Goal: Task Accomplishment & Management: Manage account settings

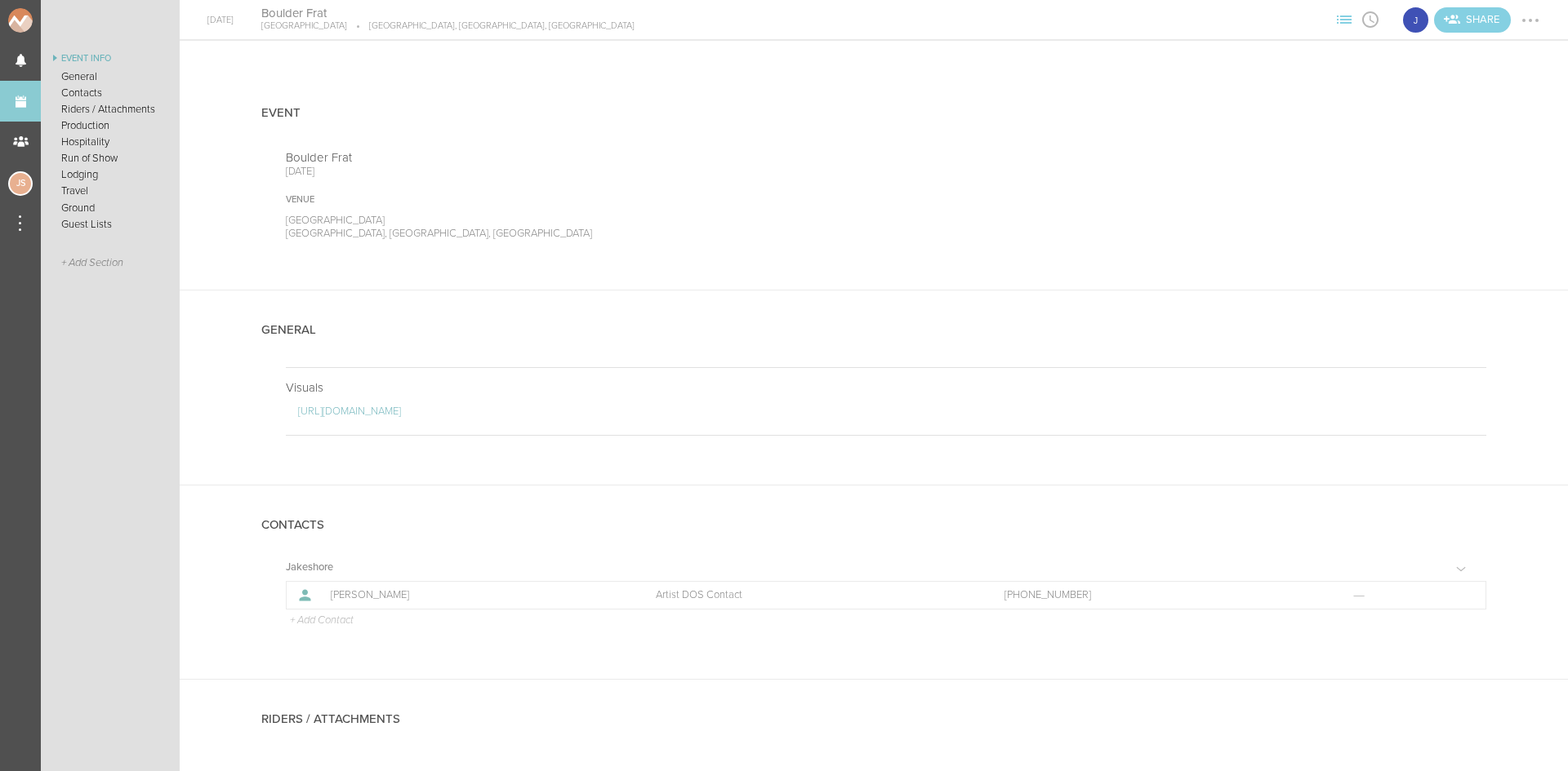
scroll to position [1061, 0]
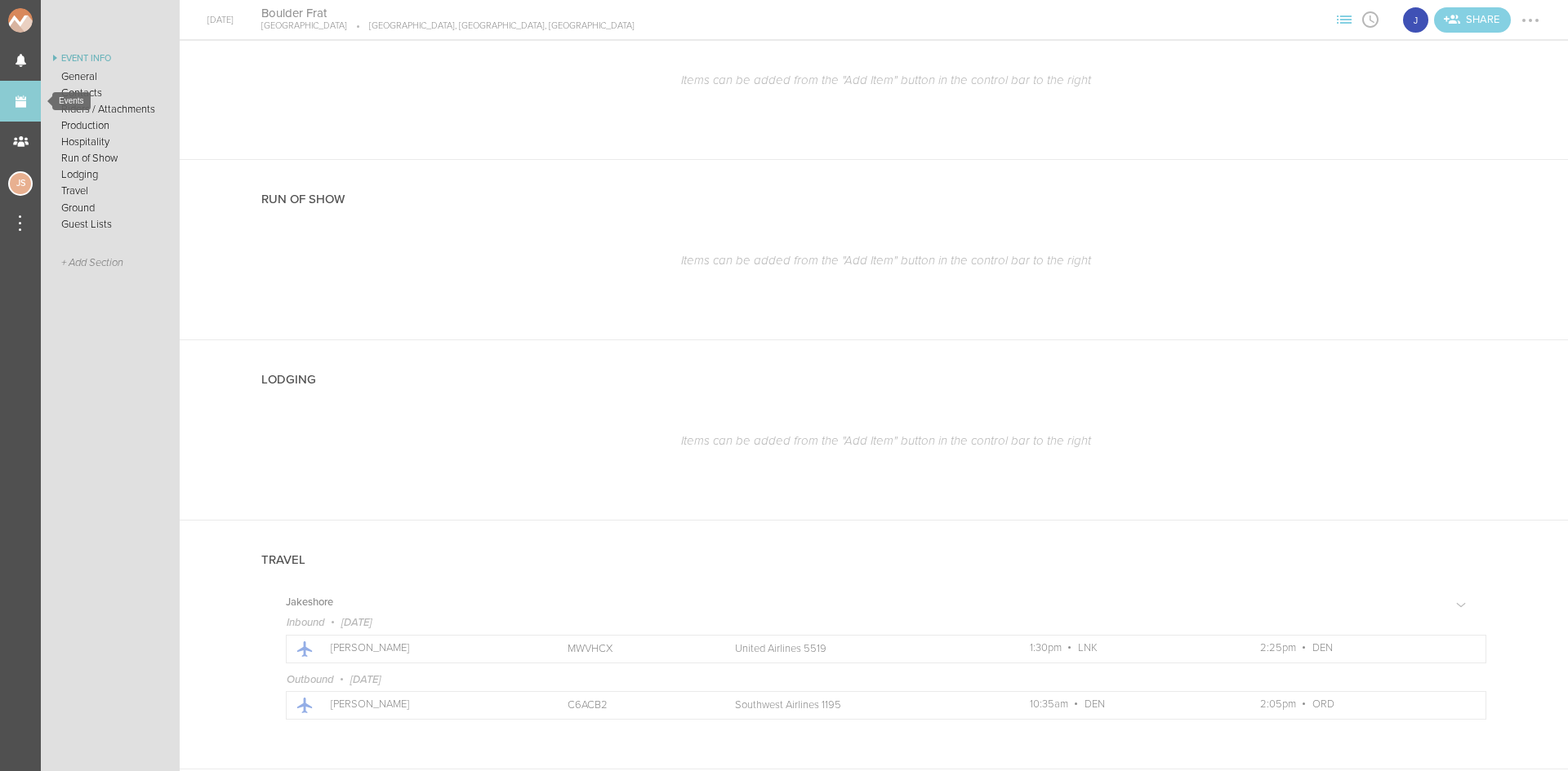
click at [9, 98] on link "Events" at bounding box center [21, 101] width 41 height 41
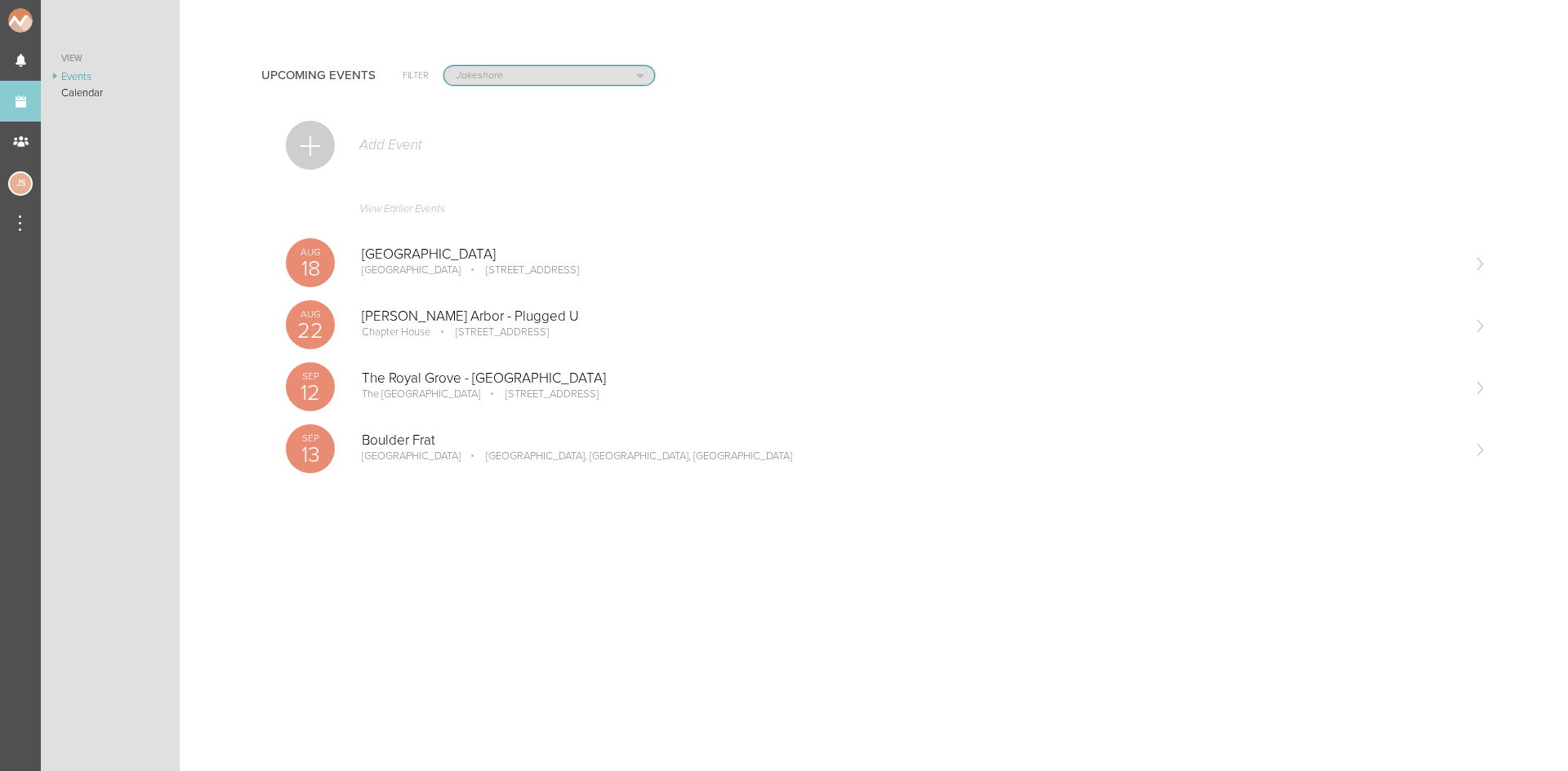
click at [497, 72] on select "All Teams Jakeshore Breakbomb bsmnt Sonia Z3LLA FWD Flynn's Fire Island The Gra…" at bounding box center [549, 75] width 210 height 19
select select "1921"
click at [444, 66] on select "All Teams Jakeshore Breakbomb bsmnt Sonia Z3LLA FWD Flynn's Fire Island The Gra…" at bounding box center [549, 75] width 210 height 19
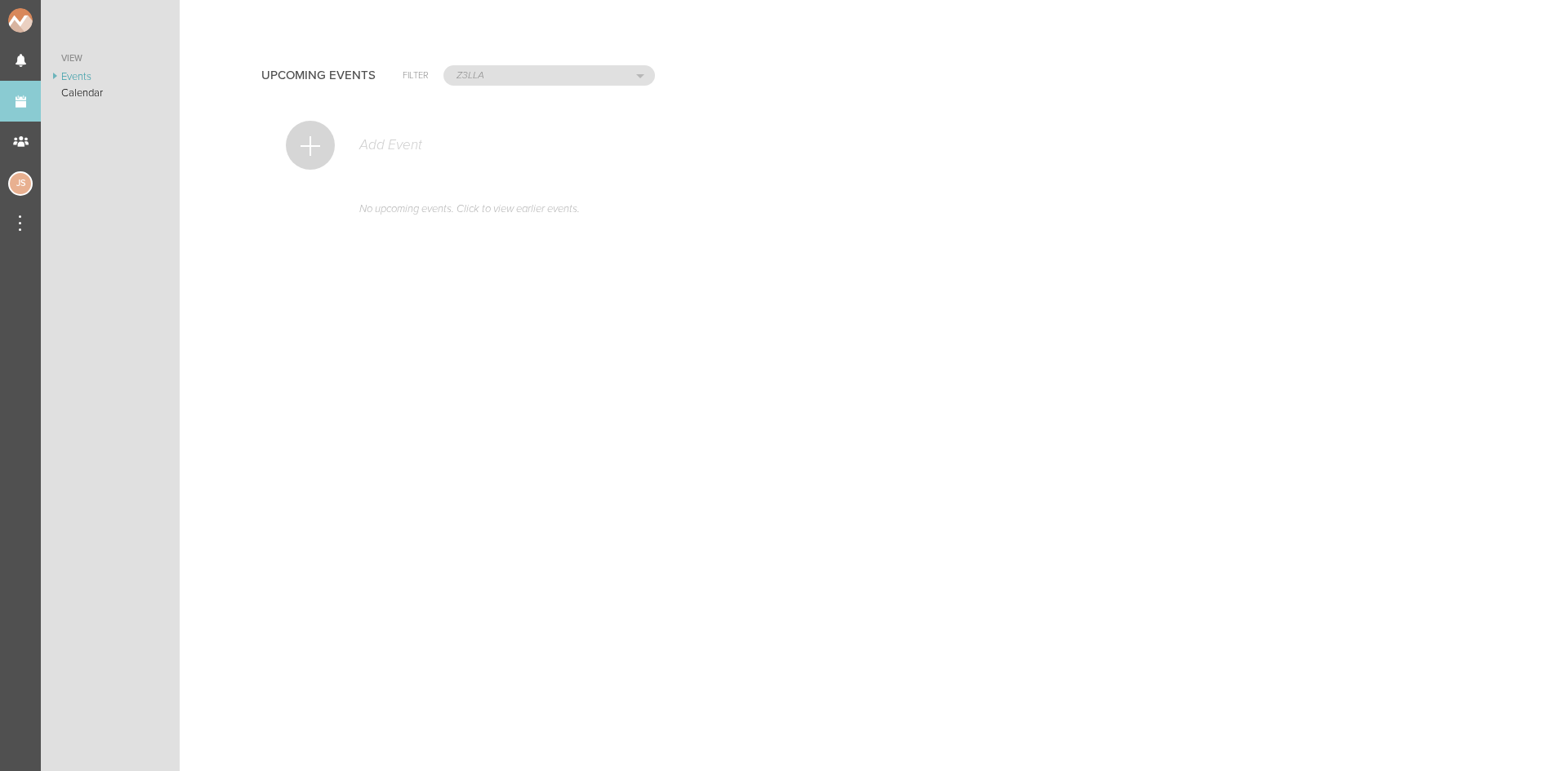
drag, startPoint x: 312, startPoint y: 142, endPoint x: 352, endPoint y: 156, distance: 42.4
click at [312, 142] on div at bounding box center [311, 145] width 49 height 49
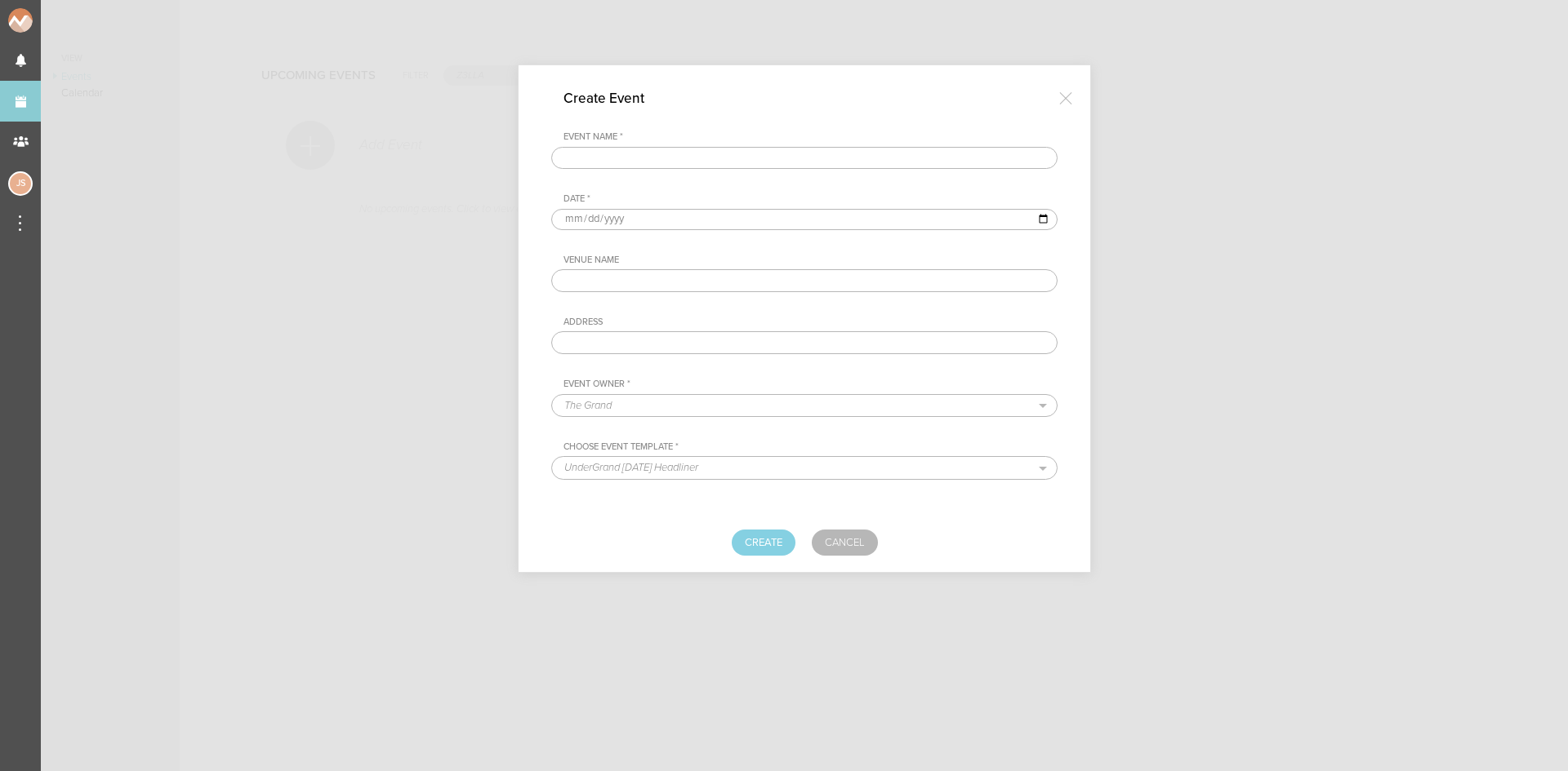
click at [783, 163] on input "text" at bounding box center [803, 159] width 506 height 23
type input "Stage West"
click at [575, 216] on input "date" at bounding box center [803, 219] width 506 height 22
type input "2025-09-05"
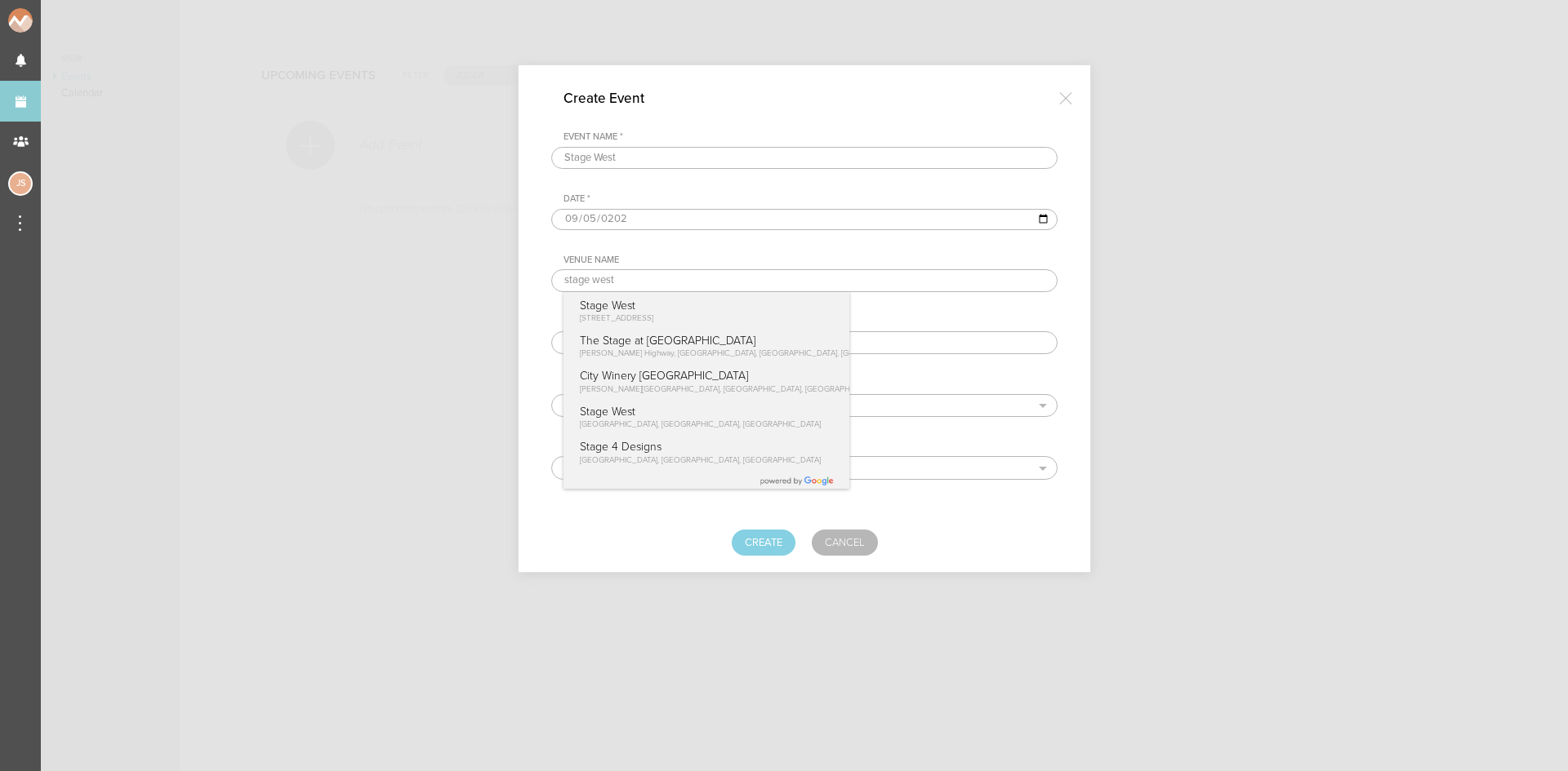
type input "Stage West"
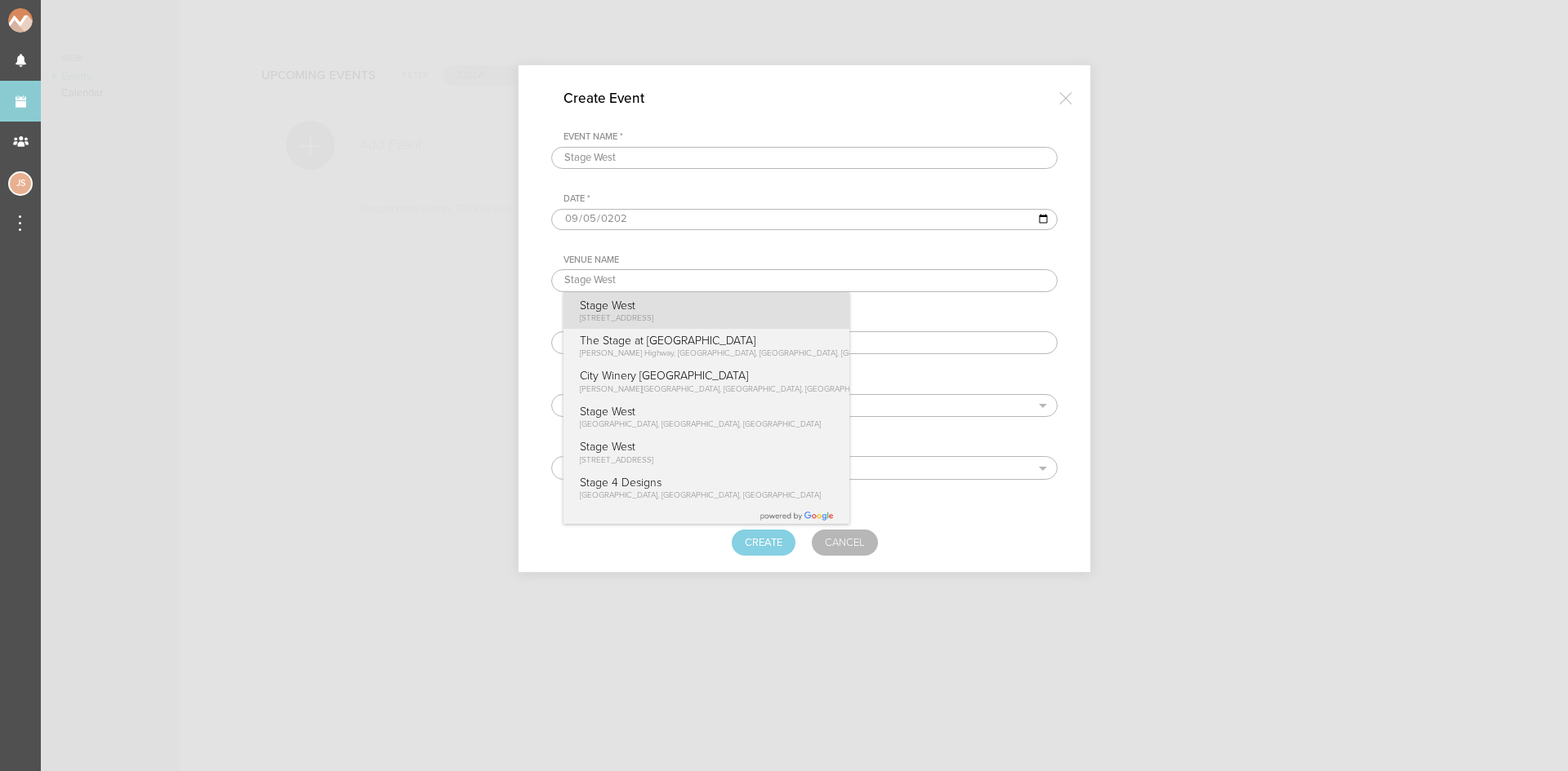
click at [654, 309] on p "Stage West" at bounding box center [617, 305] width 74 height 14
type input "420 E College Ave, State College, PA 16801"
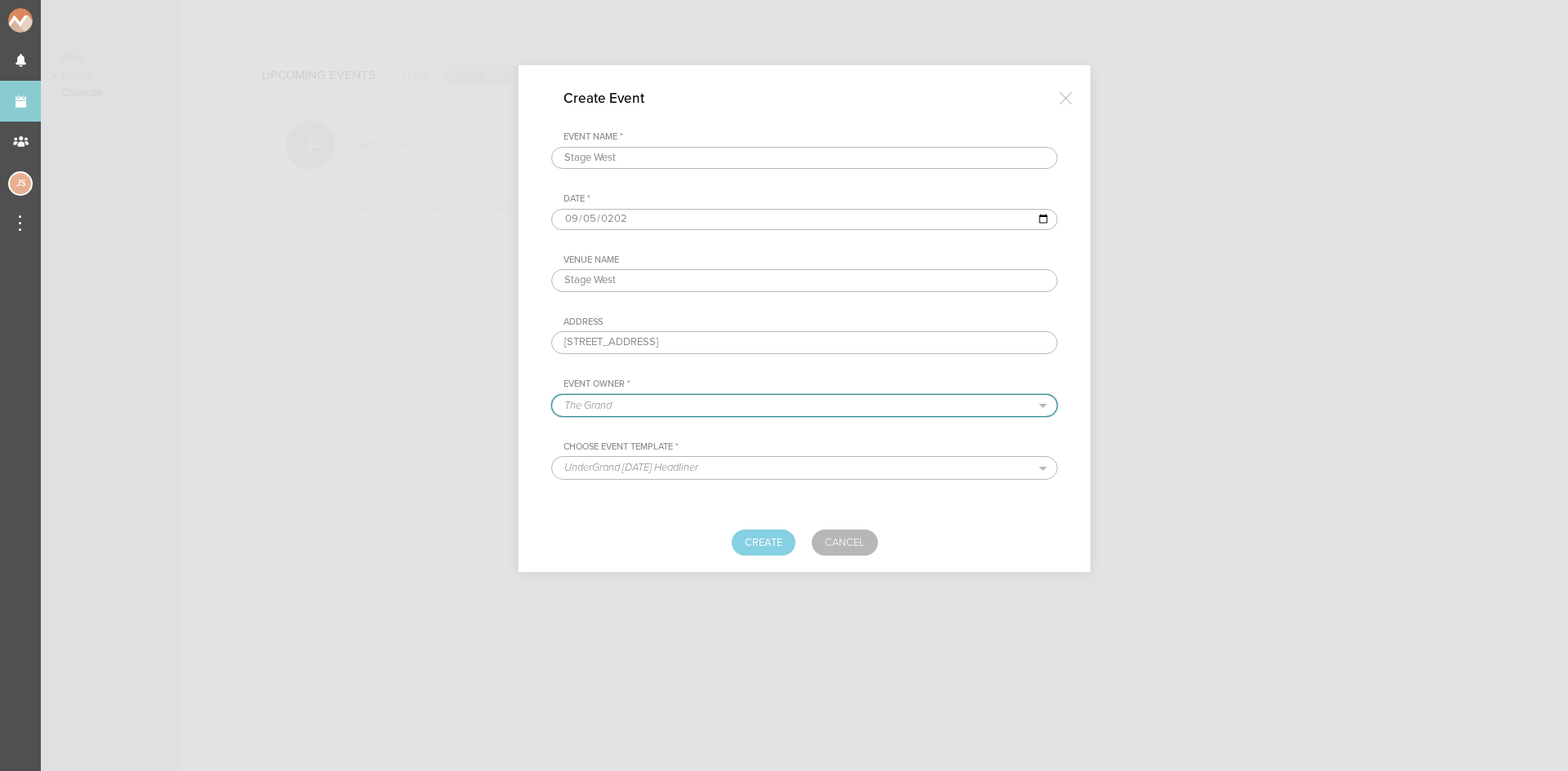
click at [653, 410] on select "The Grand Shrine Boat Cruise Summer Series Black Caviar Mémoire Big Night Live …" at bounding box center [804, 405] width 505 height 22
select select "1921"
click at [552, 395] on select "The Grand Shrine Boat Cruise Summer Series Black Caviar Mémoire Big Night Live …" at bounding box center [804, 405] width 505 height 22
select select "1687"
click at [776, 534] on button "Create" at bounding box center [764, 543] width 64 height 26
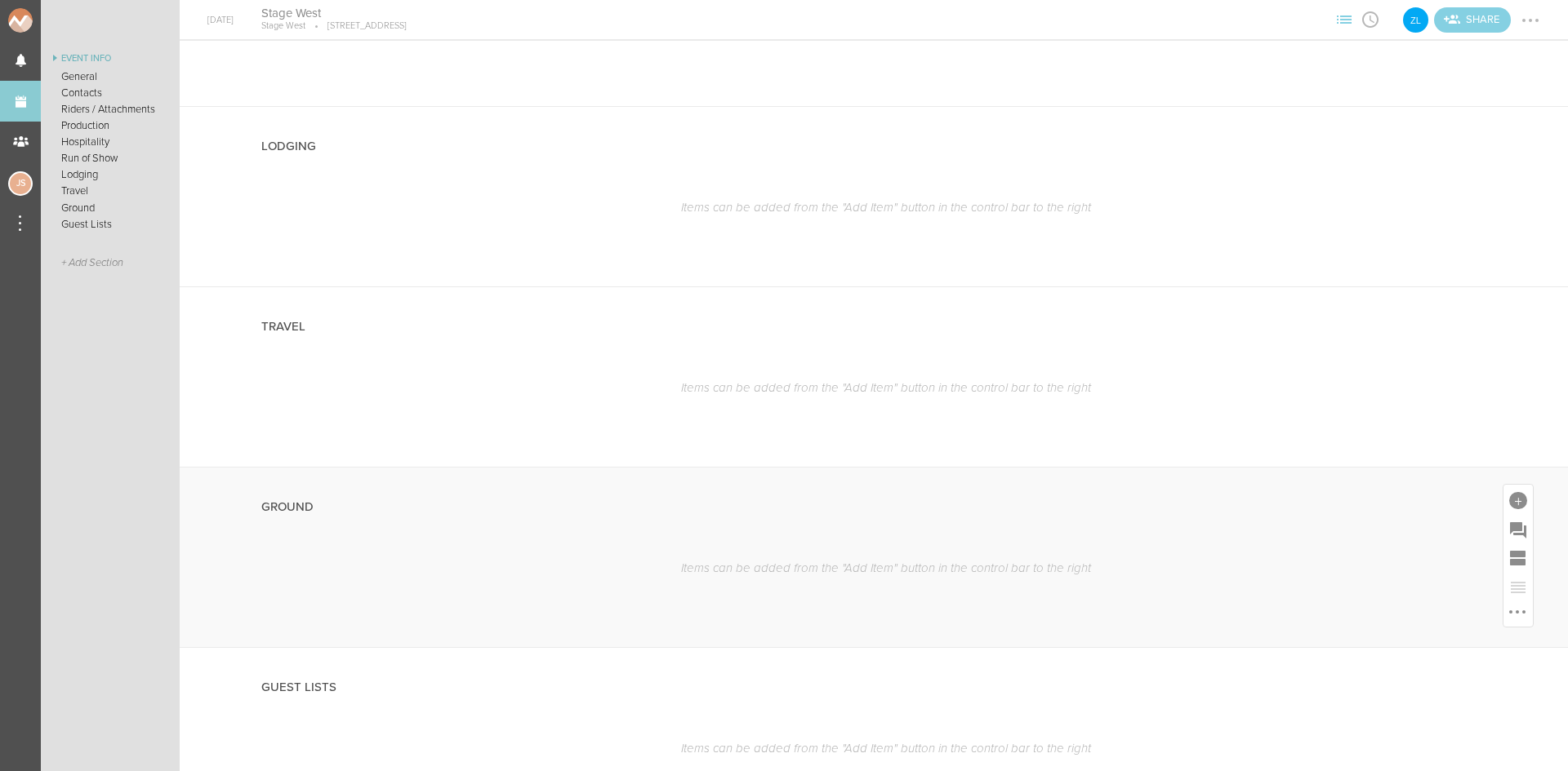
scroll to position [1387, 0]
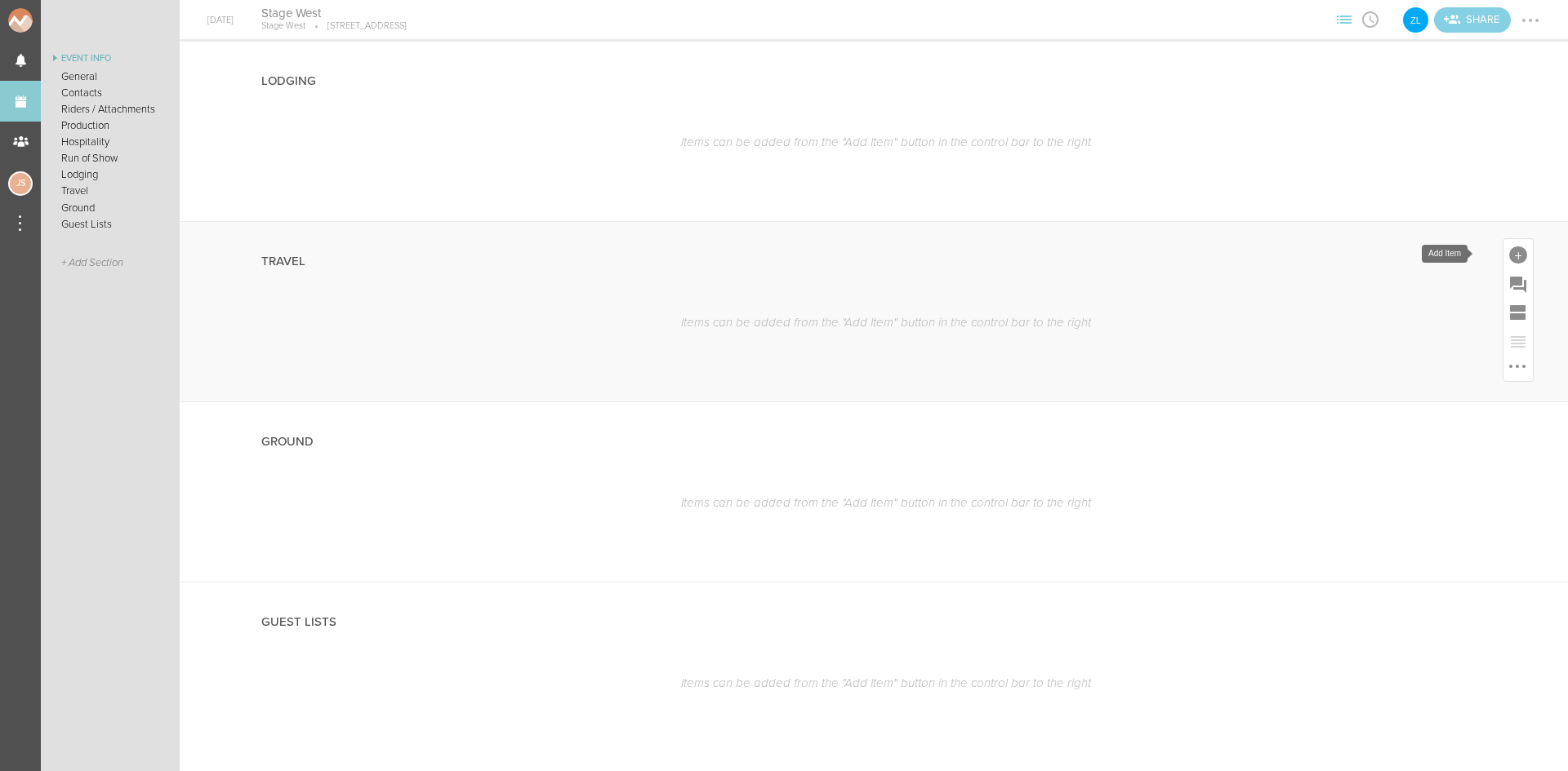
click at [1509, 258] on div at bounding box center [1517, 255] width 18 height 18
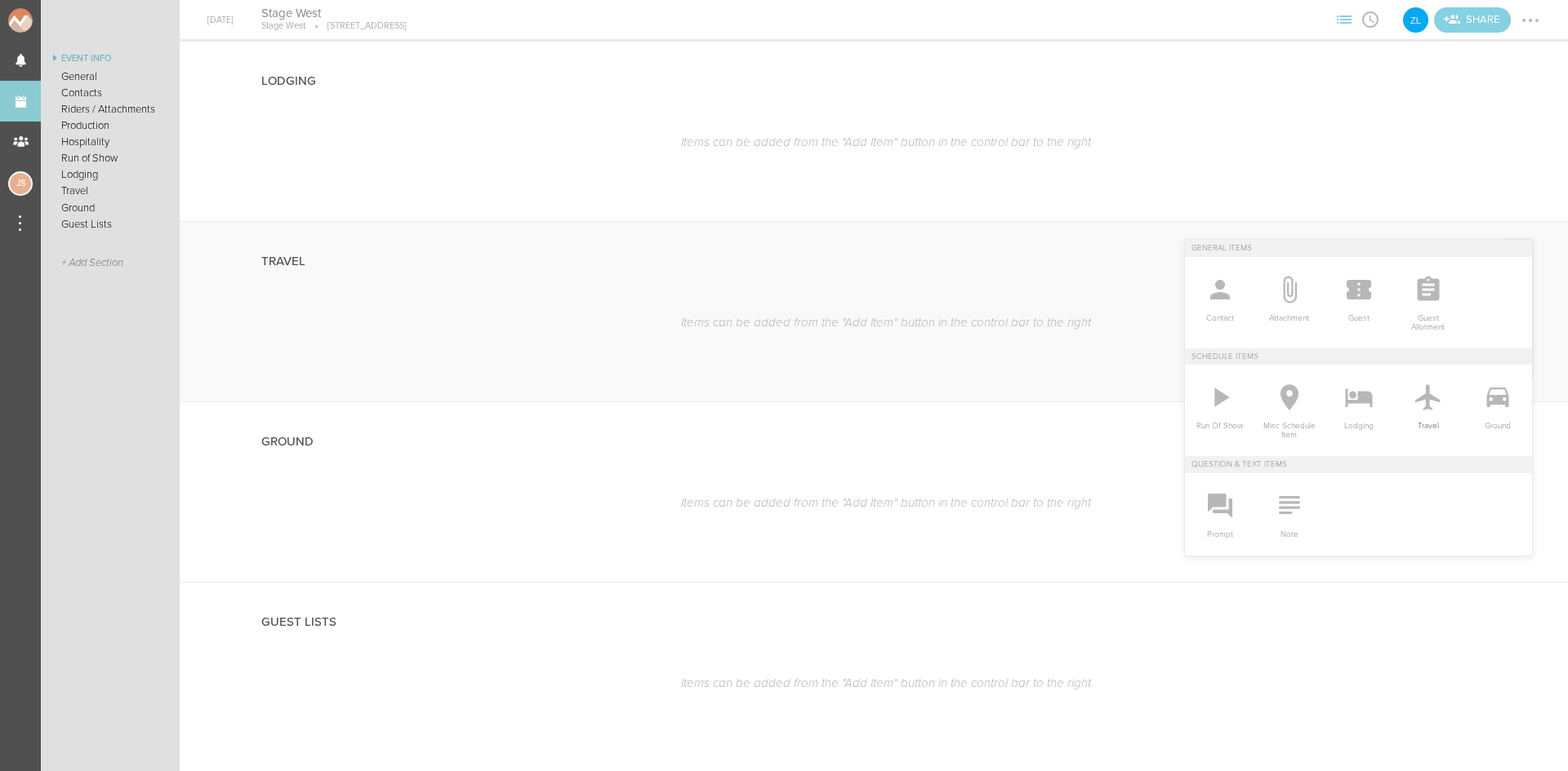
click at [1423, 399] on icon at bounding box center [1427, 398] width 24 height 26
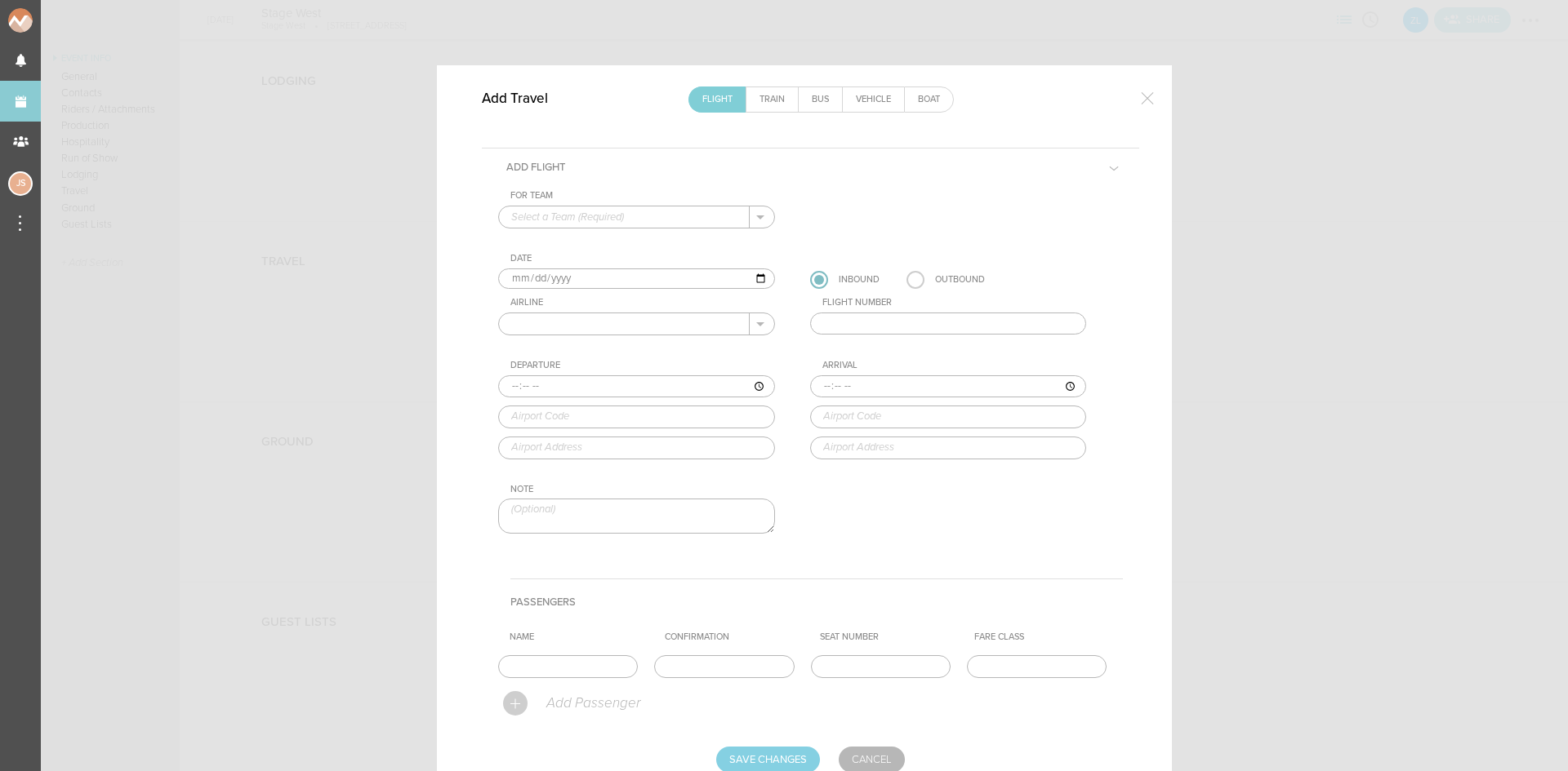
click at [645, 222] on input "text" at bounding box center [624, 217] width 251 height 22
click at [647, 237] on p "Z3LLA" at bounding box center [636, 244] width 251 height 28
type input "Z3LLA"
click at [531, 324] on input "text" at bounding box center [624, 324] width 251 height 22
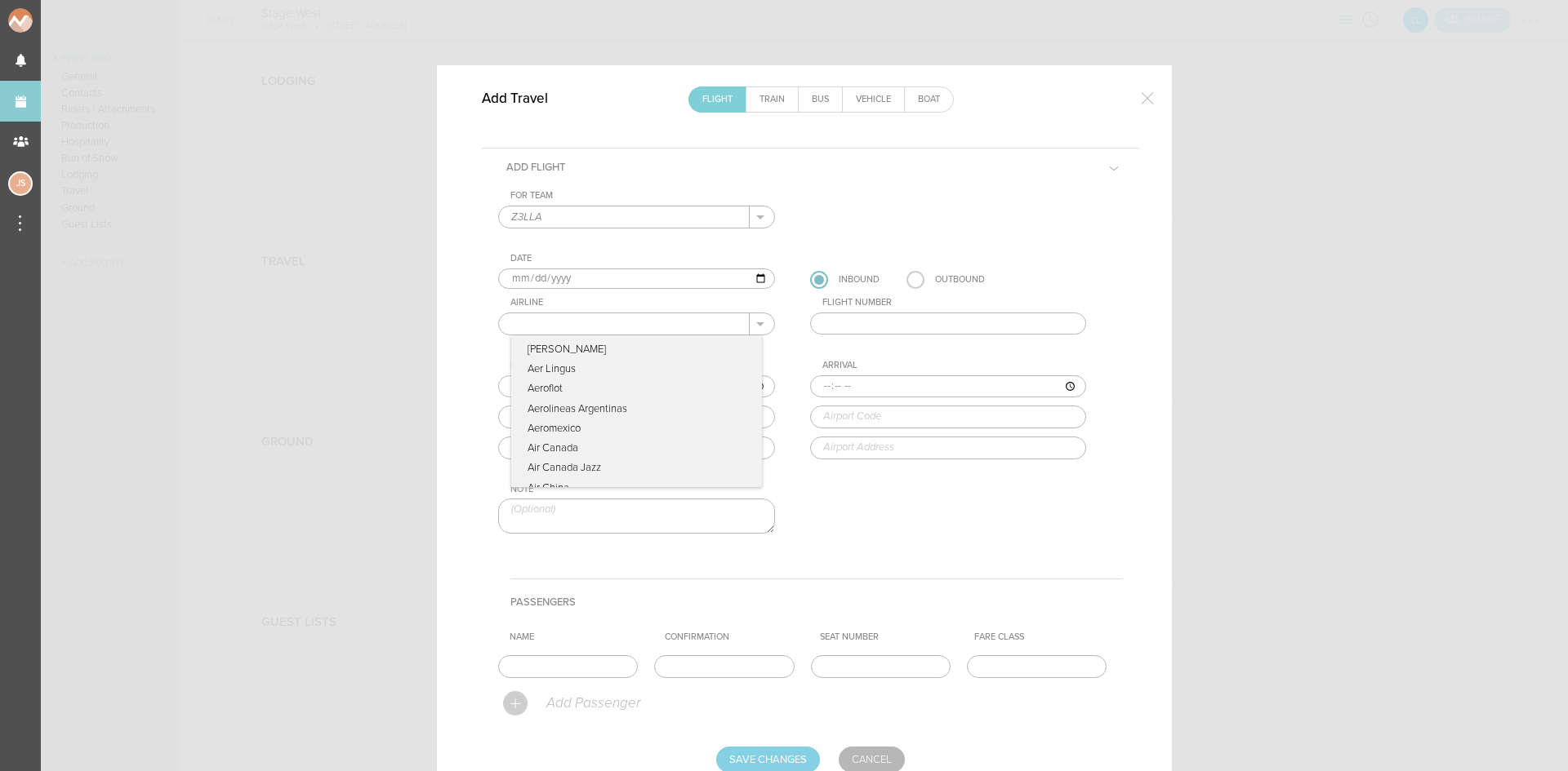
type input "United Airlines"
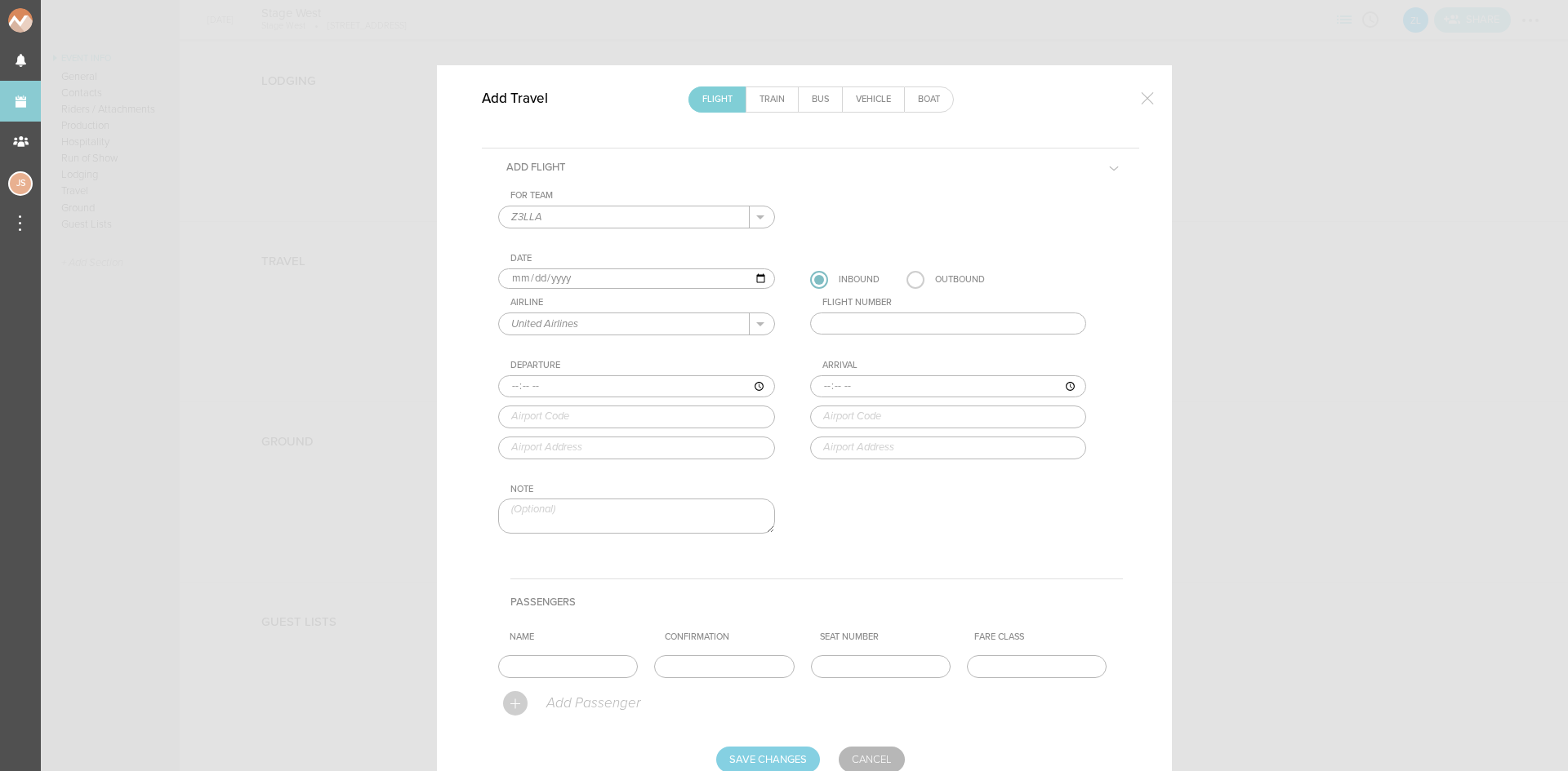
click at [857, 327] on input "text" at bounding box center [948, 324] width 277 height 23
type input "1717"
type input "07:00"
type input "LAX"
type input "[GEOGRAPHIC_DATA], [STREET_ADDRESS]"
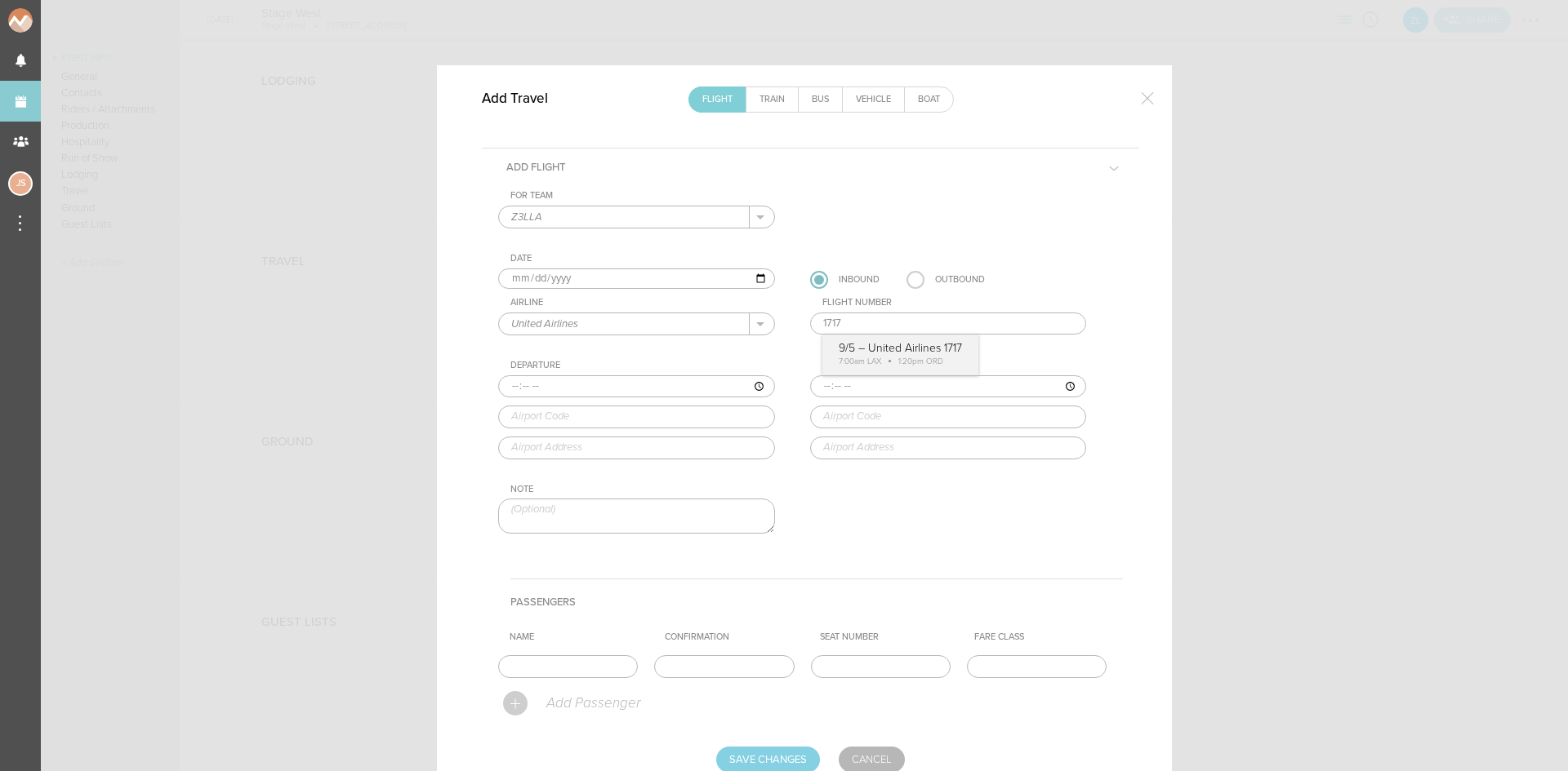
type input "13:20"
type input "ORD"
type input "Chicago O'Hare International Airport, 10000 West O'Hare, Chicago, IL, 60666, Un…"
click at [866, 338] on div "For Team Z3LLA + Add New Team Z3LLA . Z3LLA Date 2025-09-05 Inbound Outbound Ai…" at bounding box center [811, 376] width 625 height 372
click at [589, 664] on input "text" at bounding box center [568, 667] width 140 height 23
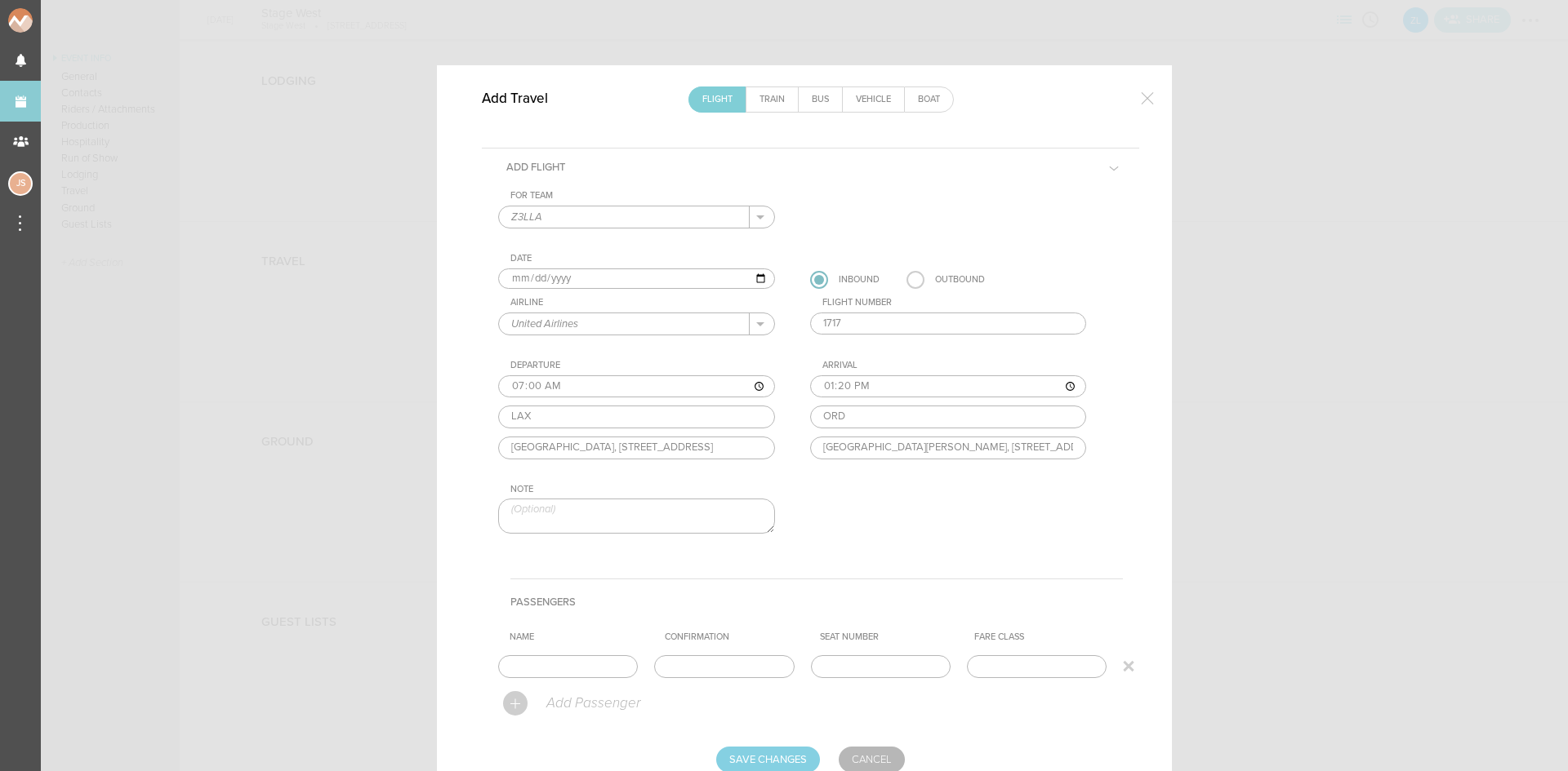
type input "Entire Travel Party"
click at [720, 654] on td "Confirmation Number" at bounding box center [732, 667] width 156 height 36
click at [723, 669] on input "text" at bounding box center [723, 667] width 140 height 23
paste input "M0NZDZ"
type input "M0NZDZ"
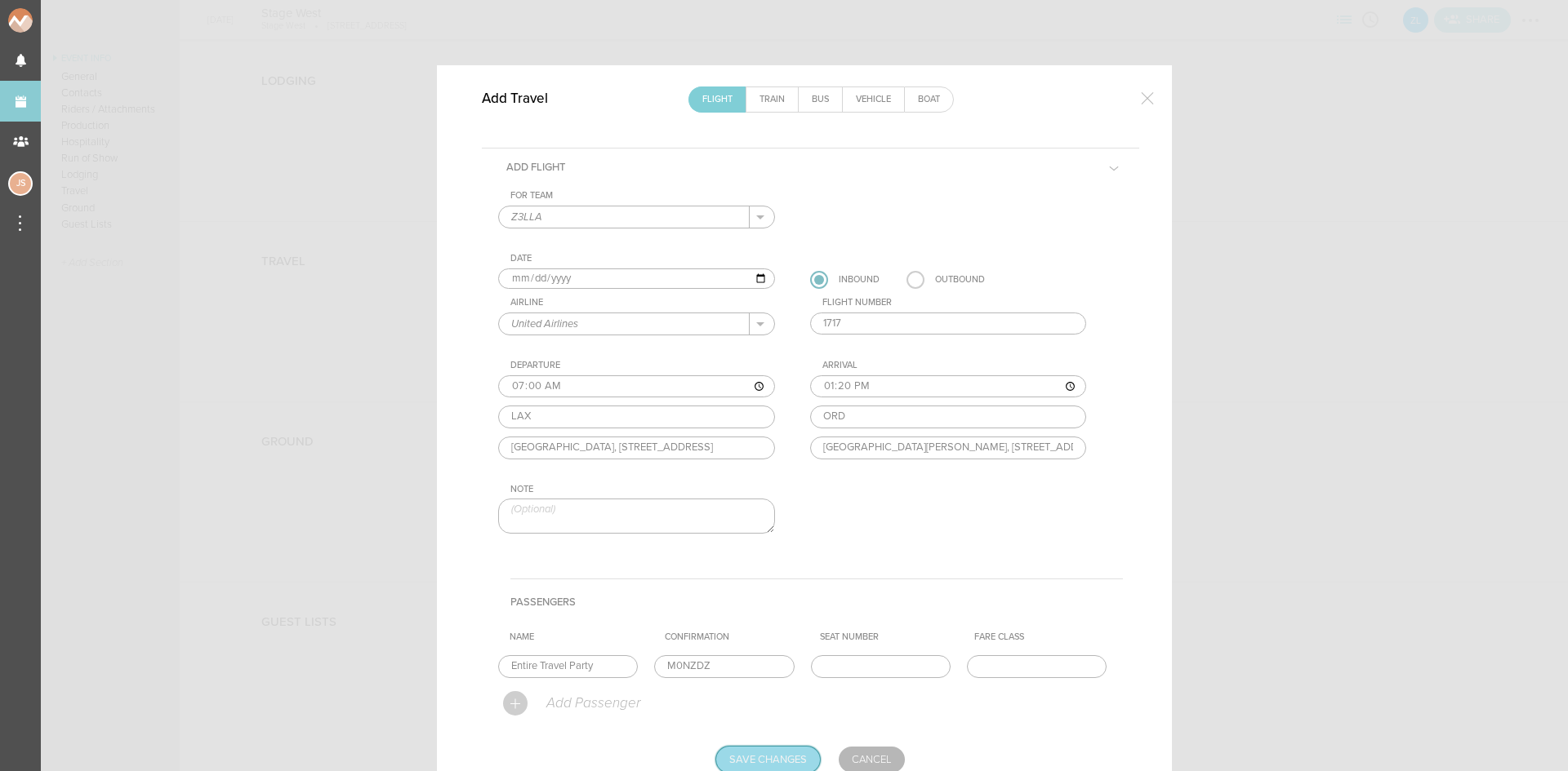
click at [770, 758] on input "Save Changes" at bounding box center [768, 760] width 104 height 26
type input "Saving..."
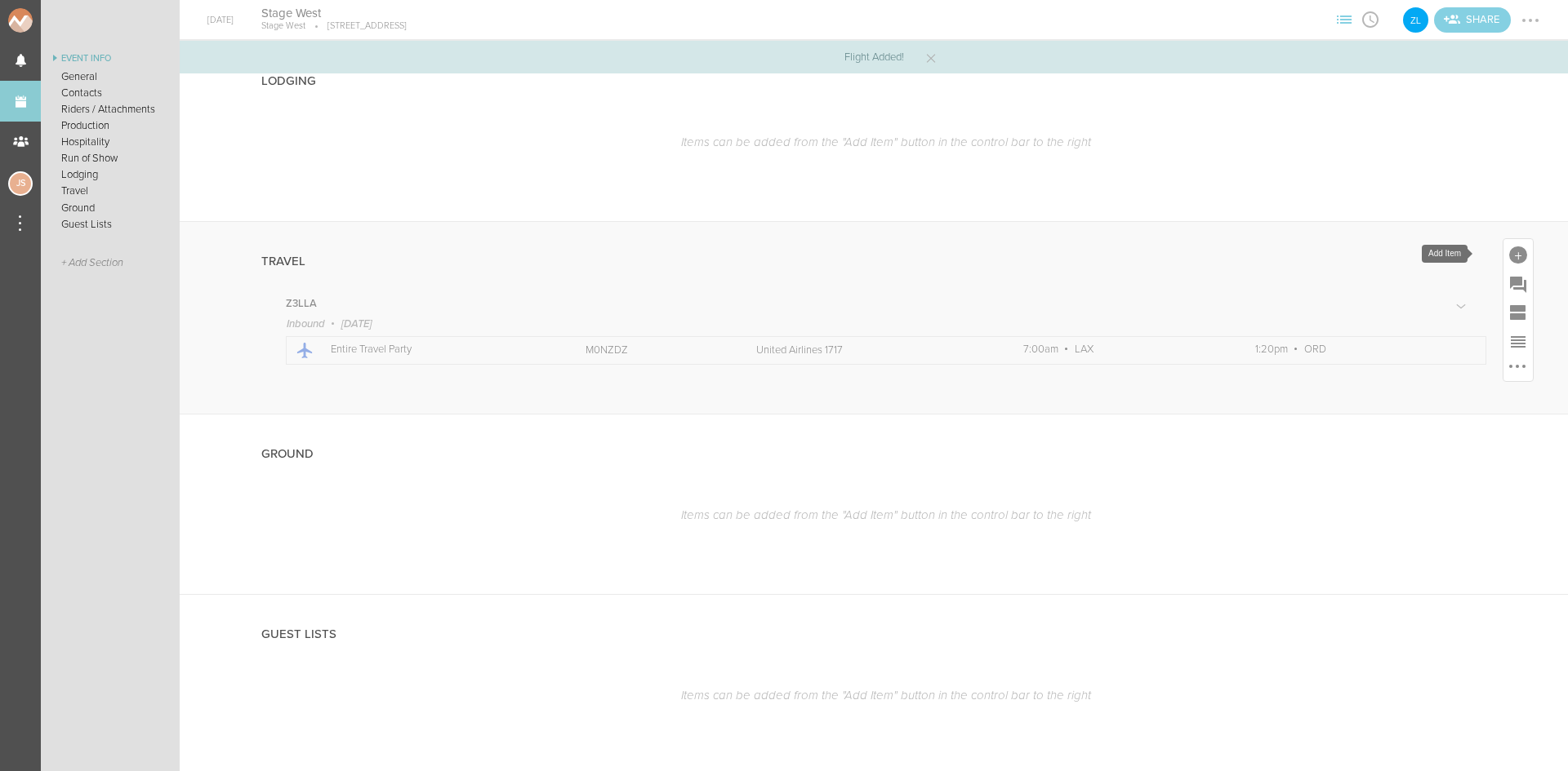
click at [1509, 251] on div at bounding box center [1517, 255] width 18 height 18
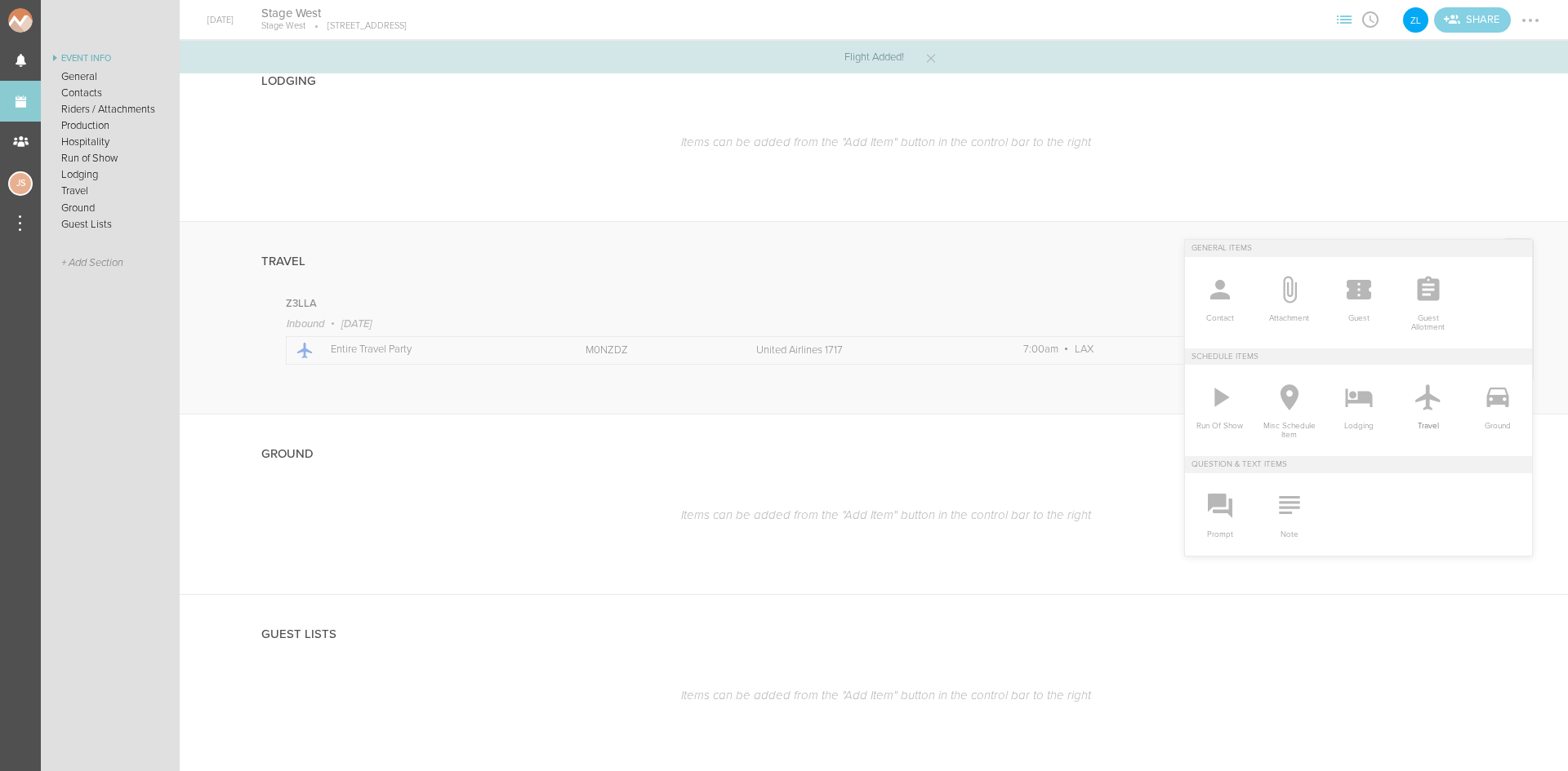
click at [1417, 412] on icon at bounding box center [1427, 397] width 33 height 33
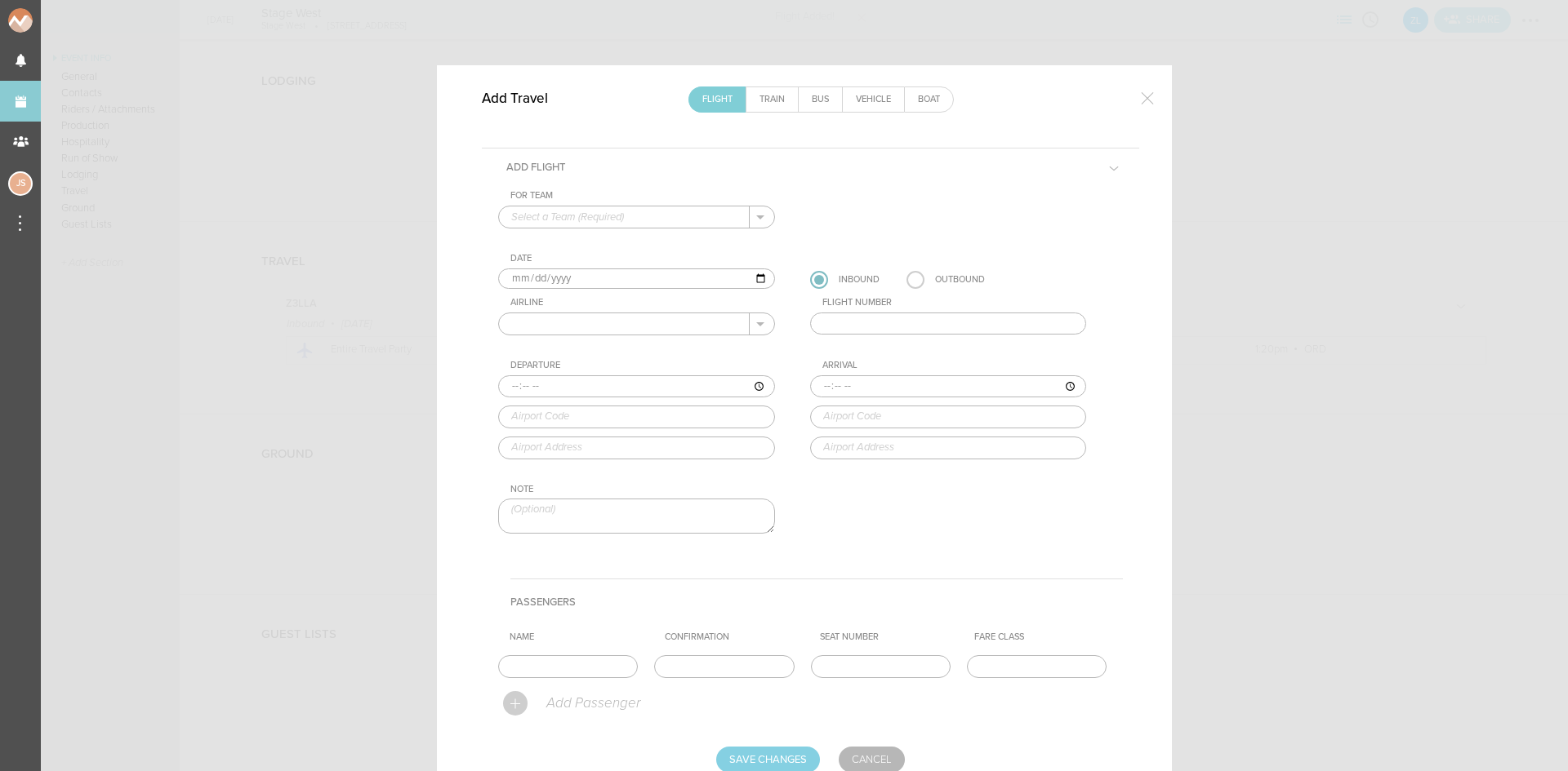
click at [597, 219] on input "text" at bounding box center [624, 217] width 251 height 22
click at [586, 242] on p "Z3LLA" at bounding box center [636, 244] width 251 height 28
type input "Z3LLA"
click at [574, 327] on input "text" at bounding box center [624, 324] width 251 height 22
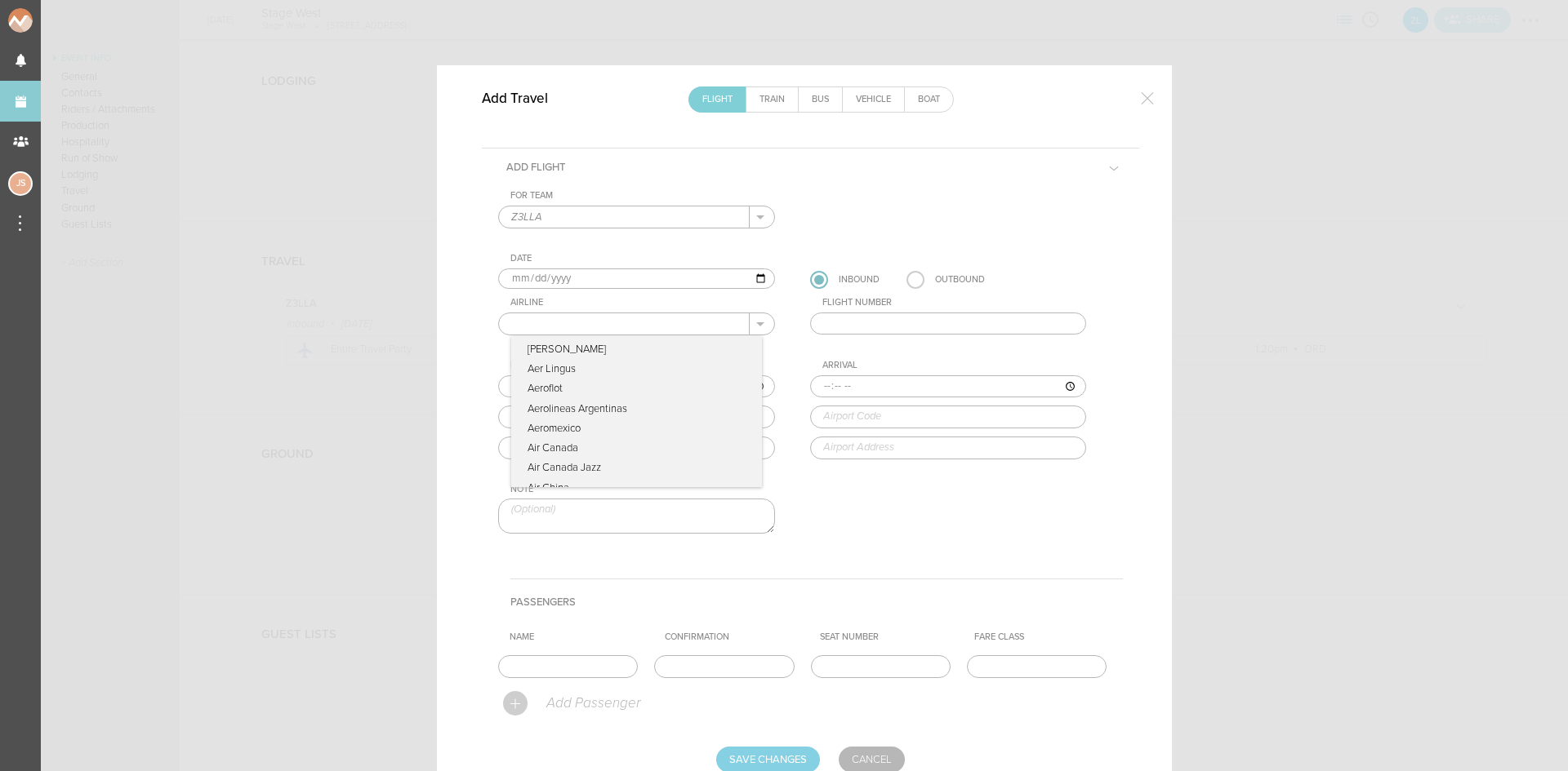
type input "United Airlines"
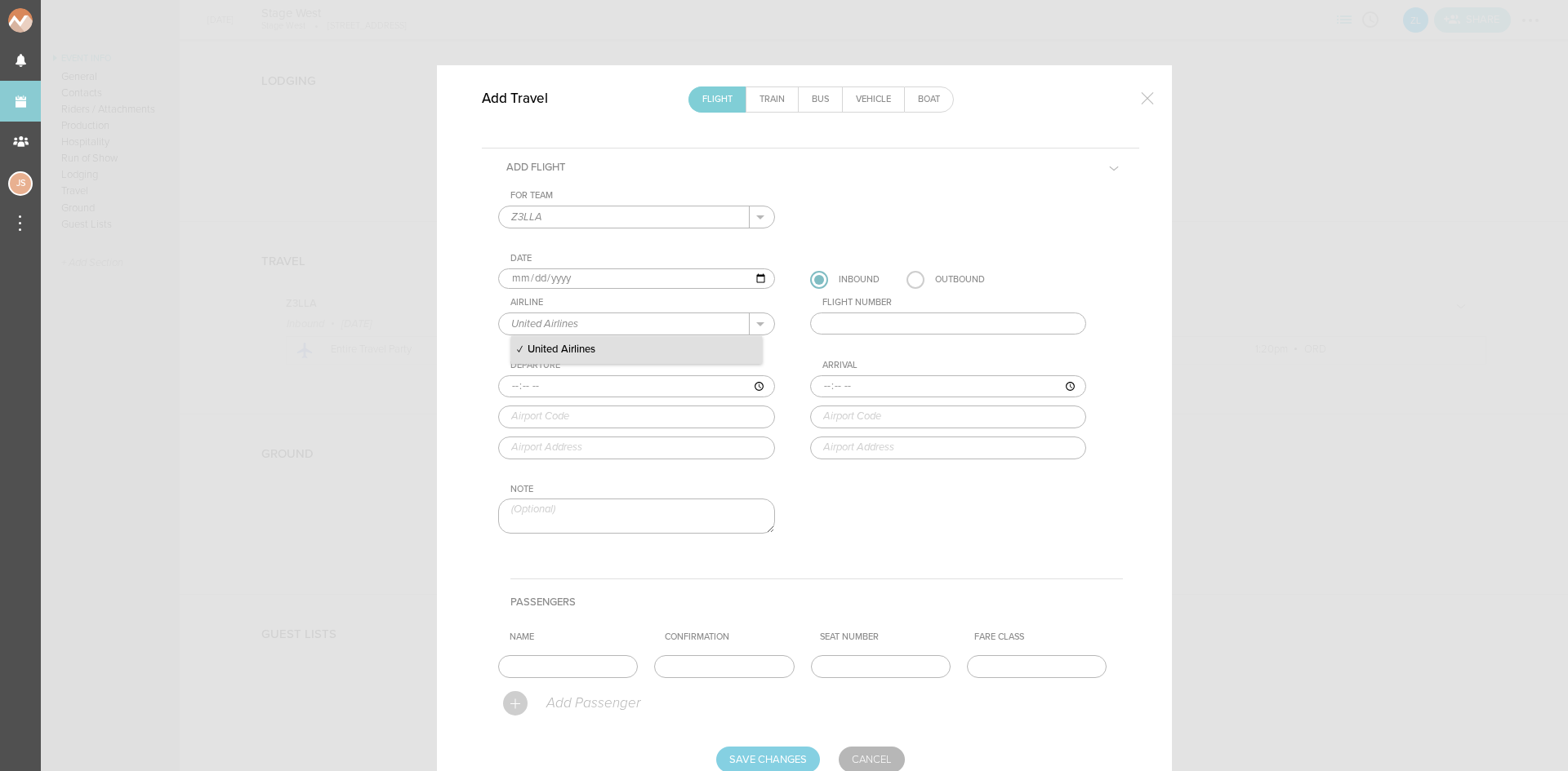
drag, startPoint x: 626, startPoint y: 356, endPoint x: 847, endPoint y: 314, distance: 225.0
click at [626, 355] on p "United Airlines" at bounding box center [636, 350] width 251 height 28
click at [876, 320] on input "text" at bounding box center [948, 324] width 277 height 23
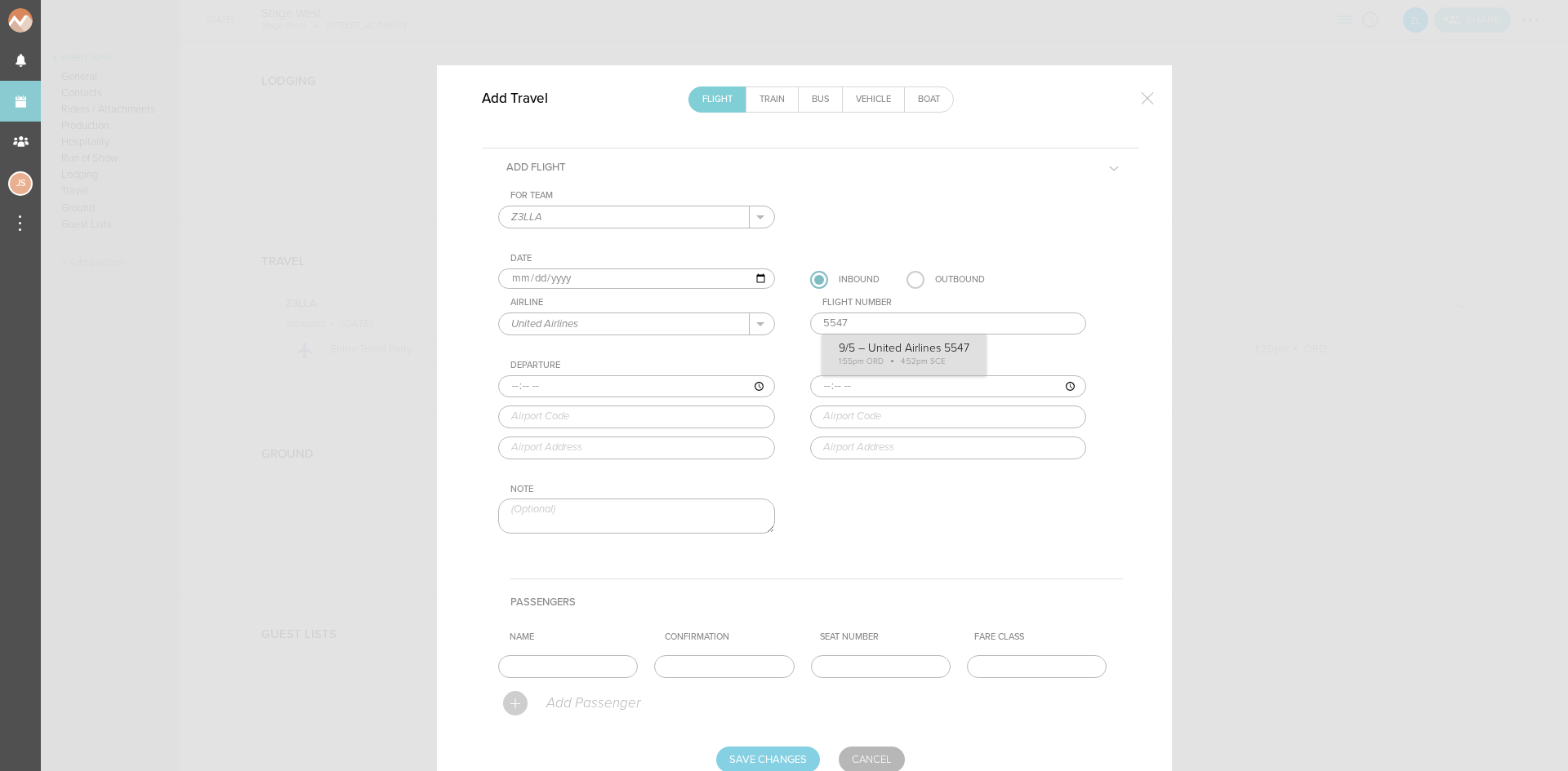
type input "5547"
type input "13:55"
type input "ORD"
type input "Chicago O'Hare International Airport, 10000 West O'Hare, Chicago, IL, 60666, Un…"
type input "16:52"
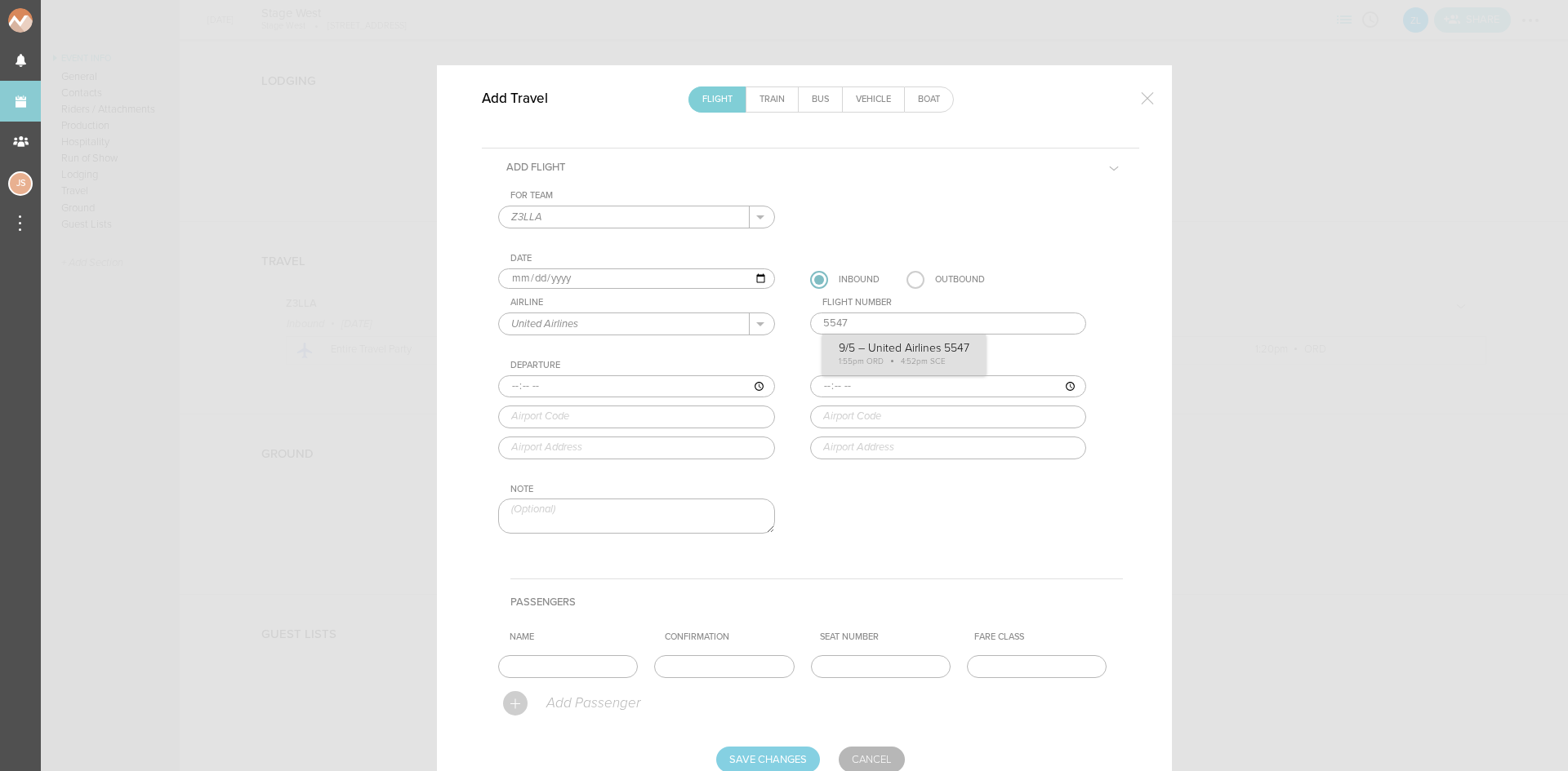
type input "SCE"
type input "State College Regional Airport, State College, PA, United States"
click at [897, 373] on div "For Team Z3LLA + Add New Team Z3LLA . Z3LLA Date 2025-09-05 Inbound Outbound Ai…" at bounding box center [811, 376] width 625 height 372
click at [594, 657] on input "text" at bounding box center [568, 667] width 140 height 23
type input "Entire Travel Party"
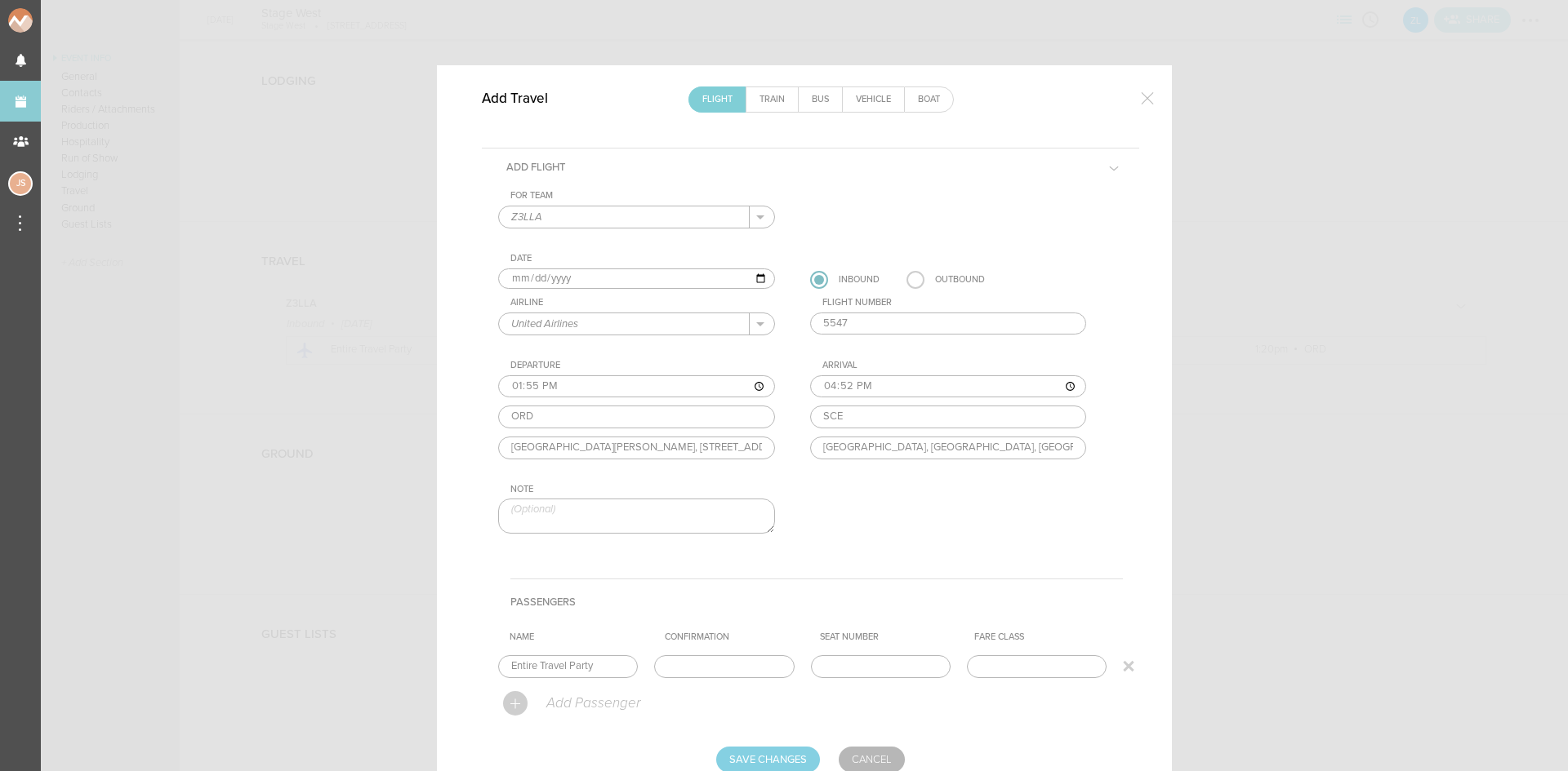
click at [720, 663] on input "text" at bounding box center [723, 667] width 140 height 23
paste input "M0NZDZ"
type input "M0NZDZ"
click at [792, 757] on input "Save Changes" at bounding box center [768, 760] width 104 height 26
type input "Saving..."
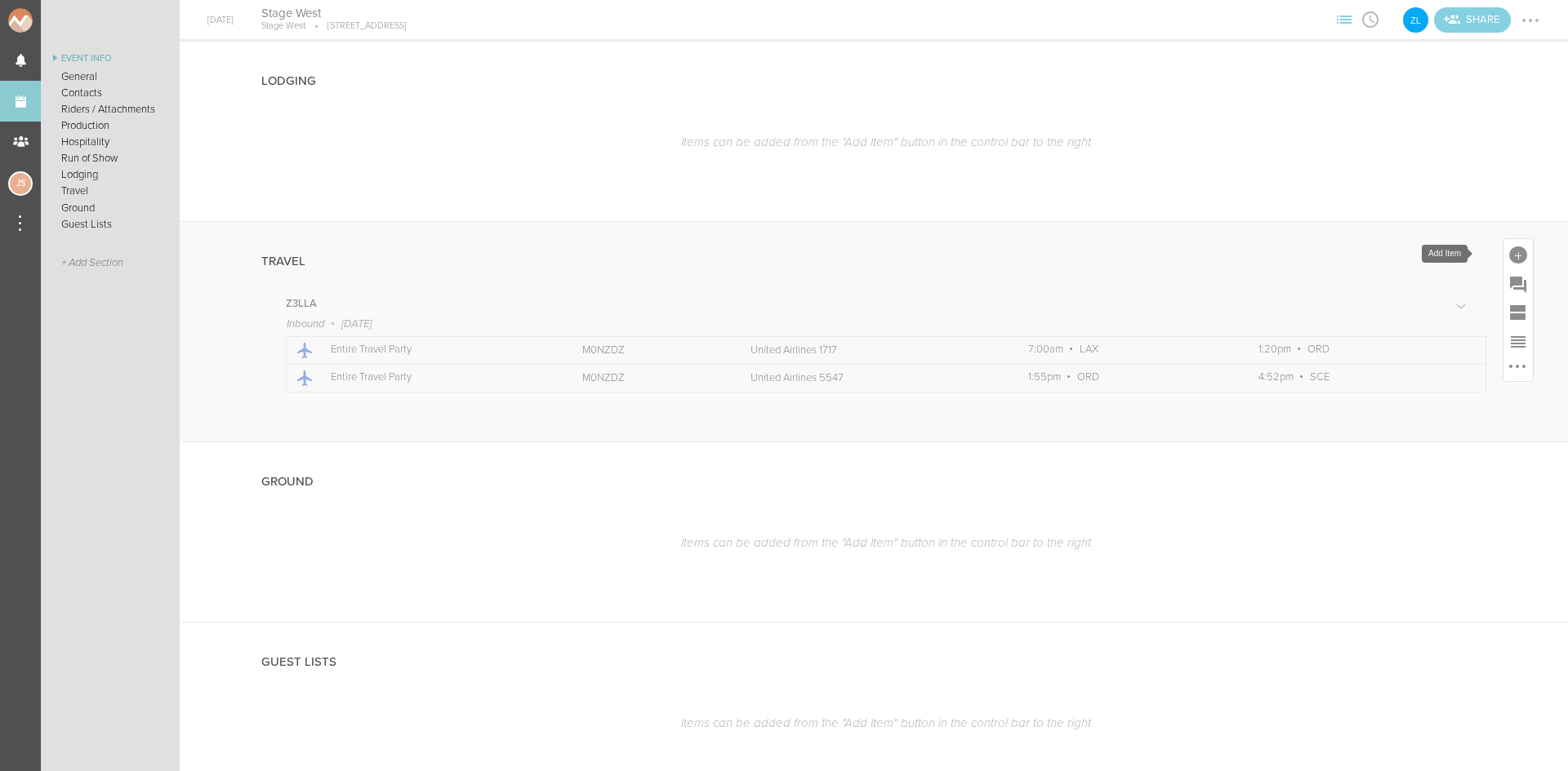
click at [1509, 249] on div at bounding box center [1517, 255] width 18 height 18
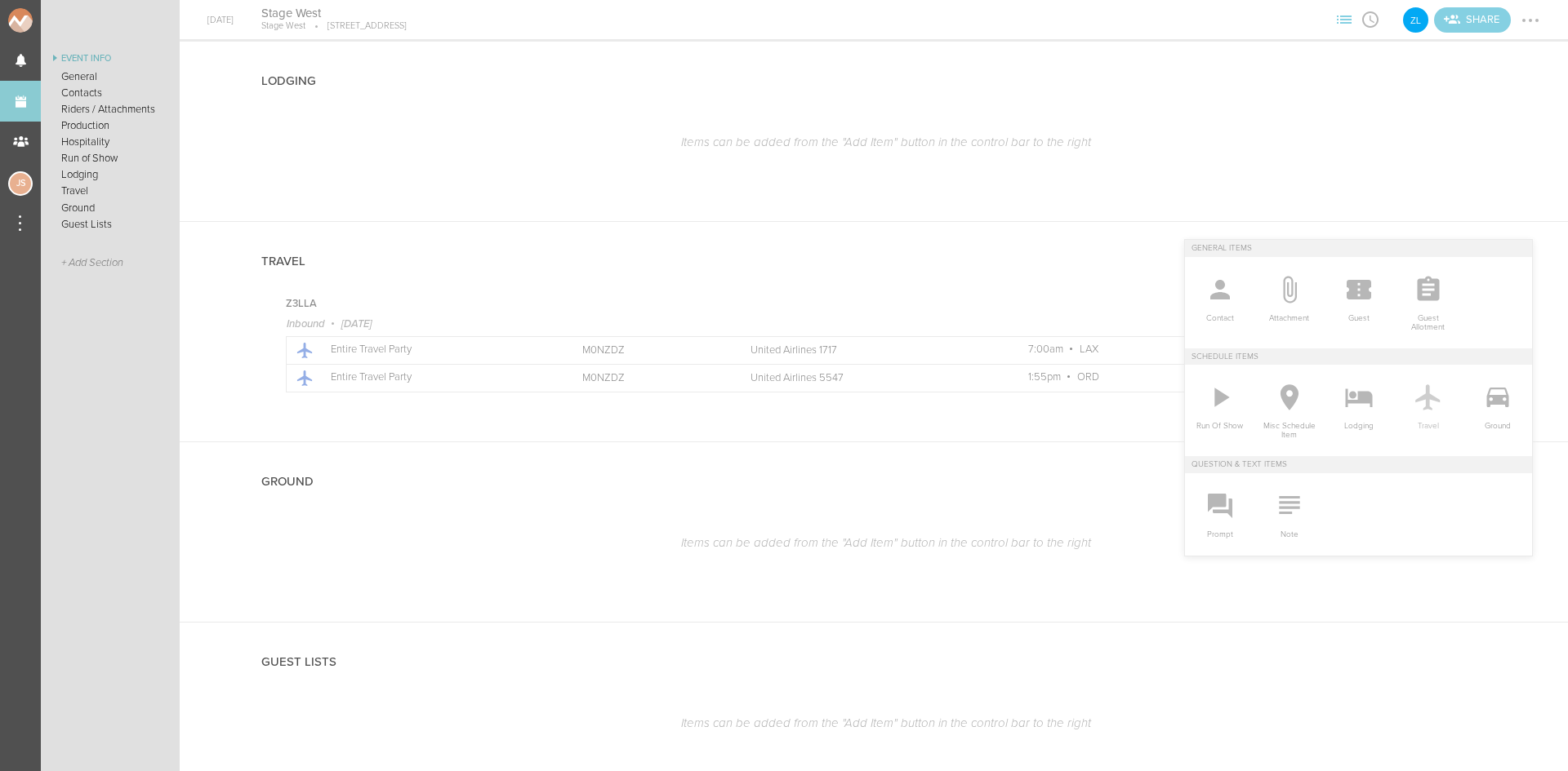
click at [1424, 401] on icon at bounding box center [1427, 398] width 24 height 26
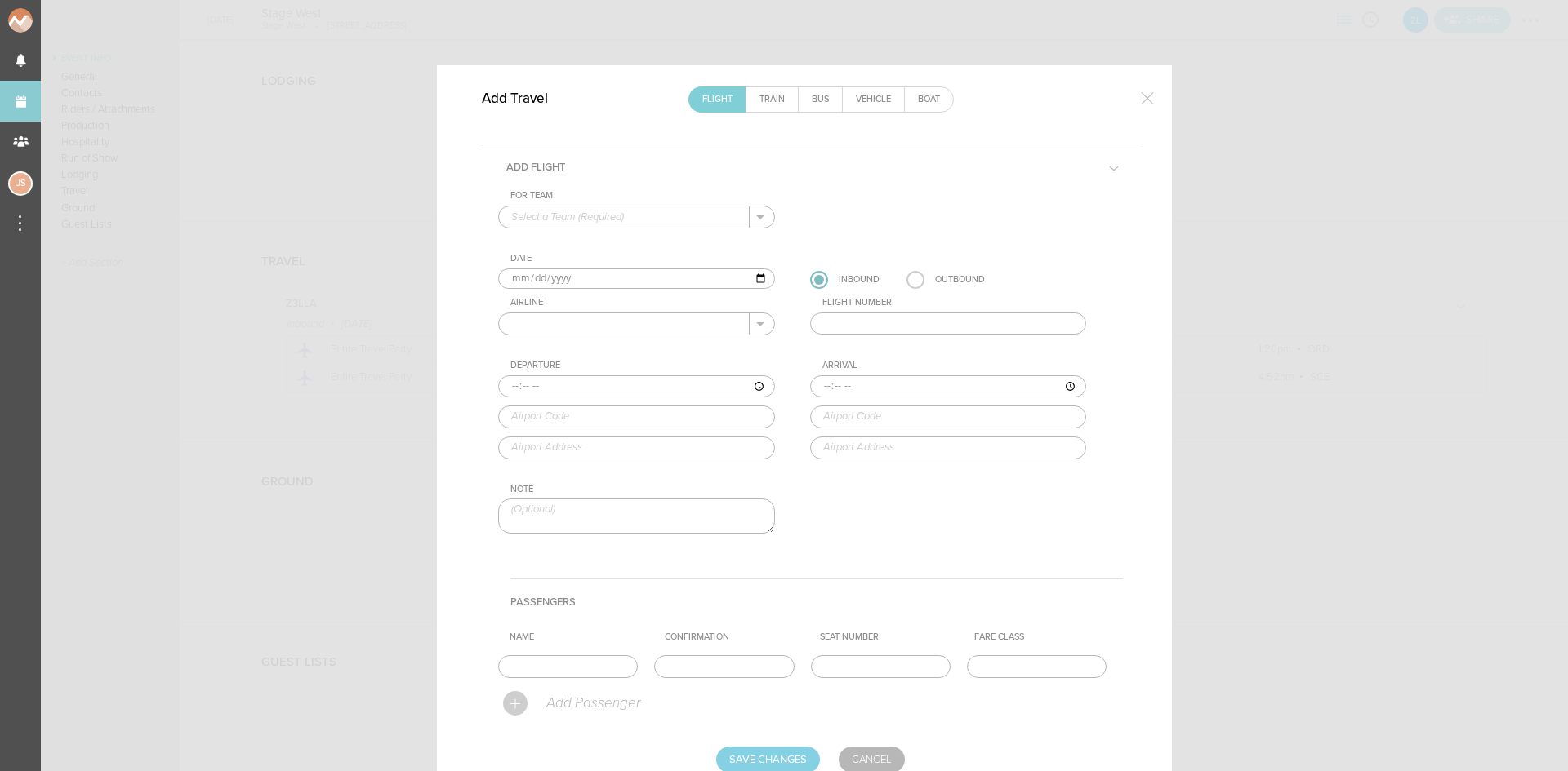
click at [651, 215] on input "text" at bounding box center [624, 217] width 251 height 22
click at [645, 243] on p "Z3LLA" at bounding box center [636, 244] width 251 height 28
type input "Z3LLA"
click at [528, 279] on input "2025-09-05" at bounding box center [636, 279] width 277 height 22
type input "2025-09-06"
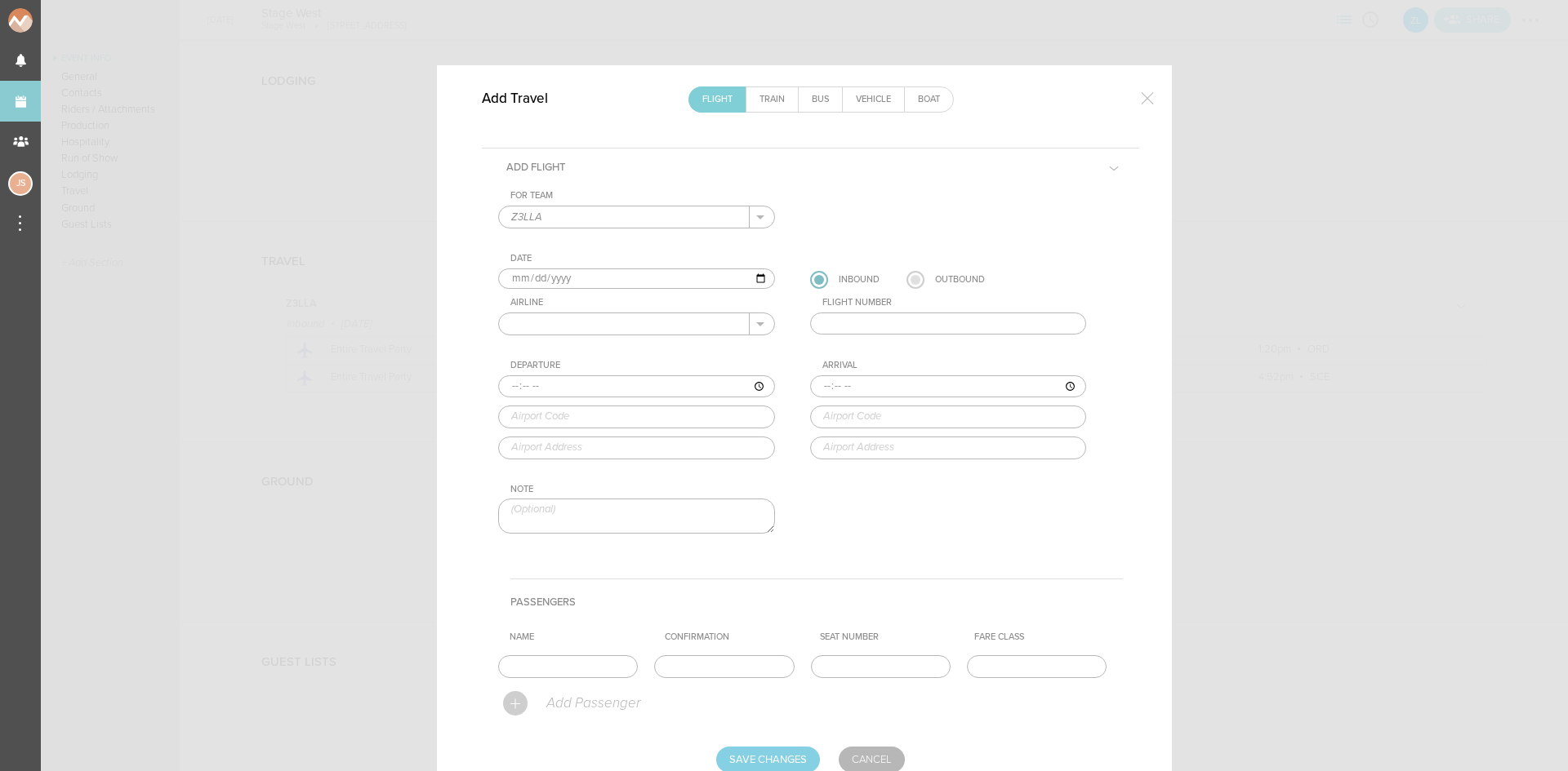
click at [908, 283] on label at bounding box center [915, 280] width 18 height 18
click at [0, 0] on input "radio" at bounding box center [0, 0] width 0 height 0
click at [684, 315] on input "text" at bounding box center [624, 324] width 251 height 22
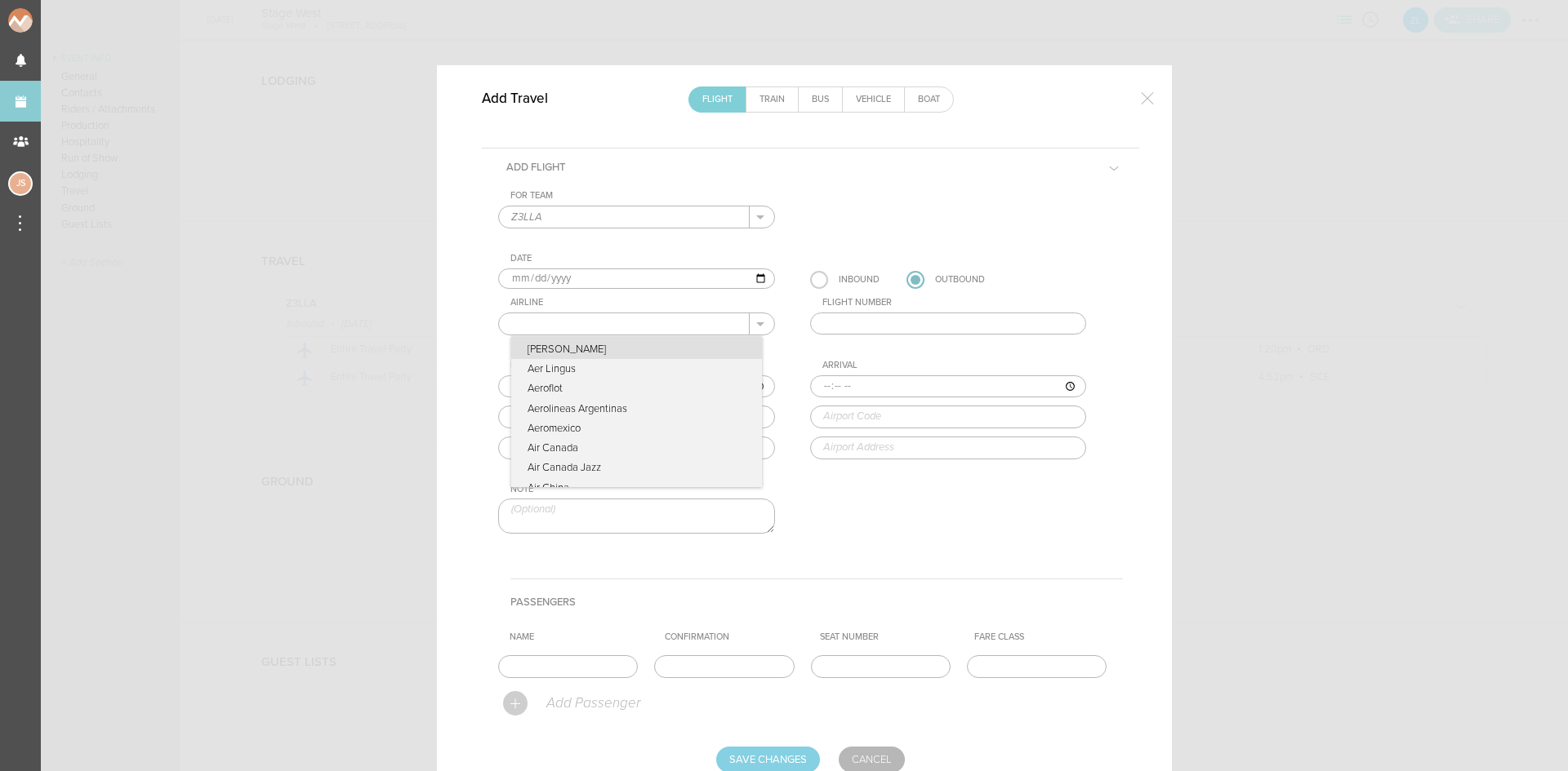
type input "United Airlines"
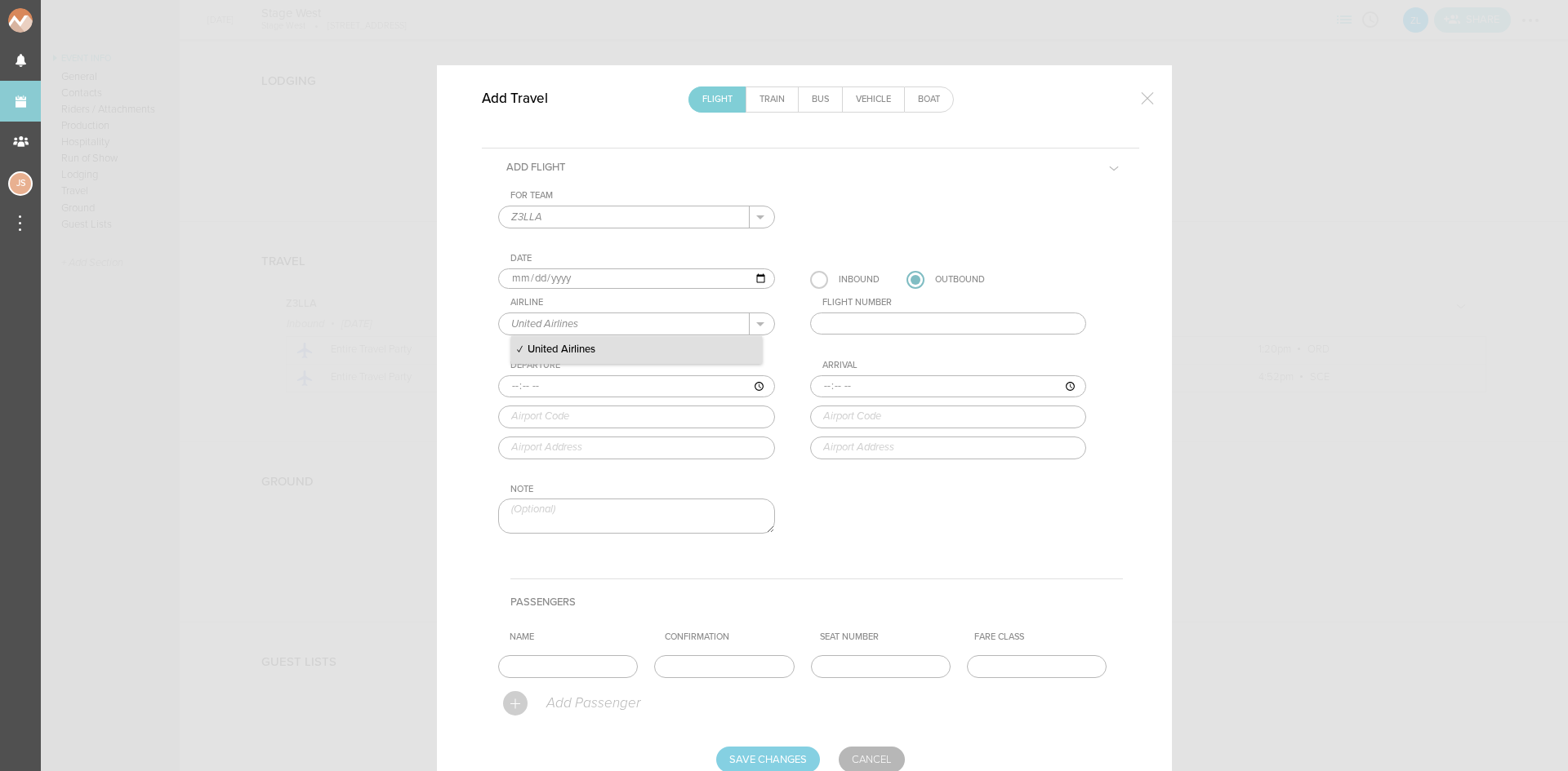
click at [666, 350] on p "United Airlines" at bounding box center [636, 350] width 251 height 28
click at [845, 331] on input "text" at bounding box center [948, 324] width 277 height 23
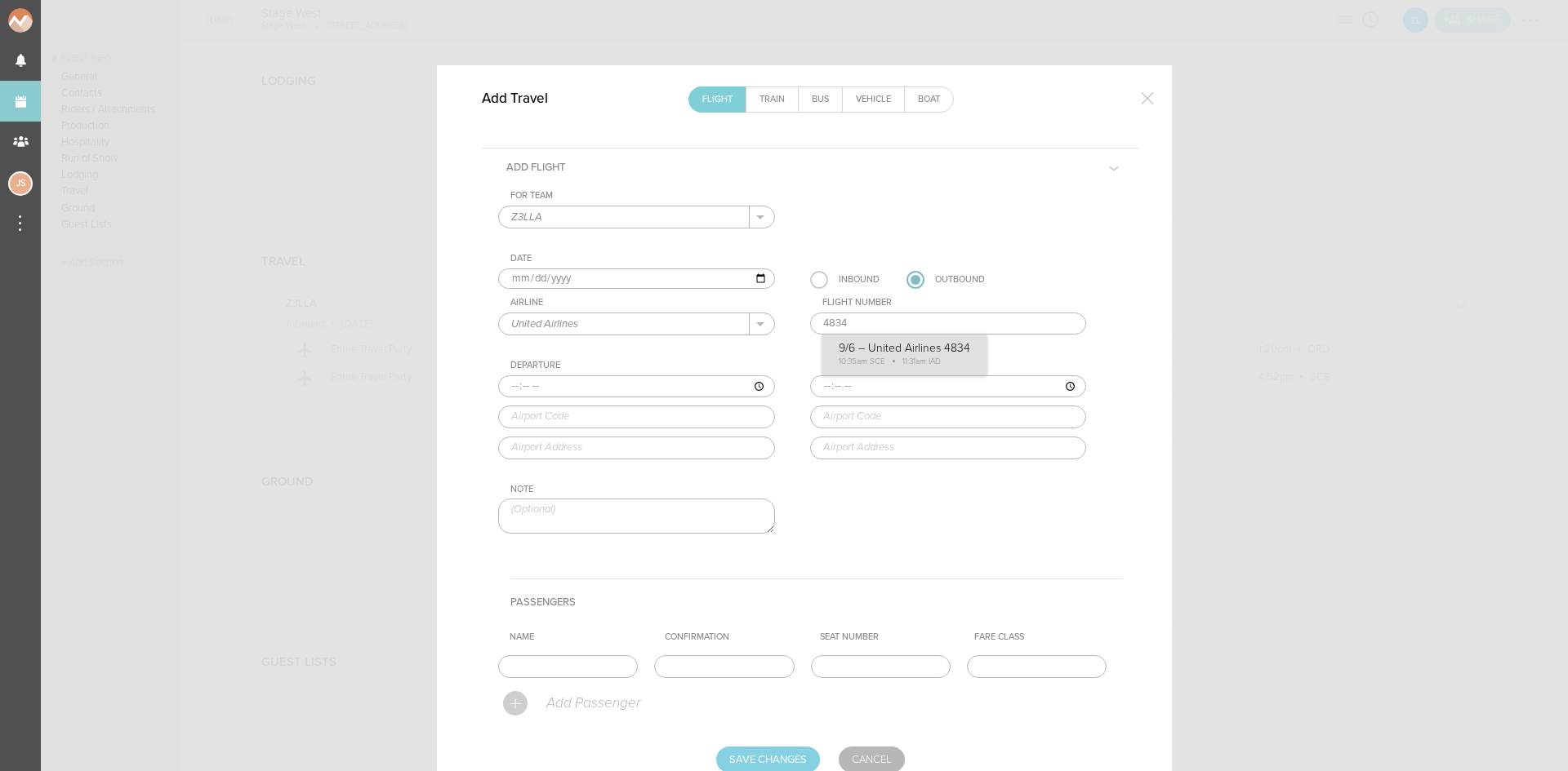
type input "4834"
type input "10:35"
type input "SCE"
type input "State College Regional Airport, State College, PA, United States"
type input "11:31"
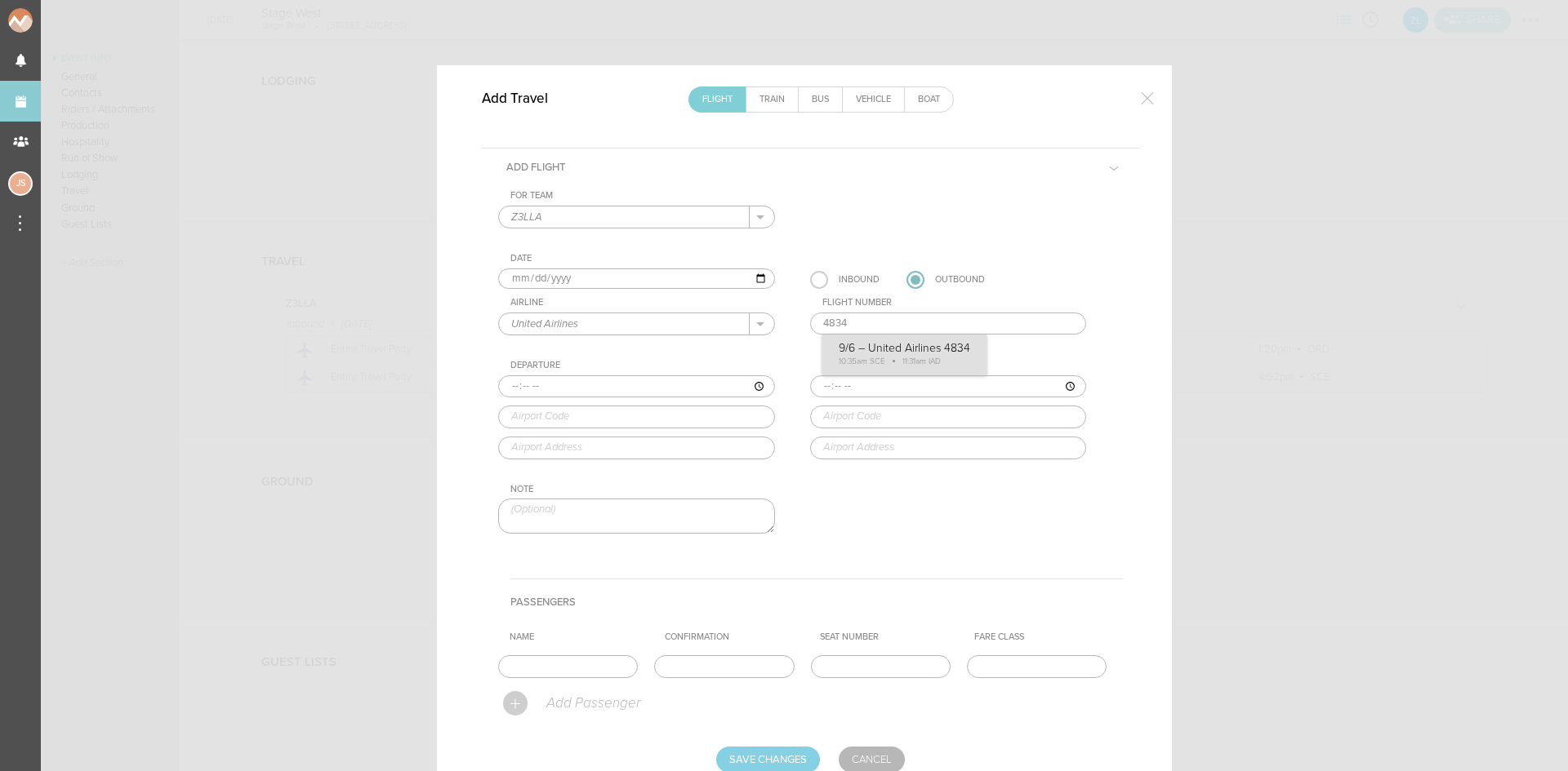
type input "IAD"
type input "Washington Dulles International Airport, 1 Saarinen Circle, Dulles, VA, 20166, …"
click at [860, 346] on div "For Team Z3LLA + Add New Team Z3LLA . Z3LLA Date 2025-09-06 Inbound Outbound Ai…" at bounding box center [811, 376] width 625 height 372
click at [588, 670] on input "text" at bounding box center [568, 667] width 140 height 23
click at [598, 700] on p "Add Passenger" at bounding box center [592, 703] width 96 height 16
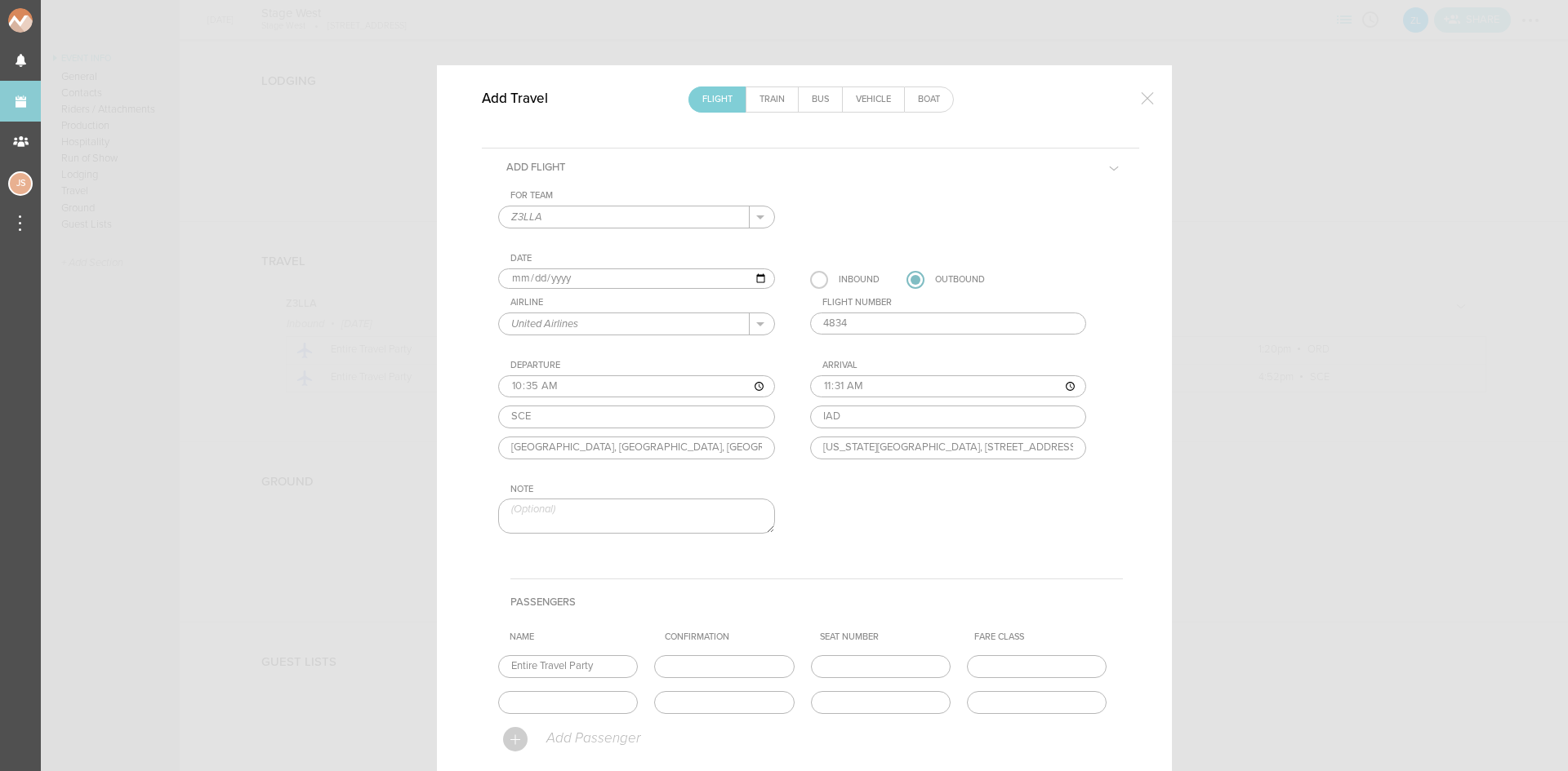
drag, startPoint x: 613, startPoint y: 670, endPoint x: 422, endPoint y: 666, distance: 191.0
click at [422, 666] on div "Add Travel Flight Train Bus Vehicle Boat Add Flight For Team Z3LLA + Add New Te…" at bounding box center [784, 386] width 1568 height 771
type input "Kiana"
click at [760, 660] on input "text" at bounding box center [723, 667] width 140 height 23
paste input "M0V67X"
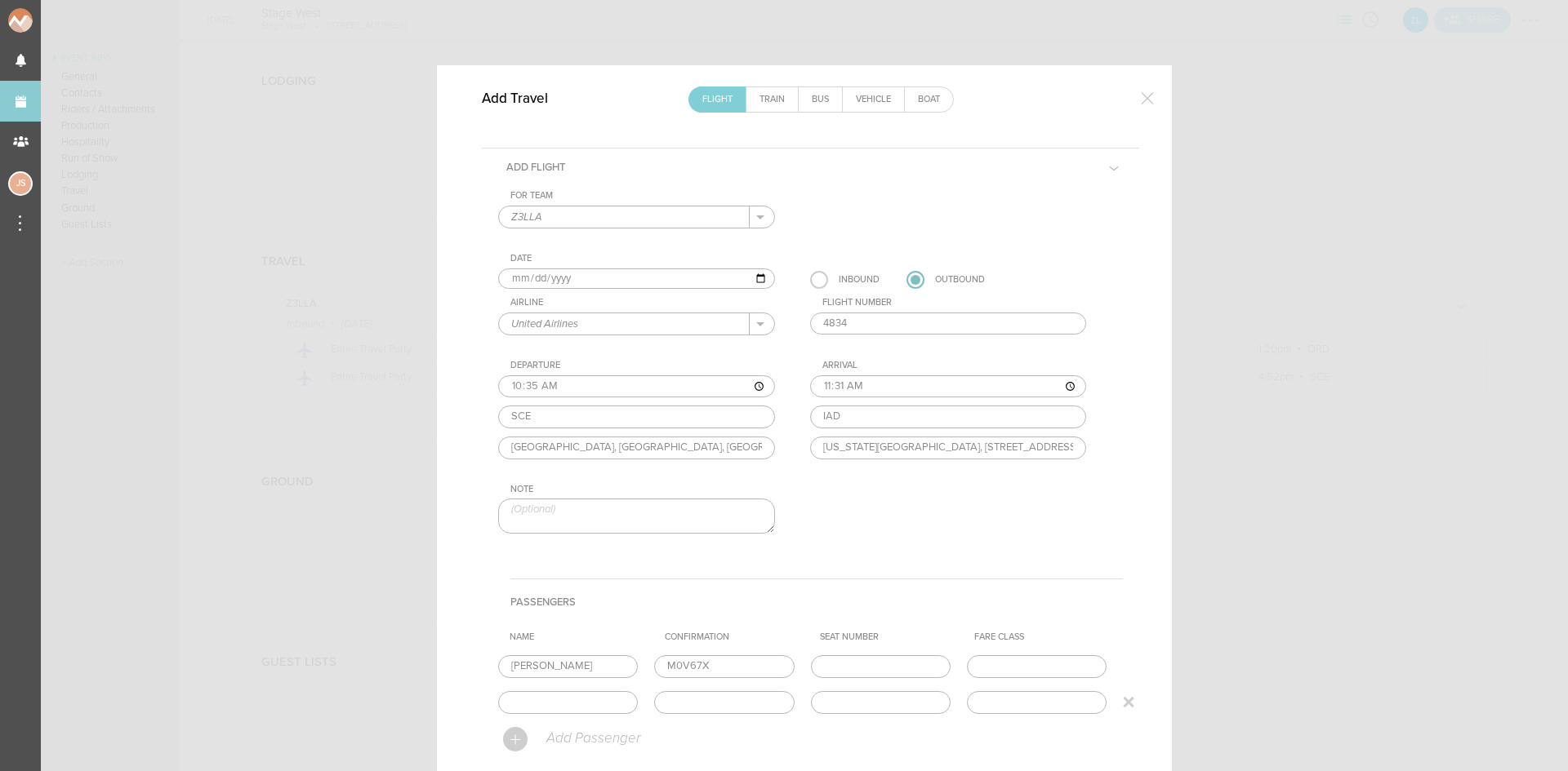
type input "M0V67X"
click at [550, 678] on input "text" at bounding box center [568, 667] width 140 height 23
type input "Julia"
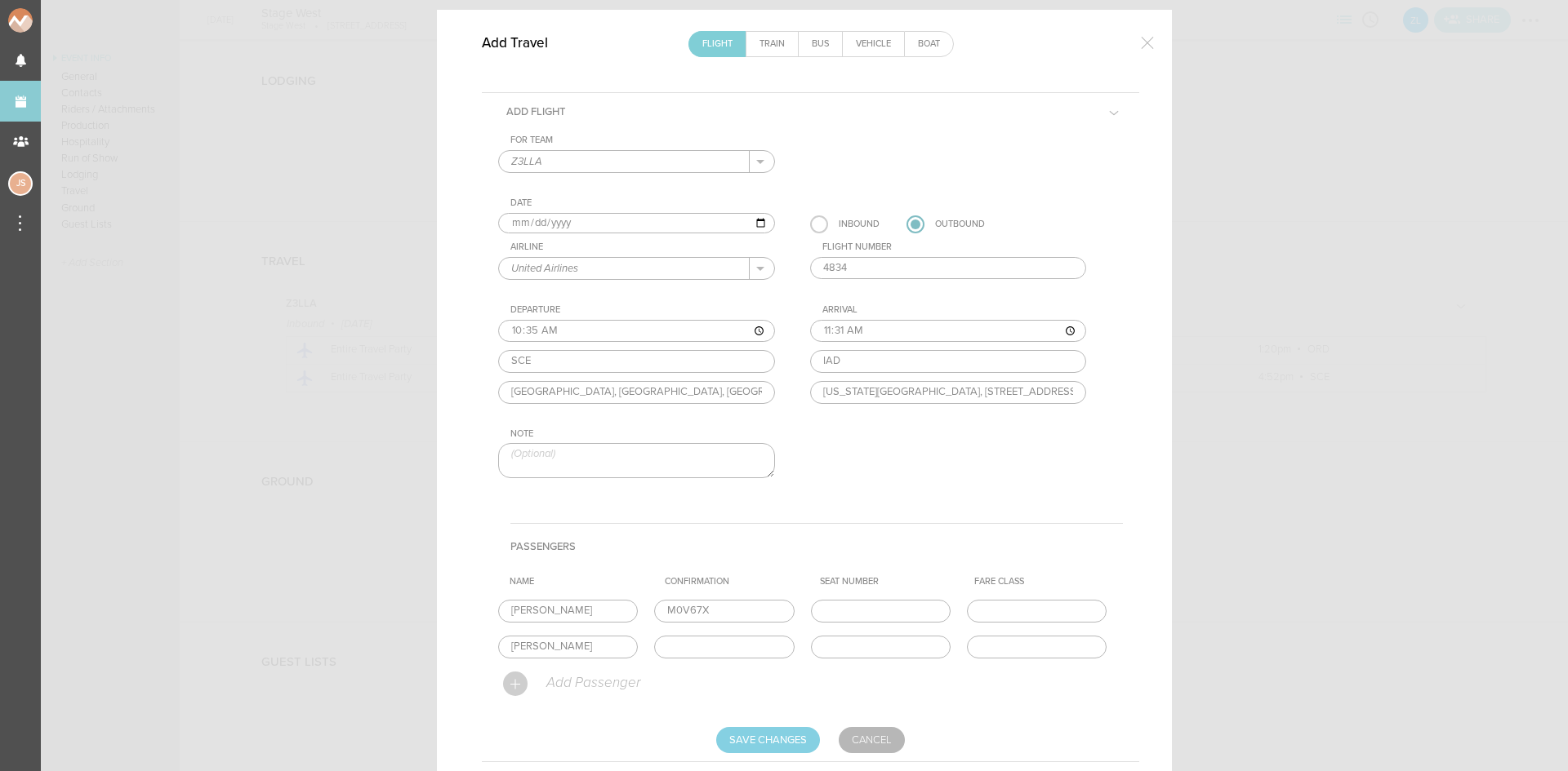
scroll to position [134, 0]
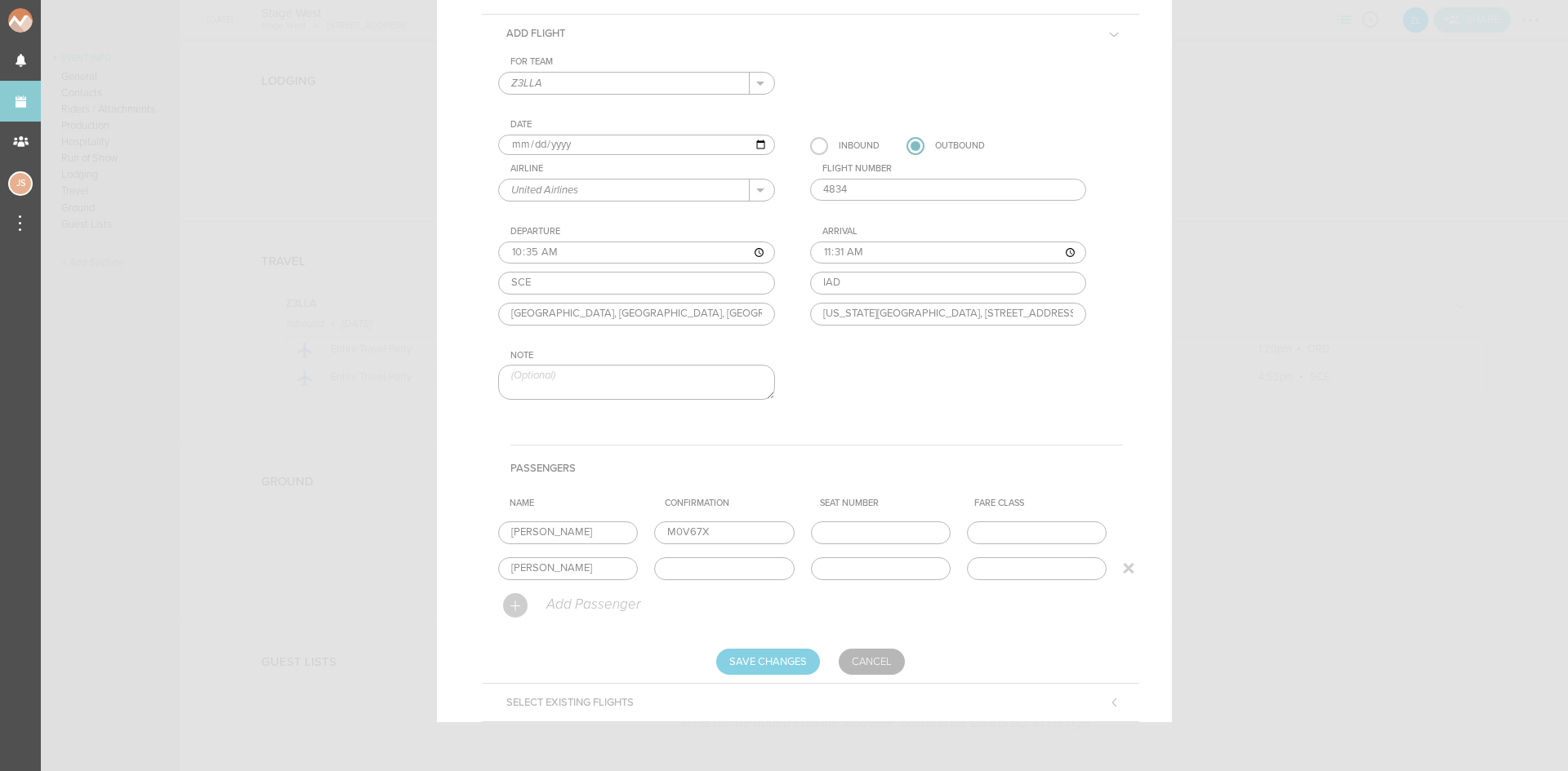
click at [727, 544] on input "text" at bounding box center [723, 533] width 140 height 23
paste input "M04411"
type input "M04411"
click at [780, 660] on input "Save Changes" at bounding box center [768, 662] width 104 height 26
type input "Saving..."
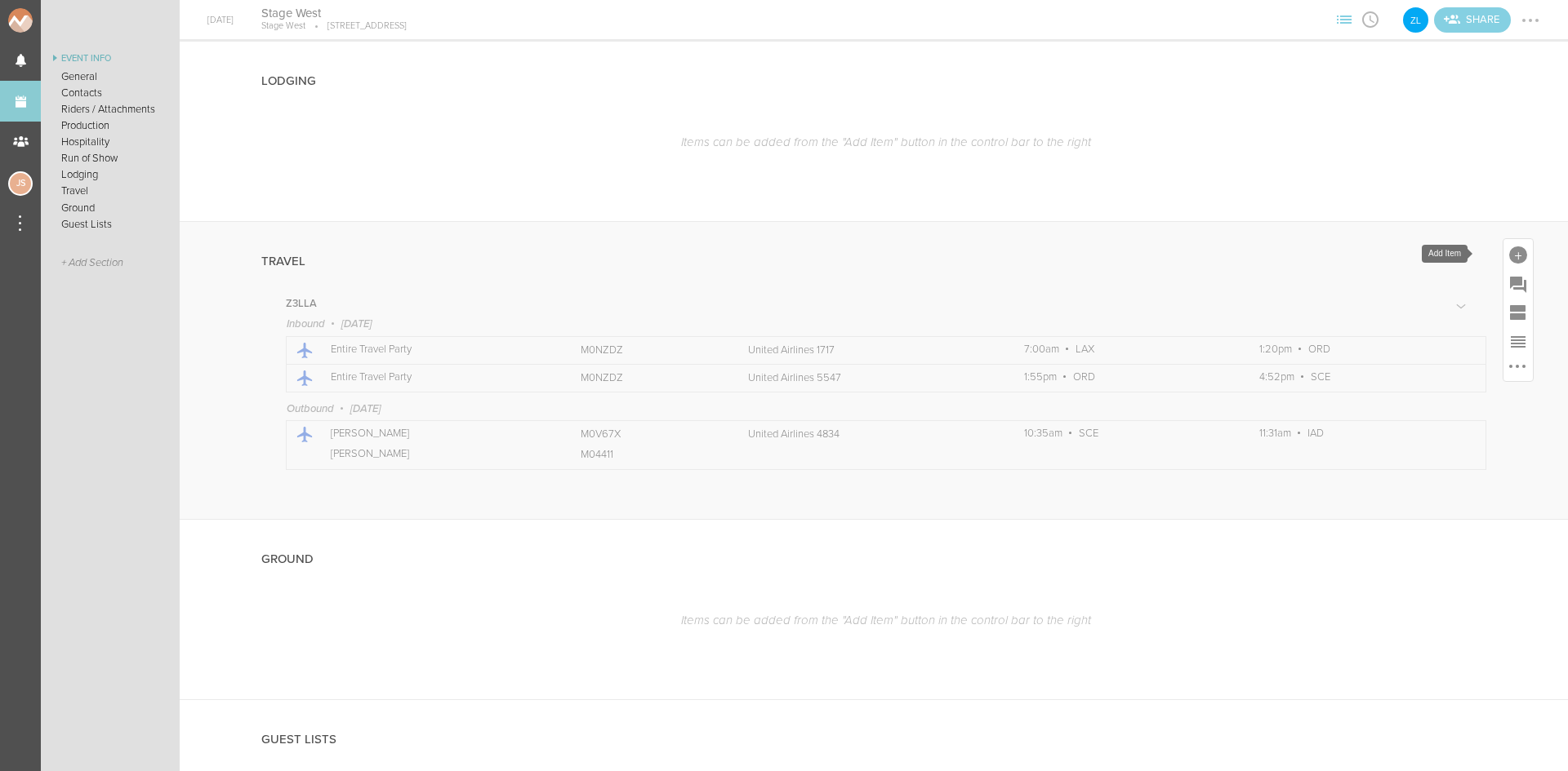
click at [1509, 249] on div at bounding box center [1517, 255] width 18 height 18
click at [1411, 409] on icon at bounding box center [1427, 397] width 33 height 33
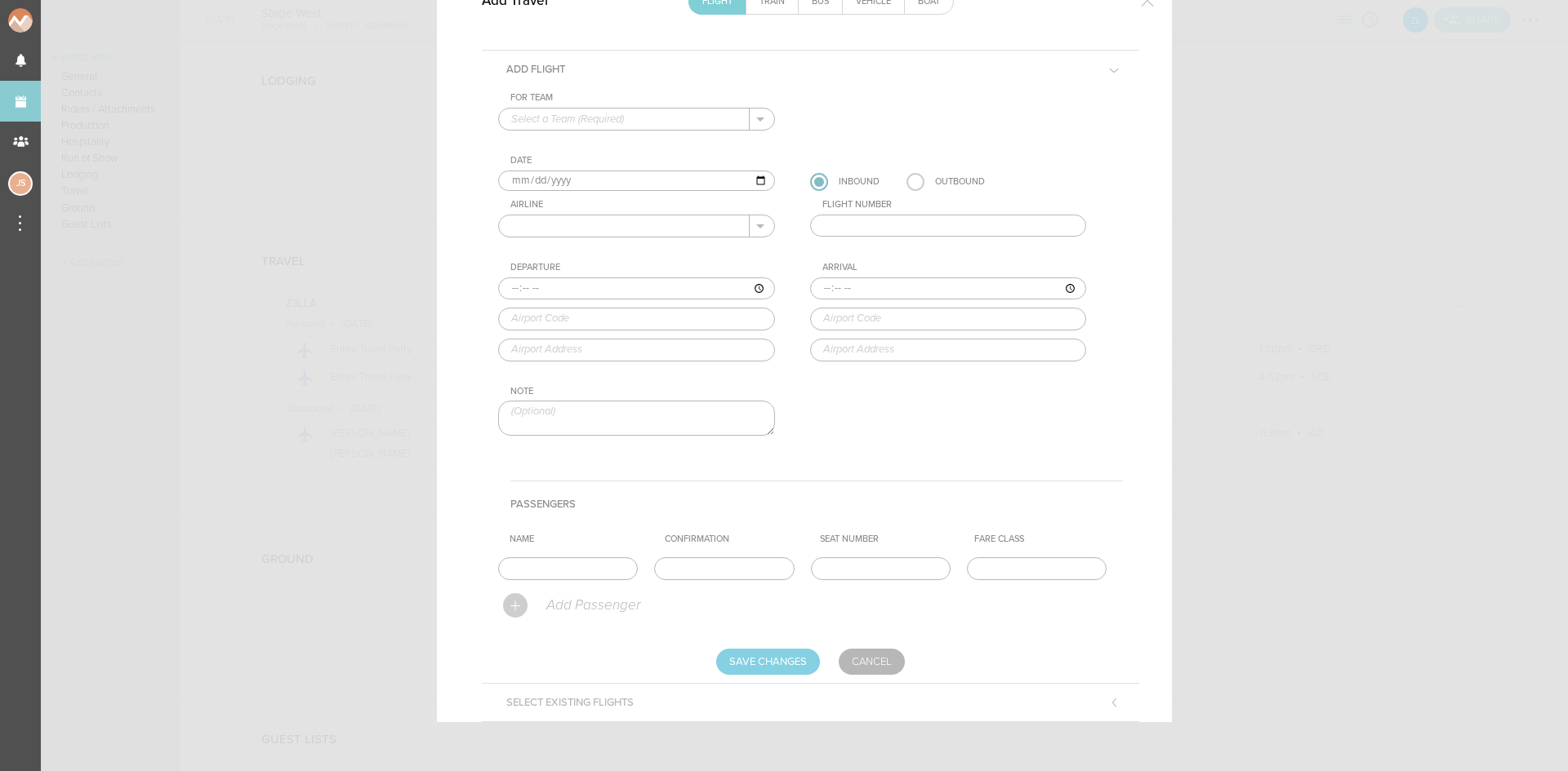
scroll to position [98, 0]
click at [569, 113] on input "text" at bounding box center [624, 119] width 251 height 22
click at [572, 140] on p "Z3LLA" at bounding box center [636, 145] width 251 height 28
type input "Z3LLA"
click at [528, 177] on input "2025-09-05" at bounding box center [636, 181] width 277 height 22
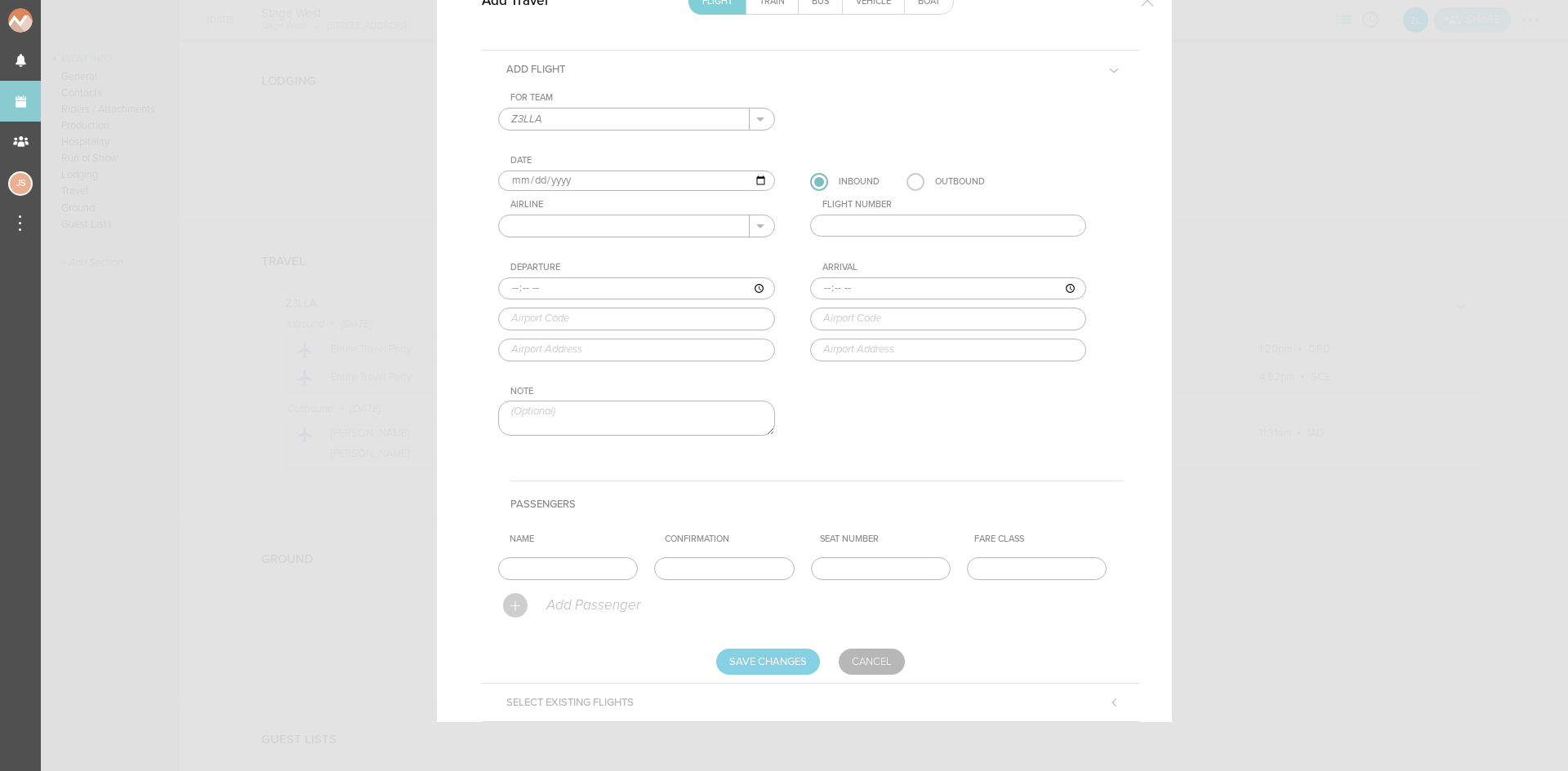
type input "2025-09-06"
click at [913, 182] on label at bounding box center [915, 181] width 18 height 18
click at [0, 0] on input "radio" at bounding box center [0, 0] width 0 height 0
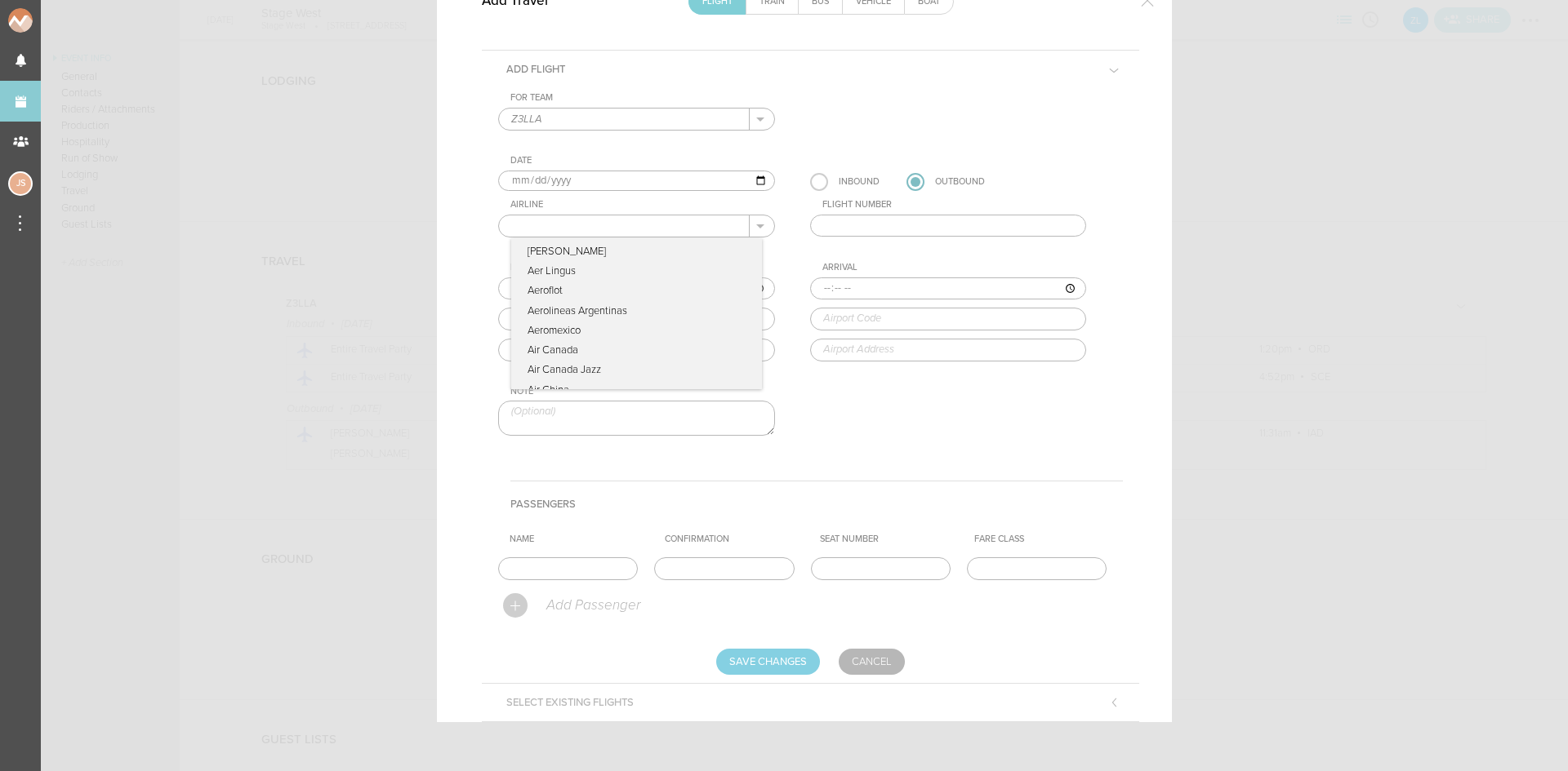
click at [636, 223] on input "text" at bounding box center [624, 226] width 251 height 22
type input "United Airlines"
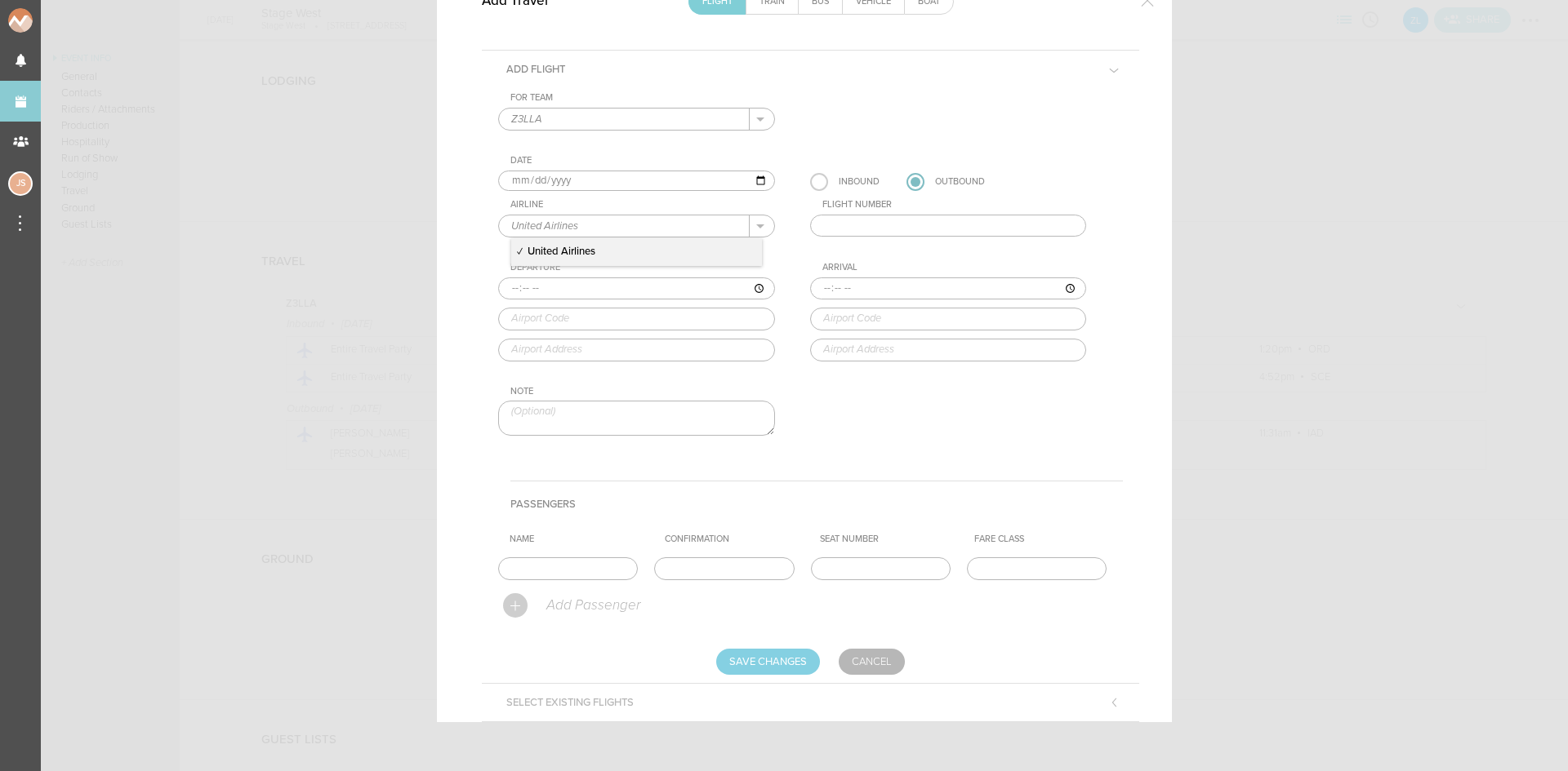
click at [835, 229] on input "text" at bounding box center [948, 226] width 277 height 23
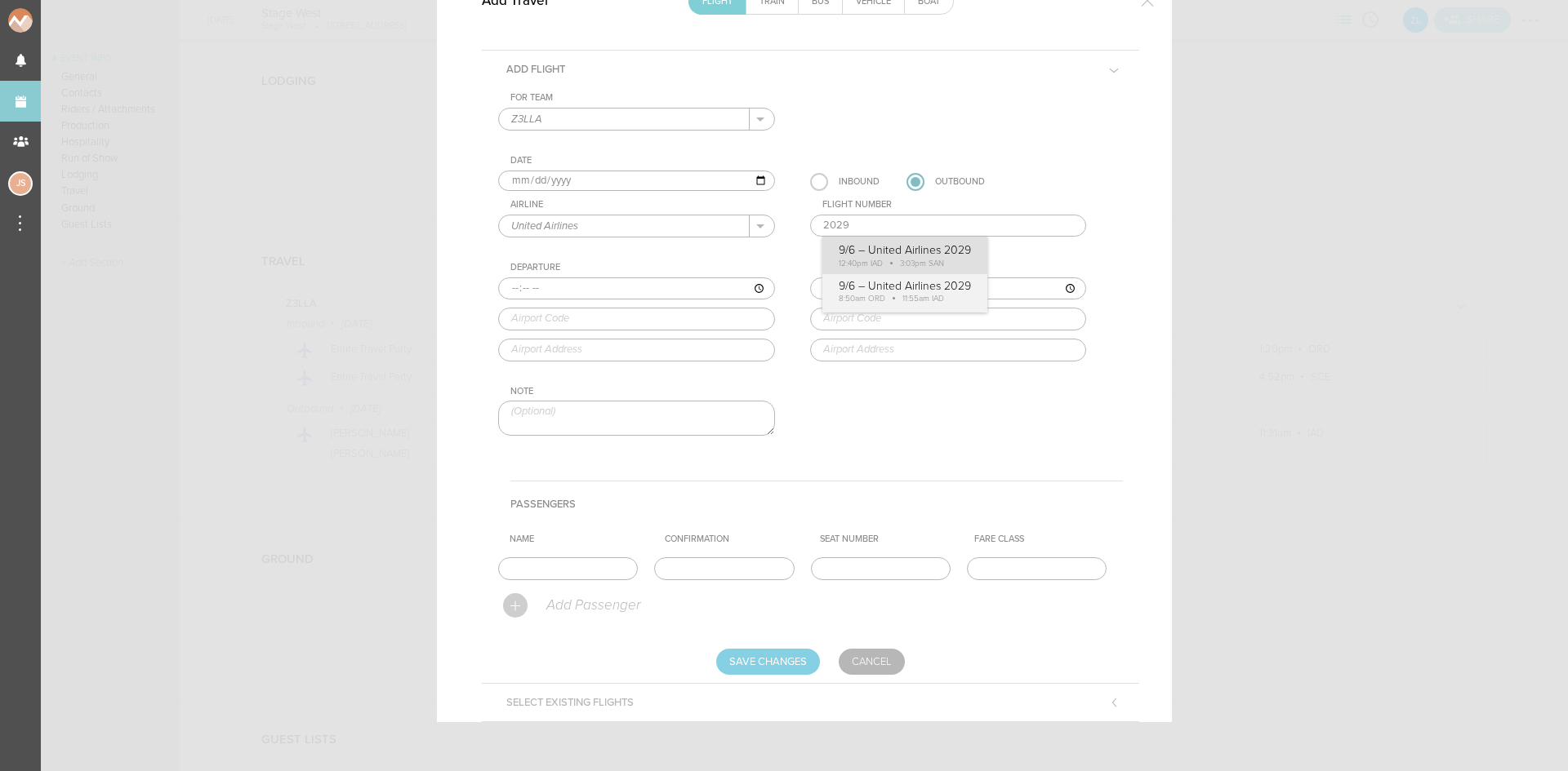
type input "2029"
type input "12:40"
type input "IAD"
type input "Washington Dulles International Airport, 1 Saarinen Circle, Dulles, VA, 20166, …"
type input "15:03"
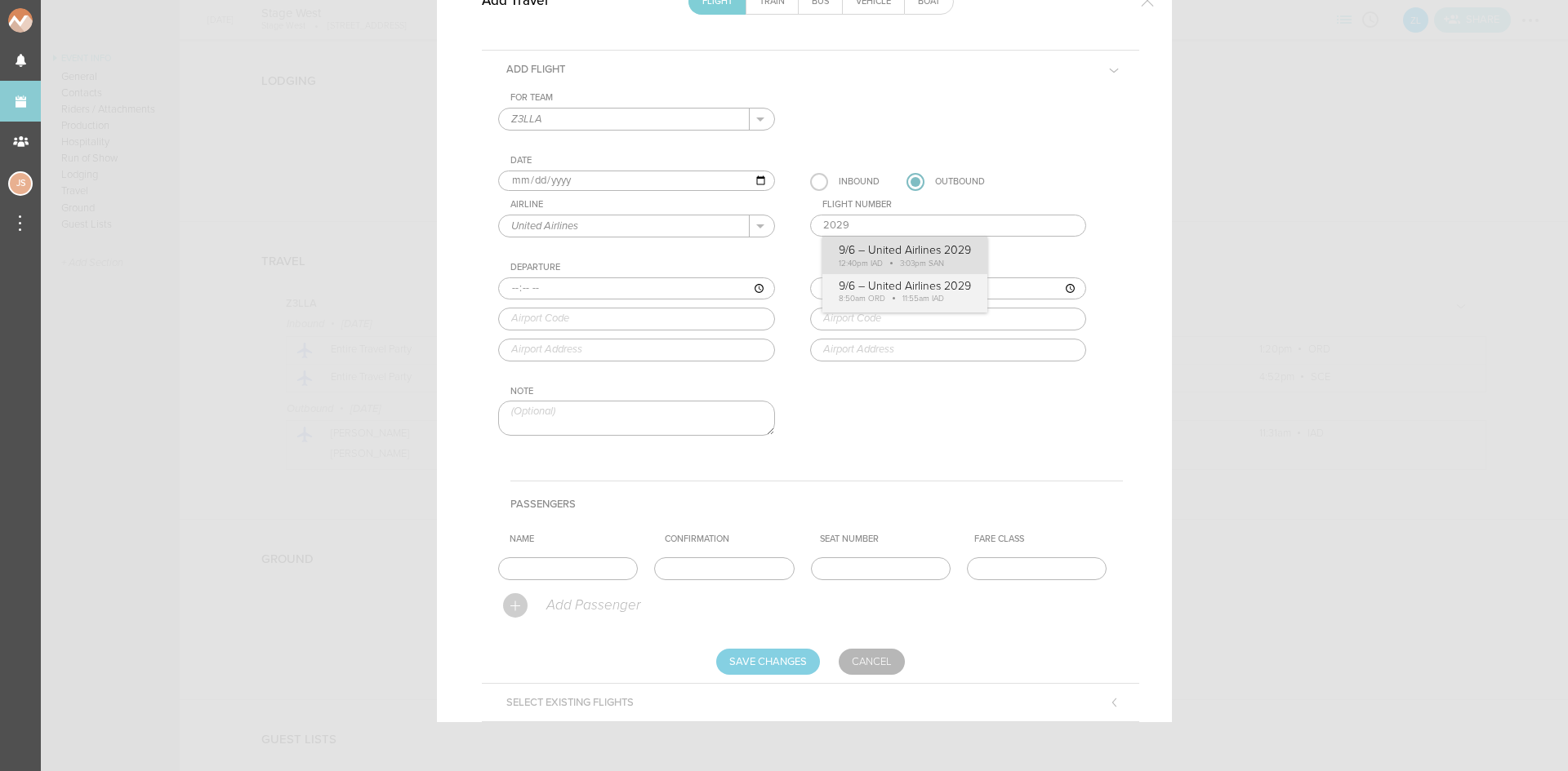
type input "SAN"
type input "San Diego International Airport, Airport Drive, San Diego, CA, 92101, United St…"
click at [852, 248] on div "For Team Z3LLA + Add New Team Z3LLA . Z3LLA Date 2025-09-06 Inbound Outbound Ai…" at bounding box center [811, 278] width 625 height 372
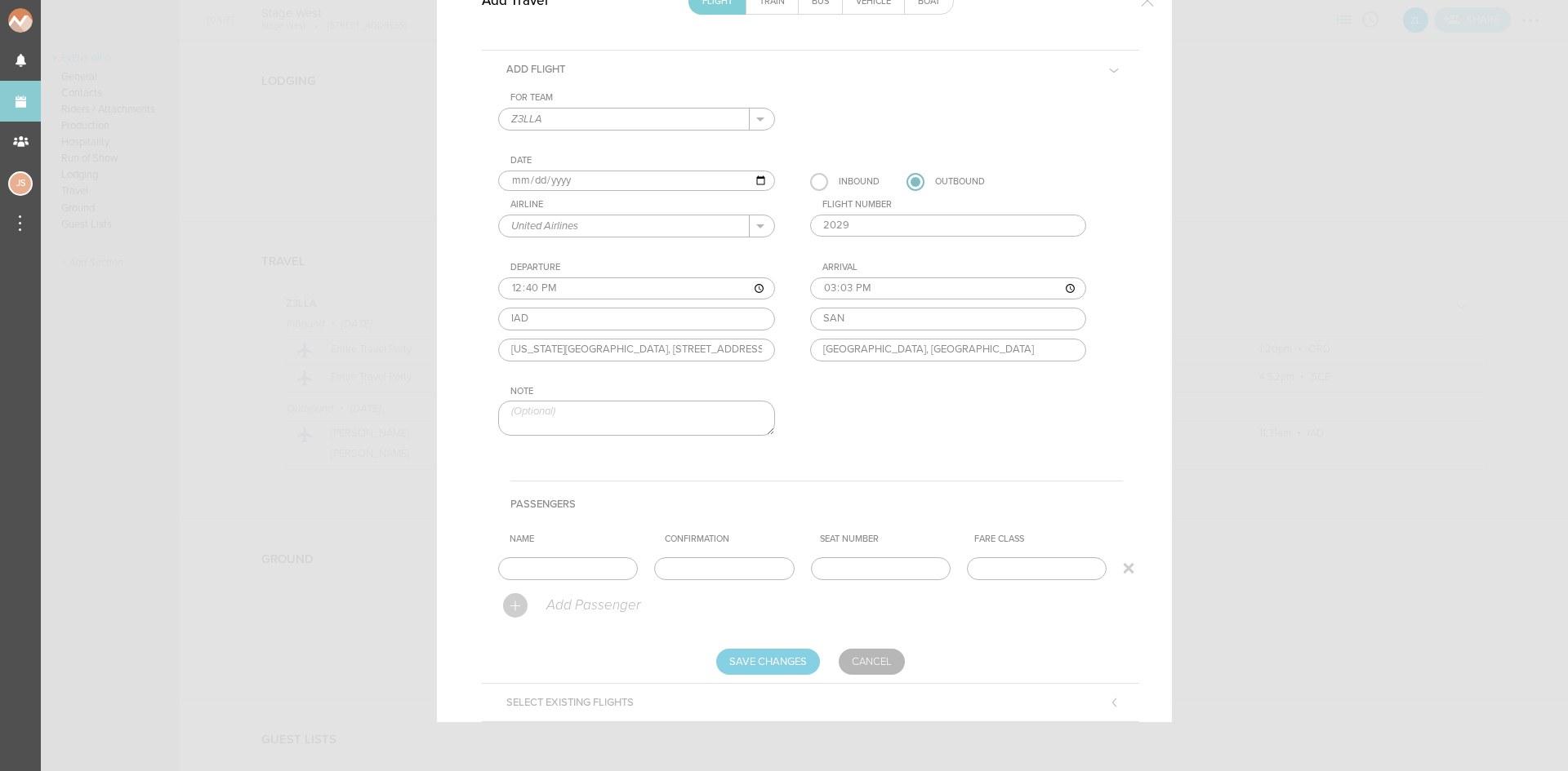
click at [537, 569] on input "text" at bounding box center [568, 568] width 140 height 23
type input "Julia"
click at [694, 566] on input "text" at bounding box center [723, 568] width 140 height 23
paste input "M04411"
type input "M04411"
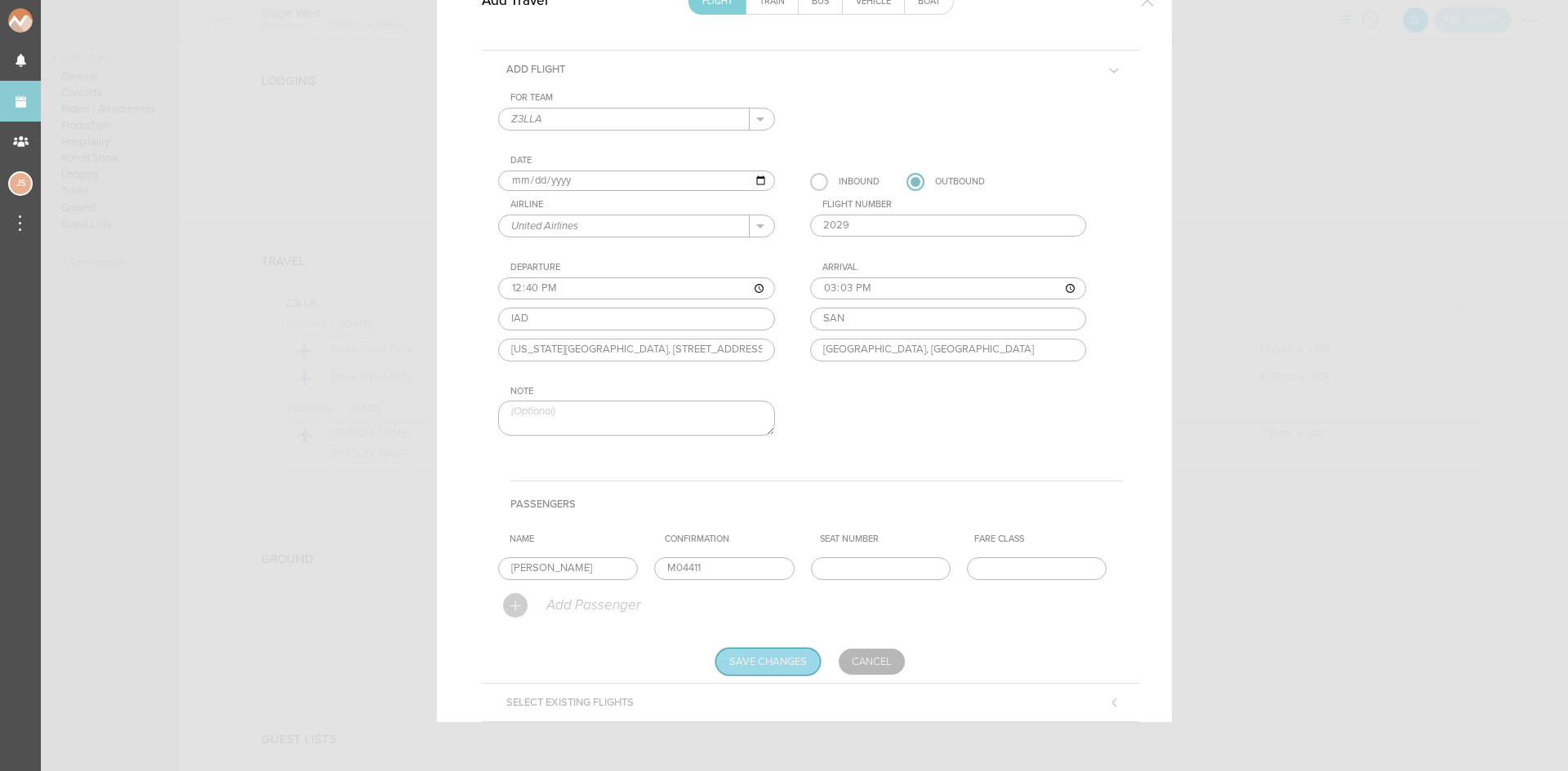
click at [779, 662] on input "Save Changes" at bounding box center [768, 662] width 104 height 26
type input "Saving..."
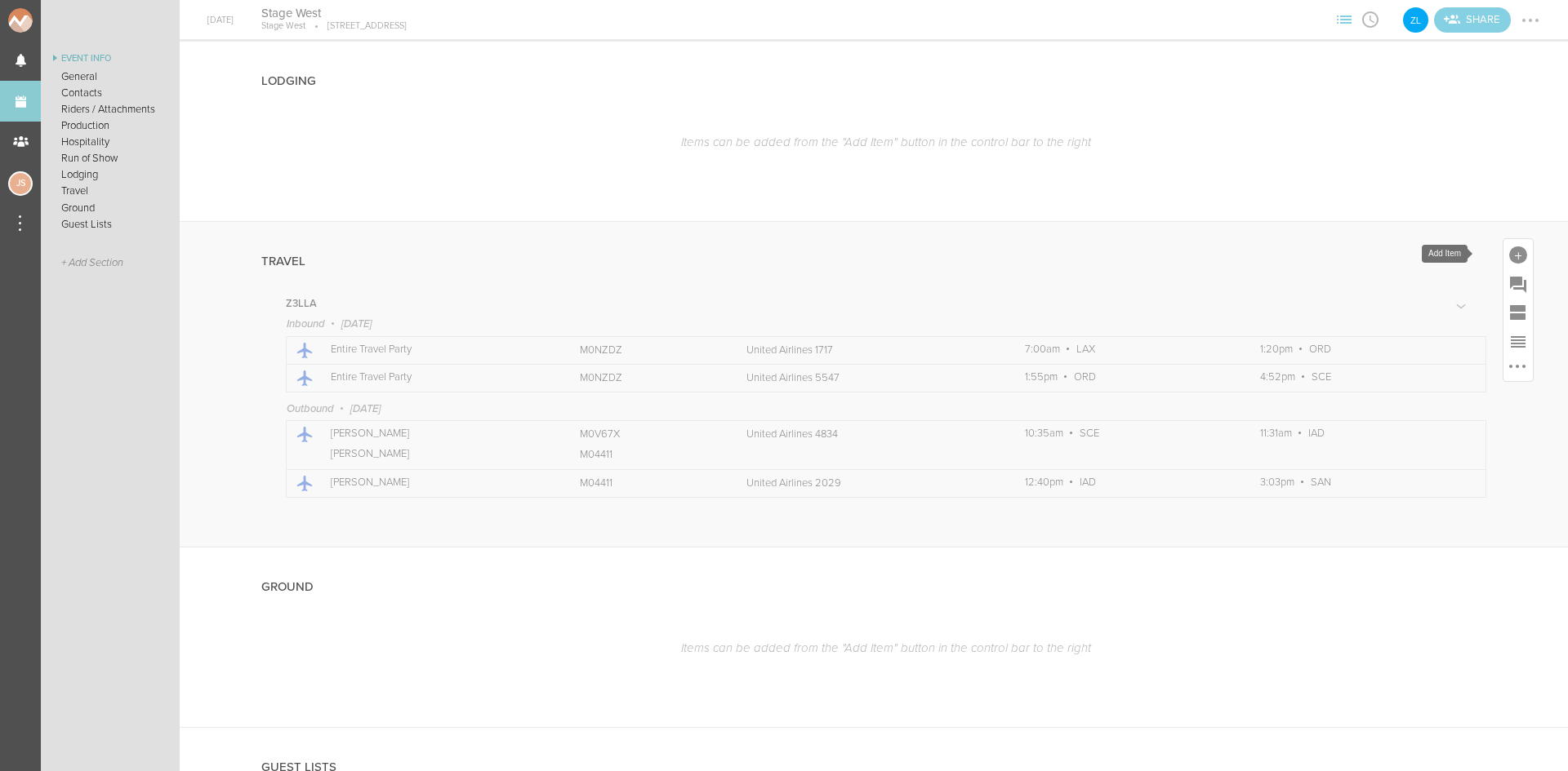
click at [1510, 252] on div at bounding box center [1517, 255] width 18 height 18
click at [1419, 402] on icon at bounding box center [1427, 397] width 33 height 33
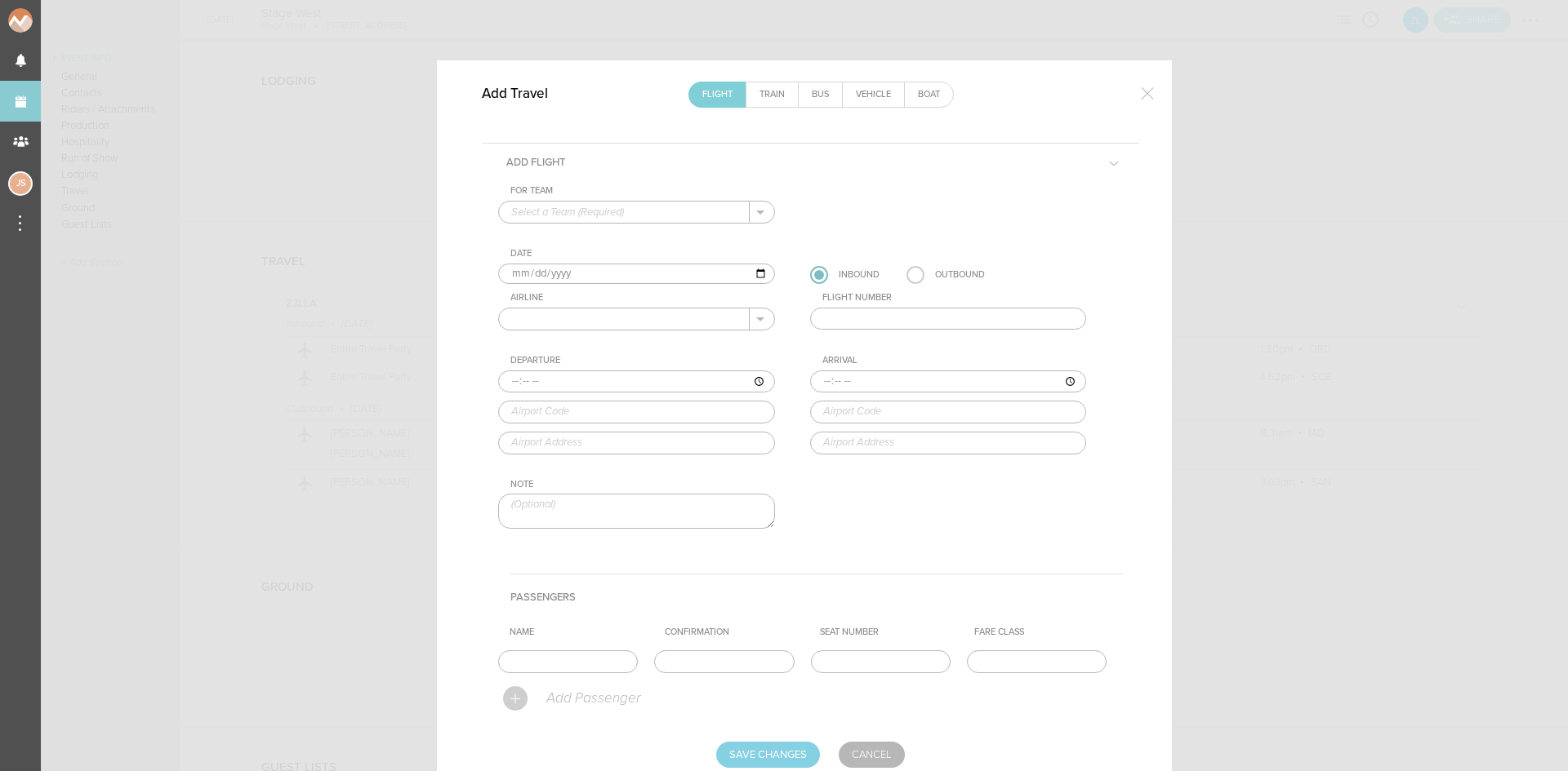
scroll to position [0, 0]
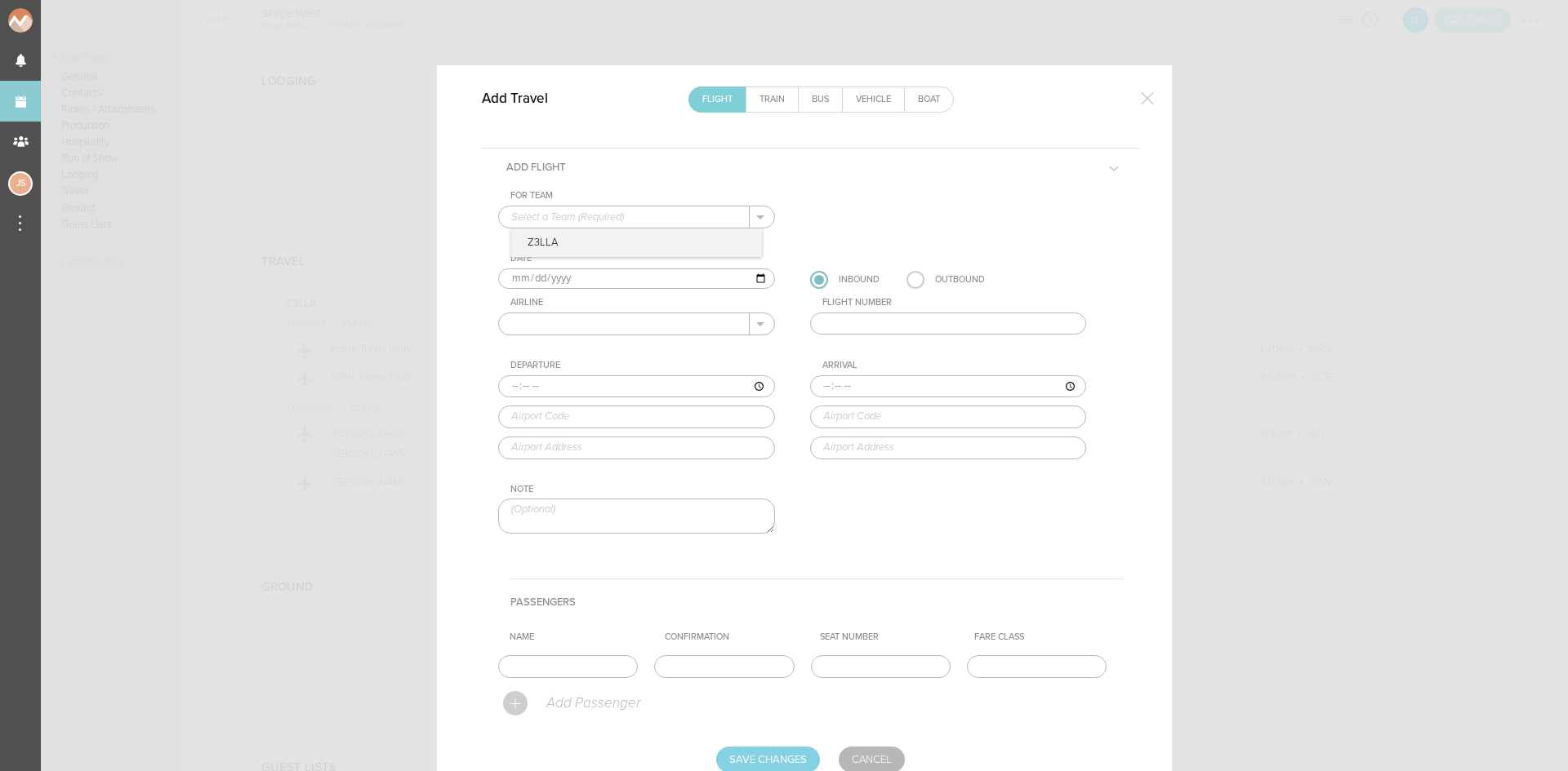
click at [594, 226] on input "text" at bounding box center [624, 217] width 251 height 22
drag, startPoint x: 594, startPoint y: 235, endPoint x: 570, endPoint y: 264, distance: 37.6
click at [595, 236] on p "Z3LLA" at bounding box center [636, 244] width 251 height 28
type input "Z3LLA"
click at [531, 277] on input "2025-09-05" at bounding box center [636, 279] width 277 height 22
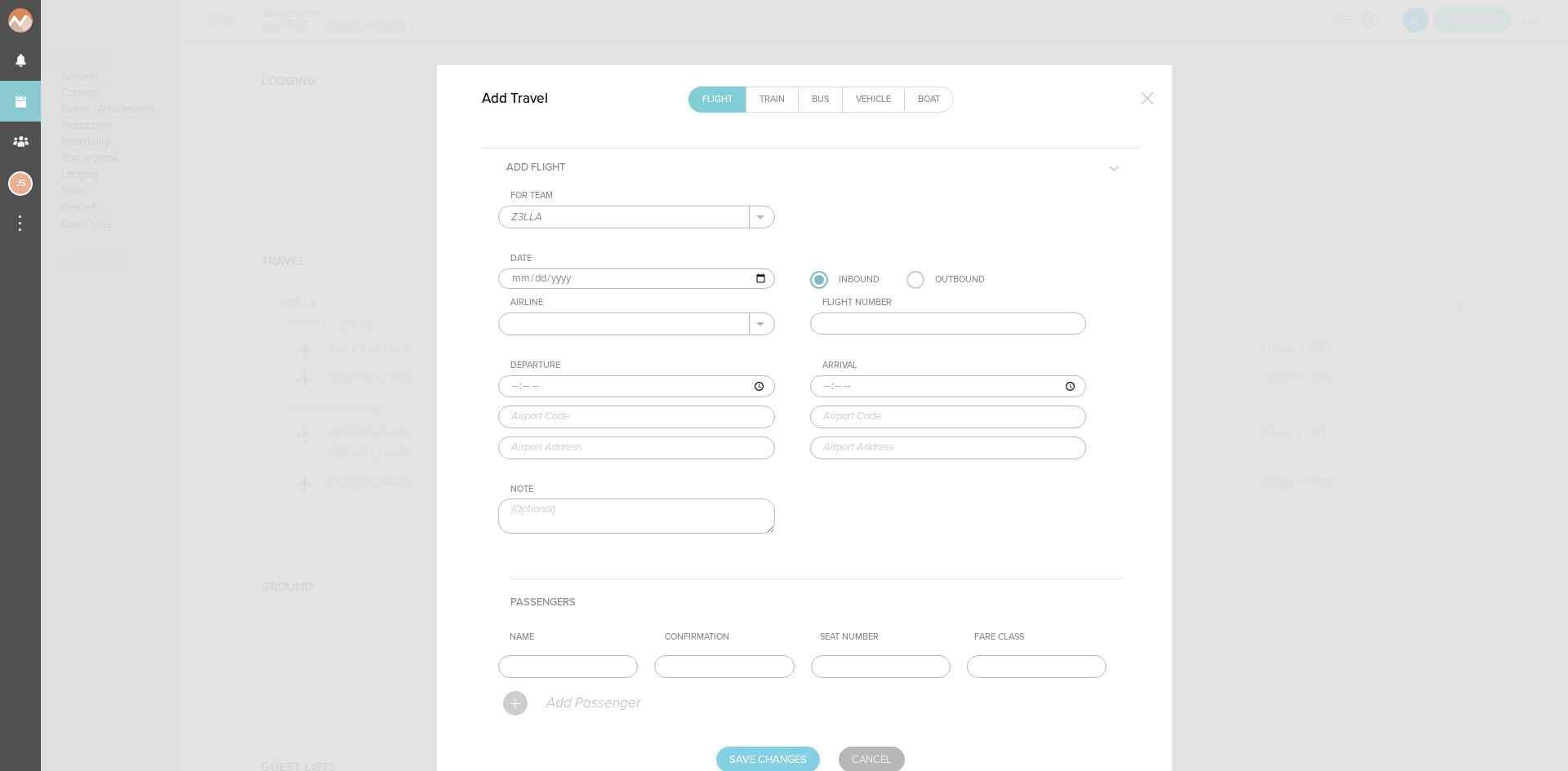
type input "2025-09-06"
click at [915, 280] on label at bounding box center [915, 280] width 18 height 18
click at [0, 0] on input "radio" at bounding box center [0, 0] width 0 height 0
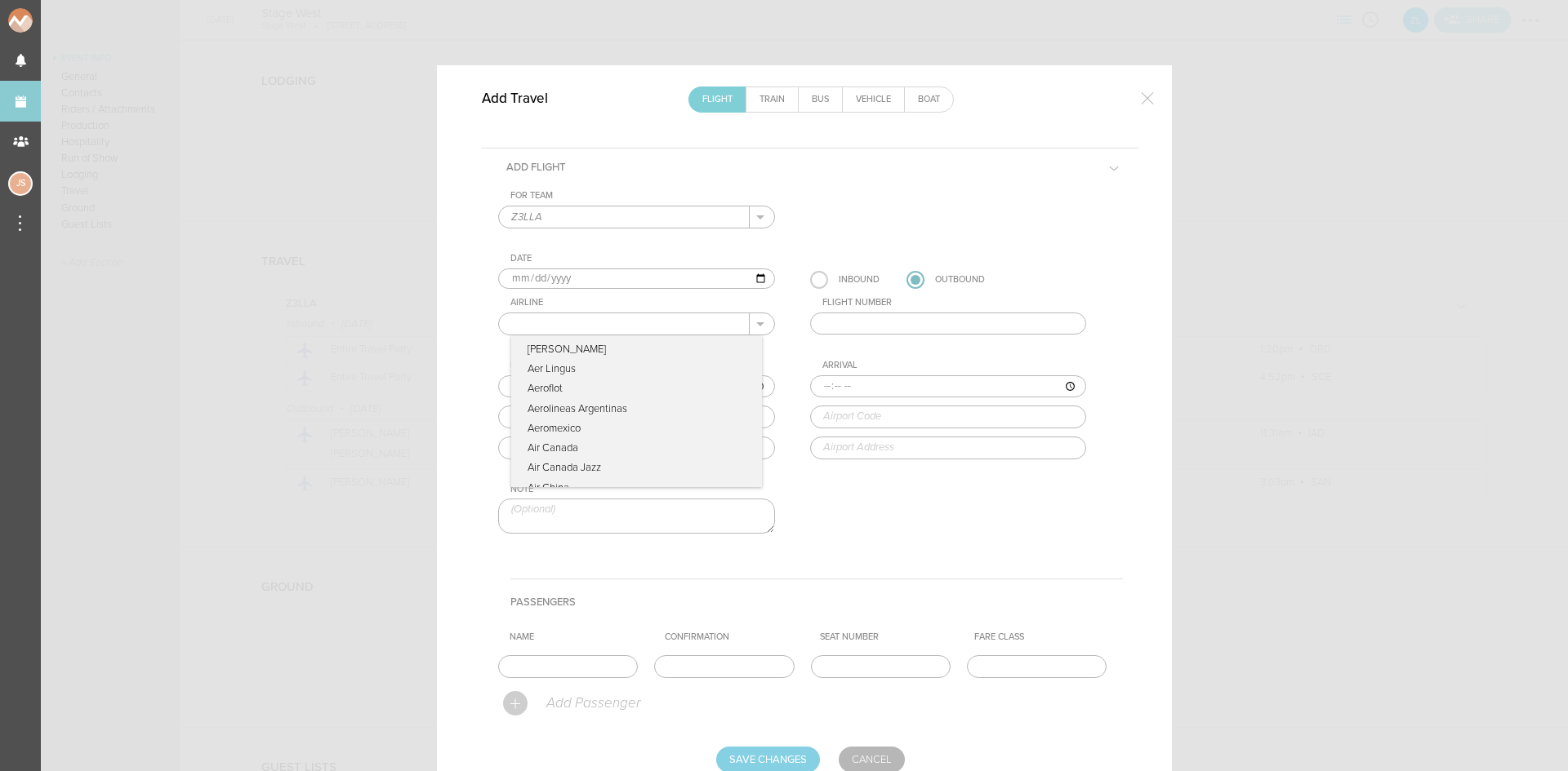
drag, startPoint x: 687, startPoint y: 315, endPoint x: 661, endPoint y: 329, distance: 29.5
click at [687, 315] on input "text" at bounding box center [624, 324] width 251 height 22
type input "United Airlines"
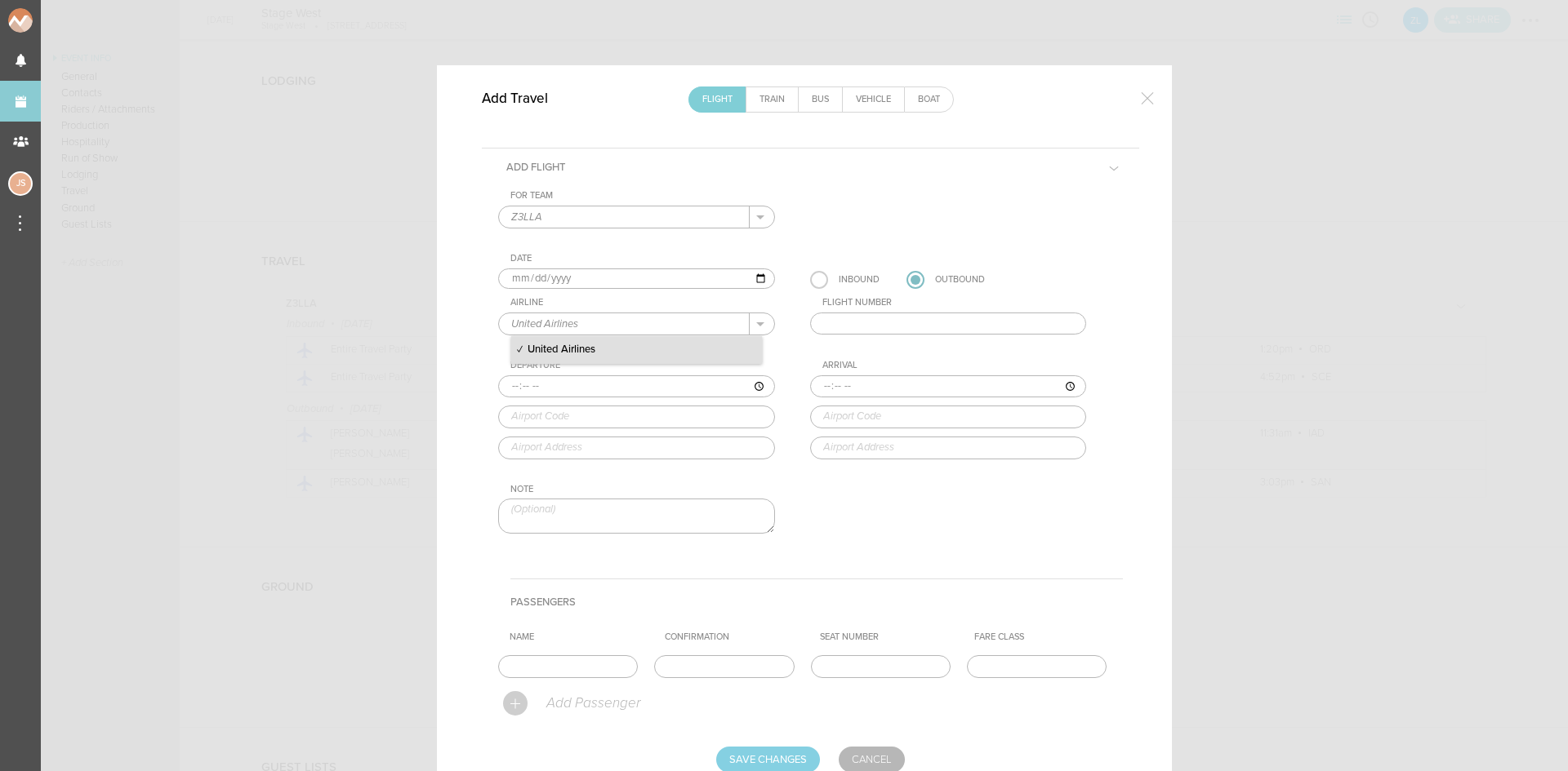
click at [844, 325] on input "text" at bounding box center [948, 324] width 277 height 23
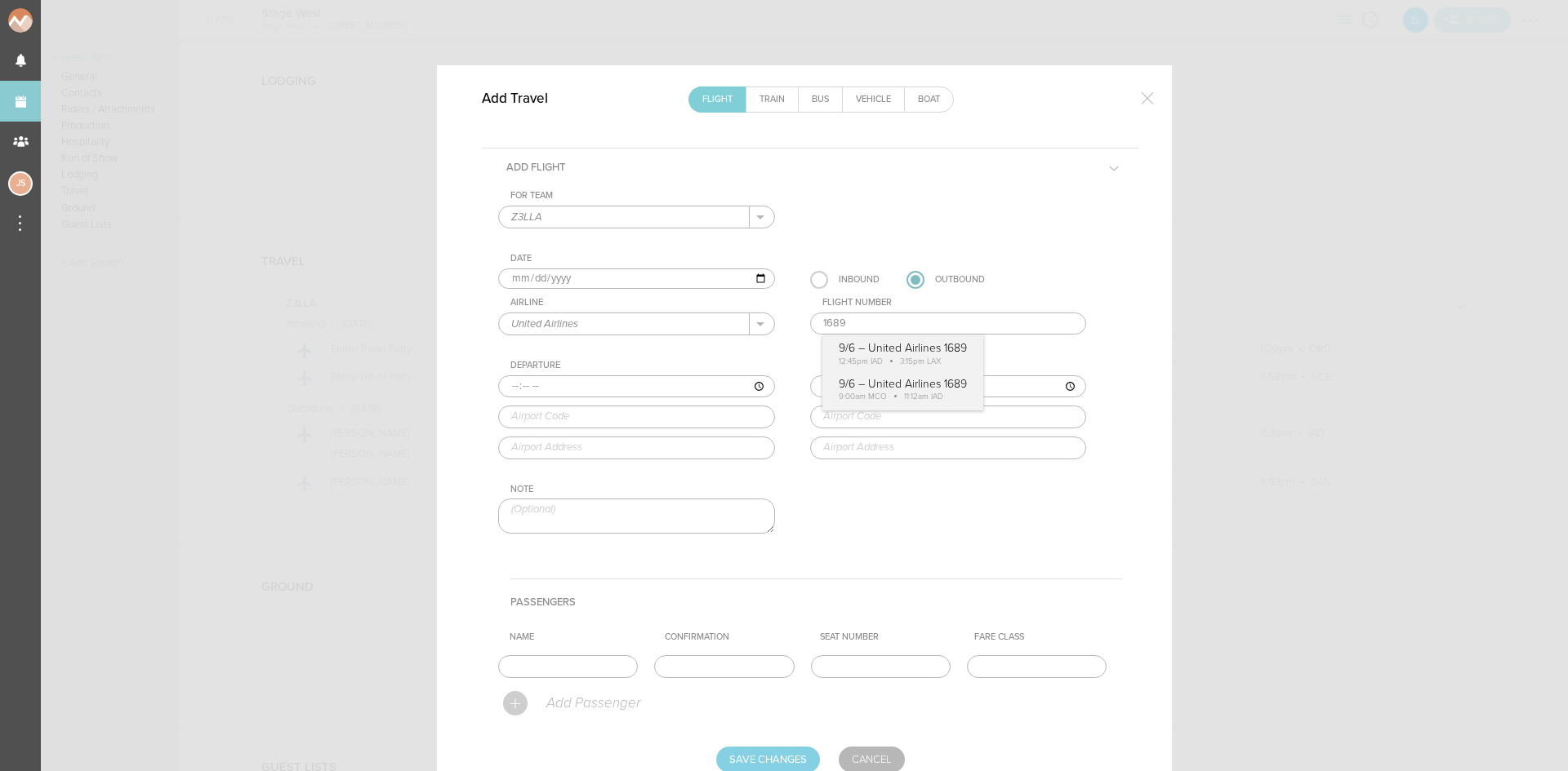
type input "1689"
type input "12:45"
type input "IAD"
type input "Washington Dulles International Airport, 1 Saarinen Circle, Dulles, VA, 20166, …"
type input "15:15"
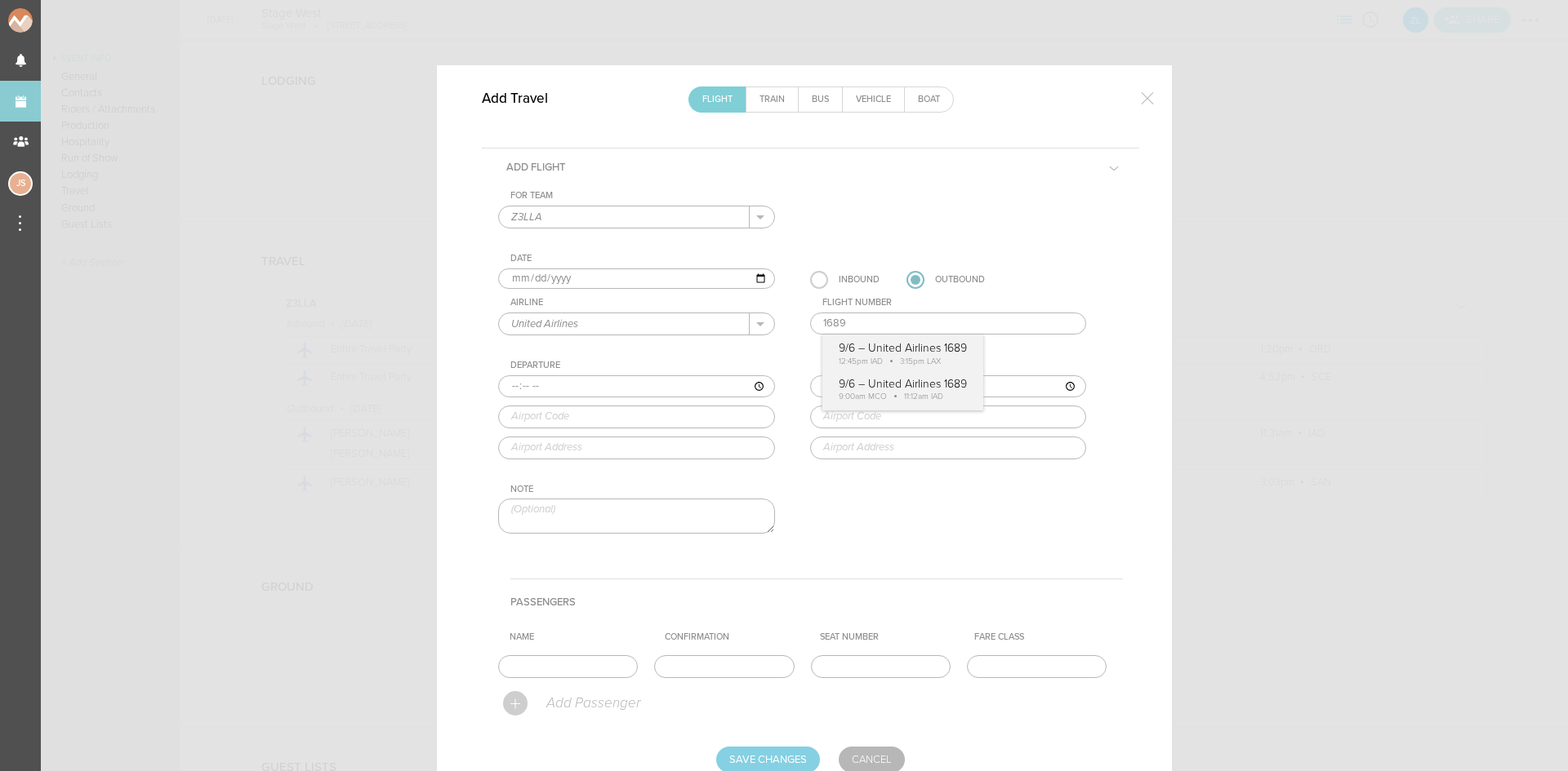
type input "LAX"
type input "Los Angeles International Airport, One World Way, Los Angeles, CA, 90045-5803, …"
click at [856, 340] on div "For Team Z3LLA + Add New Team Z3LLA . Z3LLA Date 2025-09-06 Inbound Outbound Ai…" at bounding box center [811, 376] width 625 height 372
click at [571, 661] on input "text" at bounding box center [568, 667] width 140 height 23
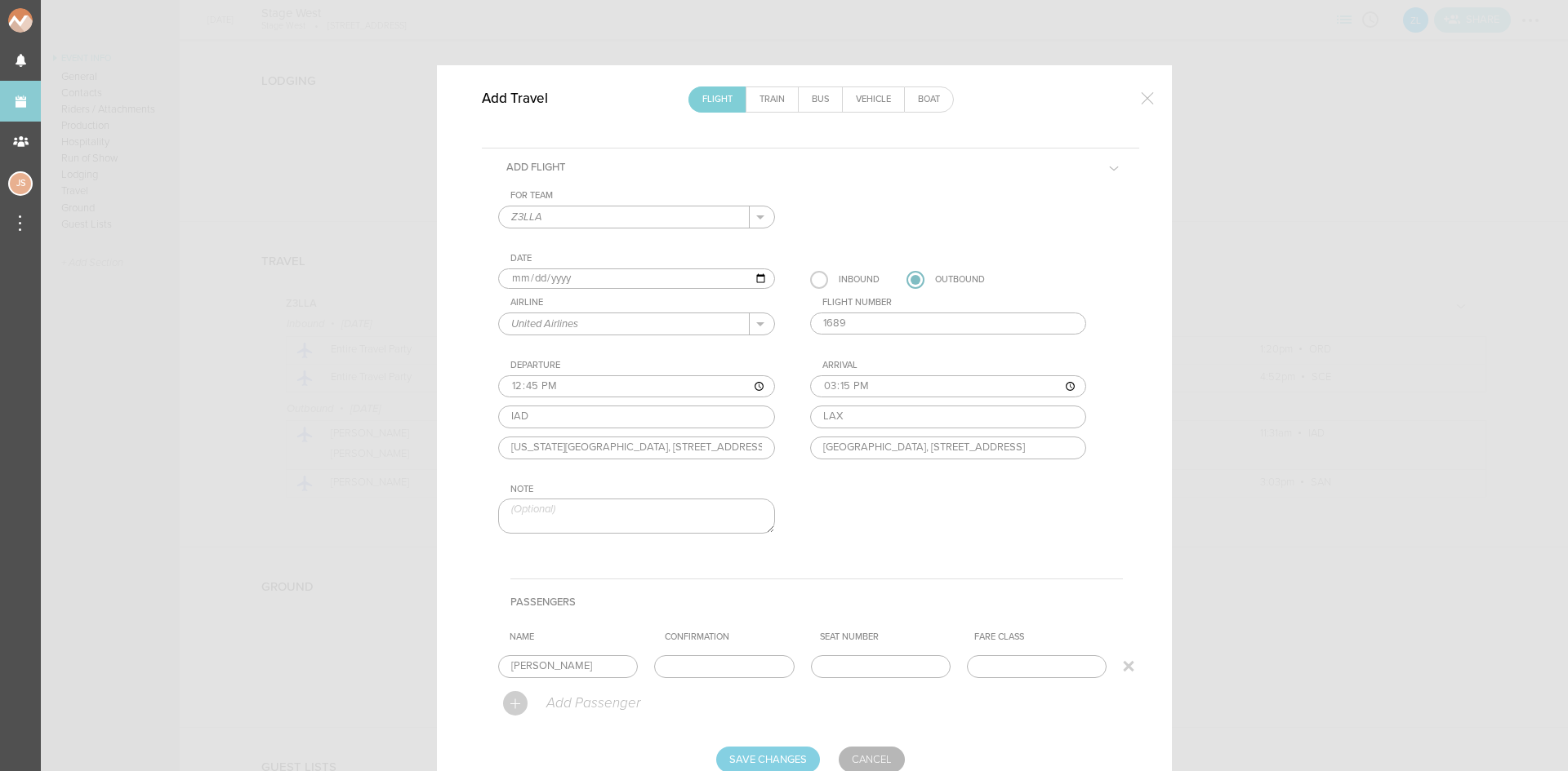
type input "Kiana"
click at [727, 673] on input "text" at bounding box center [723, 667] width 140 height 23
paste input "M0V67X"
type input "M0V67X"
click at [782, 757] on input "Save Changes" at bounding box center [768, 760] width 104 height 26
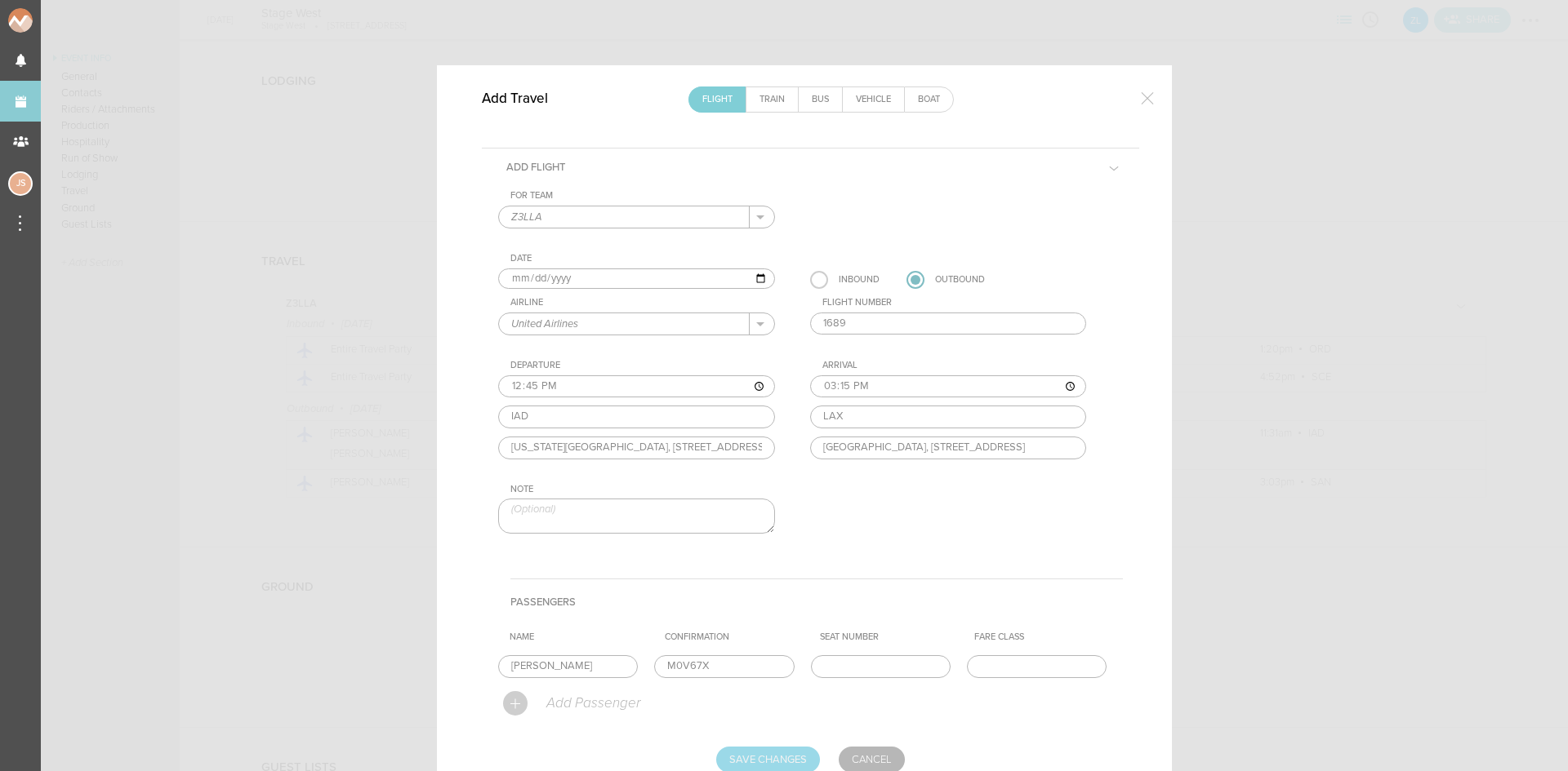
type input "Saving..."
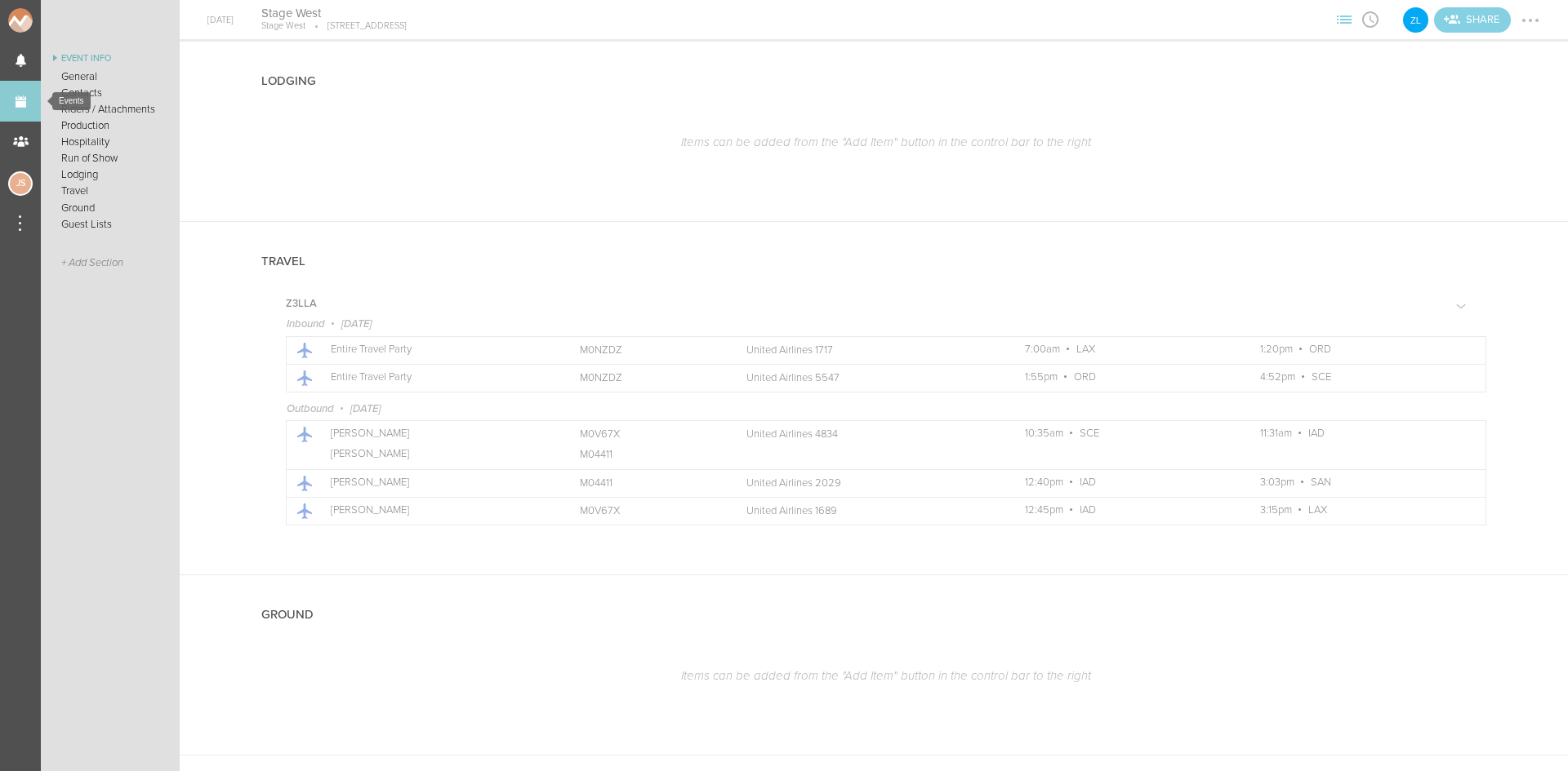
click at [25, 109] on link "Events" at bounding box center [21, 101] width 41 height 41
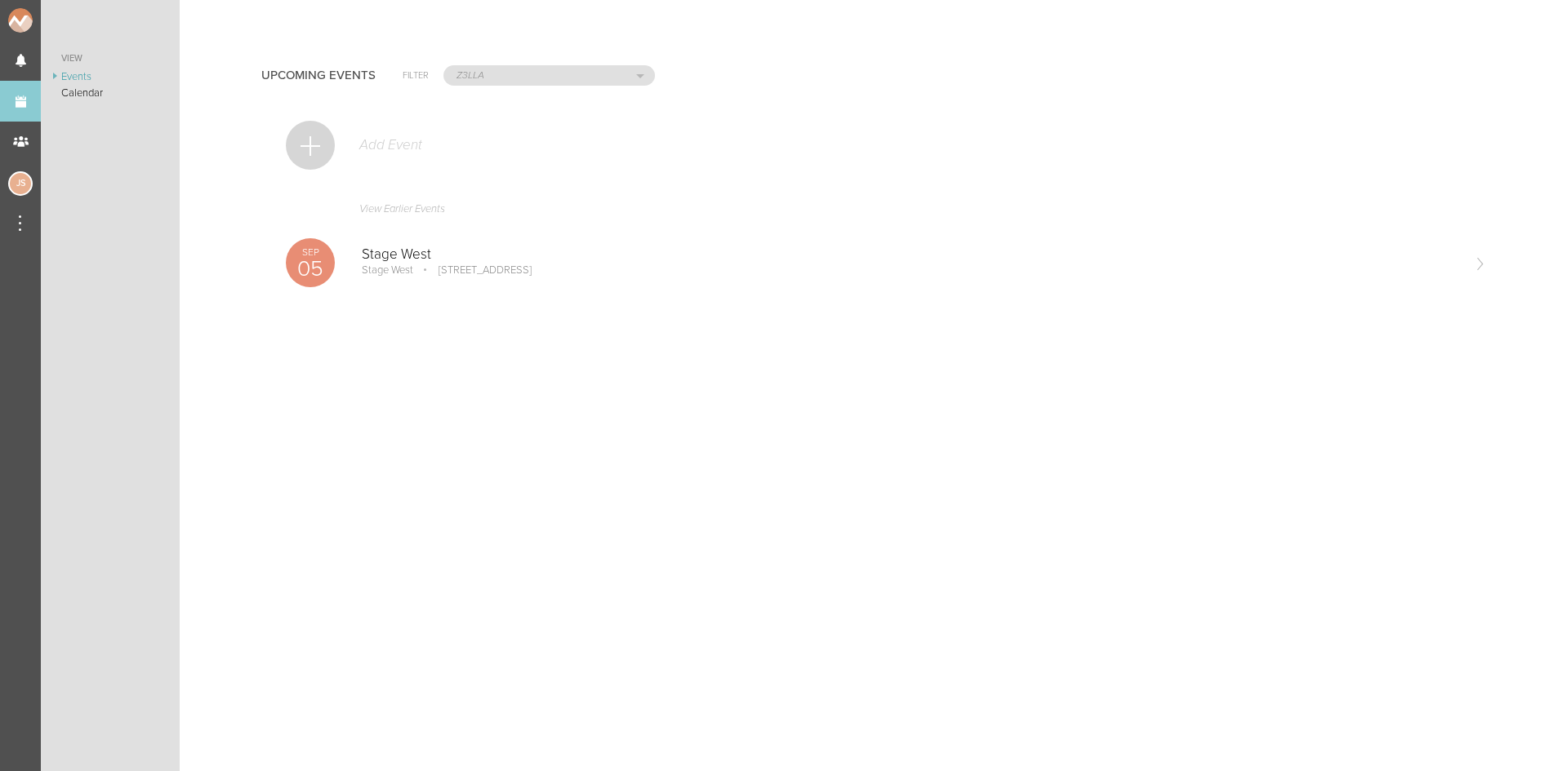
click at [292, 153] on div at bounding box center [311, 145] width 49 height 49
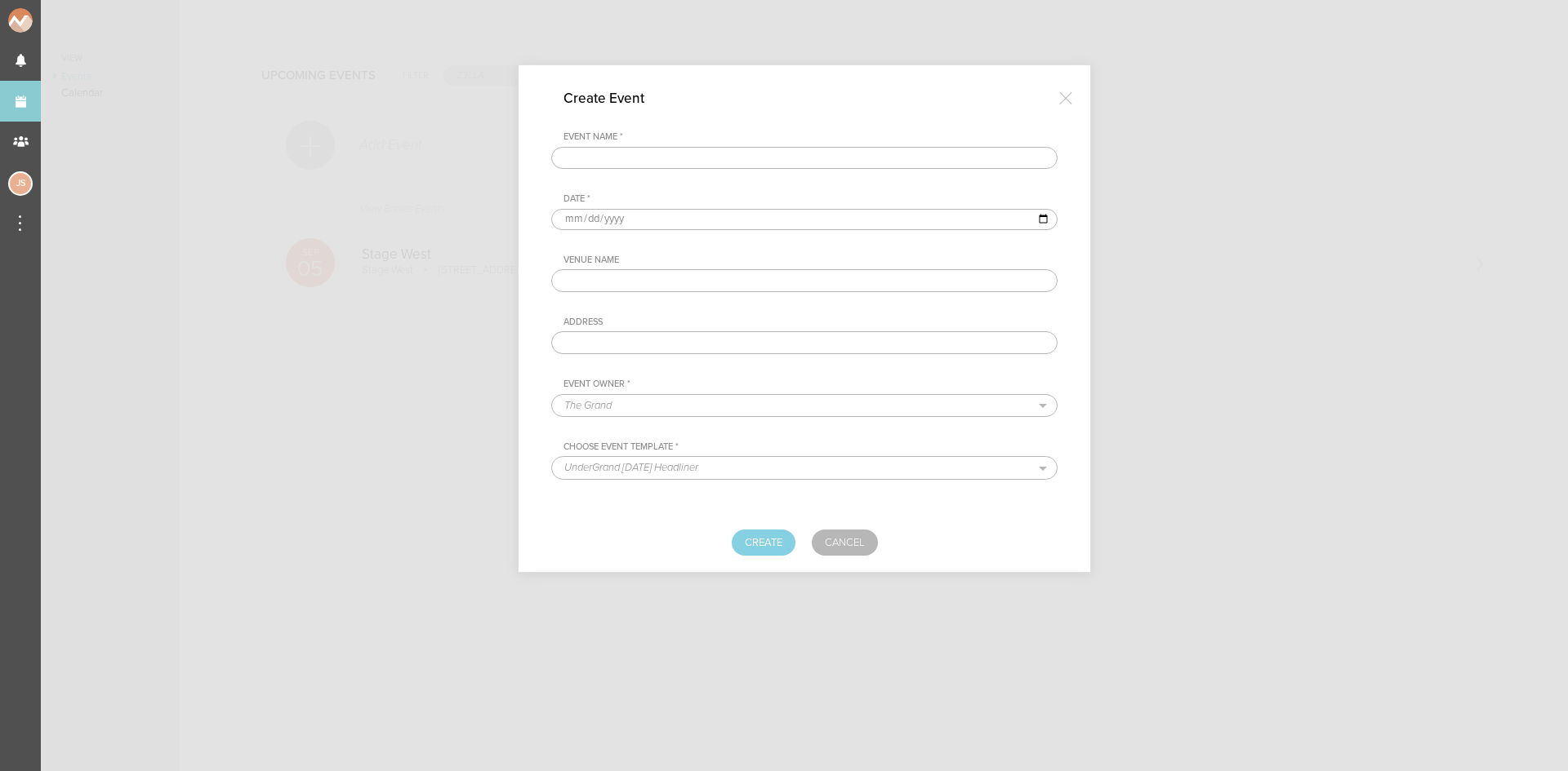
click at [716, 160] on input "text" at bounding box center [803, 159] width 506 height 23
type input "Breakaway Philly"
click at [569, 217] on input "date" at bounding box center [803, 219] width 506 height 22
type input "[DATE]"
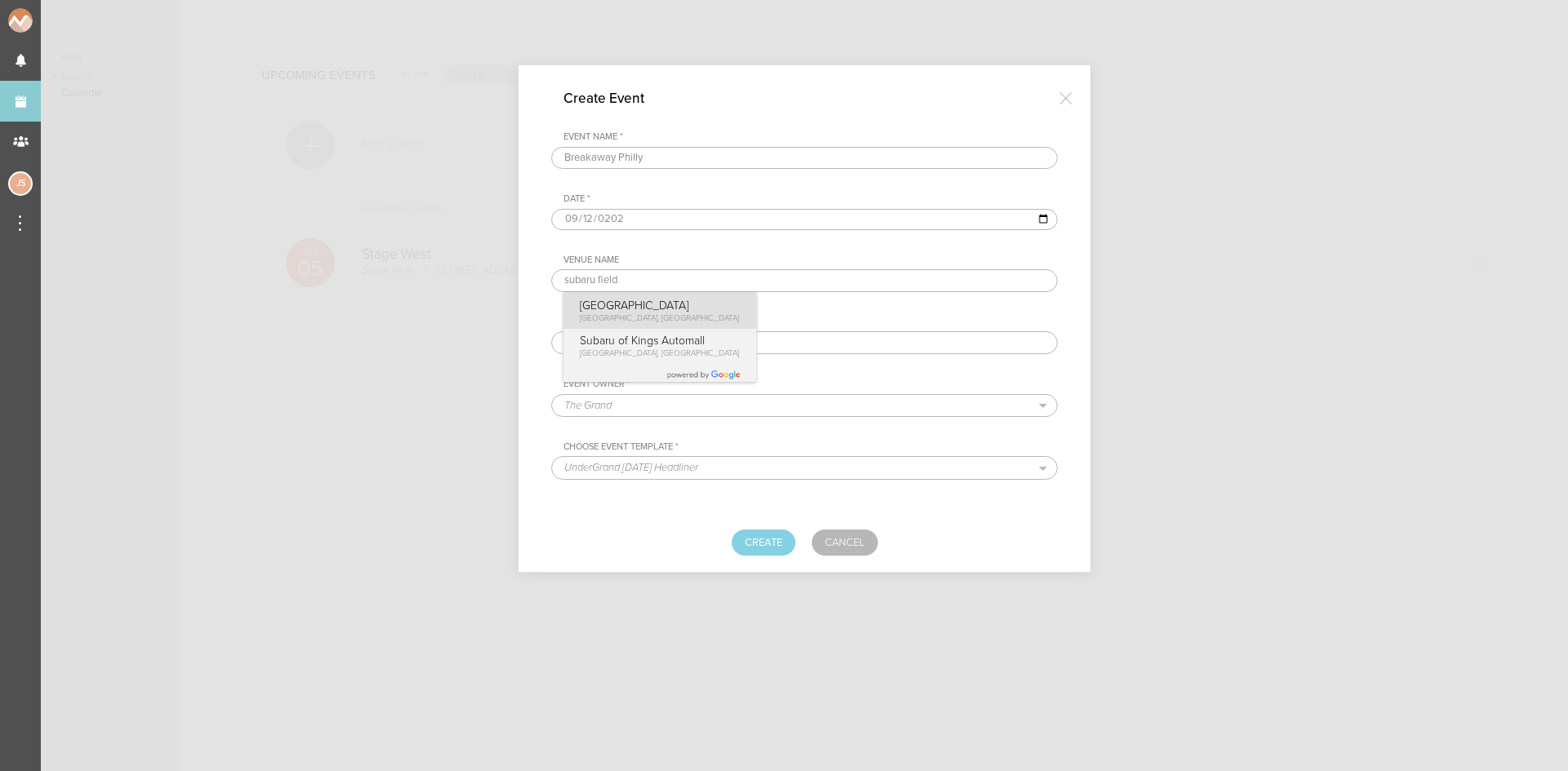
click at [650, 311] on p "[GEOGRAPHIC_DATA]" at bounding box center [660, 305] width 160 height 14
type input "[GEOGRAPHIC_DATA]"
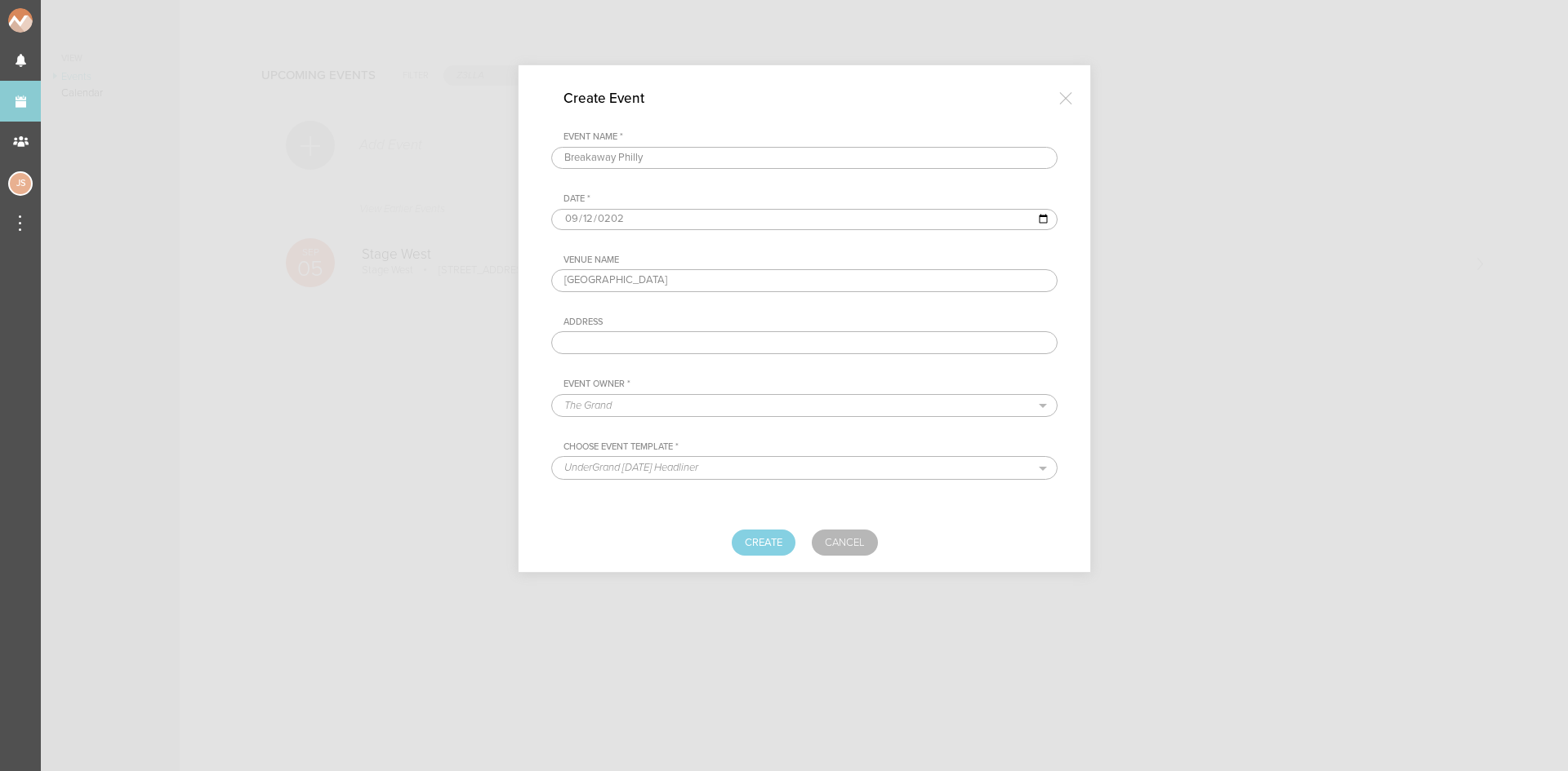
type input "[STREET_ADDRESS]"
click at [677, 402] on select "The Grand Shrine Boat Cruise Summer Series Black Caviar Mémoire Big Night Live …" at bounding box center [804, 405] width 505 height 22
select select "1921"
click at [552, 395] on select "The Grand Shrine Boat Cruise Summer Series Black Caviar Mémoire Big Night Live …" at bounding box center [804, 405] width 505 height 22
select select "1687"
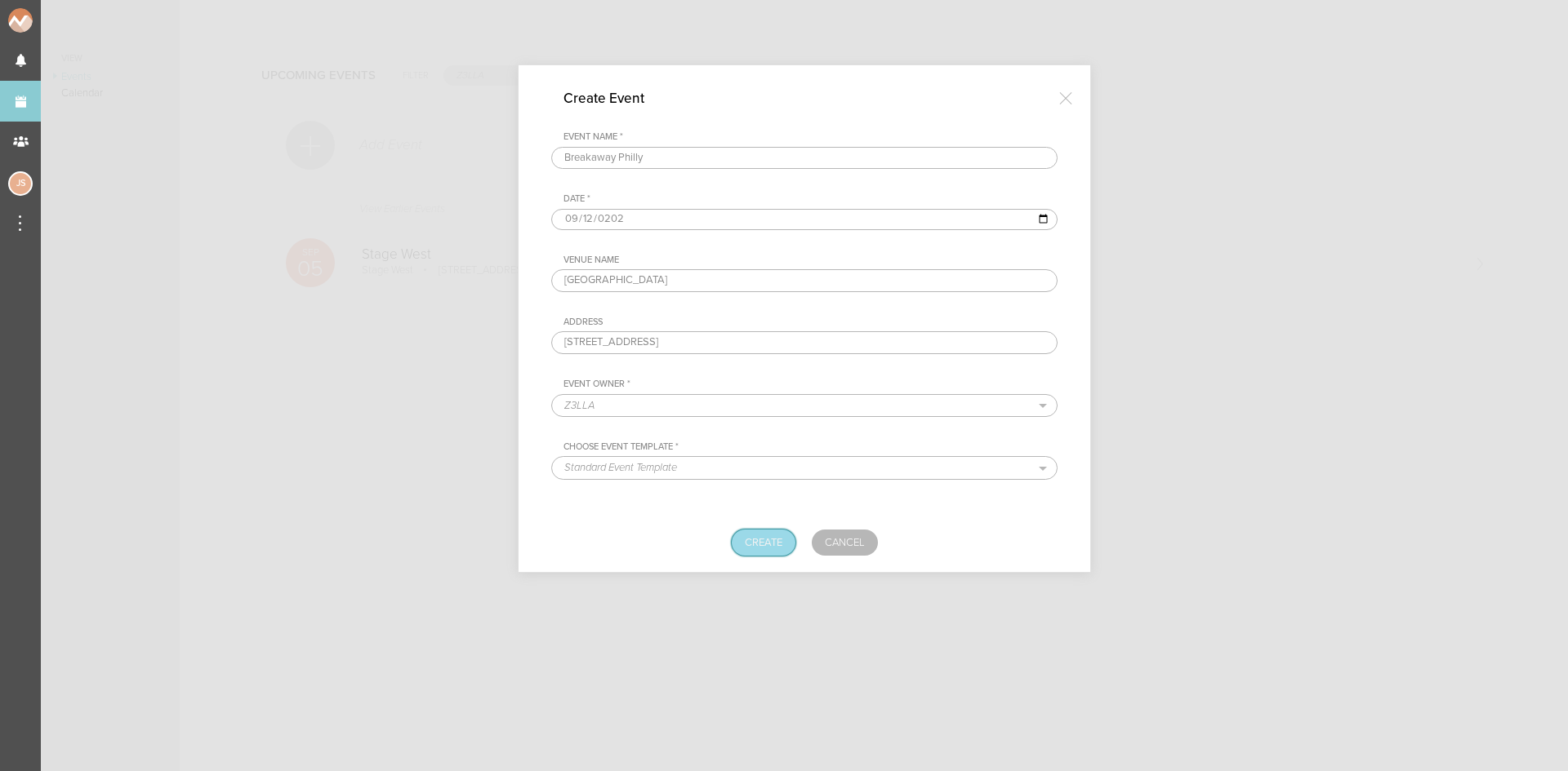
click at [761, 537] on button "Create" at bounding box center [764, 543] width 64 height 26
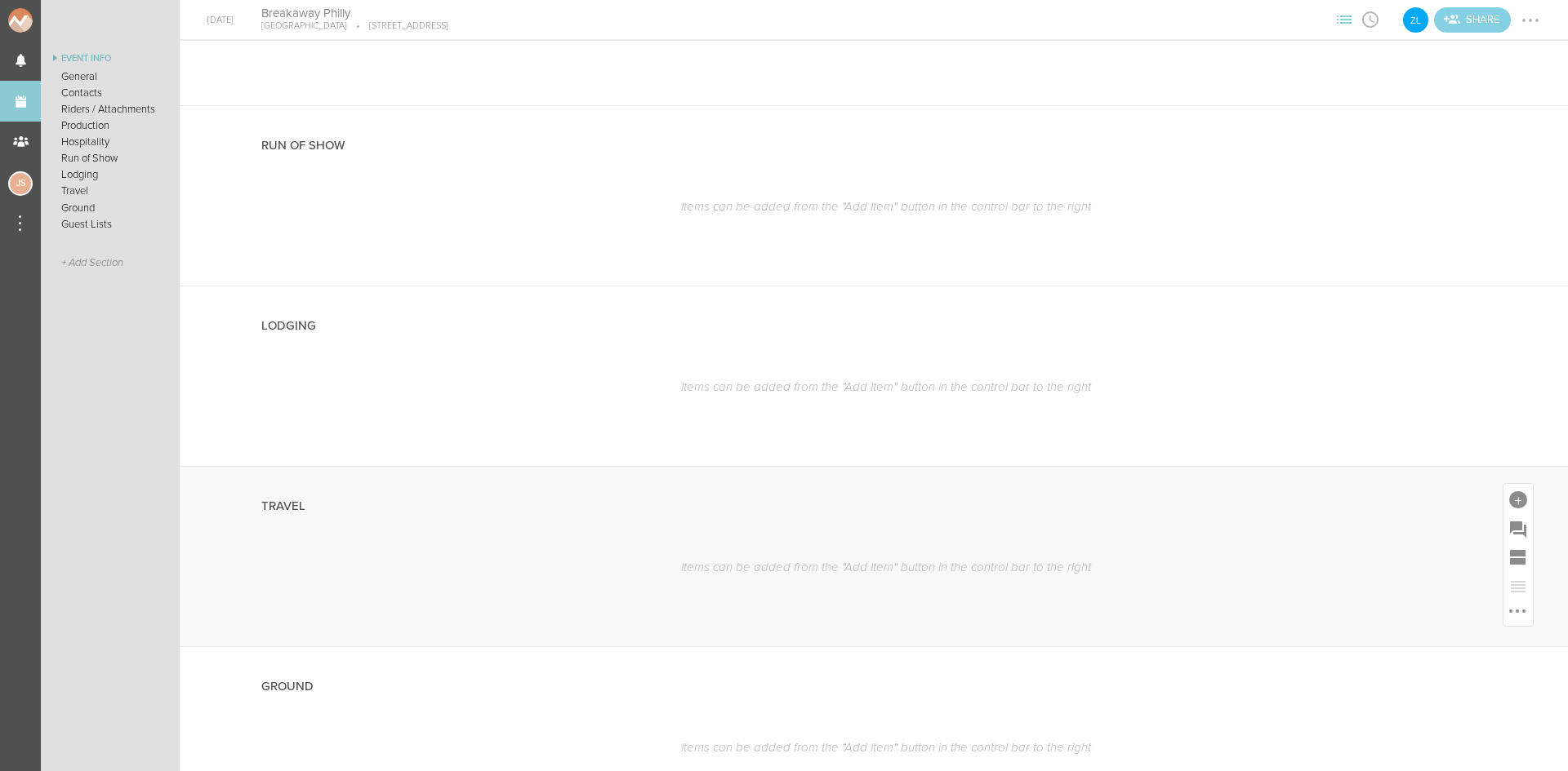
scroll to position [1224, 0]
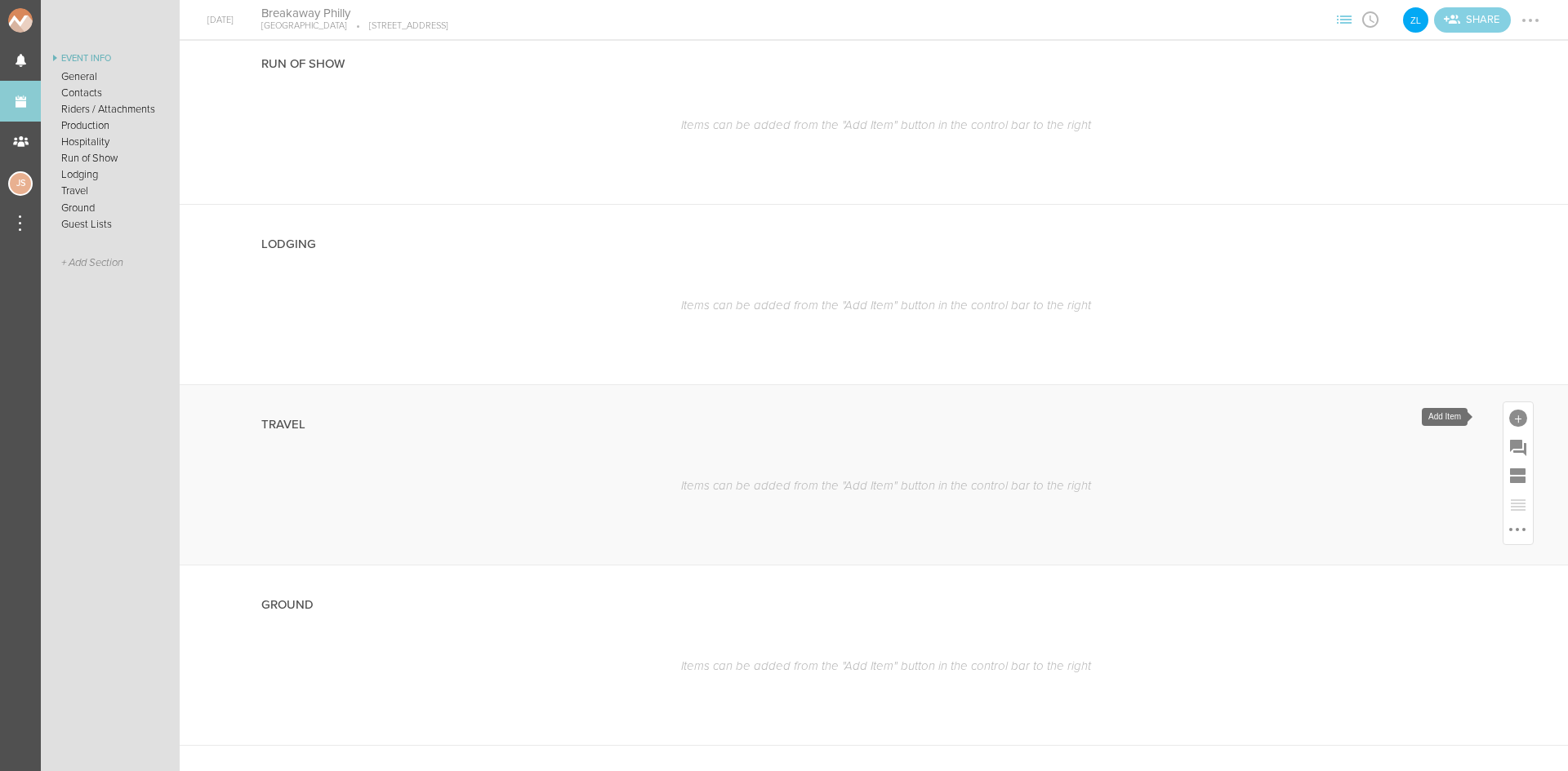
click at [1509, 418] on div at bounding box center [1517, 418] width 18 height 18
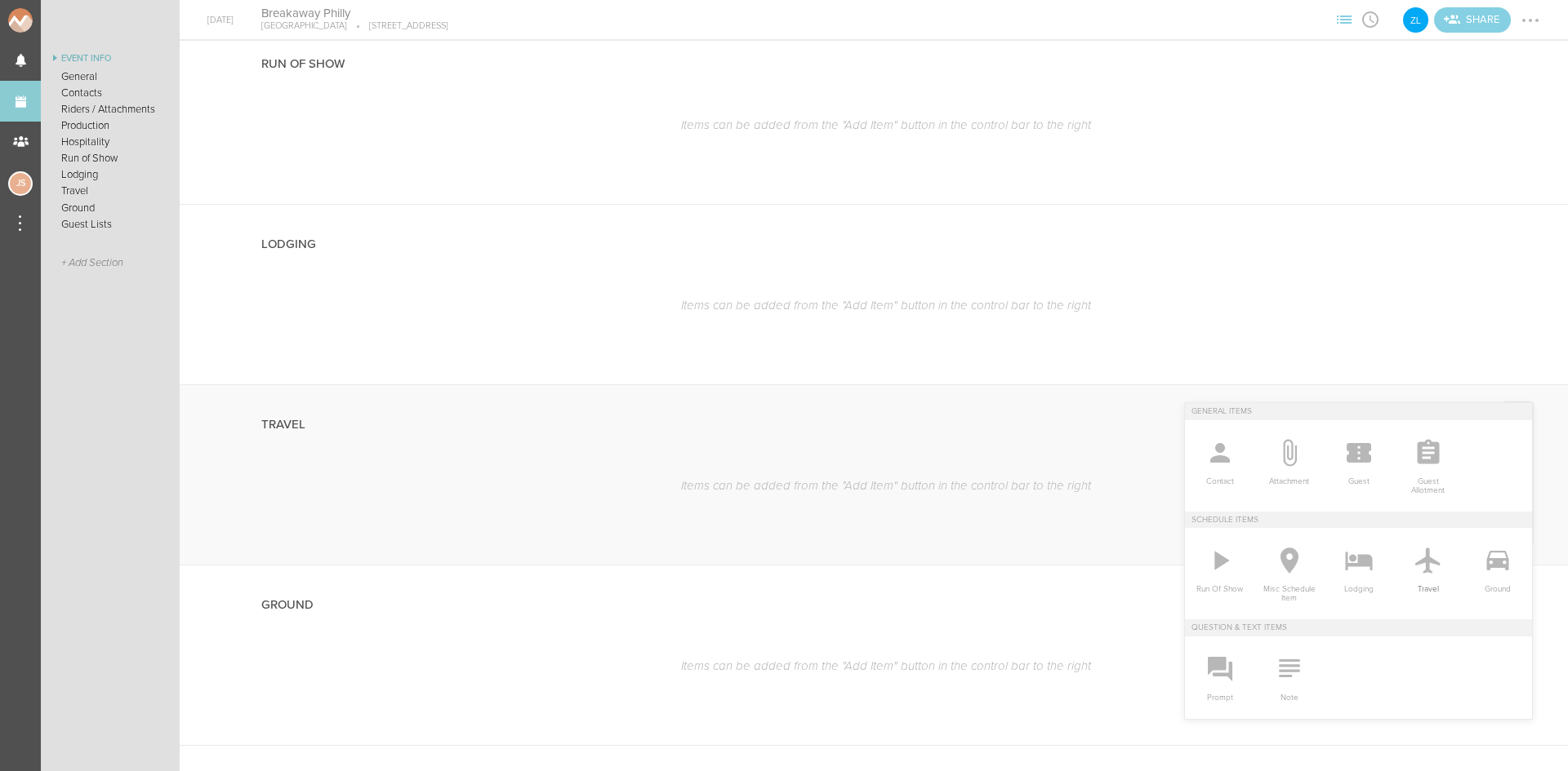
click at [1429, 563] on icon at bounding box center [1427, 560] width 33 height 33
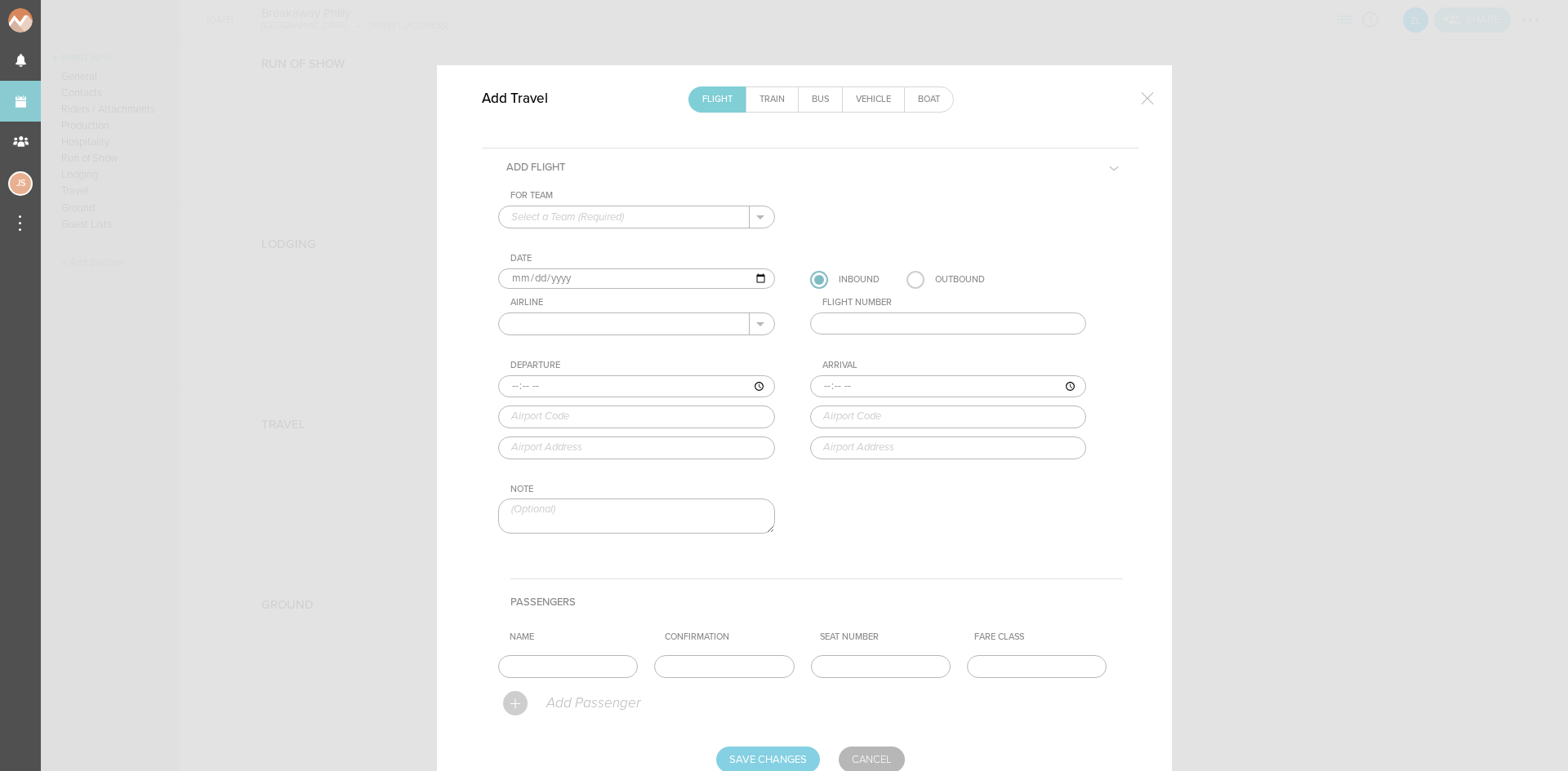
drag, startPoint x: 677, startPoint y: 228, endPoint x: 671, endPoint y: 219, distance: 10.8
click at [677, 227] on div "+ Add New Team Z3LLA ." at bounding box center [636, 217] width 277 height 23
click at [671, 219] on input "text" at bounding box center [624, 217] width 251 height 22
click at [646, 241] on p "Z3LLA" at bounding box center [636, 244] width 251 height 28
type input "Z3LLA"
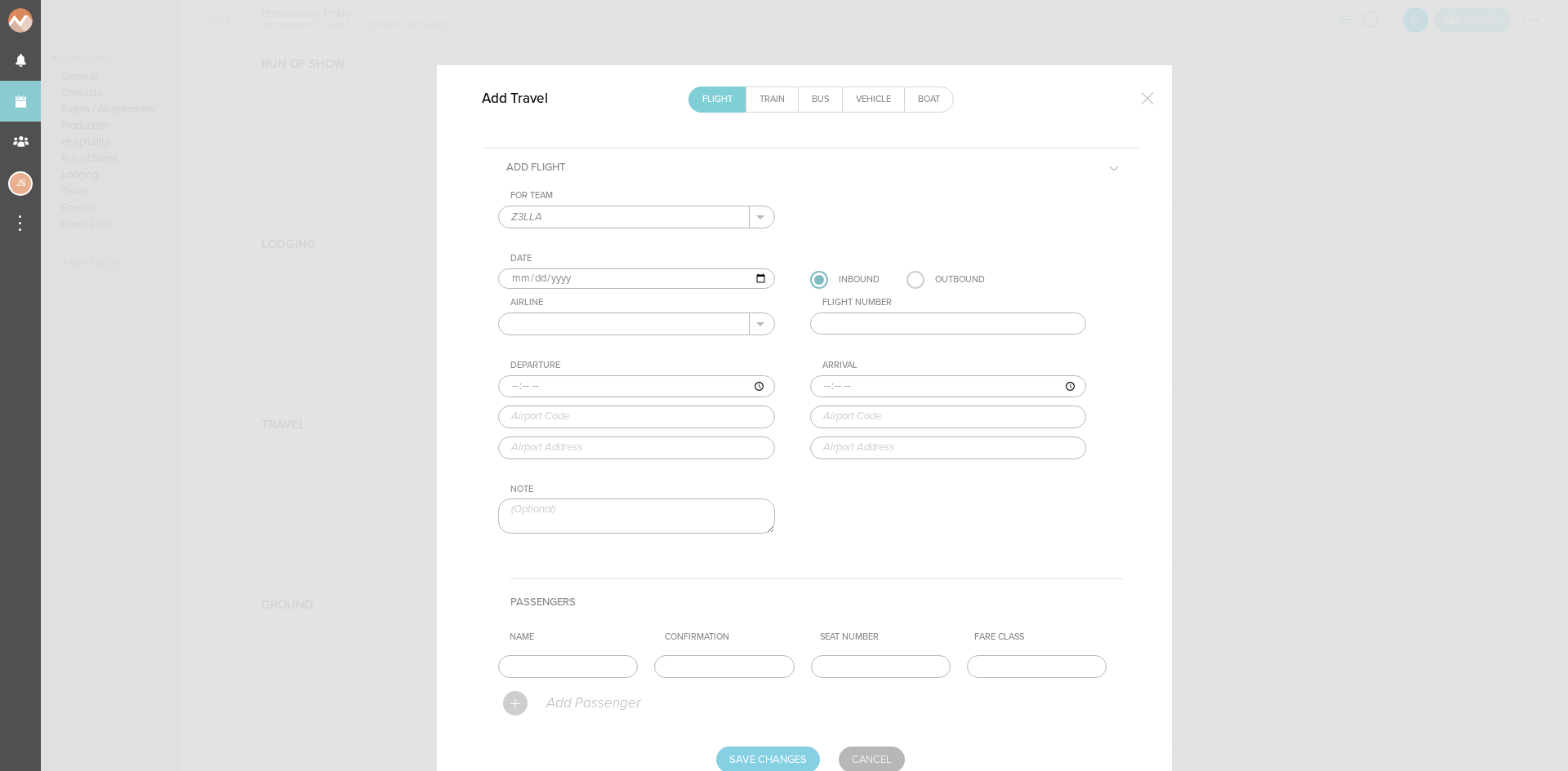
click at [531, 277] on input "2025-09-12" at bounding box center [636, 279] width 277 height 22
type input "2025-09-10"
click at [563, 322] on input "text" at bounding box center [624, 324] width 251 height 22
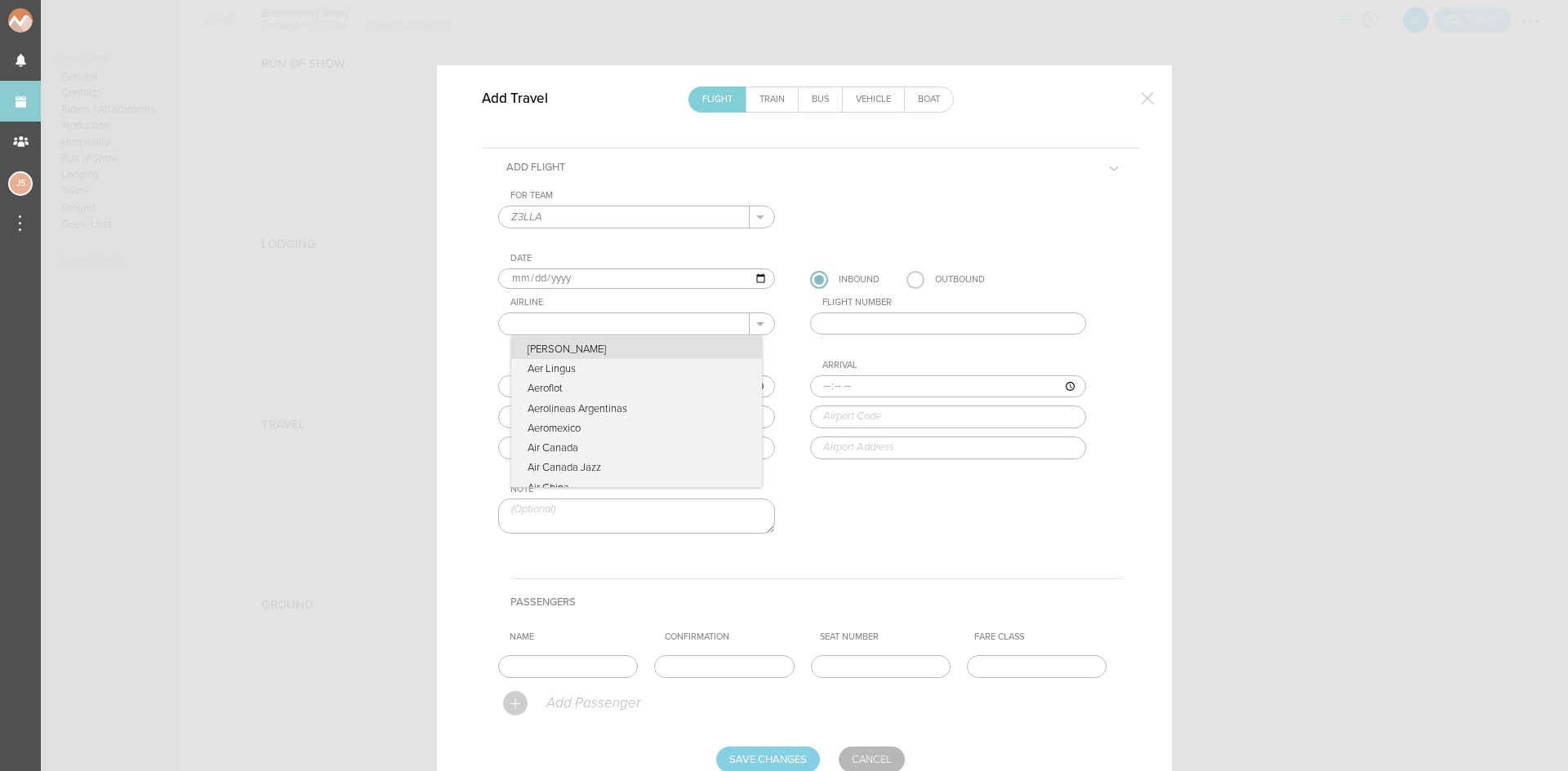
type input "American Airlines"
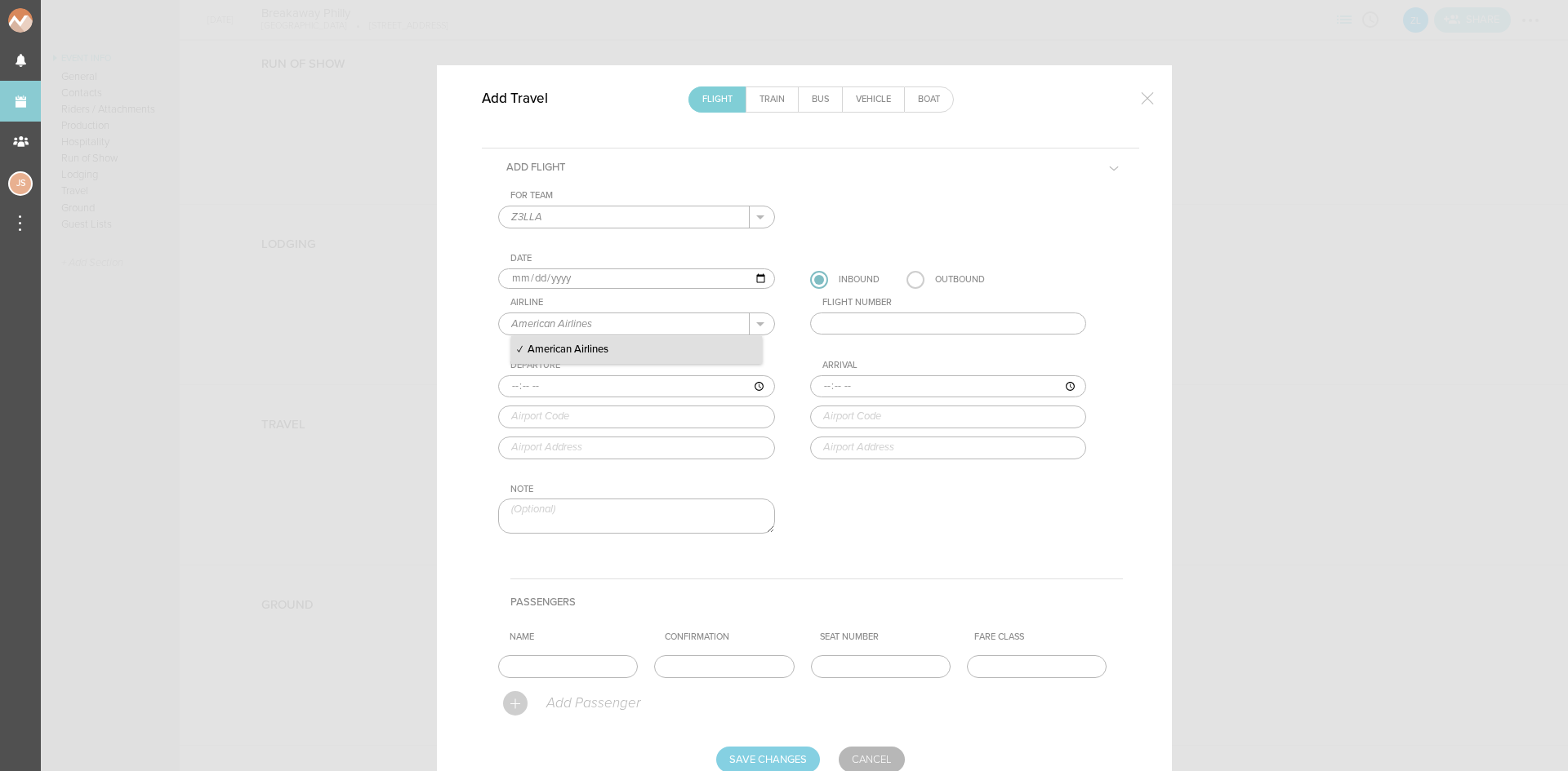
click at [622, 348] on p "American Airlines" at bounding box center [636, 350] width 251 height 28
click at [843, 325] on input "text" at bounding box center [948, 324] width 277 height 23
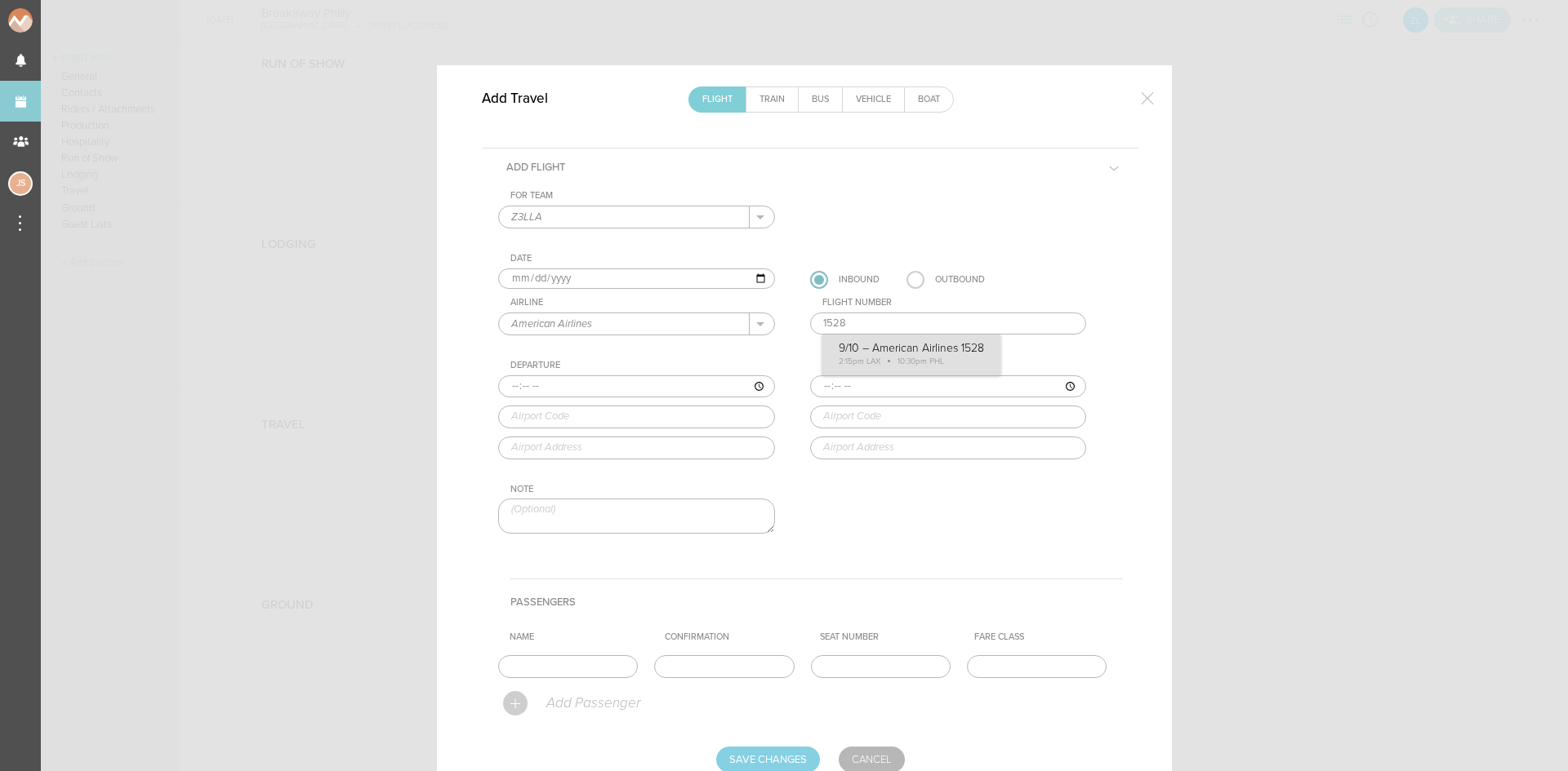
type input "1528"
type input "14:15"
type input "LAX"
type input "Los Angeles International Airport, One World Way, Los Angeles, CA, 90045-5803, …"
type input "22:30"
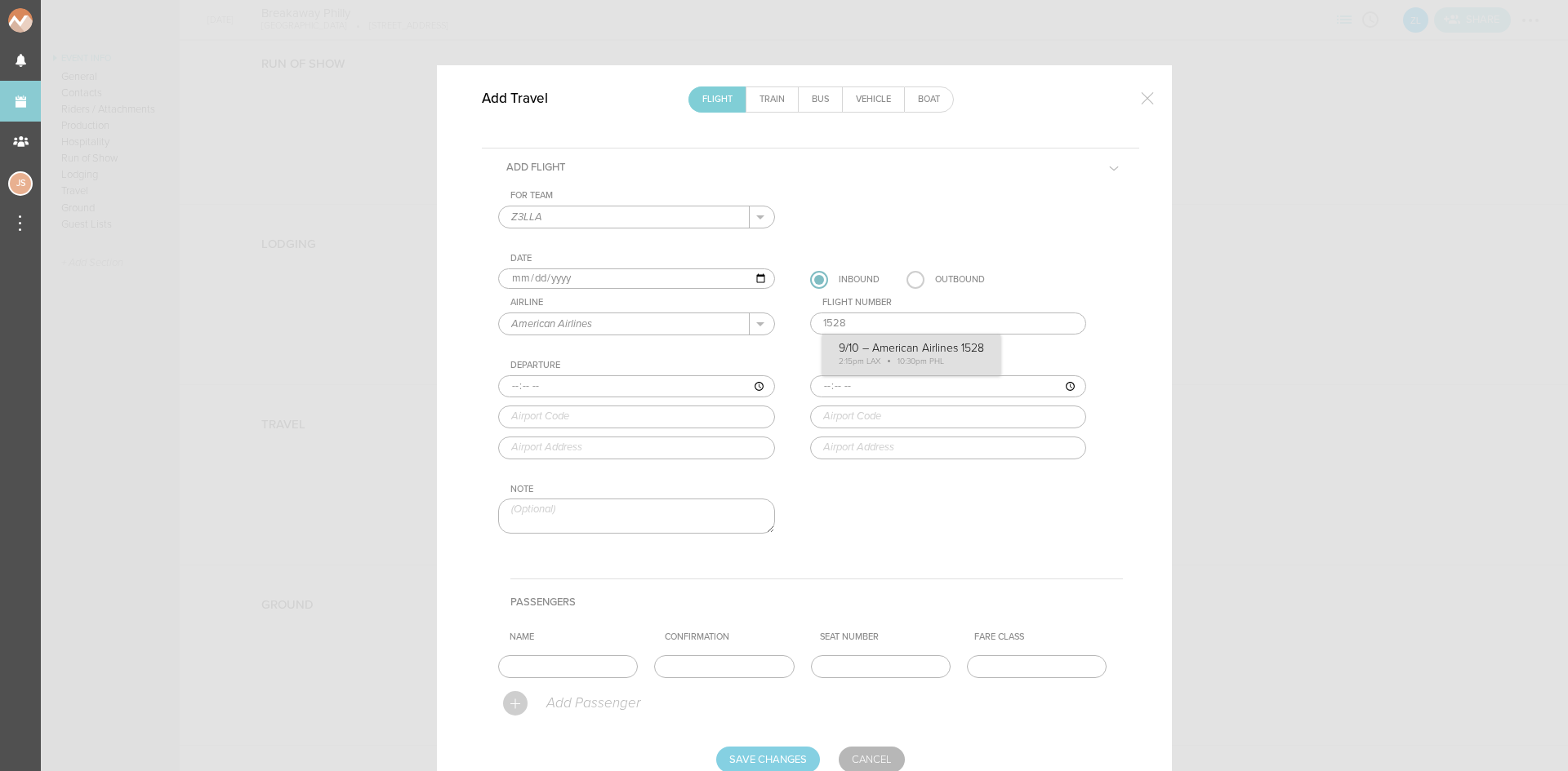
type input "PHL"
type input "Philadelphia International Airport, Industrial Highway and Island Road, Philade…"
click at [888, 356] on div "For Team Z3LLA + Add New Team Z3LLA . Z3LLA Date 2025-09-10 Inbound Outbound Ai…" at bounding box center [811, 376] width 625 height 372
click at [572, 664] on input "text" at bounding box center [568, 667] width 140 height 23
type input "Entire Travel Party"
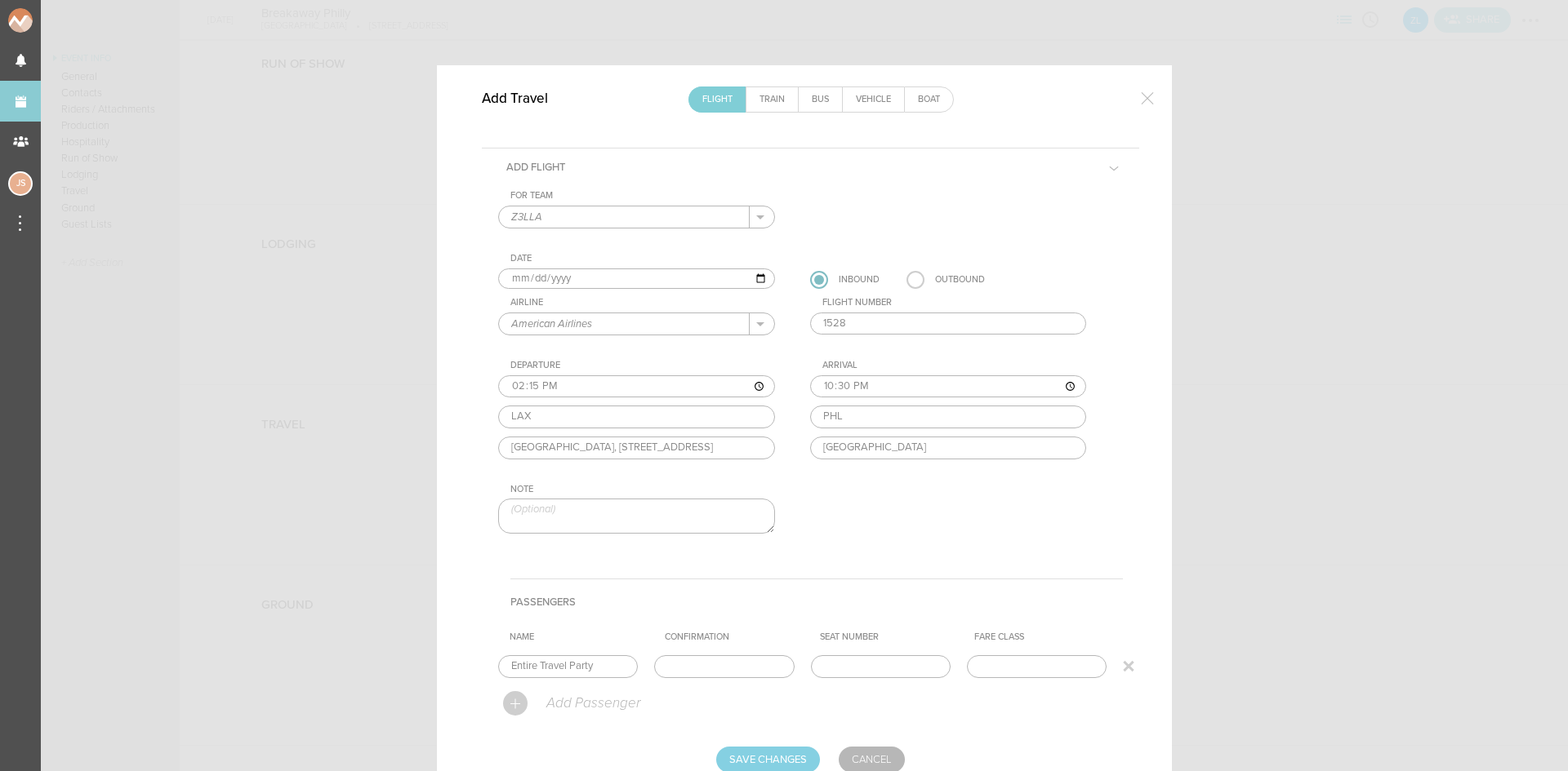
click at [738, 666] on input "text" at bounding box center [723, 667] width 140 height 23
paste input "YYOBRN"
type input "YYOBRN"
click at [788, 761] on input "Save Changes" at bounding box center [768, 760] width 104 height 26
type input "Saving..."
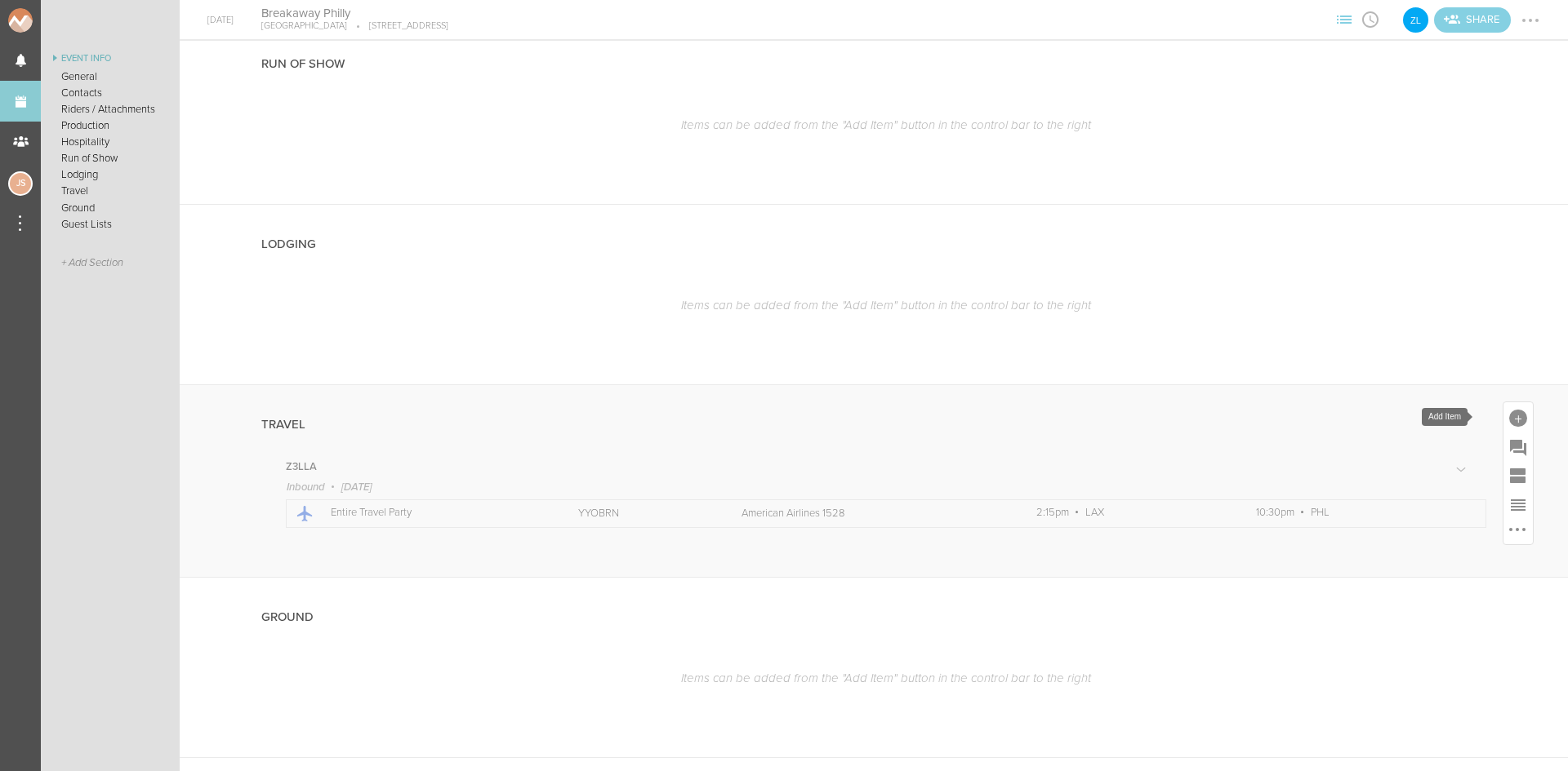
click at [1509, 412] on div at bounding box center [1517, 418] width 18 height 18
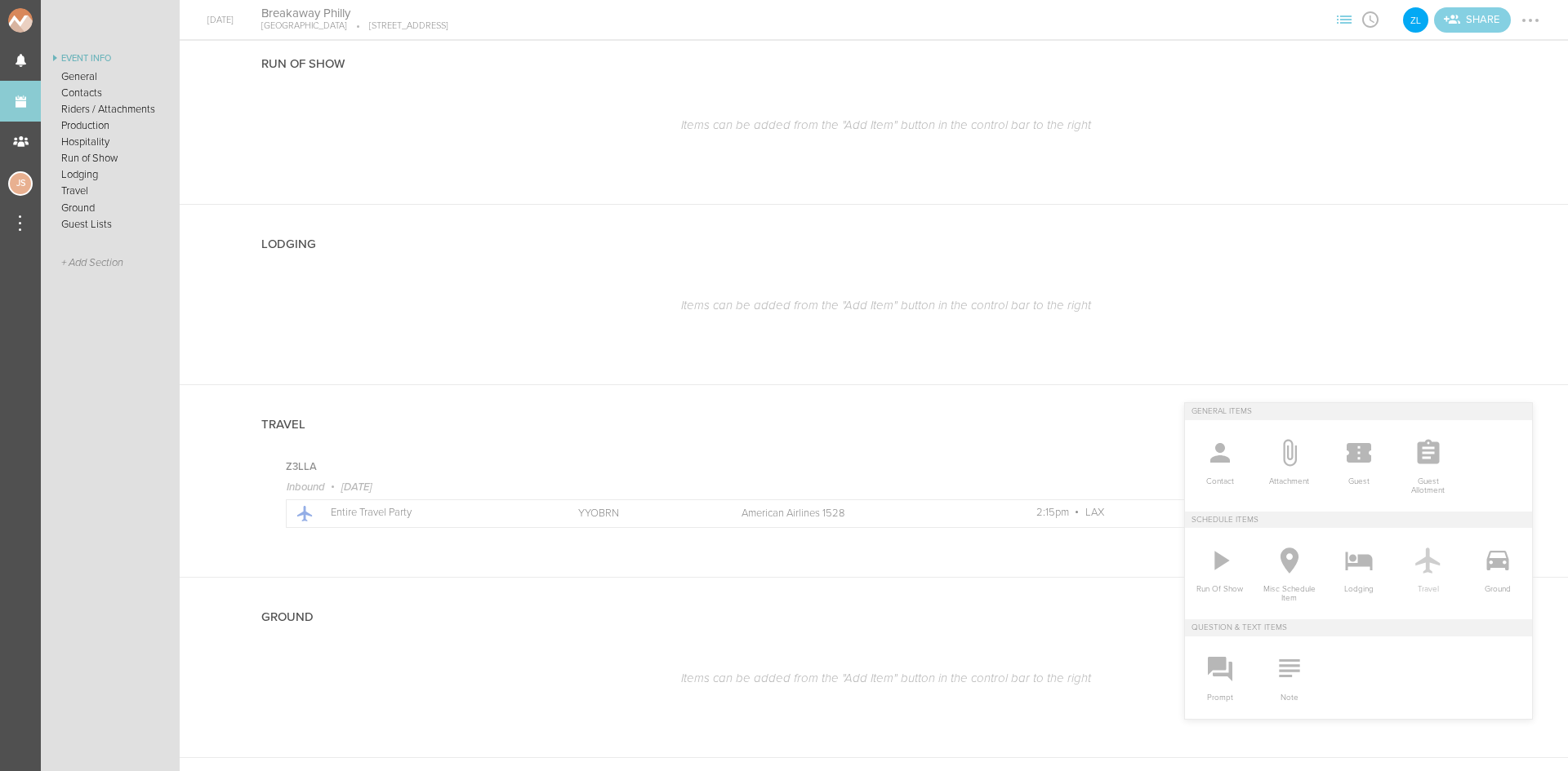
click at [1422, 560] on icon at bounding box center [1427, 560] width 33 height 33
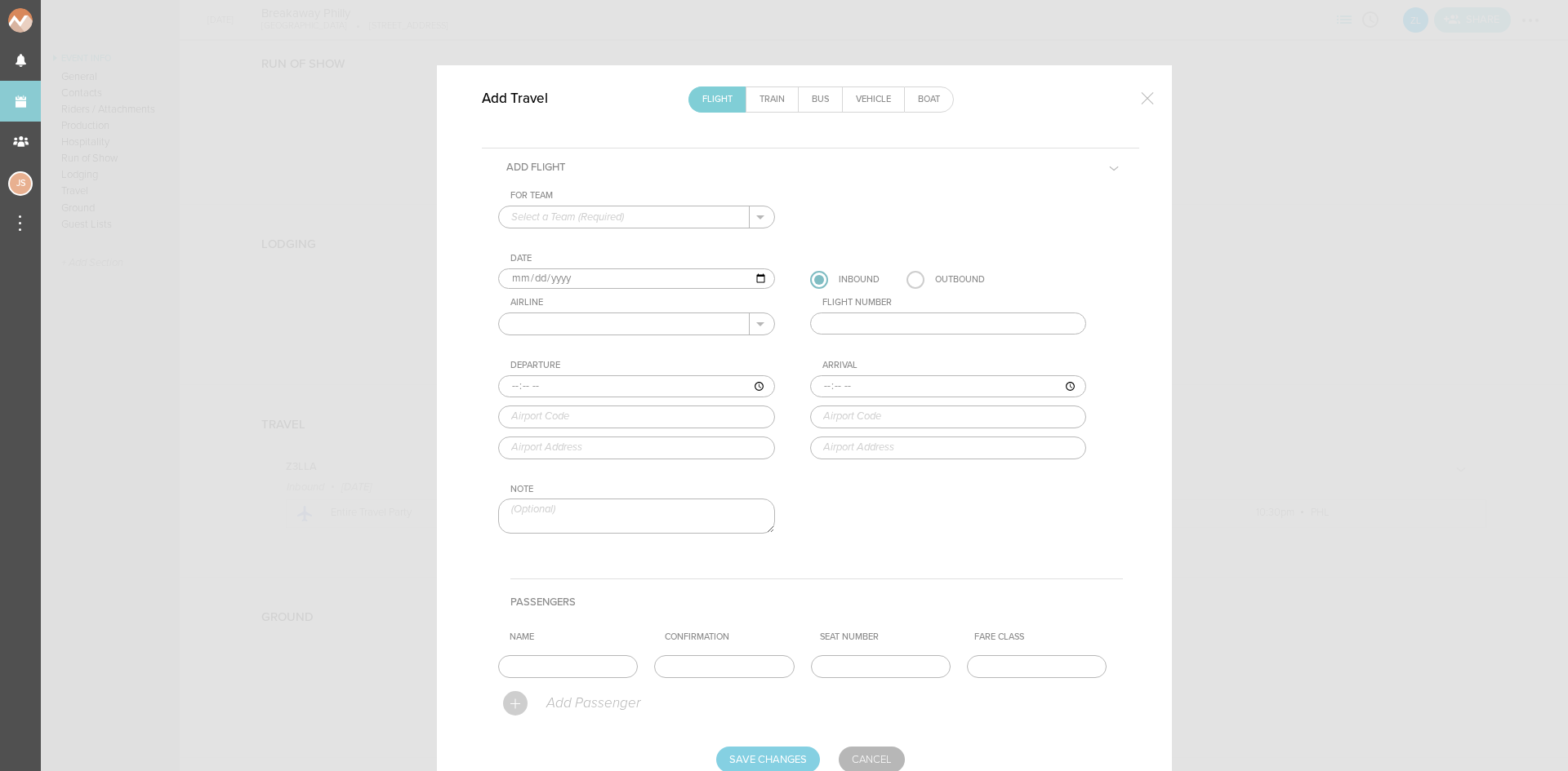
click at [664, 217] on input "text" at bounding box center [624, 217] width 251 height 22
click at [766, 99] on link "Train" at bounding box center [771, 99] width 52 height 24
click at [767, 99] on link "Train" at bounding box center [771, 99] width 52 height 24
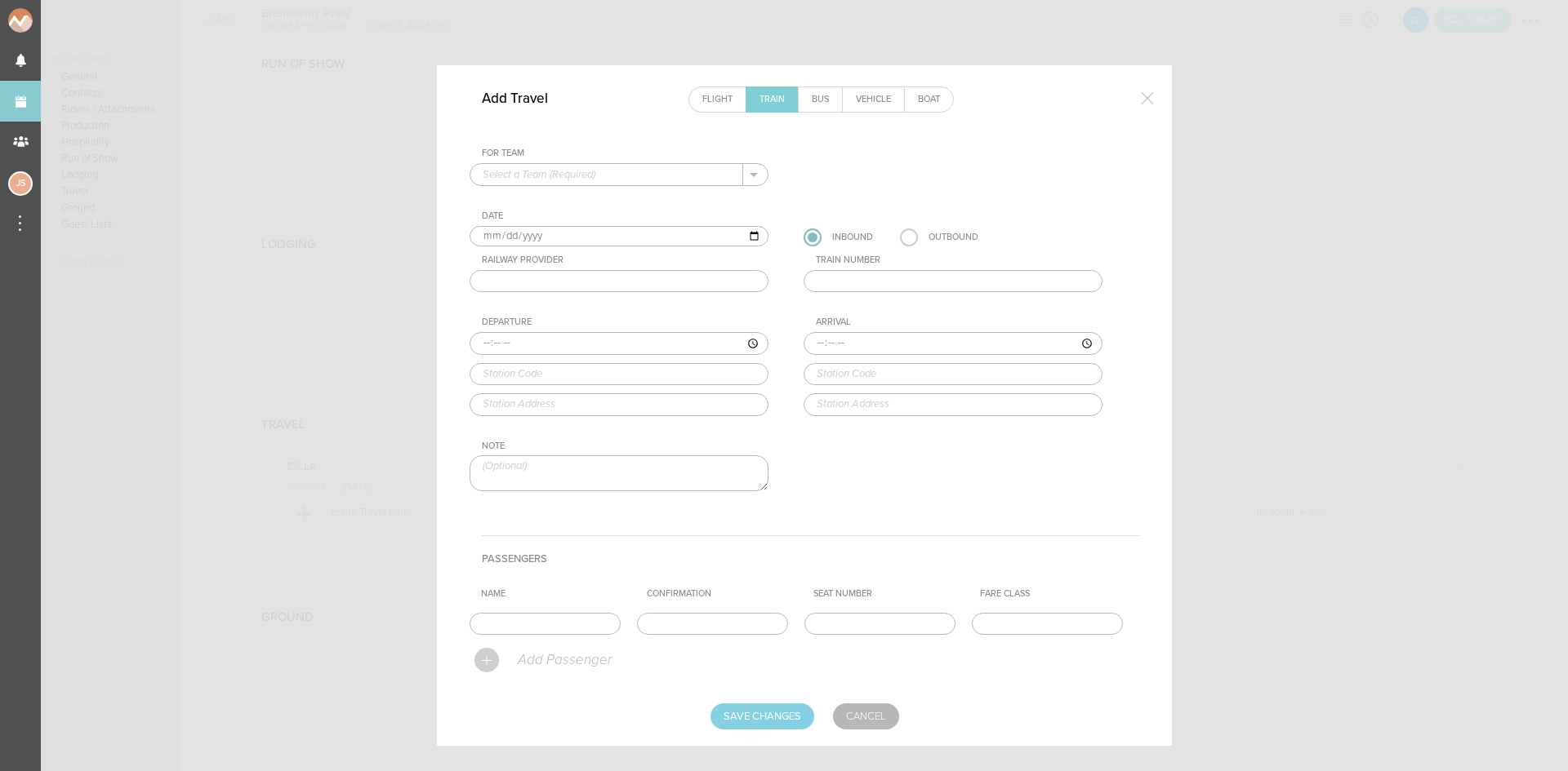
click at [672, 177] on input "text" at bounding box center [606, 174] width 273 height 22
click at [662, 197] on p "Z3LLA" at bounding box center [618, 201] width 273 height 28
type input "Z3LLA"
click at [902, 237] on label at bounding box center [908, 237] width 18 height 18
click at [0, 0] on input "radio" at bounding box center [0, 0] width 0 height 0
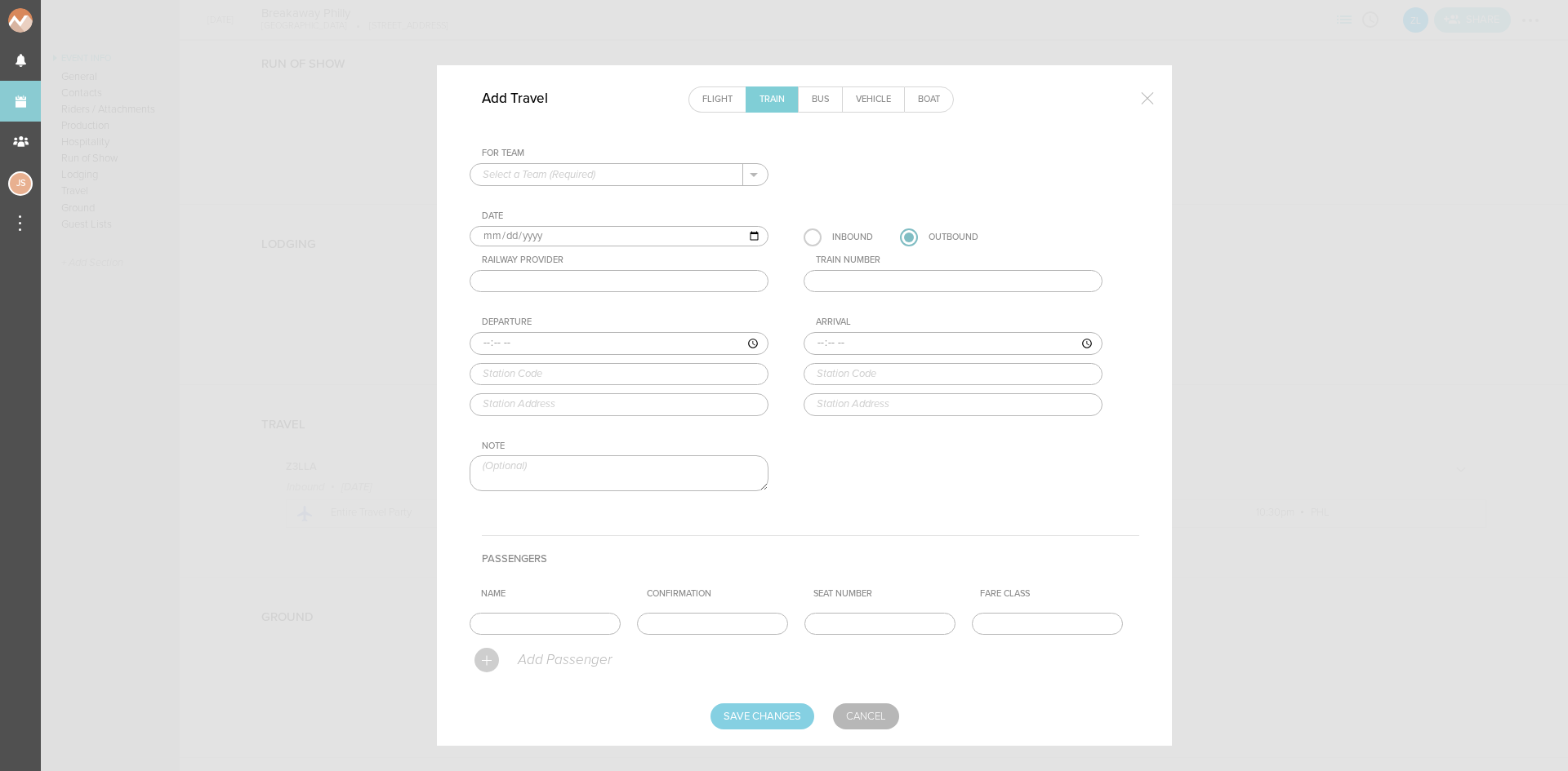
click at [637, 274] on input "text" at bounding box center [618, 281] width 298 height 23
type input "AMTRAK"
click at [862, 288] on input "text" at bounding box center [952, 281] width 298 height 23
type input "624"
click at [483, 346] on input "time" at bounding box center [618, 343] width 298 height 23
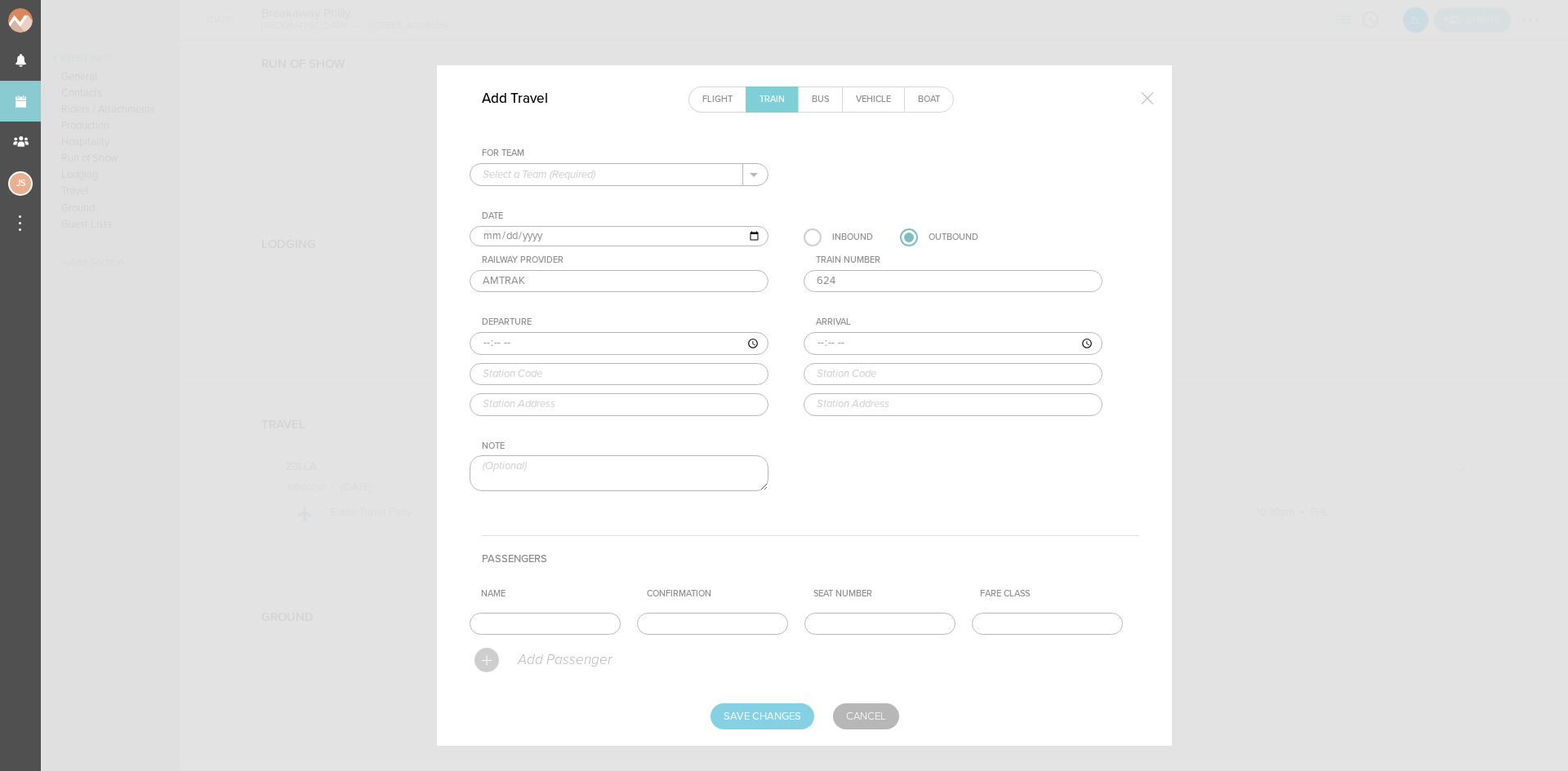
type input "23:08"
type input "PHL"
click at [587, 435] on div "For Team + Add New Team Z3LLA . Date 2025-09-12 Inbound Outbound Railway Provid…" at bounding box center [804, 333] width 670 height 371
type input "2955 Market St, Philadelphia, PA 19104, USA"
click at [808, 342] on input "time" at bounding box center [952, 343] width 298 height 23
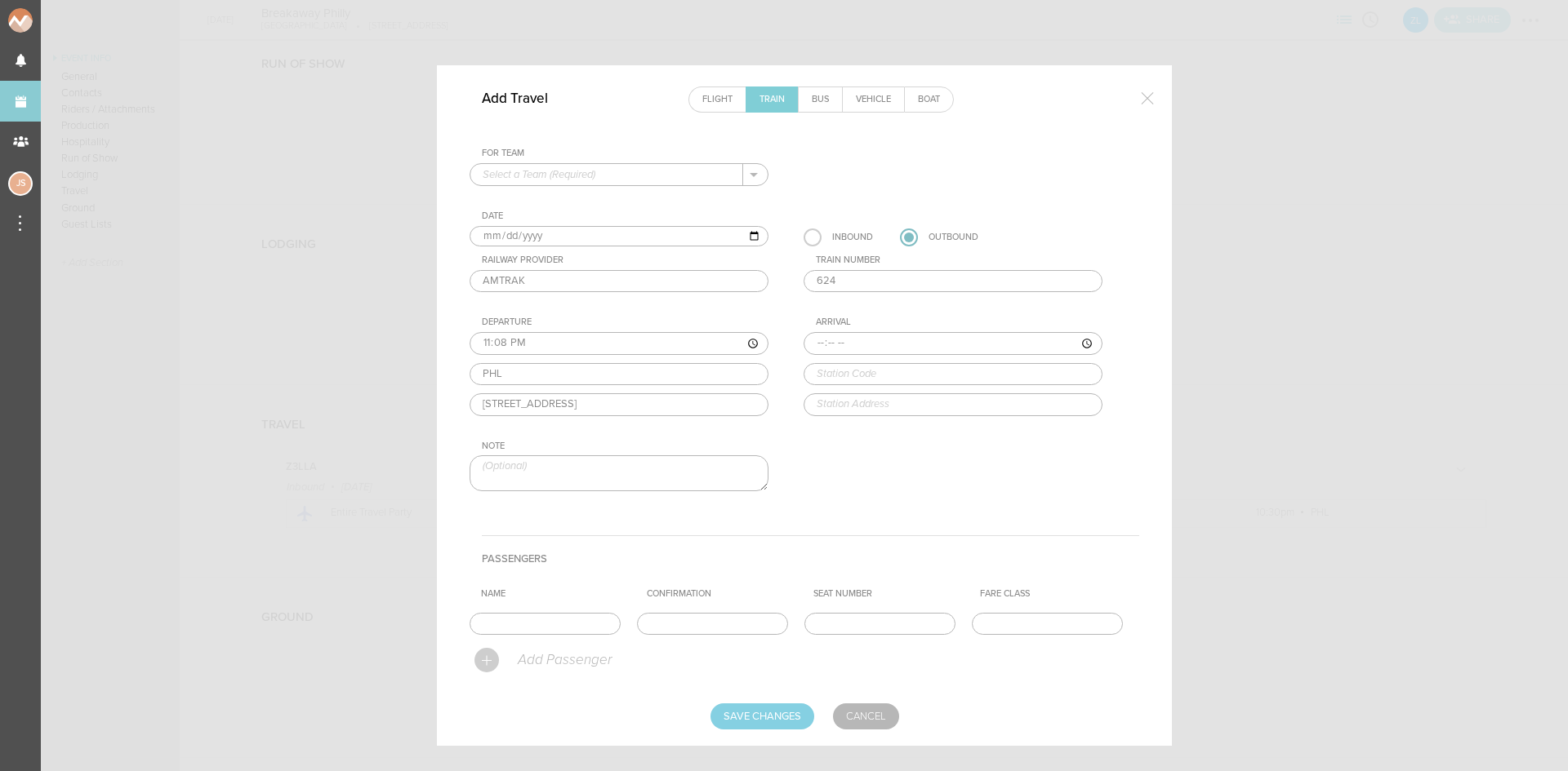
type input "12:30"
type input "NYP"
click at [912, 435] on div "For Team + Add New Team Z3LLA . Date 2025-09-12 Inbound Outbound Railway Provid…" at bounding box center [804, 333] width 670 height 371
type input "7th avenue and, W 31st St, New York, NY 10119, USA"
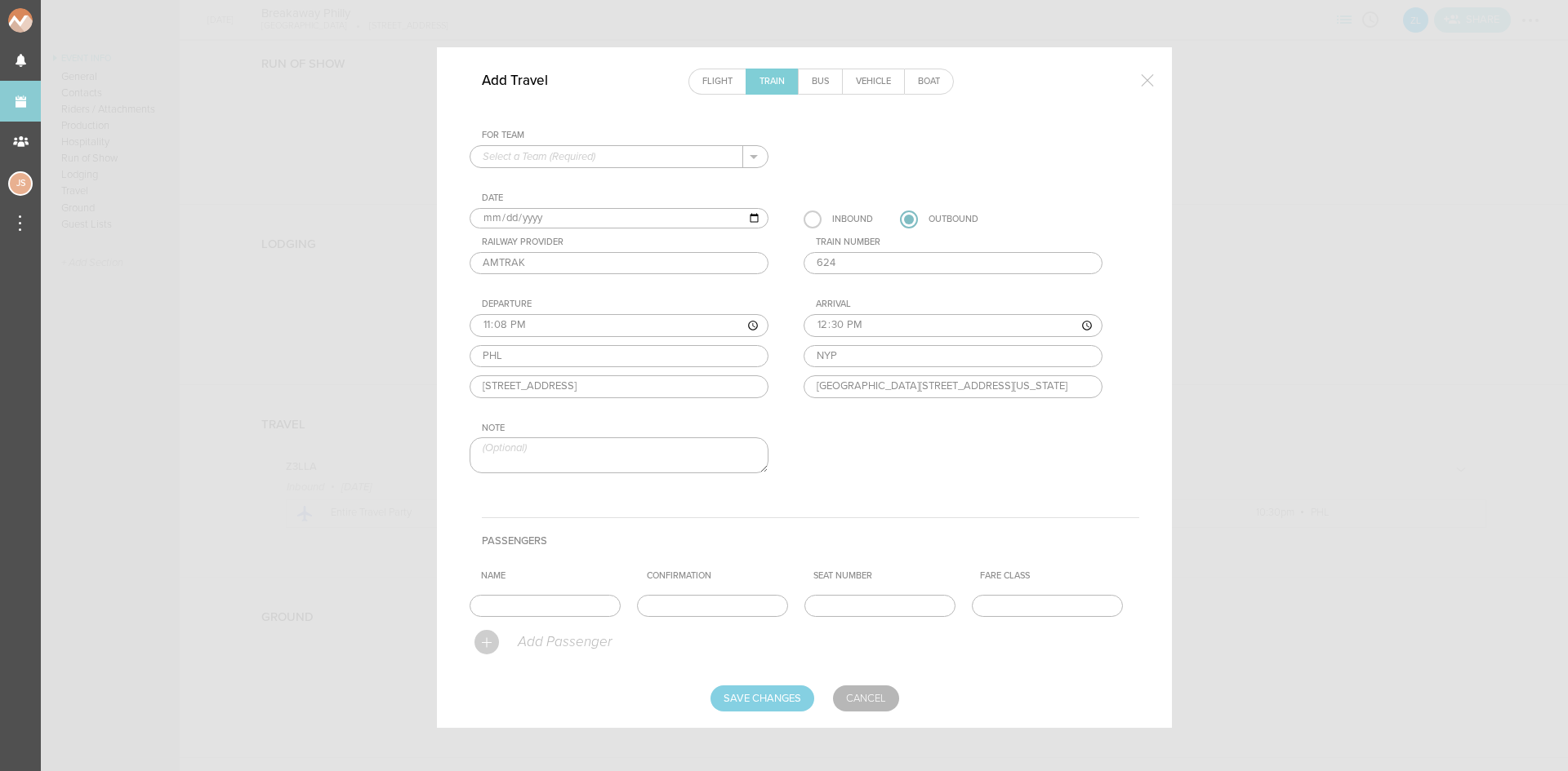
scroll to position [23, 0]
click at [572, 587] on td "Name" at bounding box center [553, 600] width 167 height 36
click at [575, 599] on input "text" at bounding box center [544, 600] width 151 height 23
type input "Entire Travel Party"
click at [708, 599] on input "text" at bounding box center [712, 600] width 151 height 23
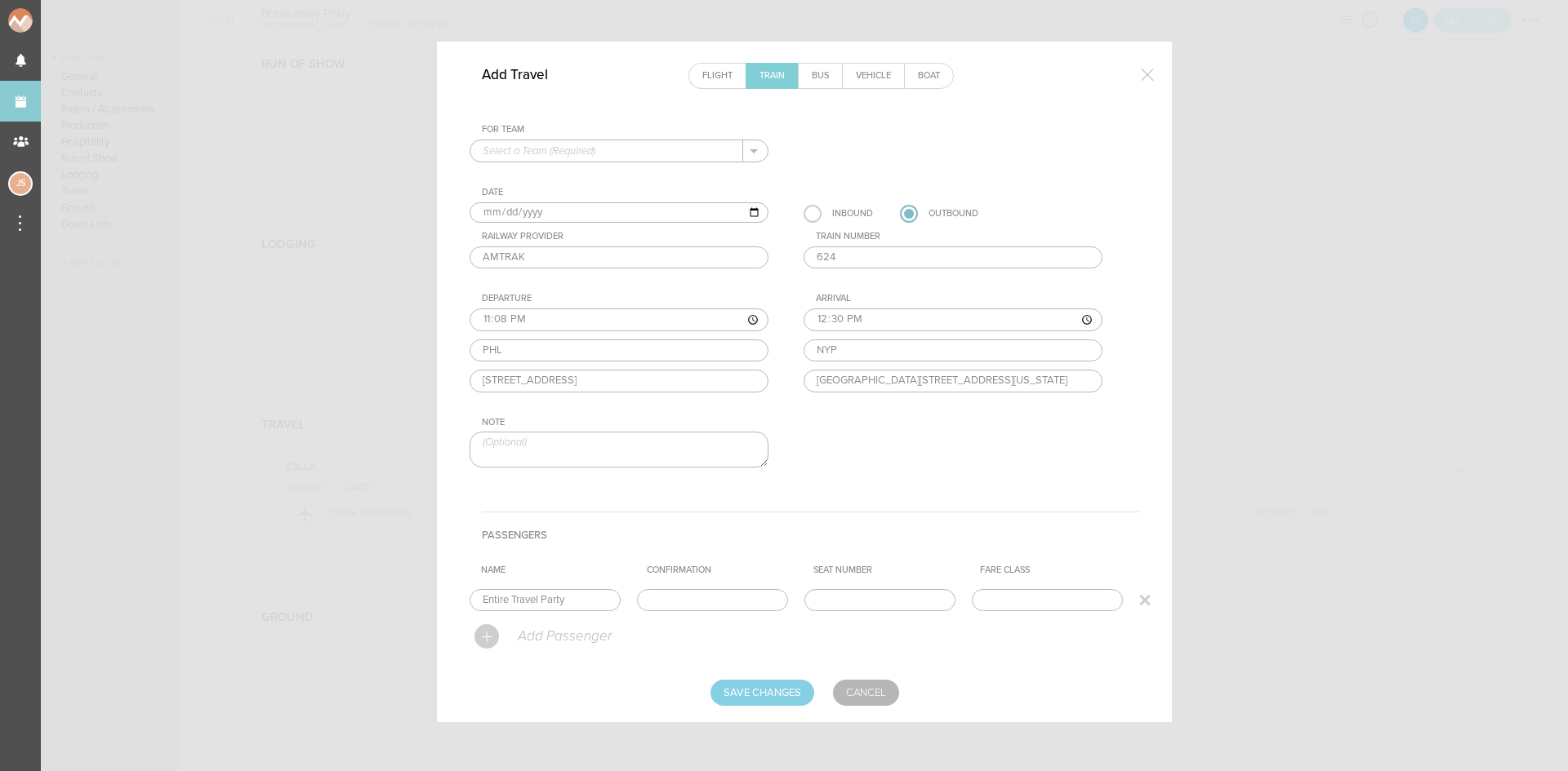
paste input "6CCB01"
type input "6CCB01"
click at [739, 696] on input "Save Changes" at bounding box center [762, 693] width 104 height 26
type input "Saving..."
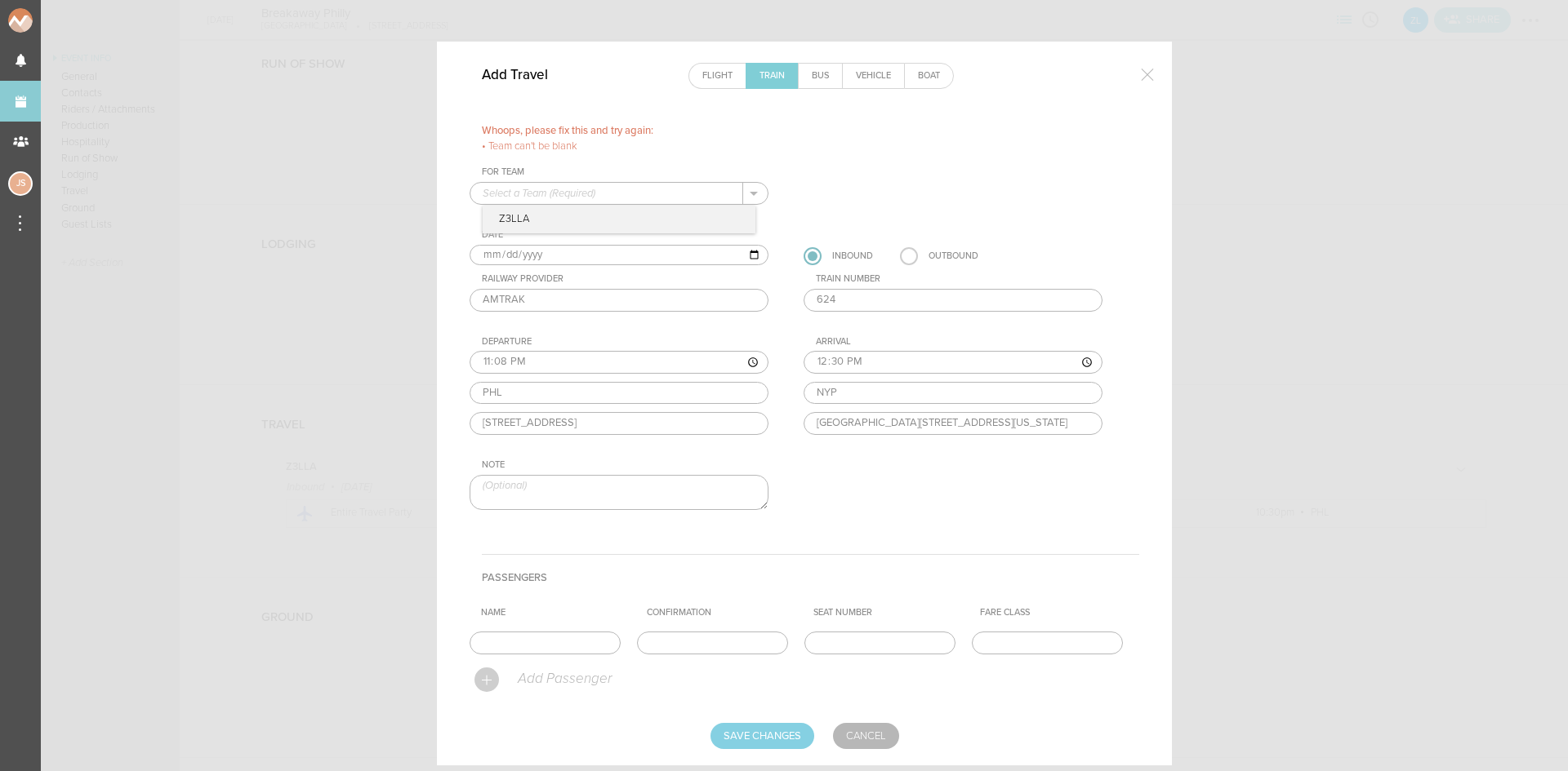
click at [608, 189] on input "text" at bounding box center [606, 193] width 273 height 22
click at [601, 211] on p "Z3LLA" at bounding box center [618, 219] width 273 height 28
type input "Z3LLA"
click at [522, 646] on input "text" at bounding box center [544, 642] width 151 height 23
type input "Entire Travel Party"
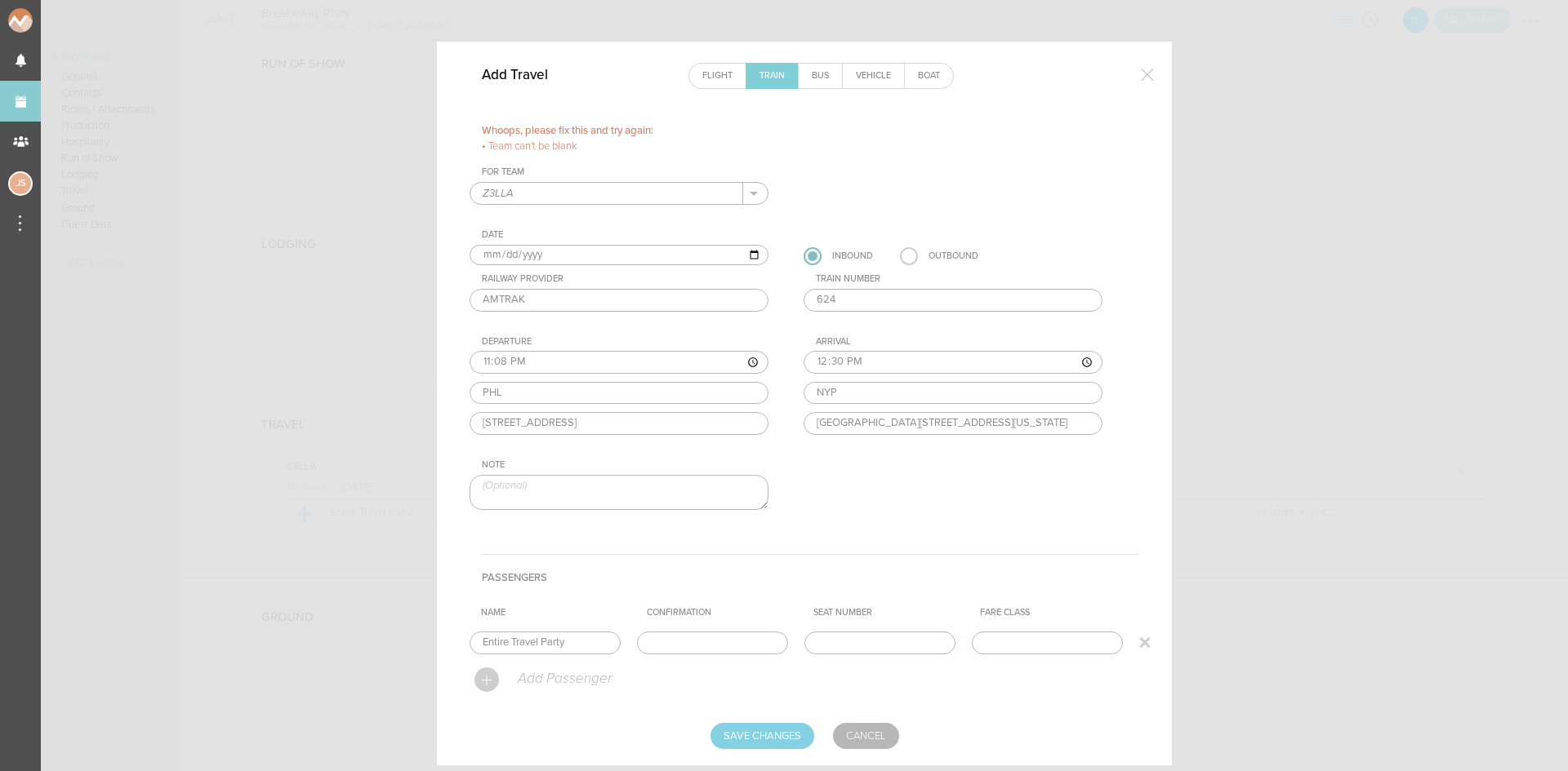
click at [707, 638] on input "text" at bounding box center [712, 642] width 151 height 23
paste input "6CCB01"
type input "6CCB01"
click at [778, 729] on input "Save Changes" at bounding box center [762, 736] width 104 height 26
type input "Saving..."
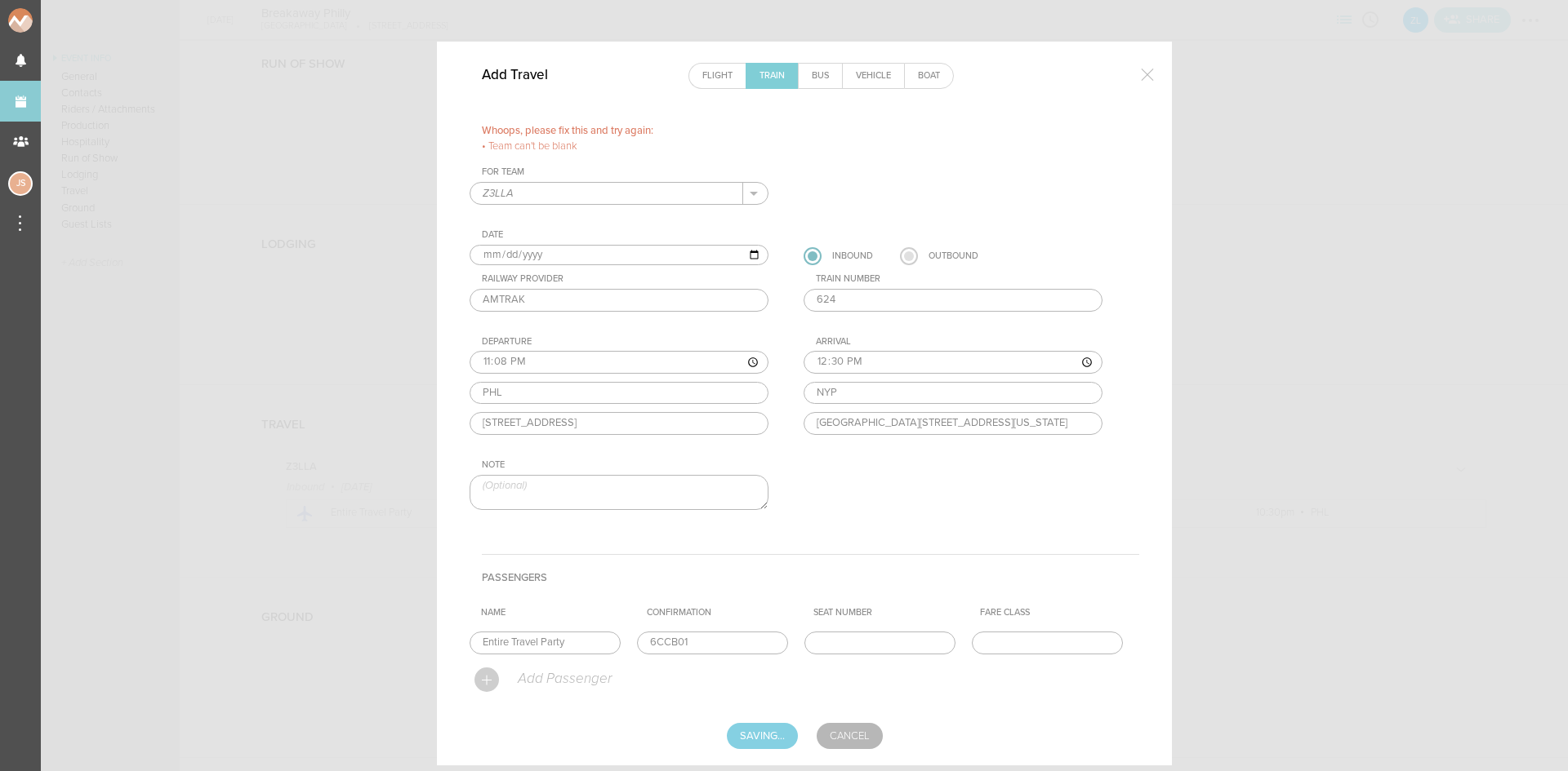
click at [900, 254] on label at bounding box center [908, 256] width 18 height 18
click at [0, 0] on input "radio" at bounding box center [0, 0] width 0 height 0
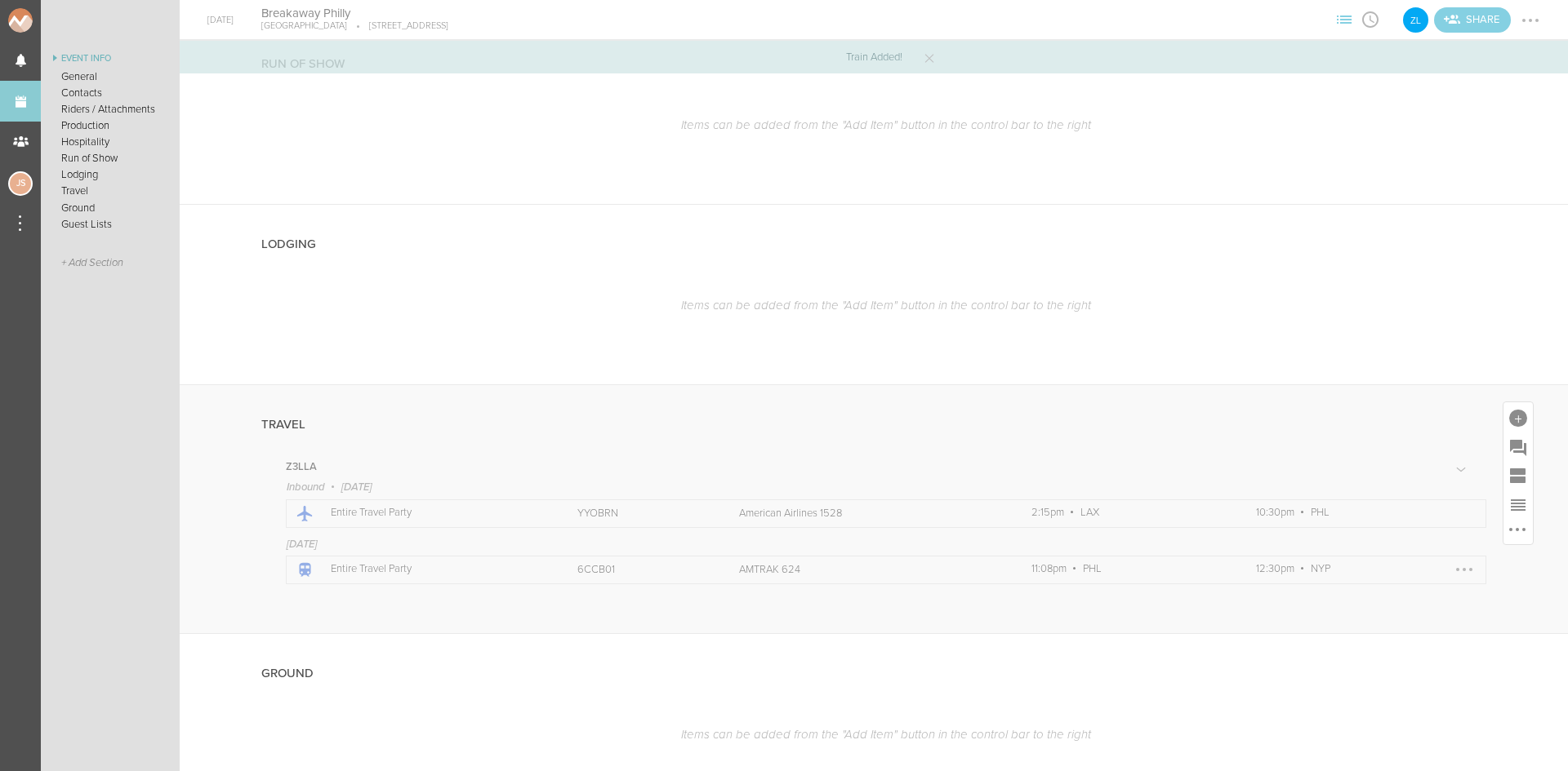
click at [1451, 572] on div at bounding box center [1464, 569] width 26 height 26
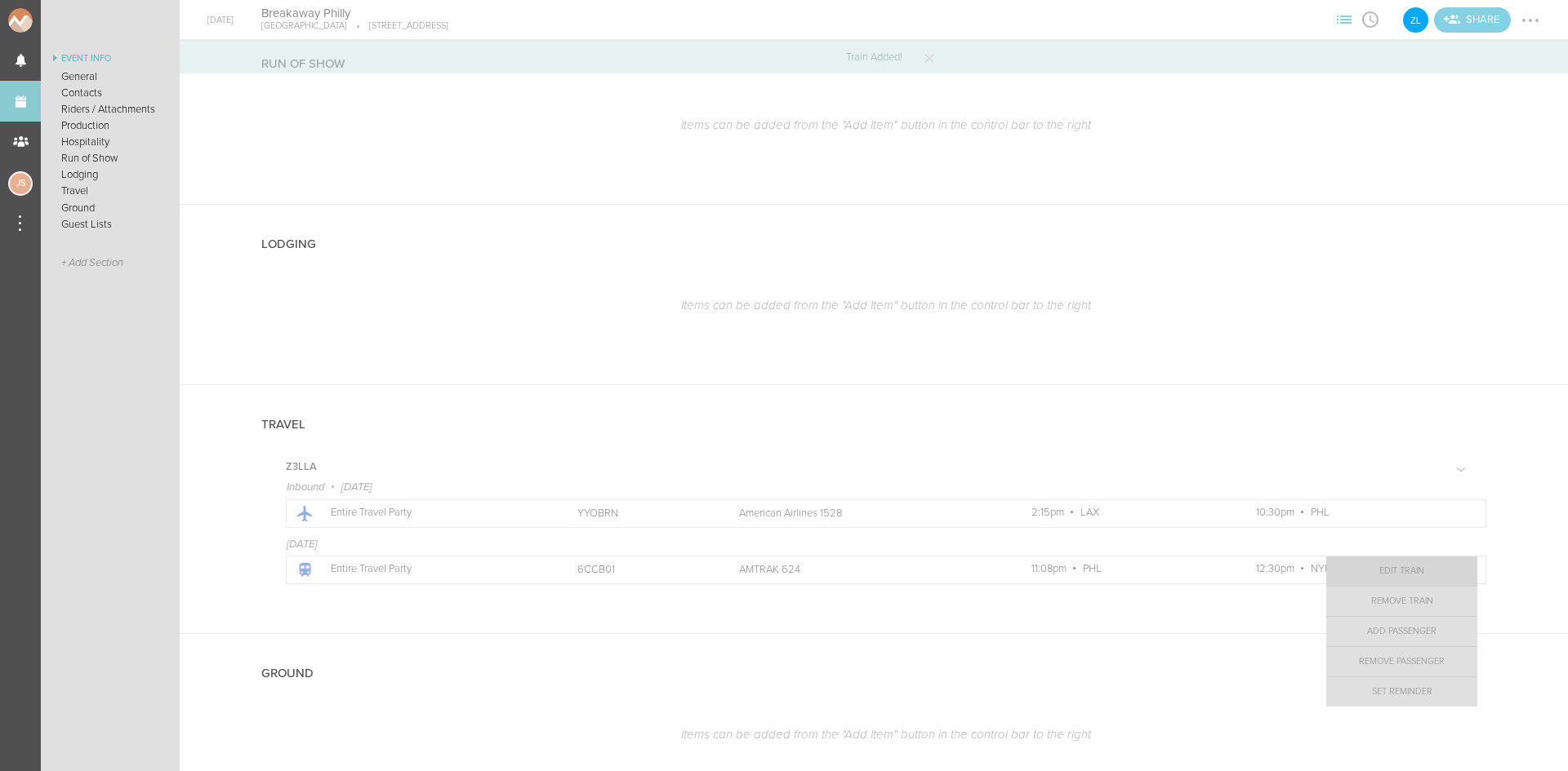
click at [1423, 568] on link "Edit Train" at bounding box center [1401, 570] width 151 height 29
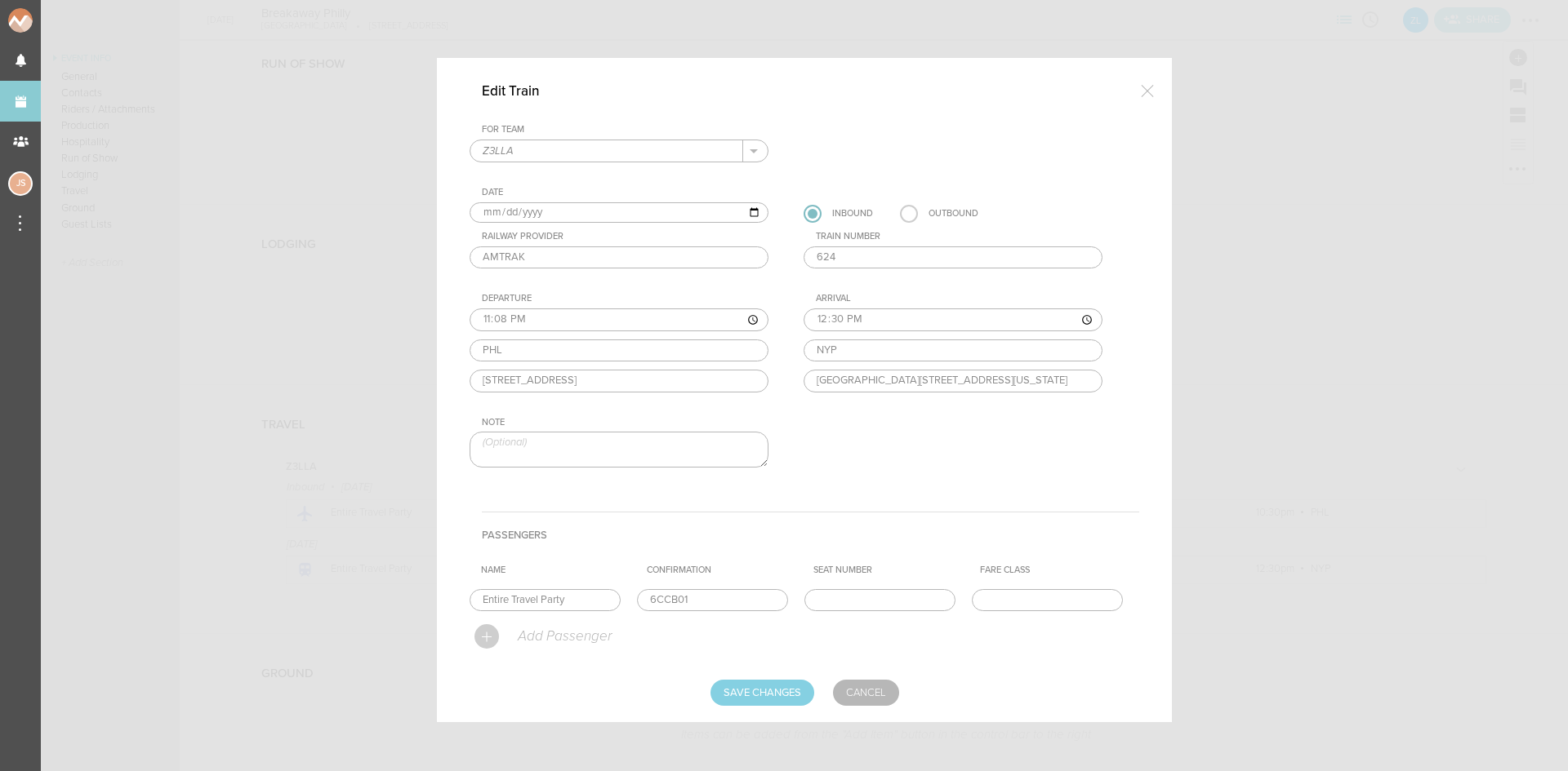
scroll to position [8, 0]
click at [946, 214] on div "Outbound" at bounding box center [952, 213] width 50 height 18
click at [908, 211] on label at bounding box center [908, 213] width 18 height 18
click at [0, 0] on input "radio" at bounding box center [0, 0] width 0 height 0
click at [778, 690] on input "Save Changes" at bounding box center [762, 693] width 104 height 26
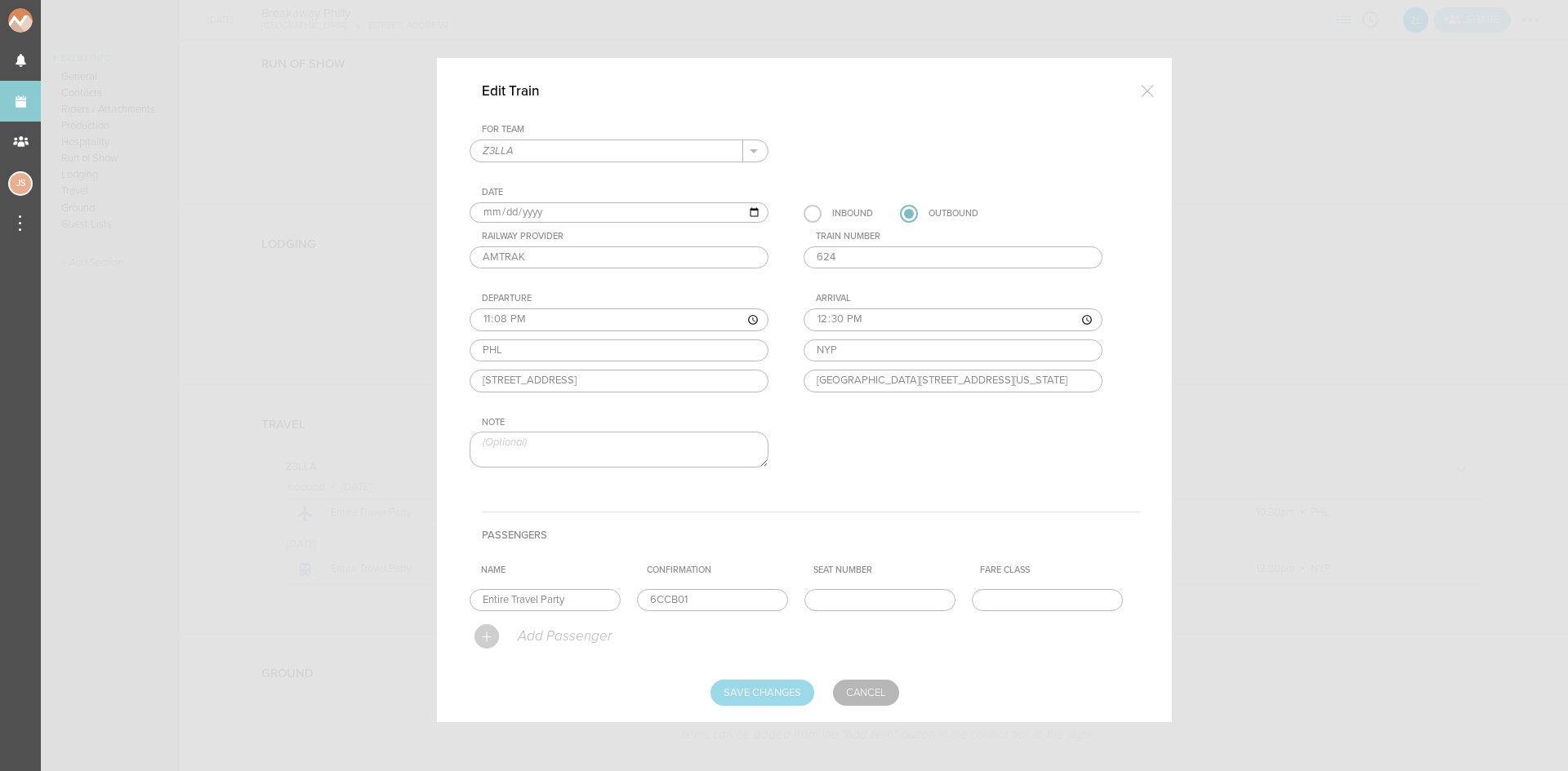
type input "Saving..."
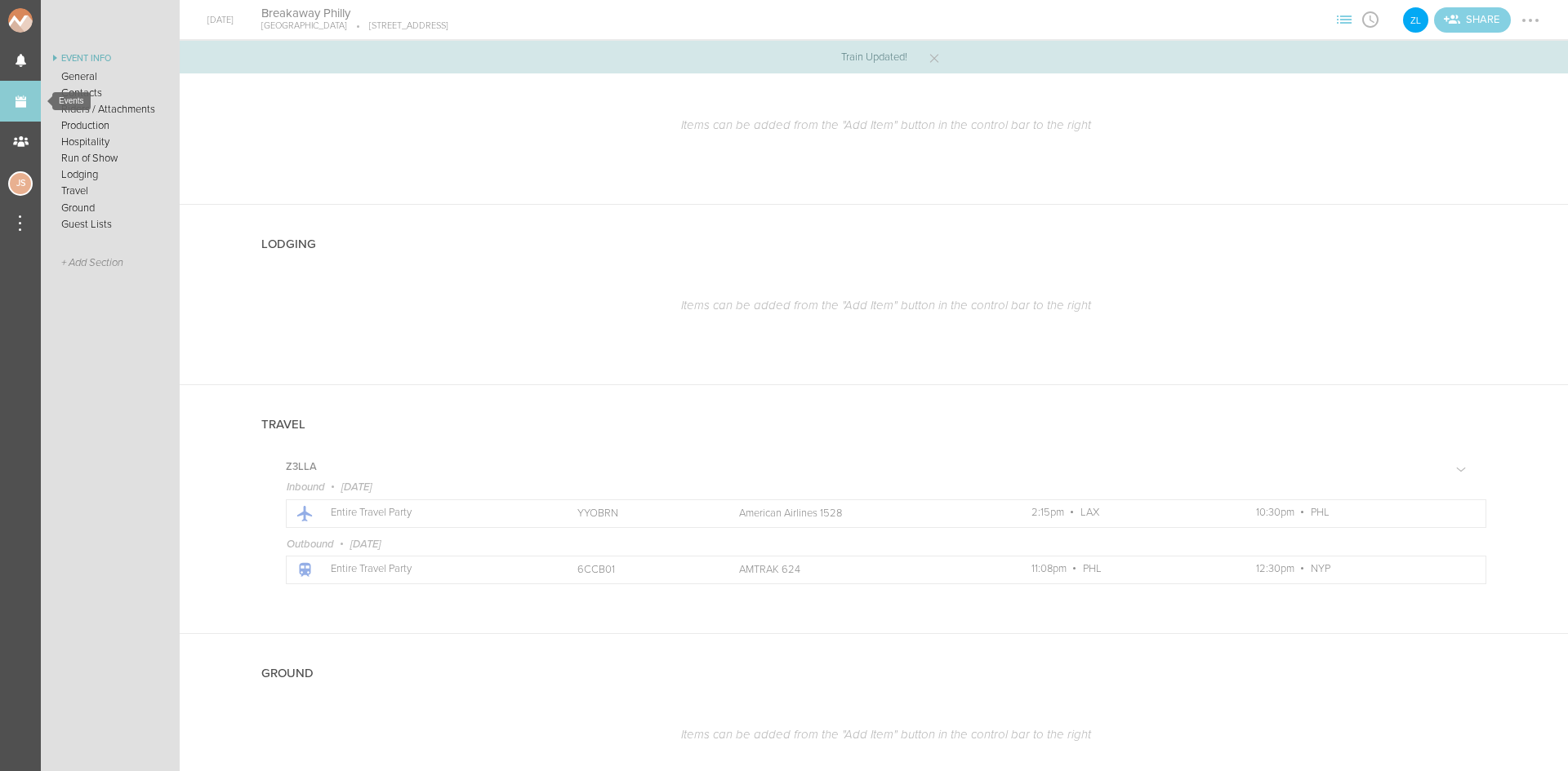
click at [16, 90] on link "Events" at bounding box center [21, 101] width 41 height 41
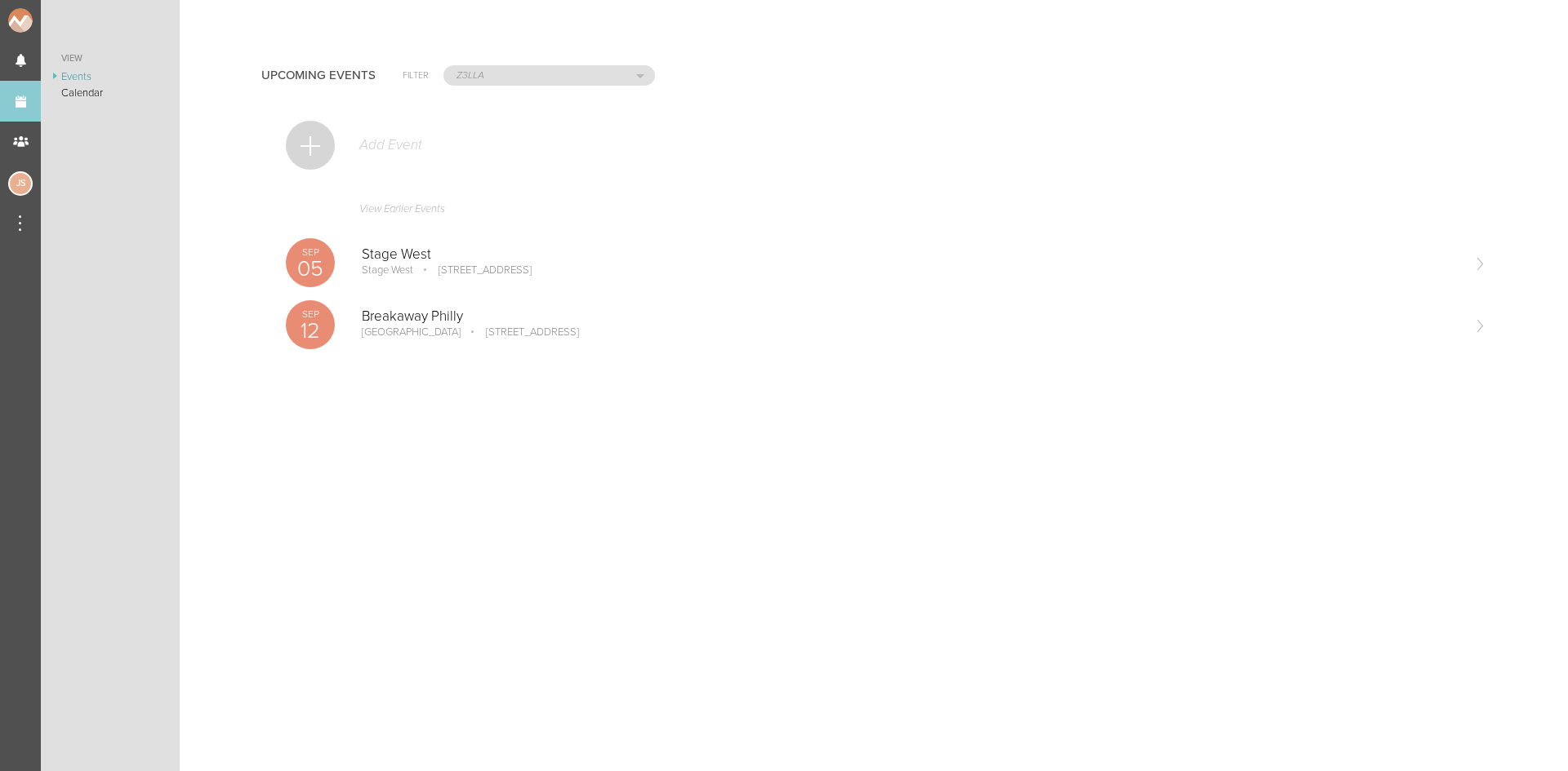
click at [295, 145] on div at bounding box center [311, 145] width 49 height 49
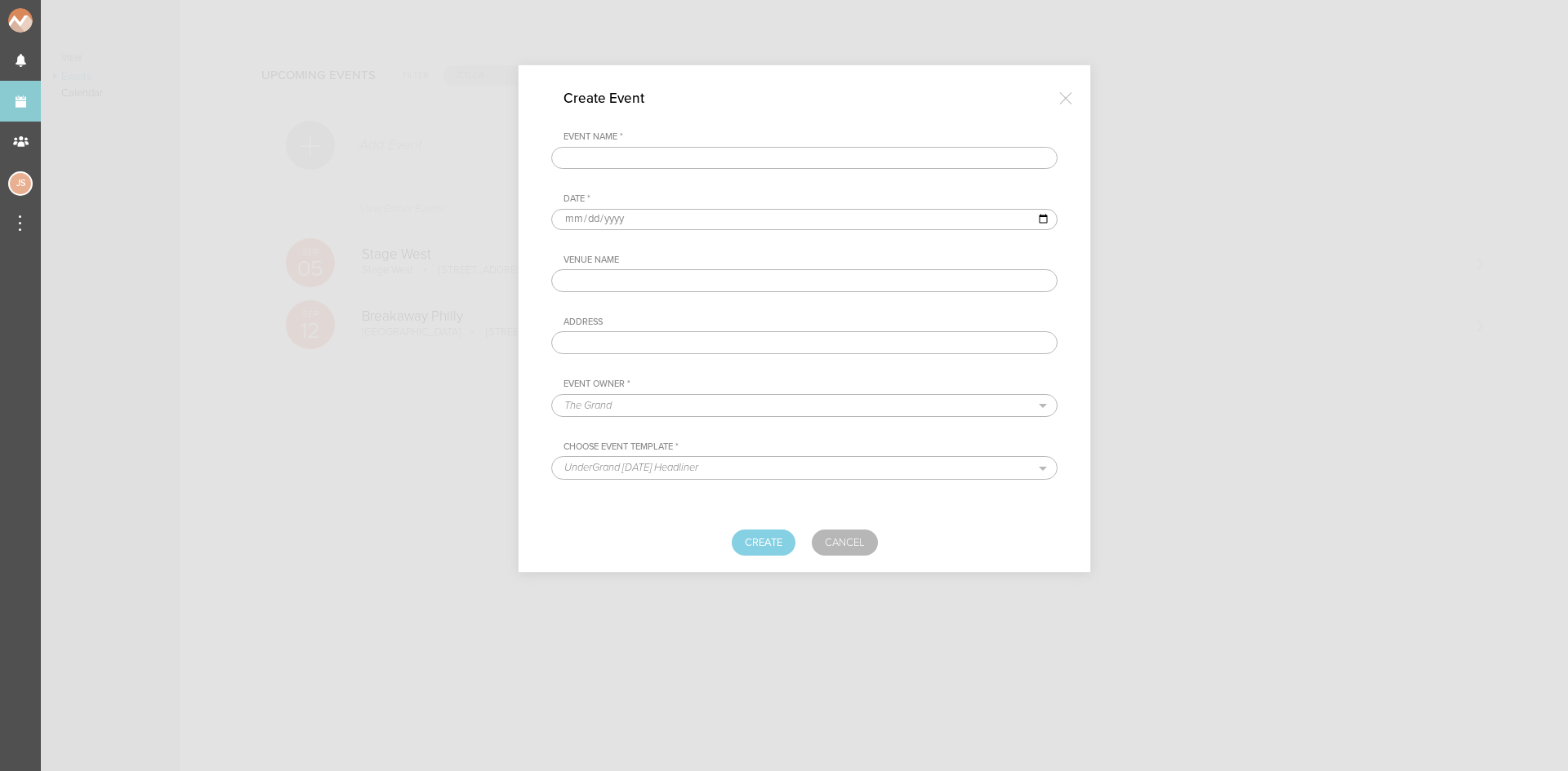
click at [701, 159] on input "text" at bounding box center [803, 159] width 506 height 23
type input "NYFW"
type input "[DATE]"
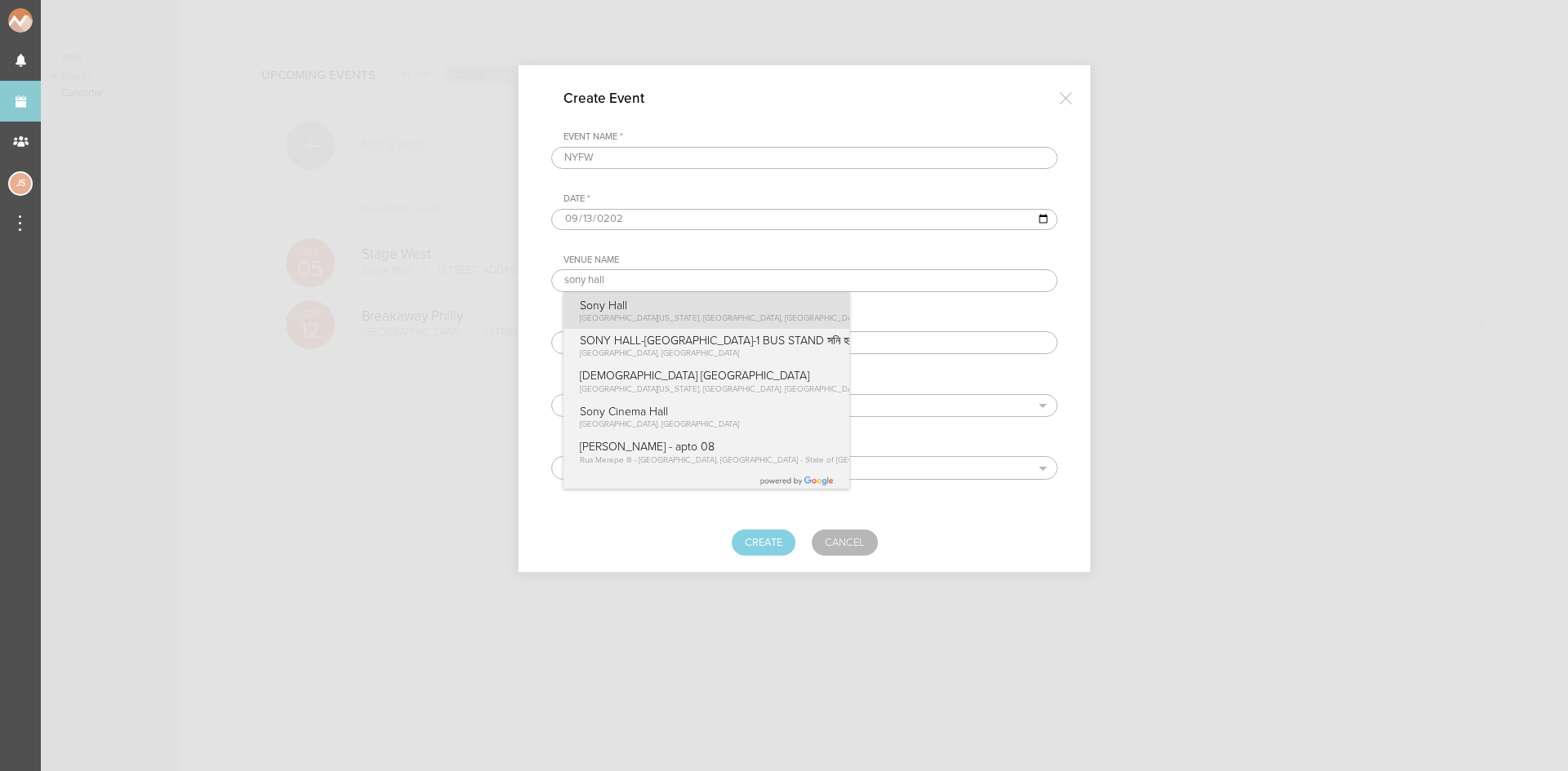
click at [708, 308] on p "Sony Hall" at bounding box center [722, 305] width 283 height 14
type input "Sony Hall"
type input "[STREET_ADDRESS][US_STATE]"
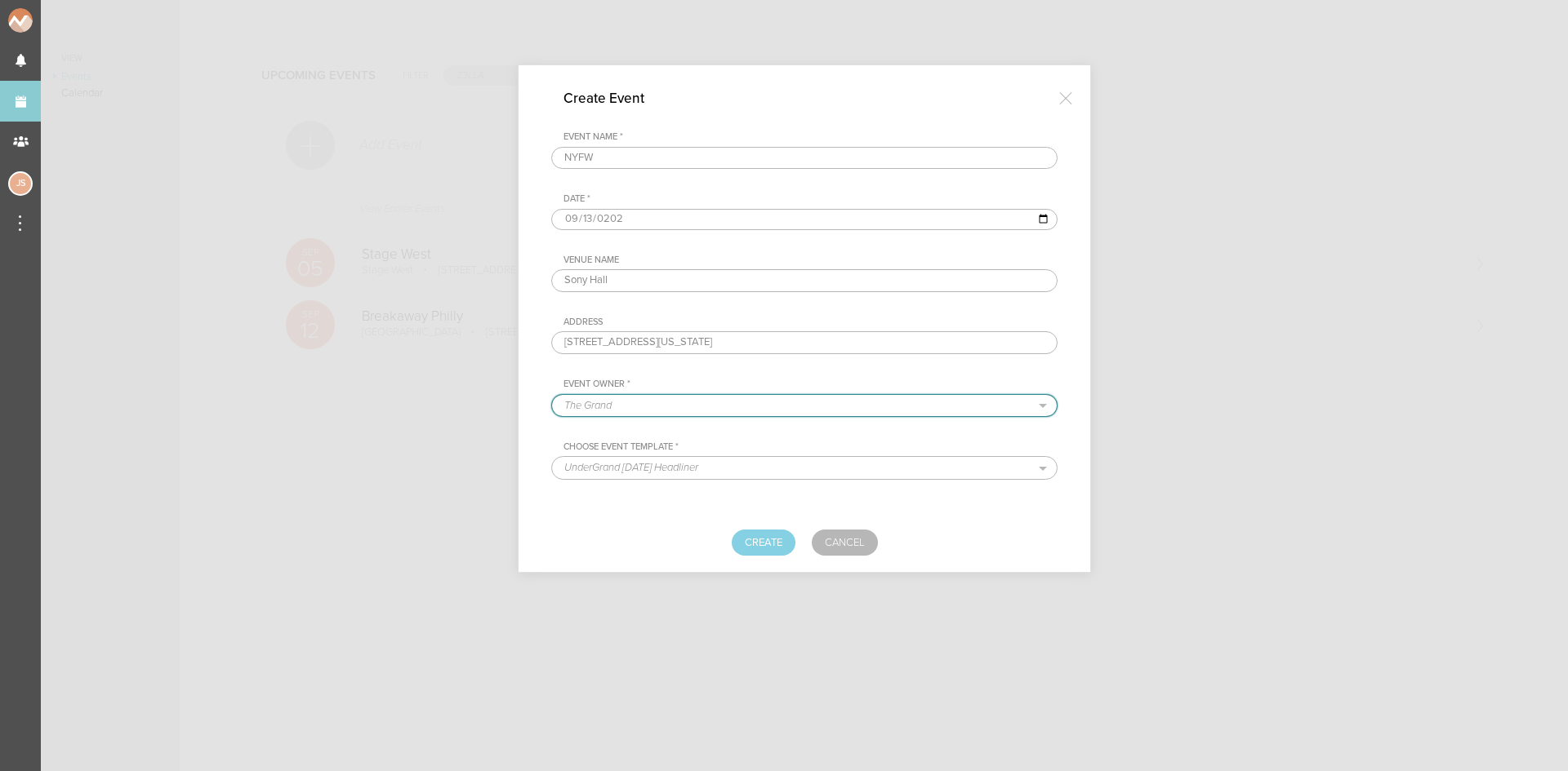
click at [700, 403] on select "The Grand Shrine Boat Cruise Summer Series Black Caviar Mémoire Big Night Live …" at bounding box center [804, 405] width 505 height 22
select select "1921"
click at [552, 395] on select "The Grand Shrine Boat Cruise Summer Series Black Caviar Mémoire Big Night Live …" at bounding box center [804, 405] width 505 height 22
select select "1687"
click at [787, 537] on button "Create" at bounding box center [764, 543] width 64 height 26
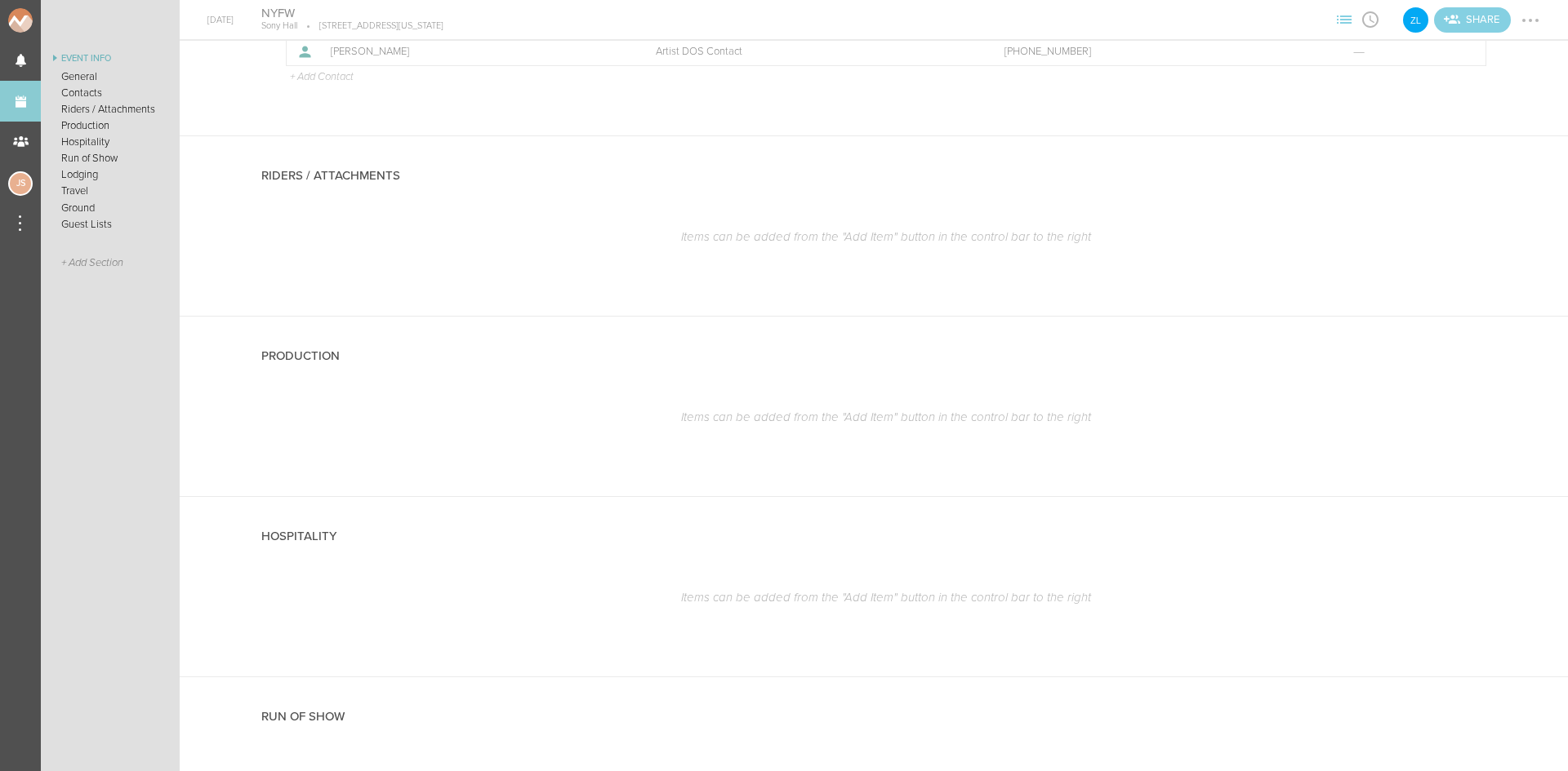
scroll to position [1061, 0]
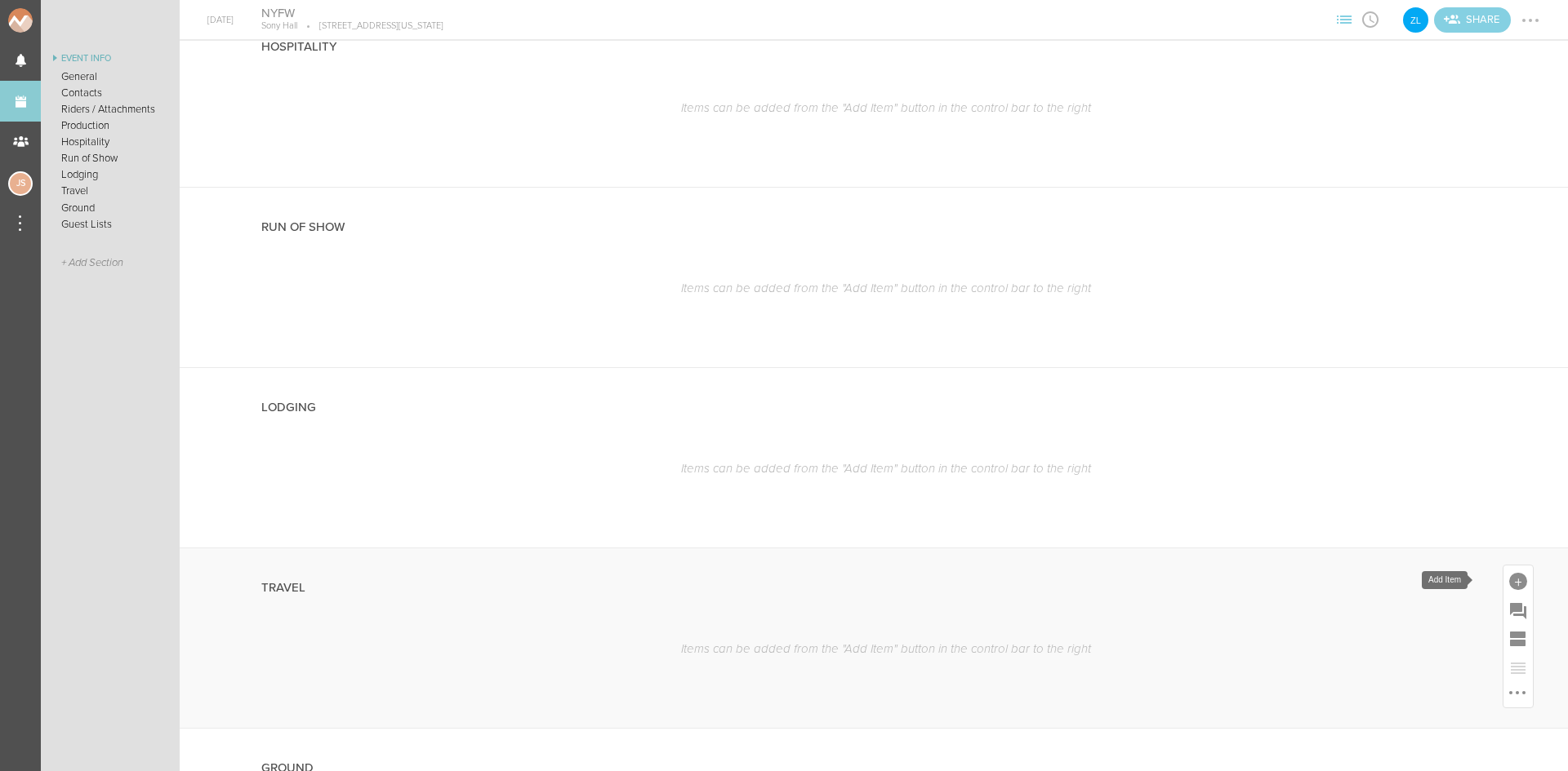
click at [1509, 575] on div at bounding box center [1517, 582] width 18 height 18
click at [1411, 732] on icon at bounding box center [1427, 723] width 33 height 33
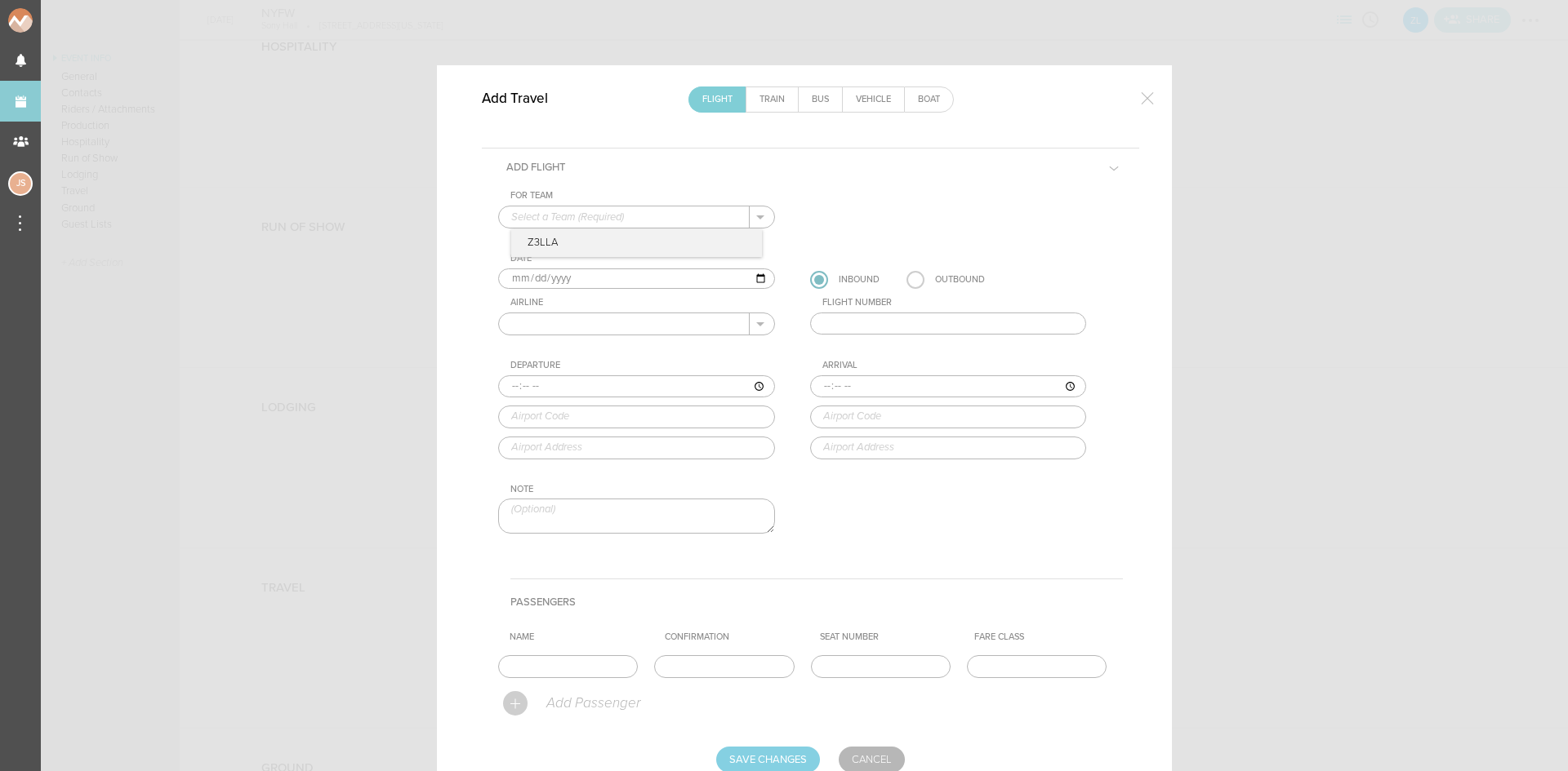
click at [625, 216] on input "text" at bounding box center [624, 217] width 251 height 22
drag, startPoint x: 626, startPoint y: 235, endPoint x: 619, endPoint y: 261, distance: 26.9
click at [627, 235] on p "Z3LLA" at bounding box center [636, 244] width 251 height 28
type input "Z3LLA"
click at [531, 278] on input "2025-09-13" at bounding box center [636, 279] width 277 height 22
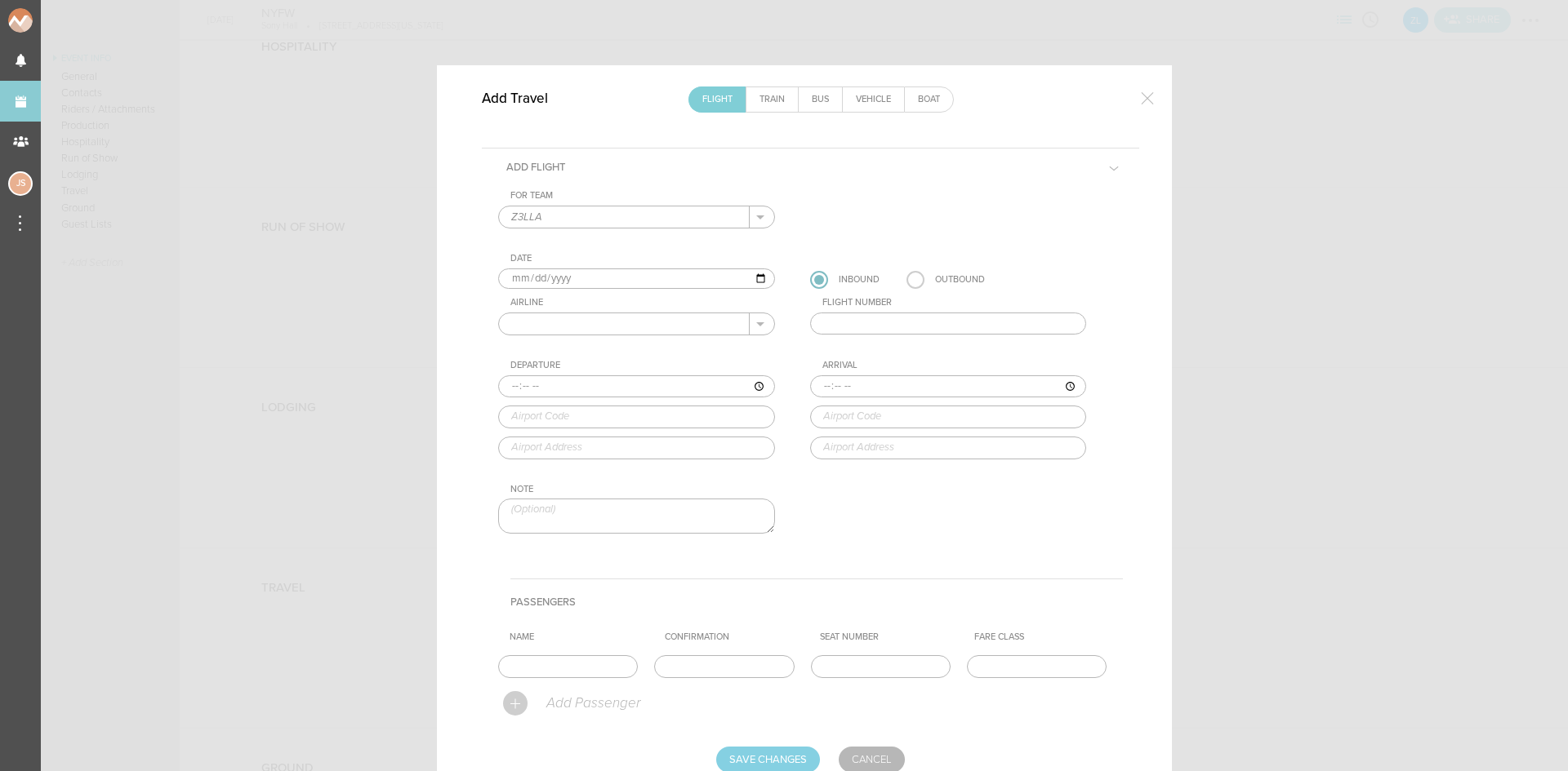
type input "2025-09-12"
click at [765, 101] on link "Train" at bounding box center [771, 99] width 52 height 24
click at [662, 217] on input "text" at bounding box center [624, 217] width 251 height 22
click at [647, 251] on p "Z3LLA" at bounding box center [636, 244] width 251 height 28
type input "Z3LLA"
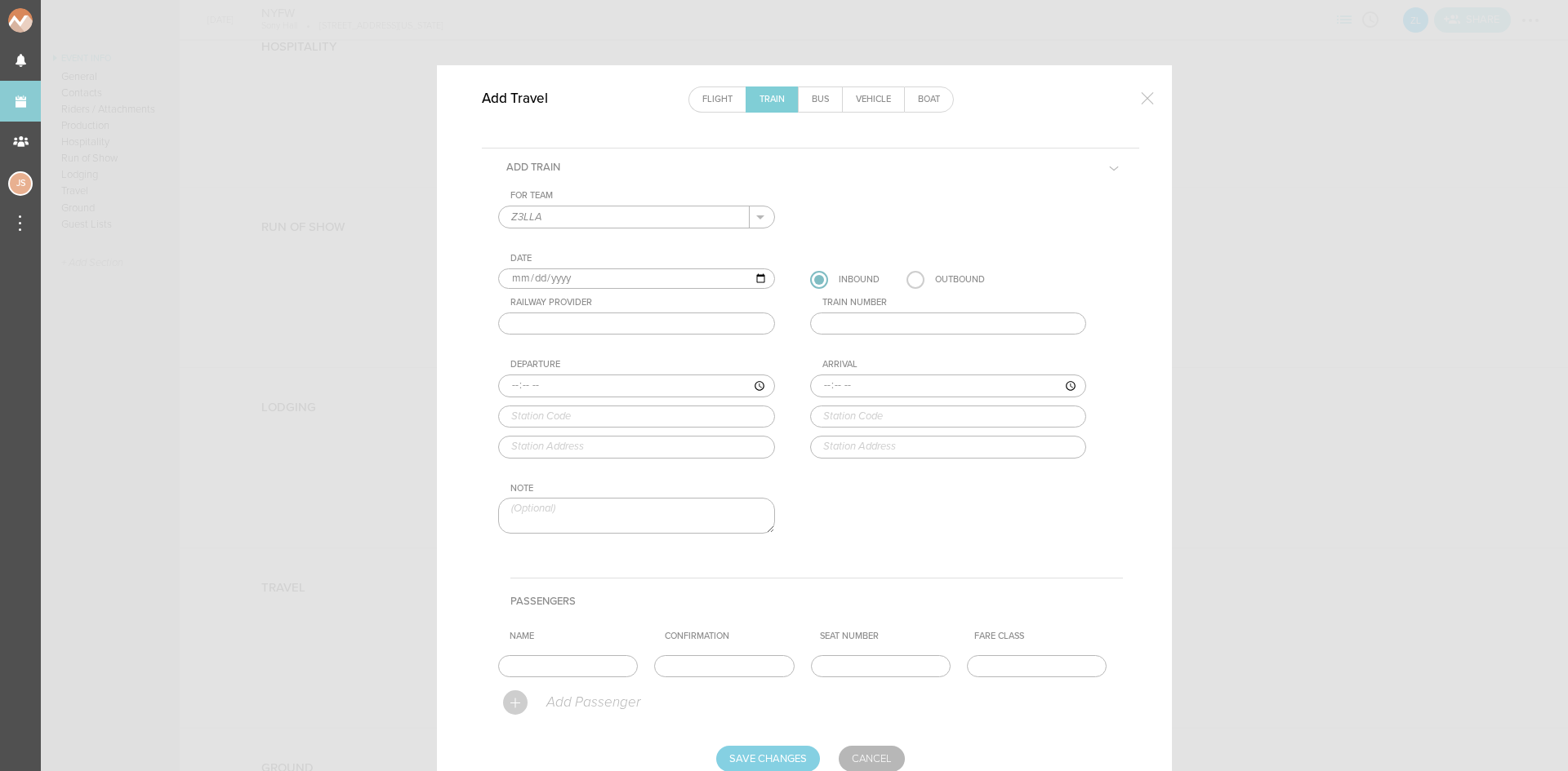
click at [526, 280] on input "2025-09-13" at bounding box center [636, 279] width 277 height 22
type input "2025-09-12"
click at [550, 330] on input "text" at bounding box center [636, 324] width 277 height 23
type input "AMTRAK"
click at [887, 324] on input "text" at bounding box center [948, 324] width 277 height 23
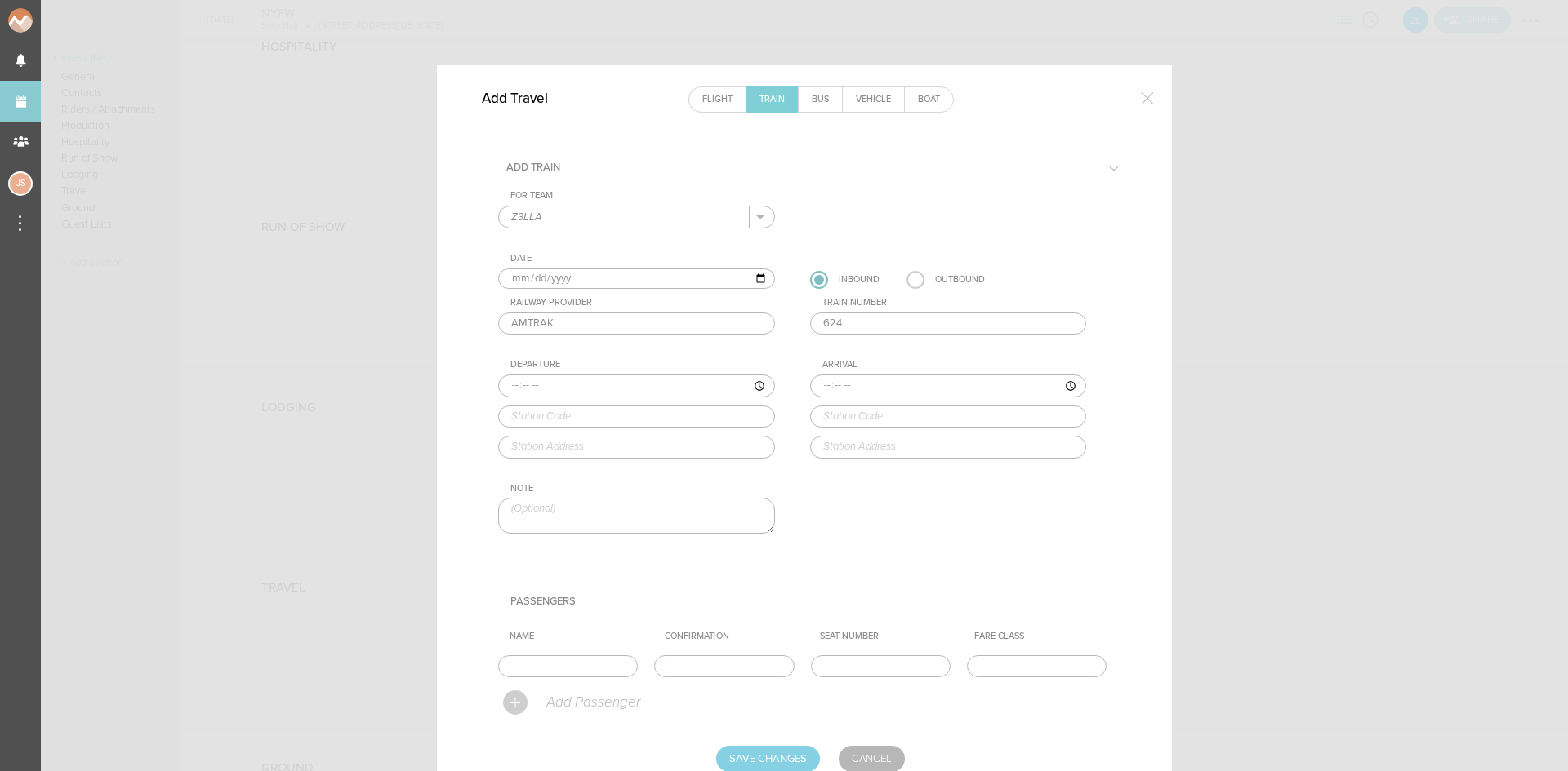
type input "624"
click at [512, 386] on input "time" at bounding box center [636, 386] width 277 height 23
type input "23:08"
type input "PHL"
click at [601, 475] on div "For Team Z3LLA + Add New Team Z3LLA . Z3LLA Date 2025-09-12 Inbound Outbound Ra…" at bounding box center [811, 376] width 625 height 371
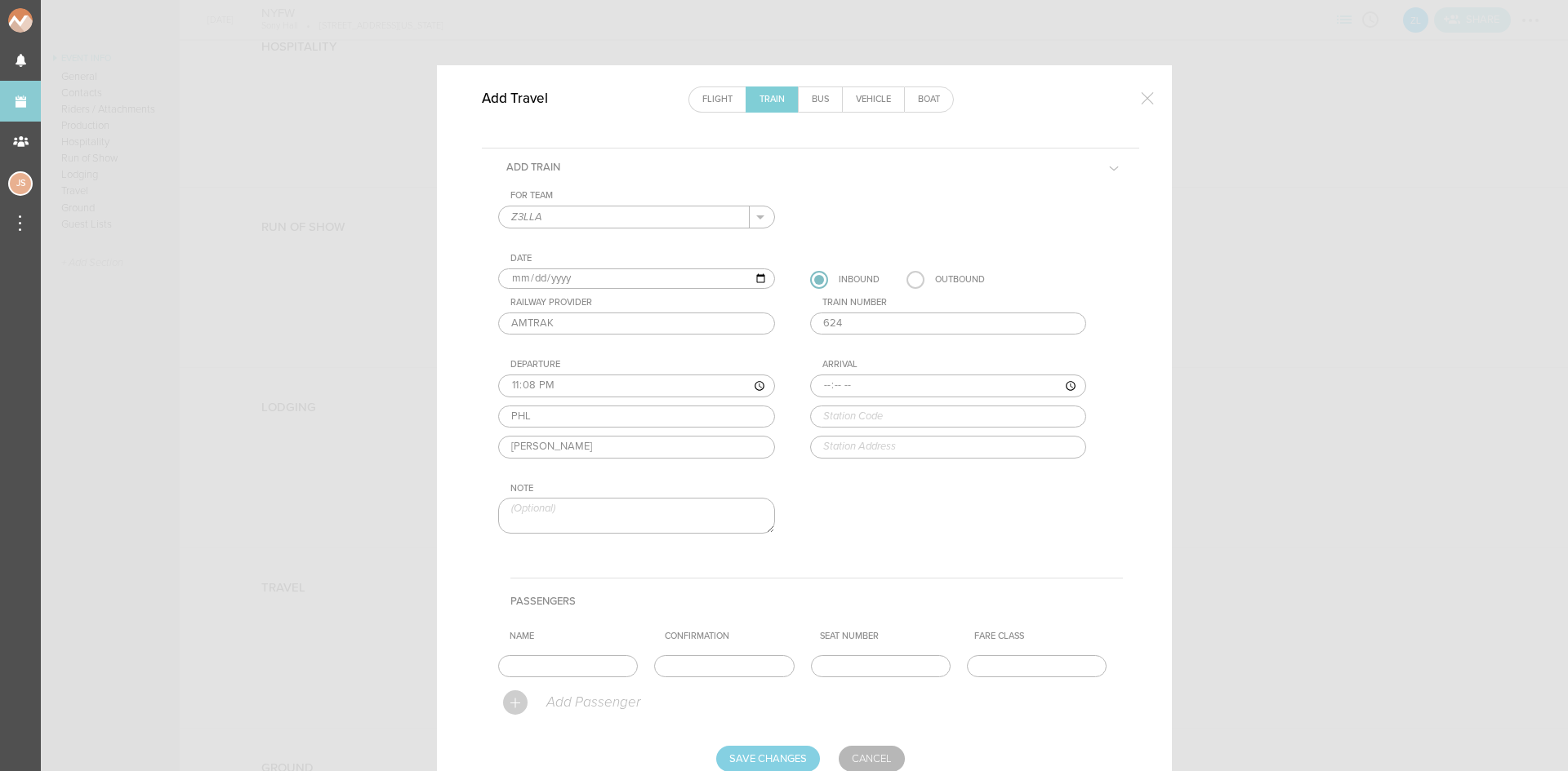
type input "2955 Market St, Philadelphia, PA 19104, USA"
click at [820, 384] on input "time" at bounding box center [948, 386] width 277 height 23
type input "00:30"
type input "NYP"
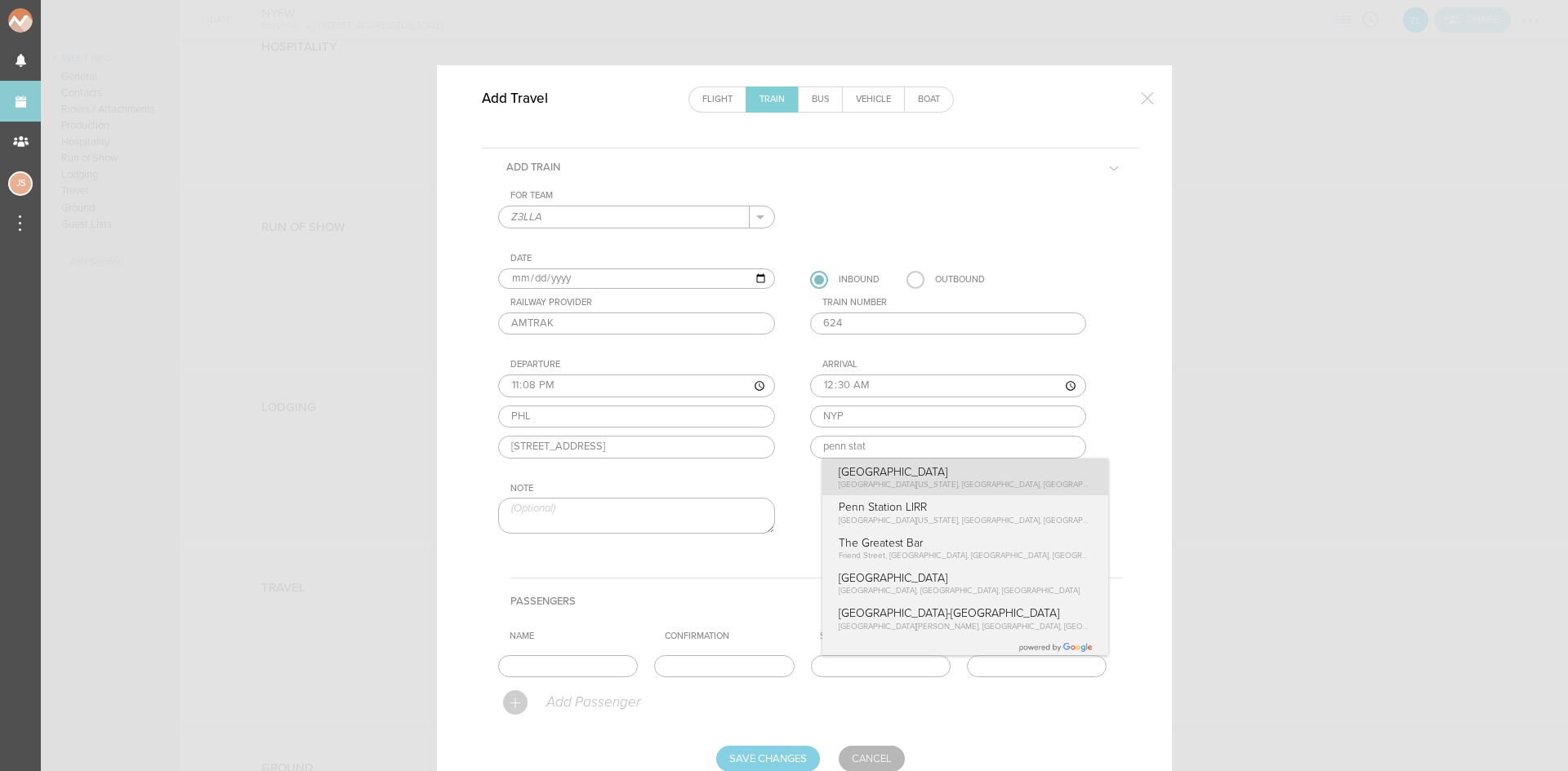
click at [880, 472] on div "For Team Z3LLA + Add New Team Z3LLA . Z3LLA Date 2025-09-12 Inbound Outbound Ra…" at bounding box center [811, 376] width 625 height 371
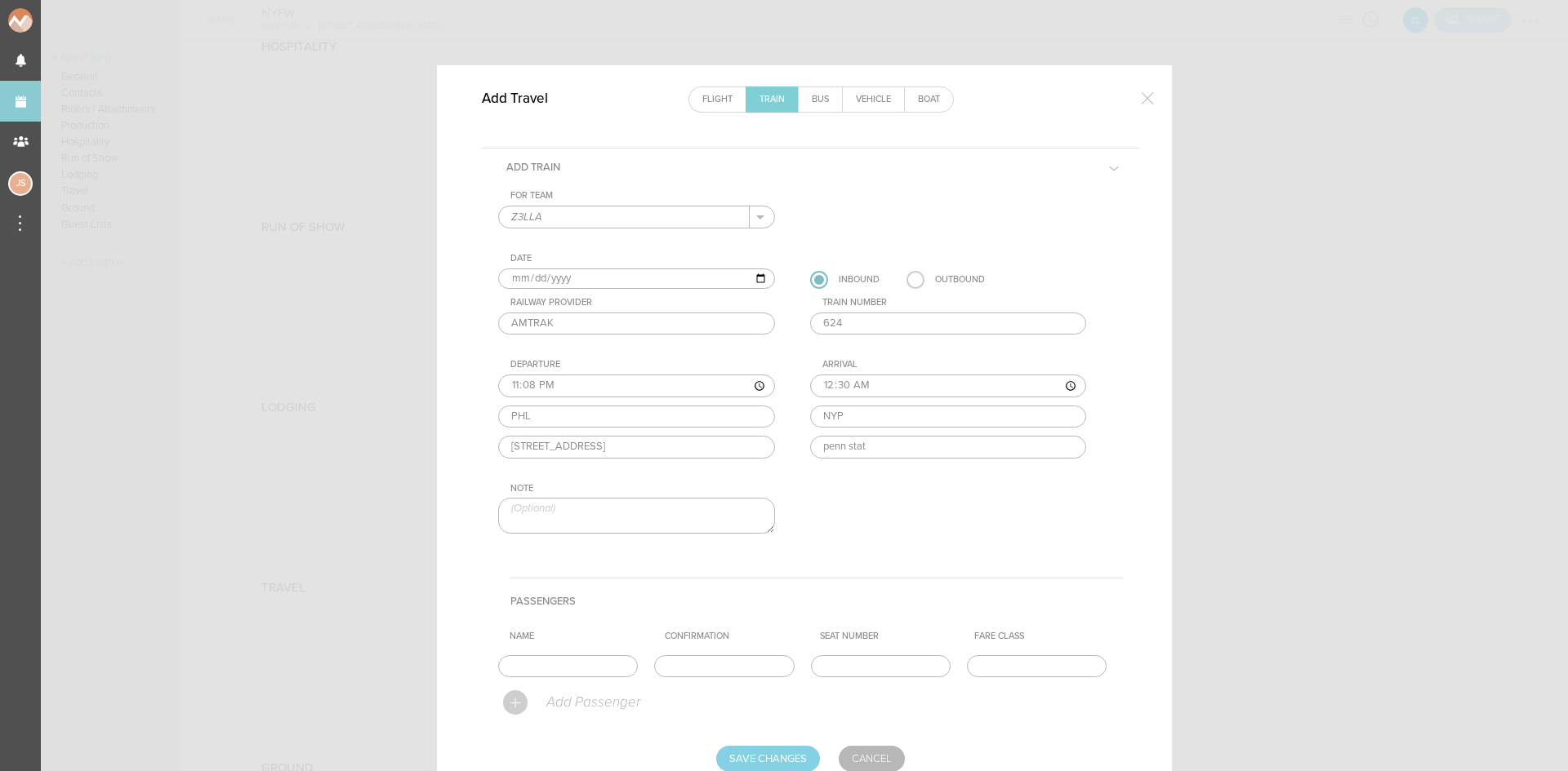
type input "7th avenue and, W 31st St, New York, NY 10119, USA"
click at [578, 668] on input "text" at bounding box center [568, 667] width 140 height 23
type input "Entire Travel Party"
click at [734, 664] on input "text" at bounding box center [723, 667] width 140 height 23
paste input "6CCB01"
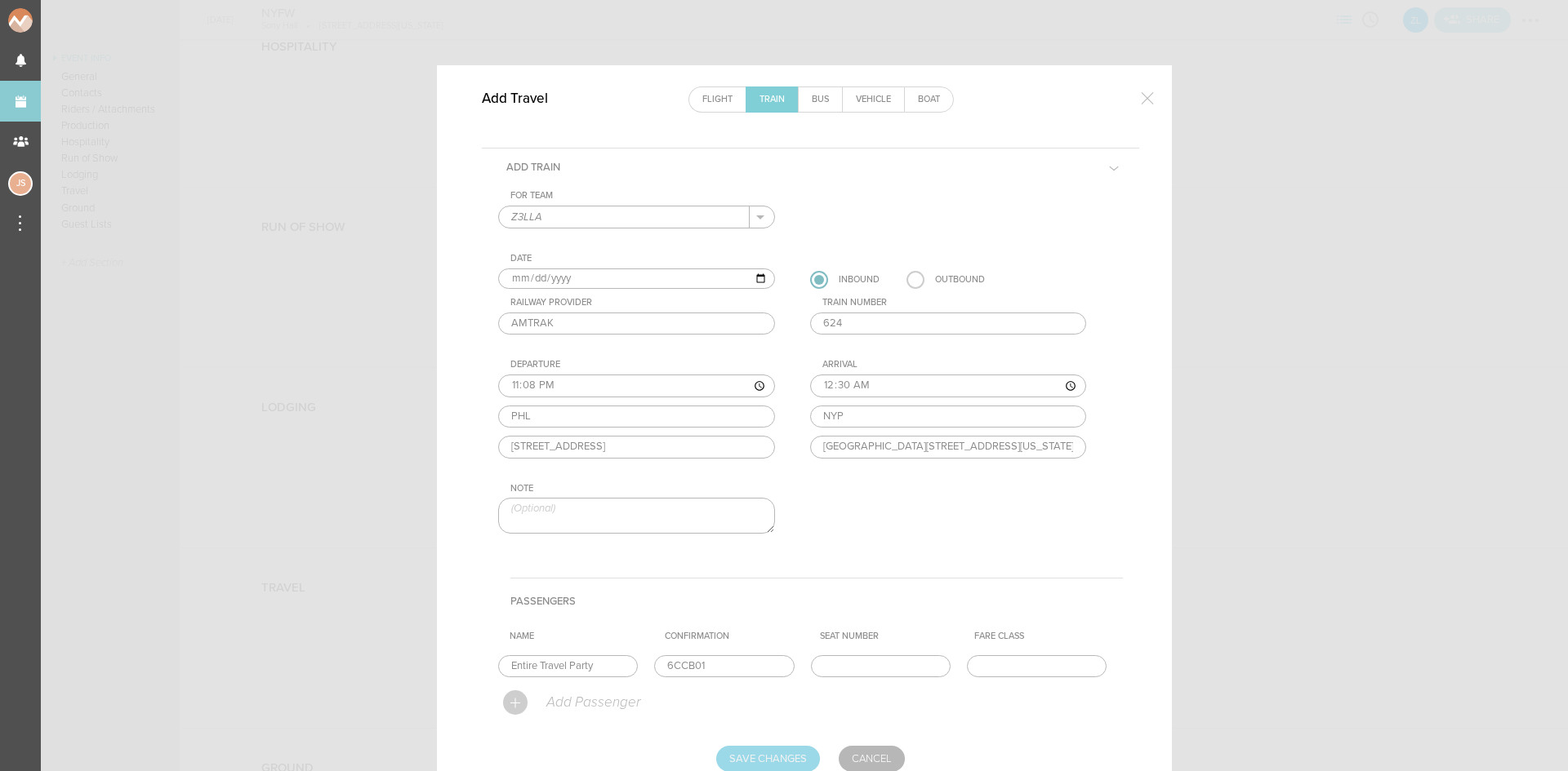
type input "6CCB01"
click at [775, 752] on input "Save Changes" at bounding box center [768, 759] width 104 height 26
type input "Saving..."
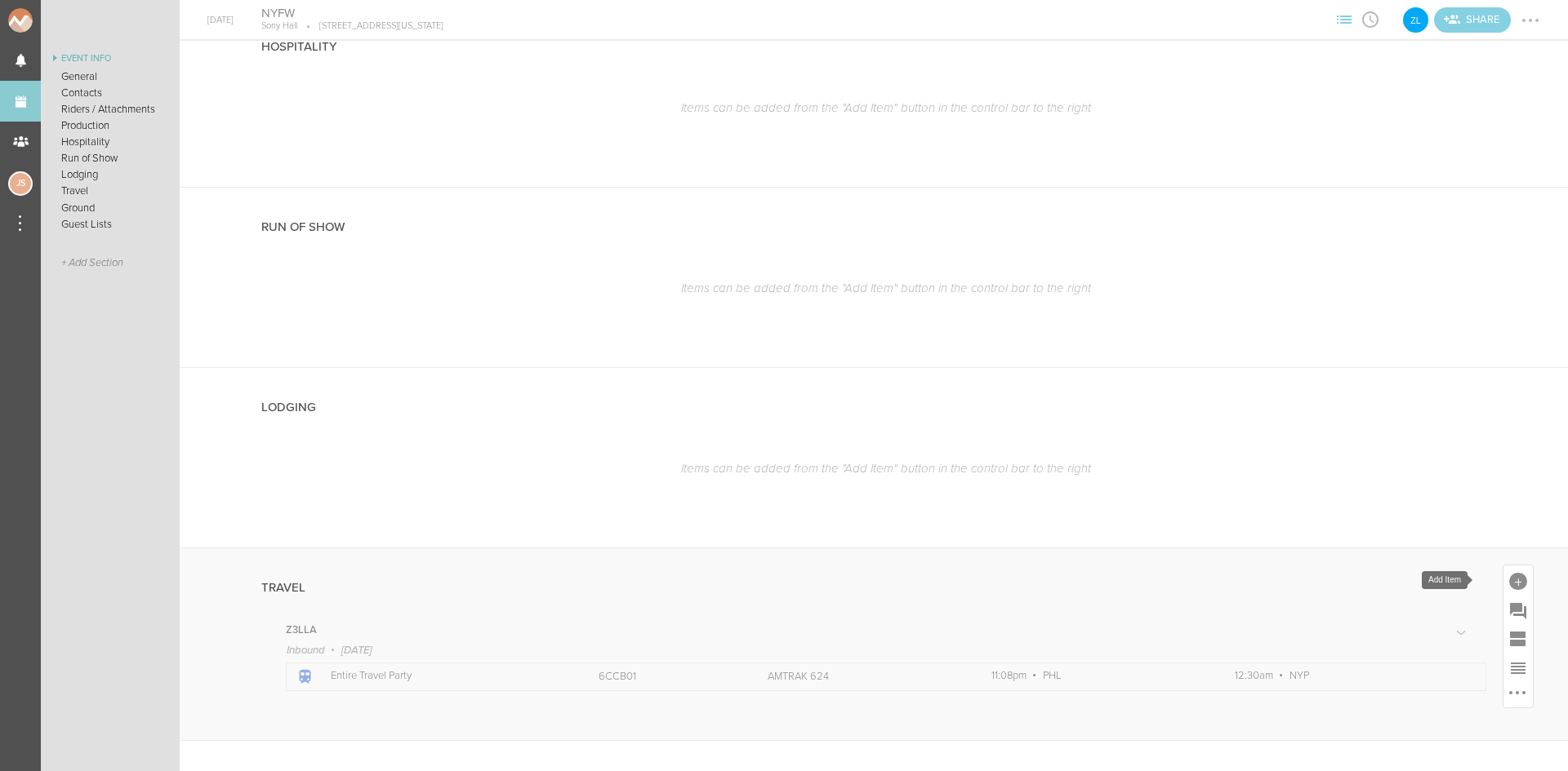
click at [1509, 580] on div at bounding box center [1517, 582] width 18 height 18
click at [1420, 731] on icon at bounding box center [1427, 723] width 33 height 33
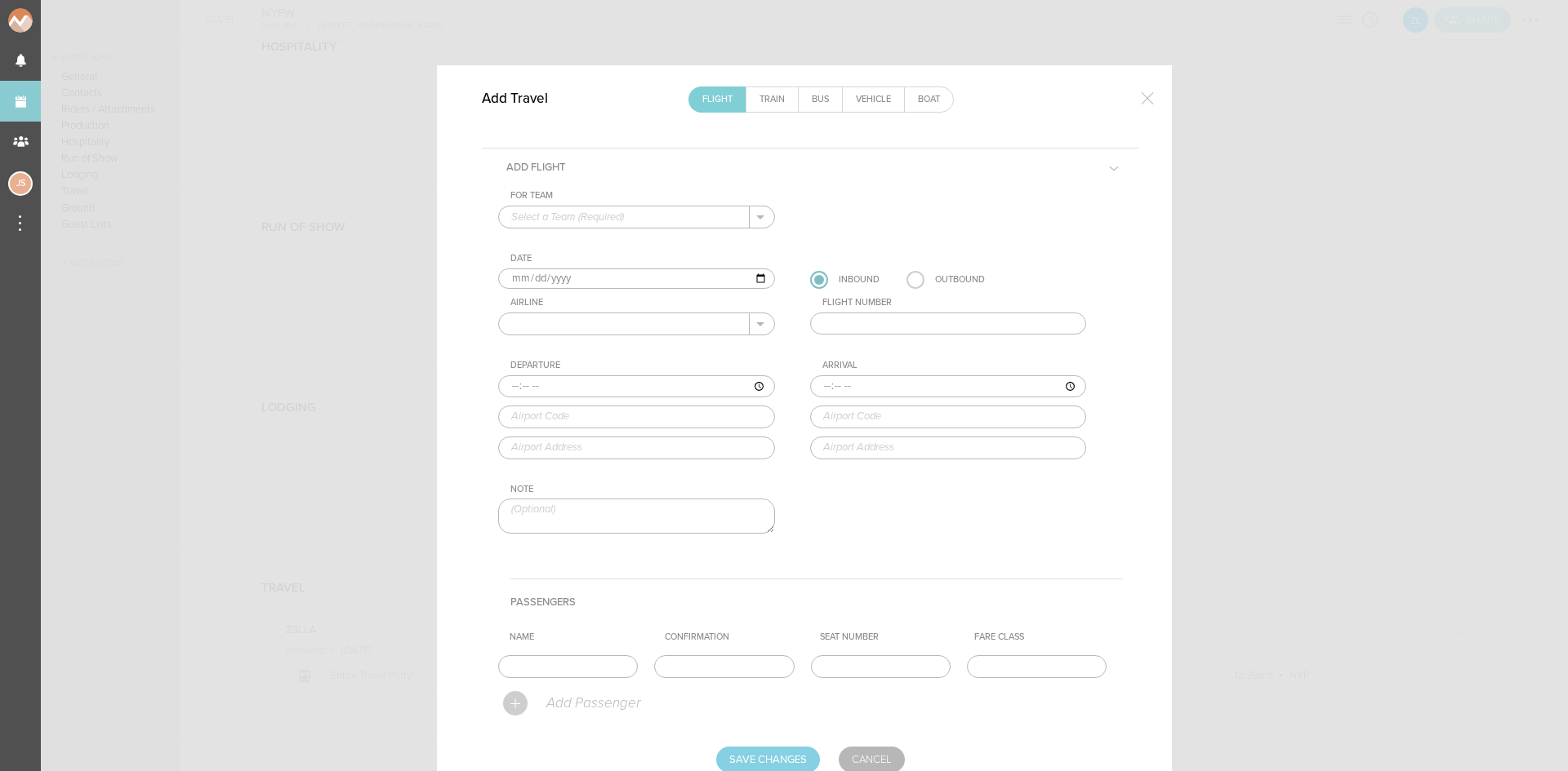
click at [582, 223] on input "text" at bounding box center [624, 217] width 251 height 22
click at [763, 102] on link "Train" at bounding box center [771, 99] width 52 height 24
click at [654, 219] on input "text" at bounding box center [624, 217] width 251 height 22
click at [652, 242] on p "Z3LLA" at bounding box center [636, 244] width 251 height 28
type input "Z3LLA"
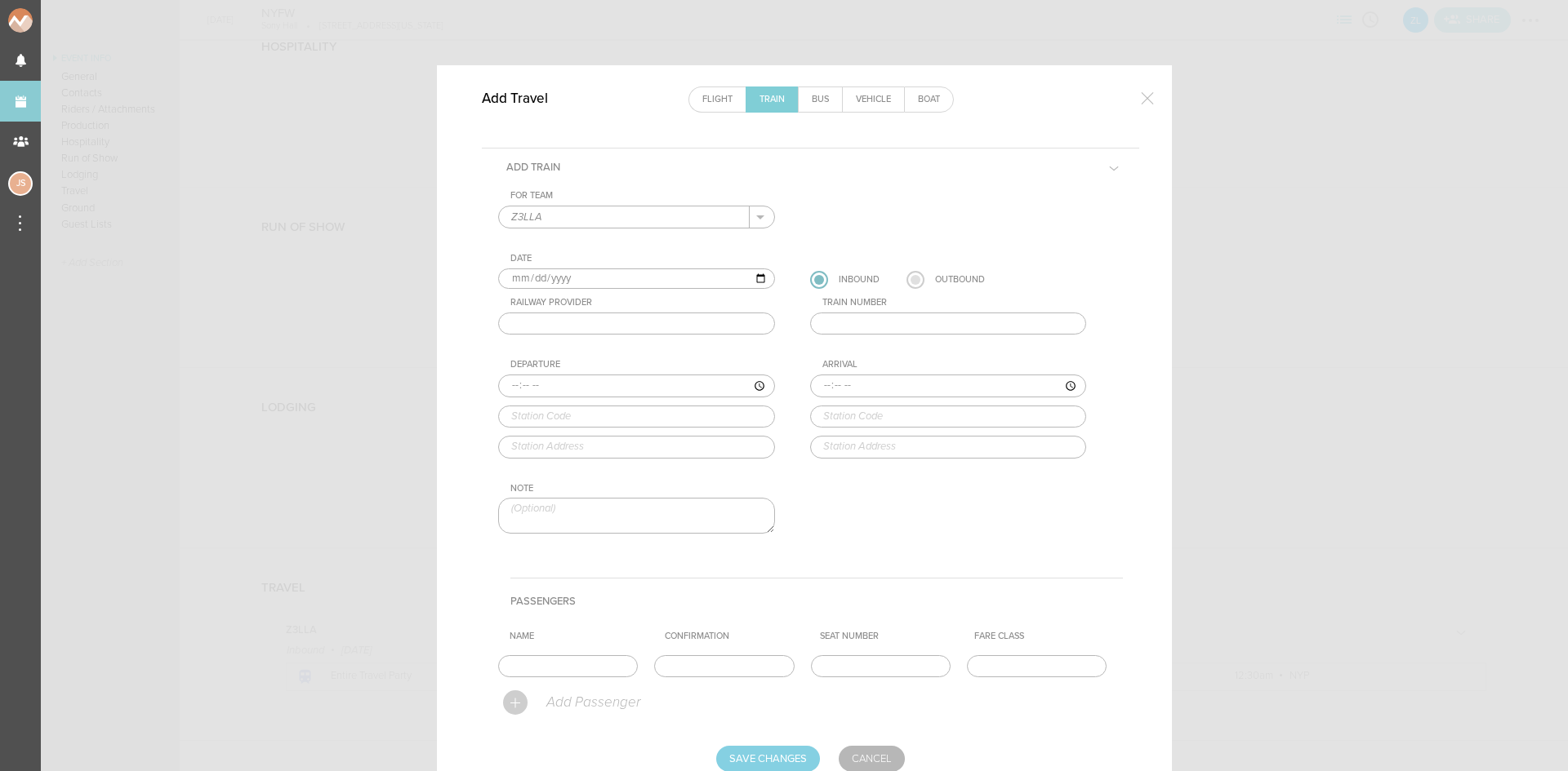
click at [913, 280] on label at bounding box center [915, 280] width 18 height 18
click at [0, 0] on input "radio" at bounding box center [0, 0] width 0 height 0
click at [698, 324] on input "text" at bounding box center [636, 324] width 277 height 23
type input "AMTRAK"
click at [856, 319] on input "text" at bounding box center [948, 324] width 277 height 23
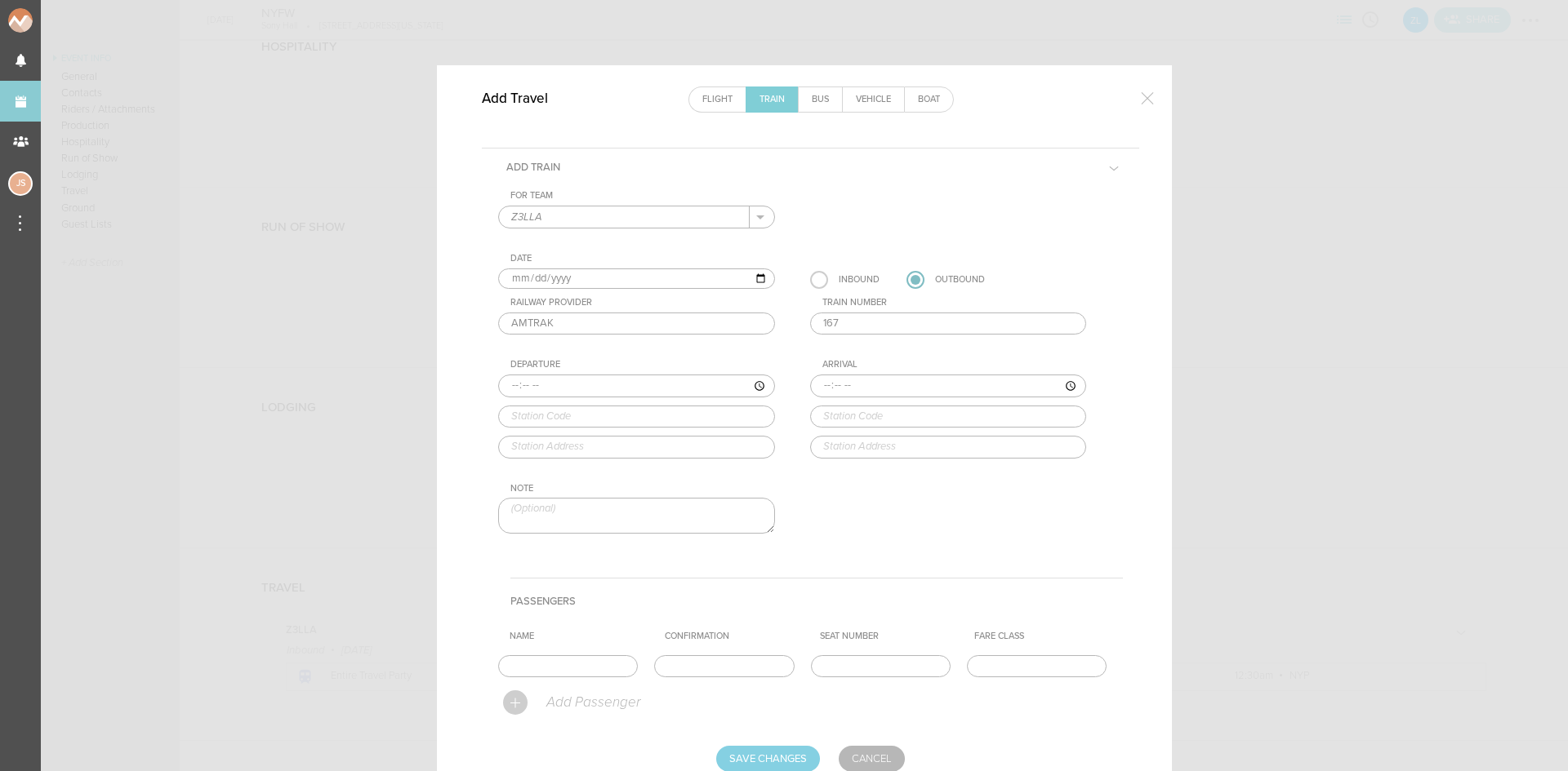
type input "167"
click at [508, 386] on input "time" at bounding box center [636, 386] width 277 height 23
type input "21:05"
type input "NYP"
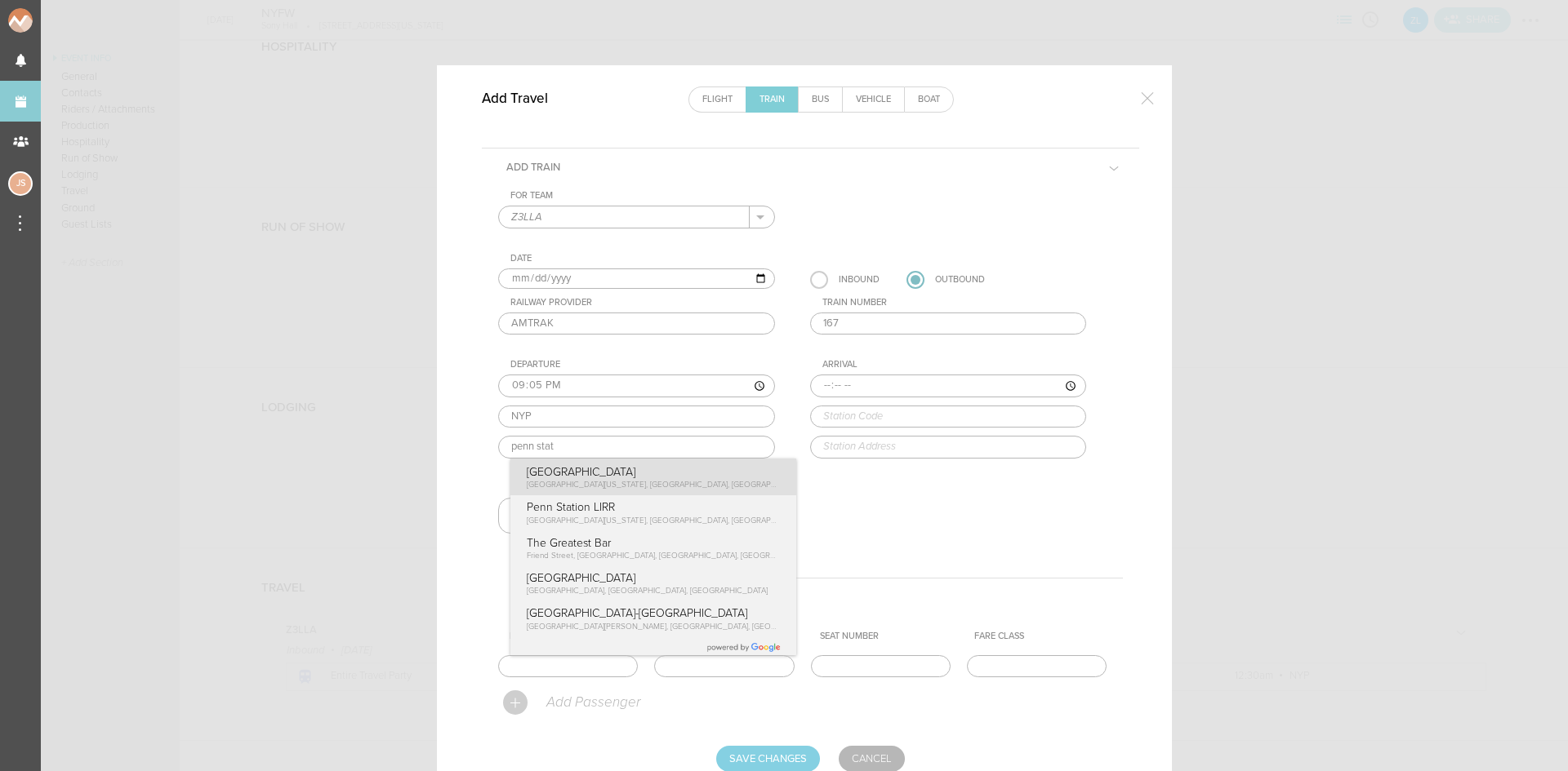
type input "7th avenue and, W 31st St, New York, NY 10119, USA"
click at [565, 470] on div "For Team Z3LLA + Add New Team Z3LLA . Z3LLA Date 2025-09-13 Inbound Outbound Ra…" at bounding box center [811, 376] width 625 height 371
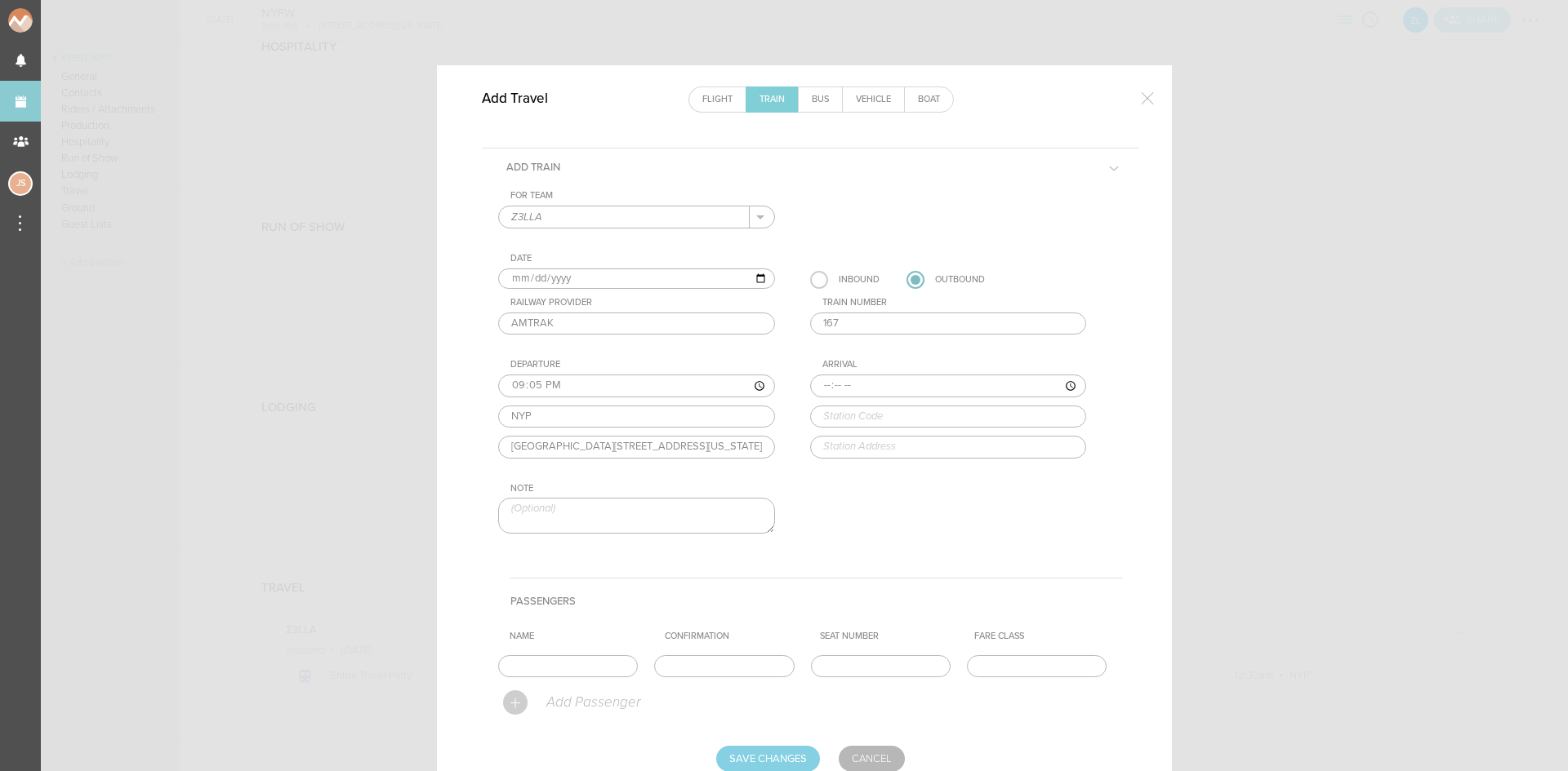
click at [810, 387] on input "time" at bounding box center [948, 386] width 277 height 23
type input "23:54"
type input "[MEDICAL_DATA]"
click at [911, 478] on div "For Team Z3LLA + Add New Team Z3LLA . Z3LLA Date 2025-09-13 Inbound Outbound Ra…" at bounding box center [811, 376] width 625 height 371
type input "[STREET_ADDRESS][PERSON_NAME]"
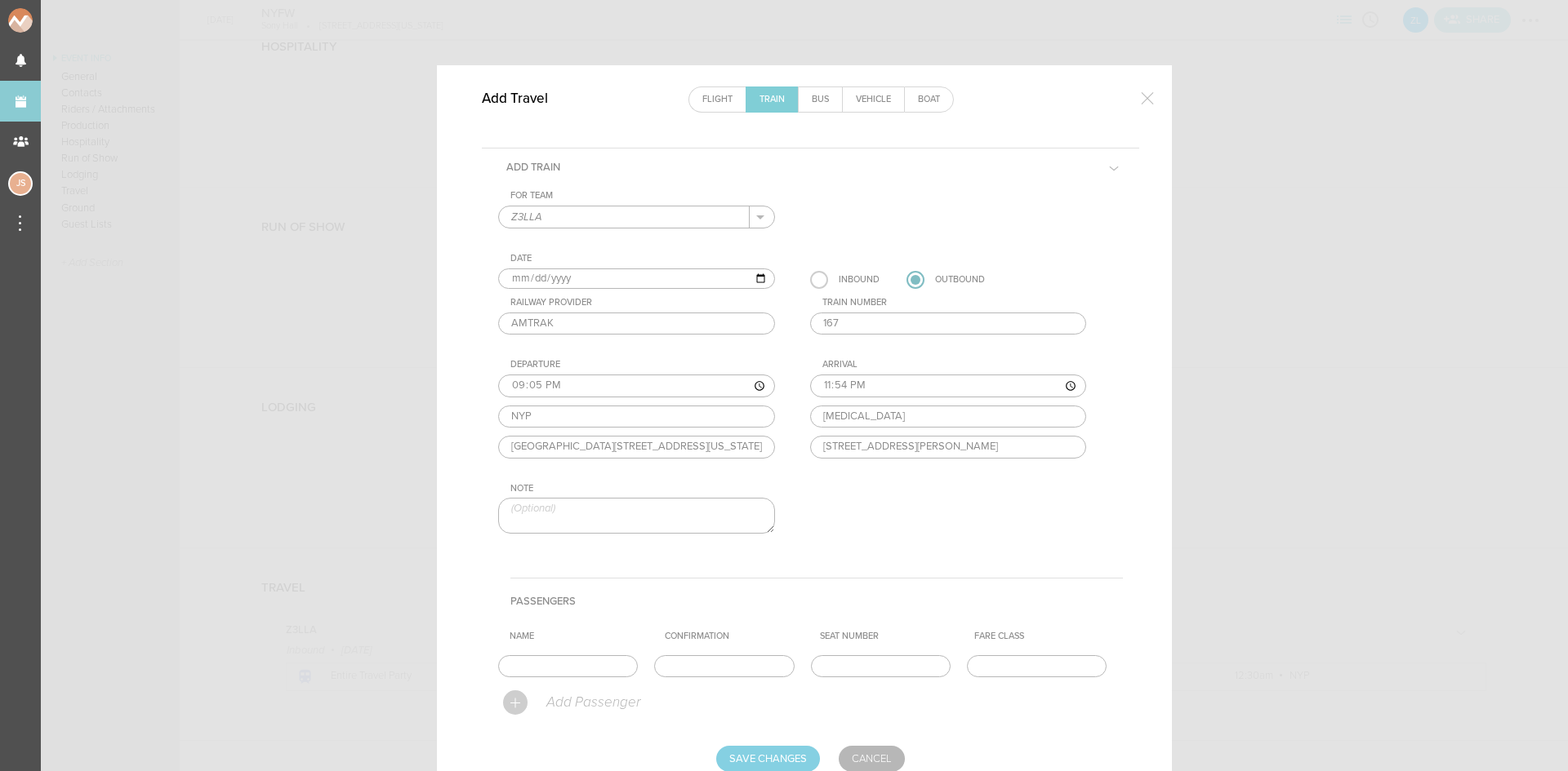
click at [911, 478] on div "For Team Z3LLA + Add New Team Z3LLA . Z3LLA Date 2025-09-13 Inbound Outbound Ra…" at bounding box center [811, 376] width 625 height 371
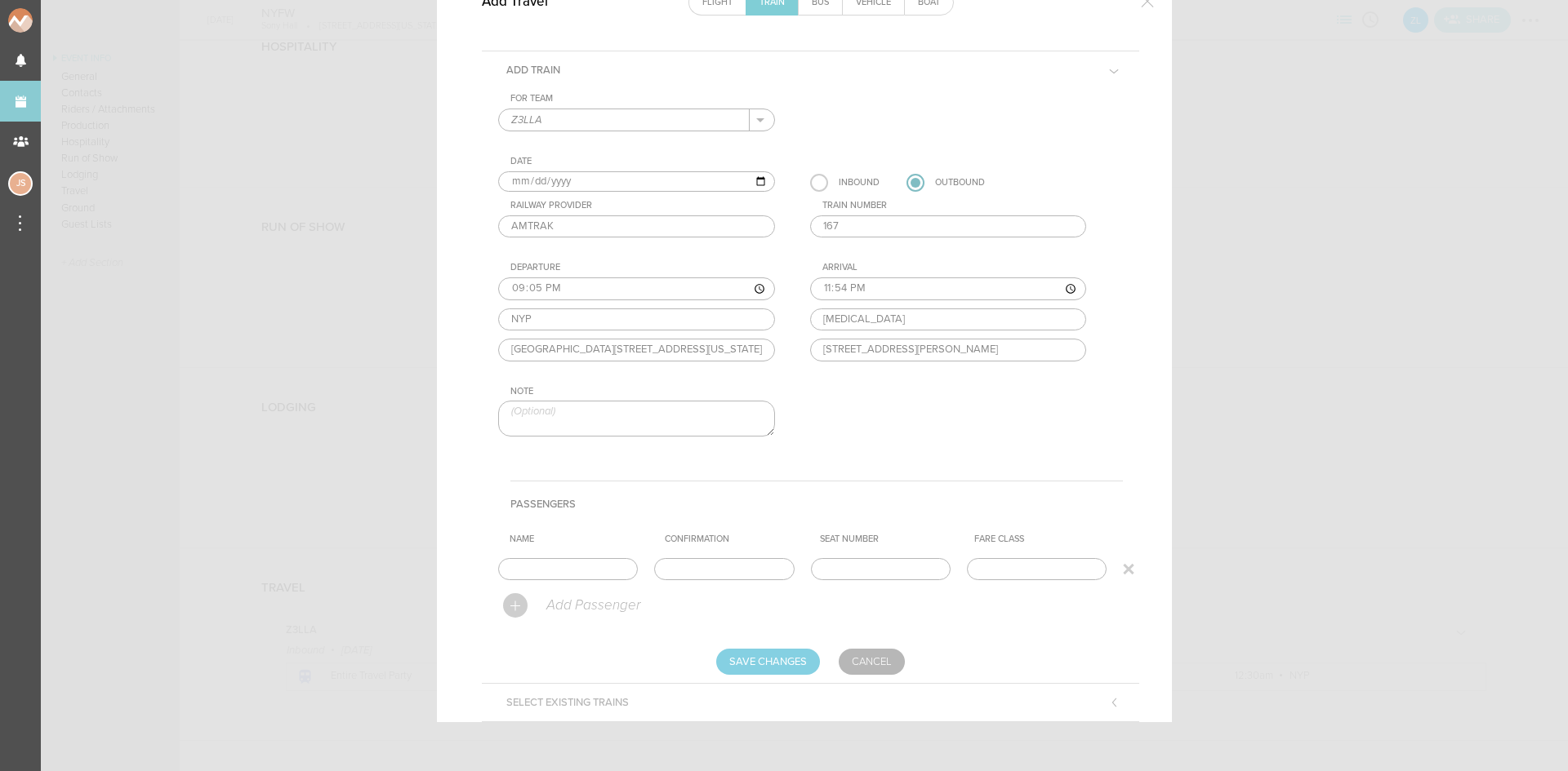
click at [550, 562] on input "text" at bounding box center [568, 569] width 140 height 23
type input "Entire Travel Party"
click at [769, 665] on input "Save Changes" at bounding box center [768, 662] width 104 height 26
type input "Saving..."
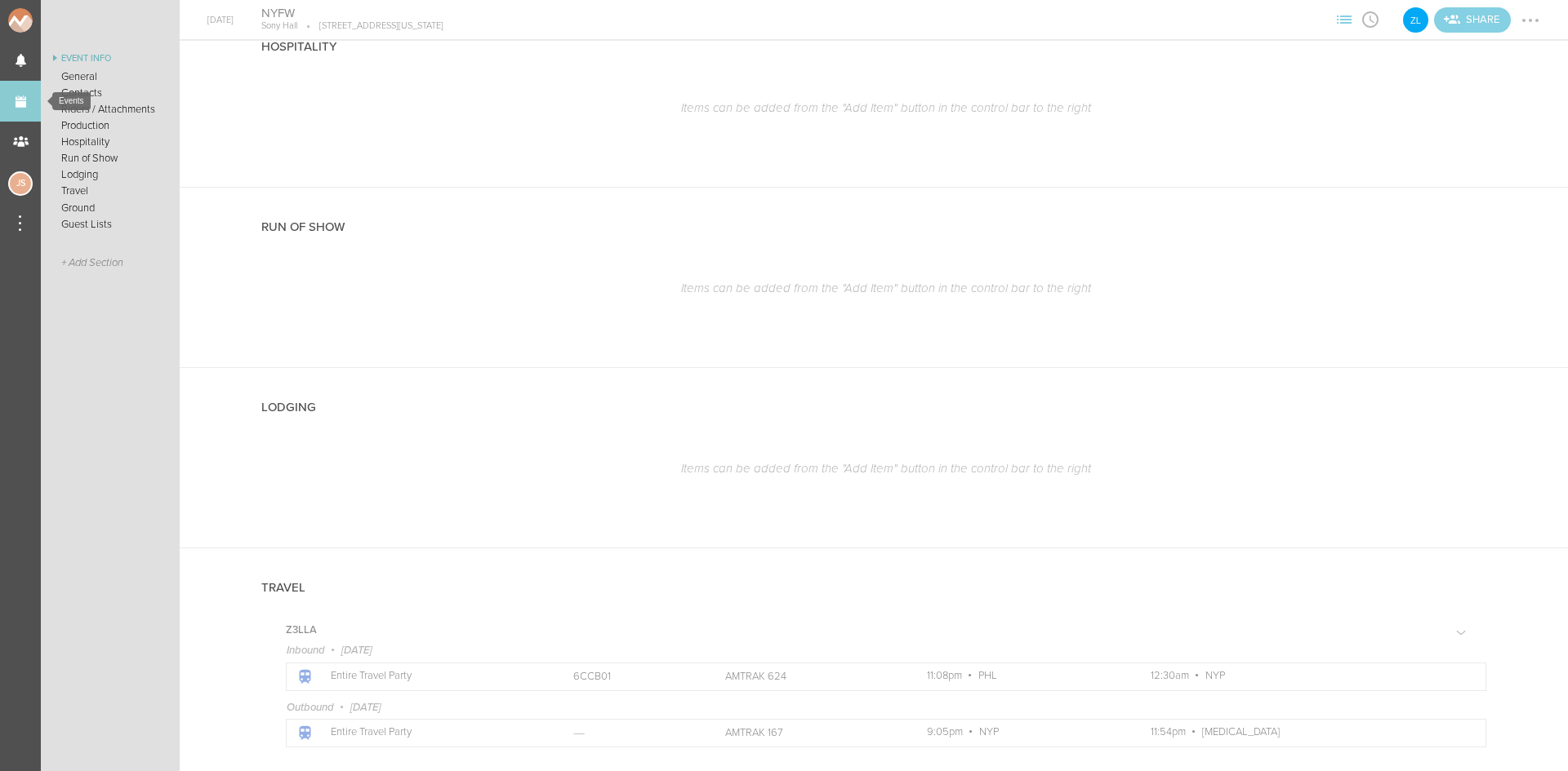
click at [30, 94] on link "Events" at bounding box center [21, 101] width 41 height 41
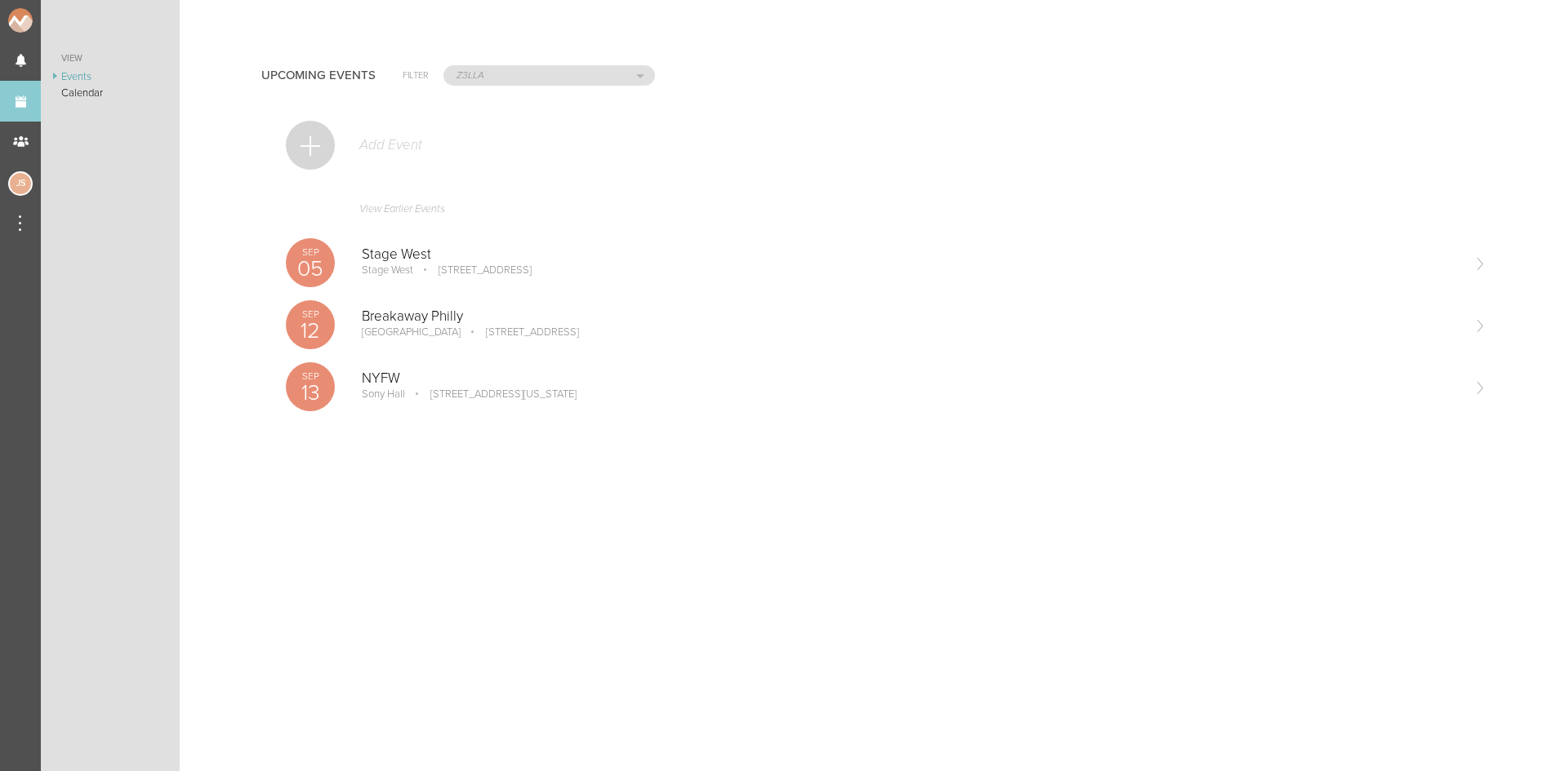
click at [311, 141] on div at bounding box center [311, 145] width 49 height 49
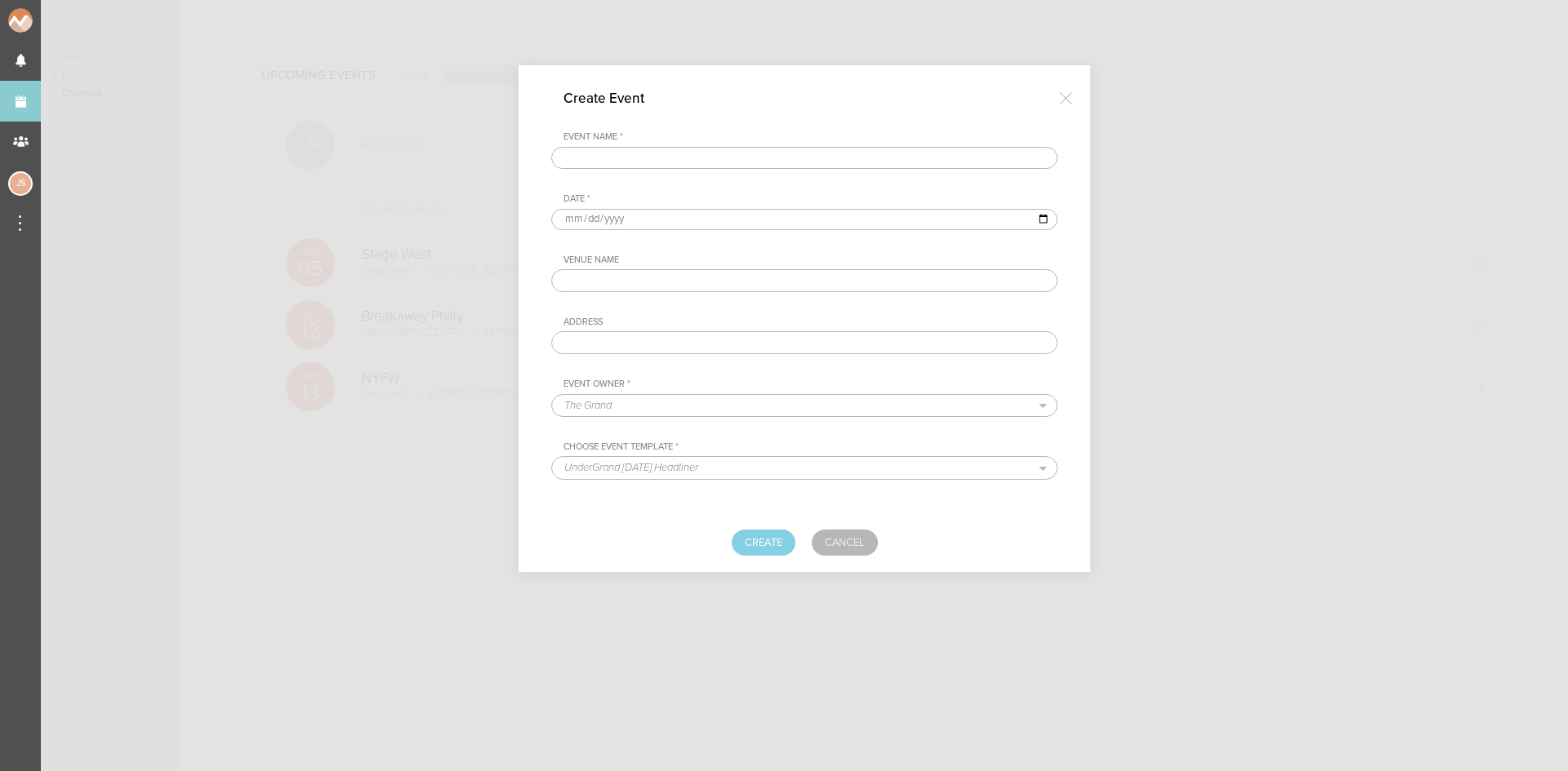
click at [665, 163] on input "text" at bounding box center [803, 159] width 506 height 23
type input "The TailGOAT"
type input "[DATE]"
click at [669, 301] on p "The TailGOAT" at bounding box center [692, 305] width 224 height 14
type input "The TailGOAT"
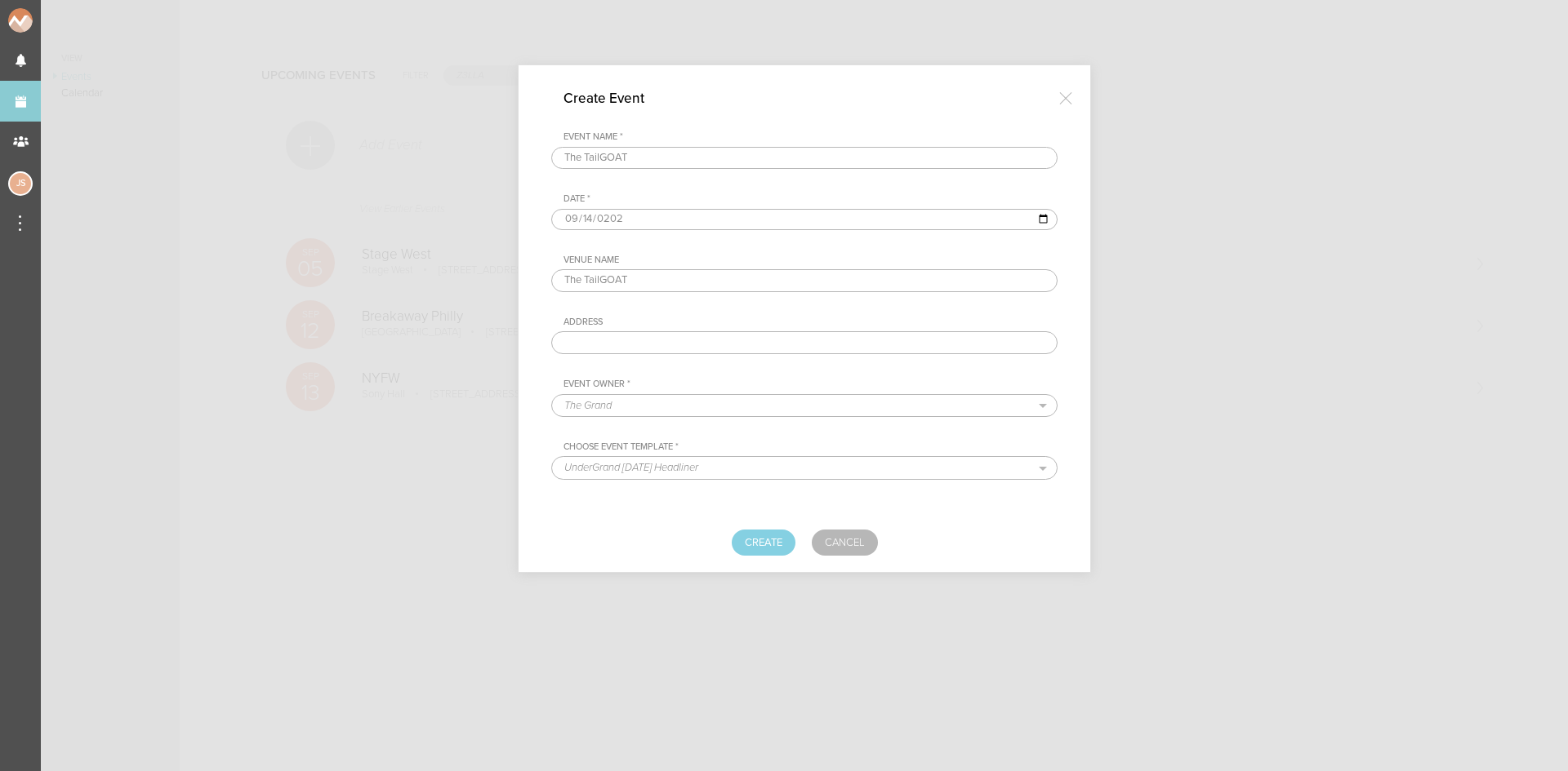
type input "[STREET_ADDRESS][PERSON_NAME]"
click at [657, 413] on select "The Grand Shrine Boat Cruise Summer Series Black Caviar Mémoire Big Night Live …" at bounding box center [804, 405] width 505 height 22
select select "1921"
click at [552, 395] on select "The Grand Shrine Boat Cruise Summer Series Black Caviar Mémoire Big Night Live …" at bounding box center [804, 405] width 505 height 22
select select "1687"
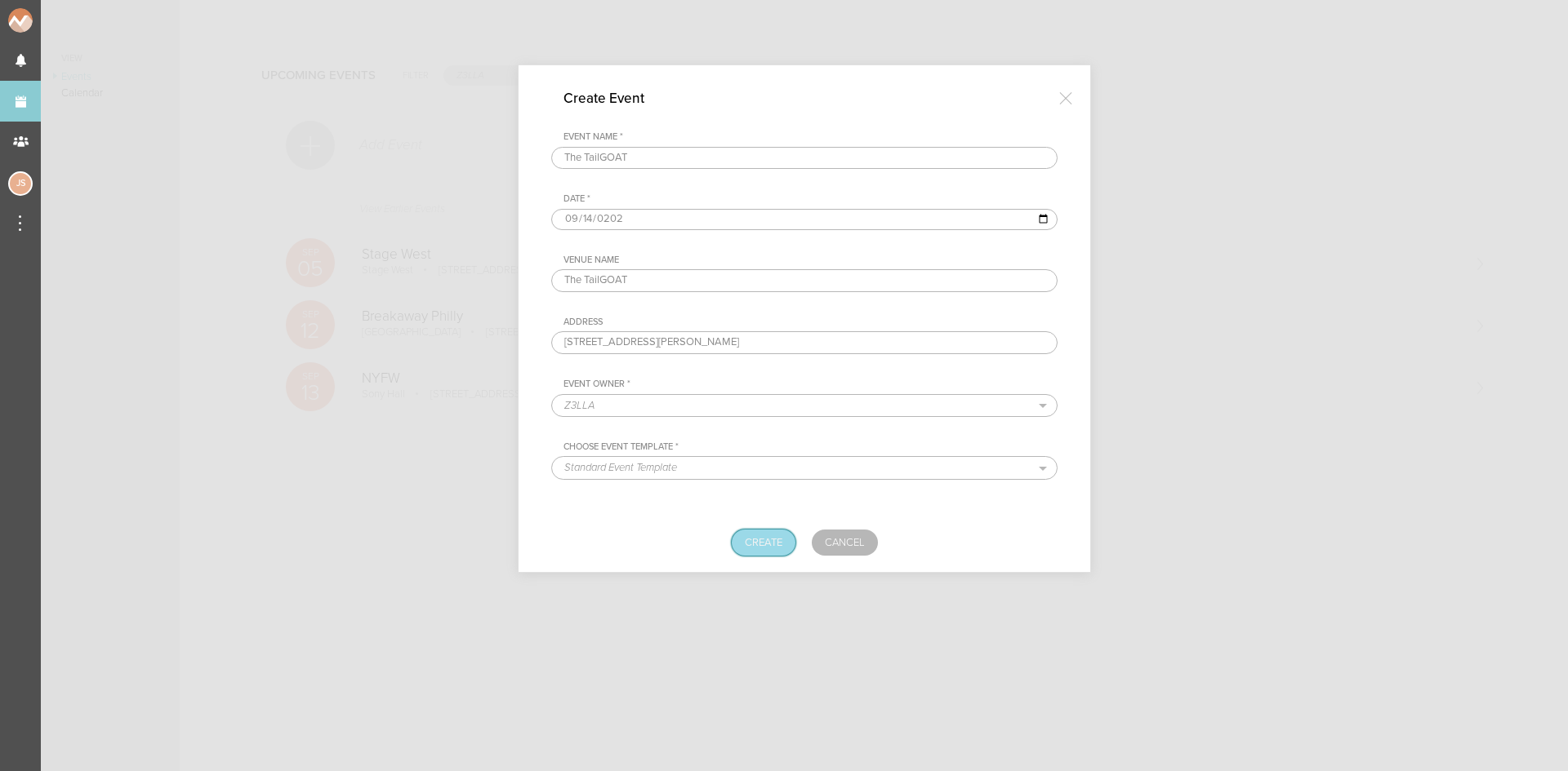
click at [757, 536] on button "Create" at bounding box center [764, 543] width 64 height 26
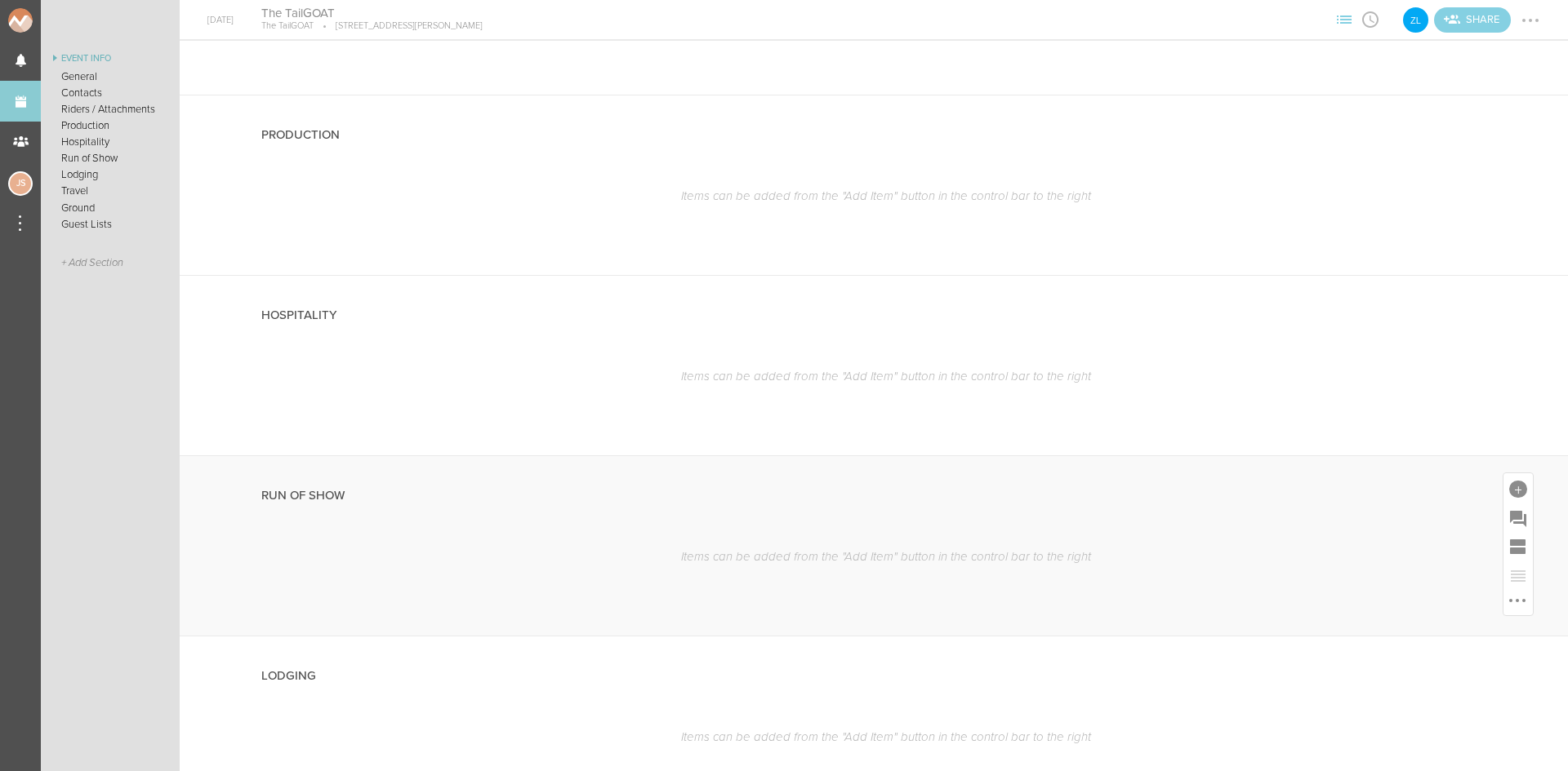
scroll to position [1061, 0]
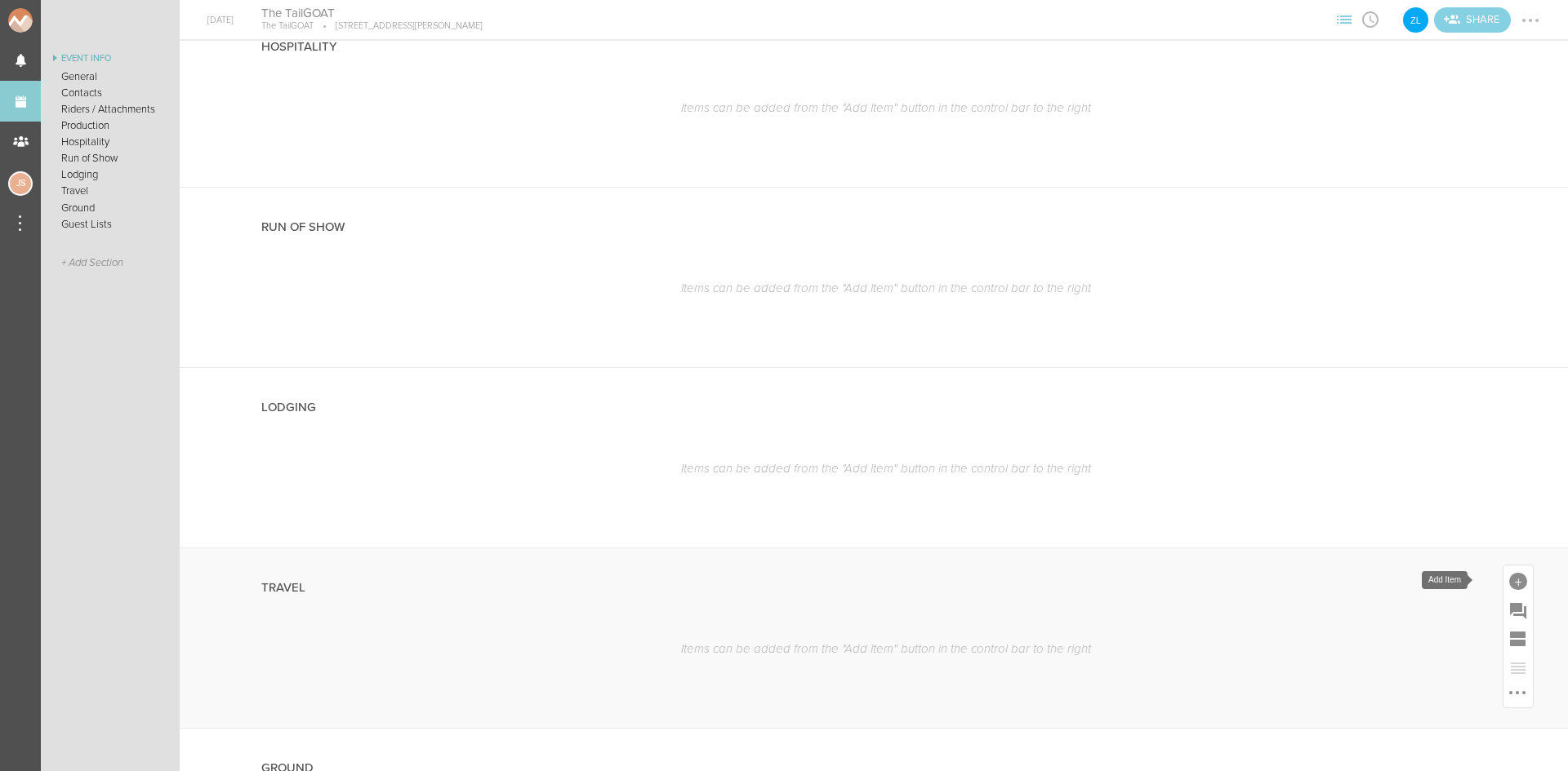
click at [1509, 575] on div at bounding box center [1517, 582] width 18 height 18
click at [1411, 729] on icon at bounding box center [1427, 723] width 33 height 33
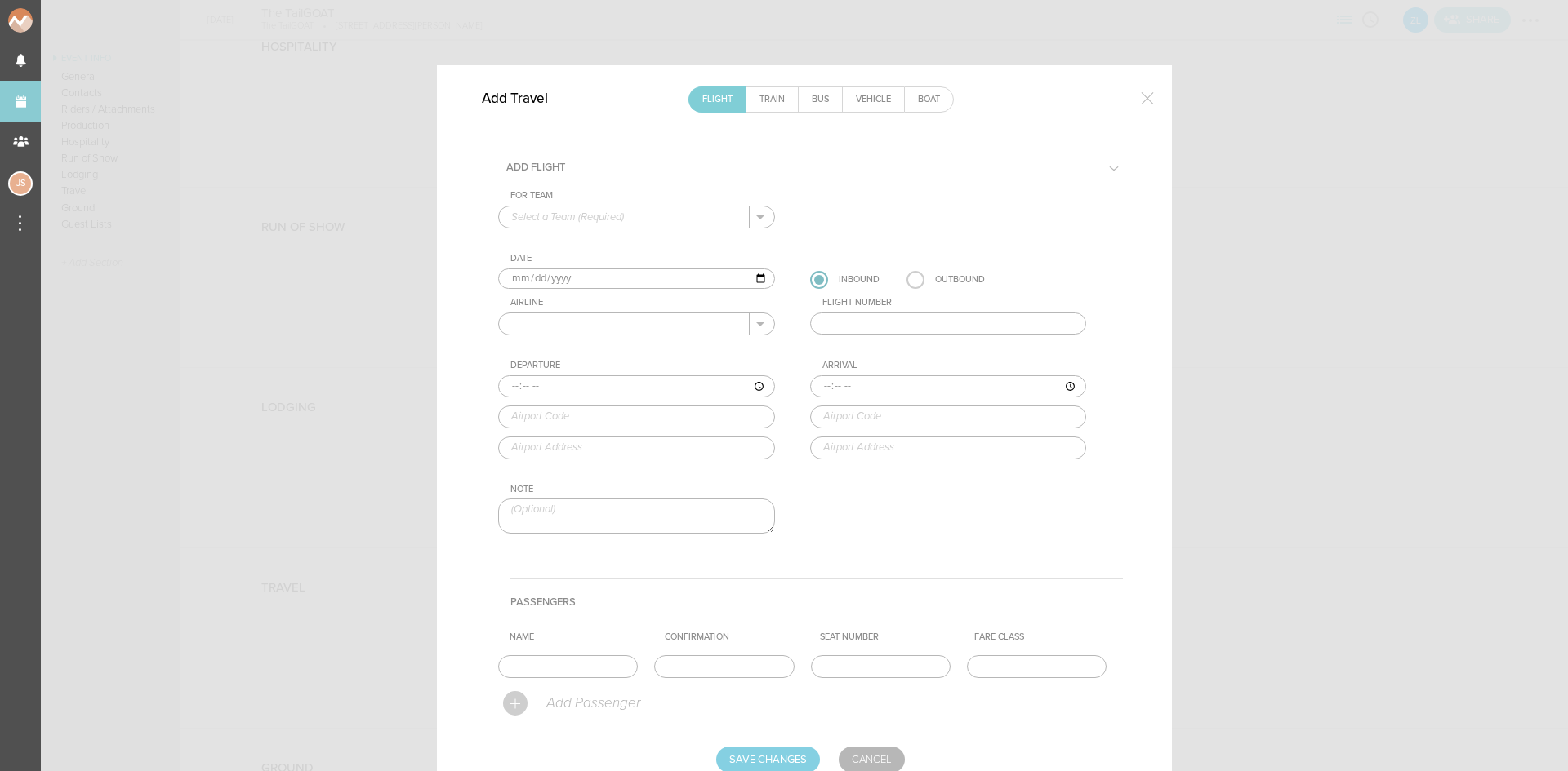
click at [751, 98] on link "Train" at bounding box center [771, 99] width 52 height 24
click at [610, 222] on input "text" at bounding box center [624, 217] width 251 height 22
click at [610, 242] on p "Z3LLA" at bounding box center [636, 244] width 251 height 28
type input "Z3LLA"
click at [531, 279] on input "[DATE]" at bounding box center [636, 279] width 277 height 22
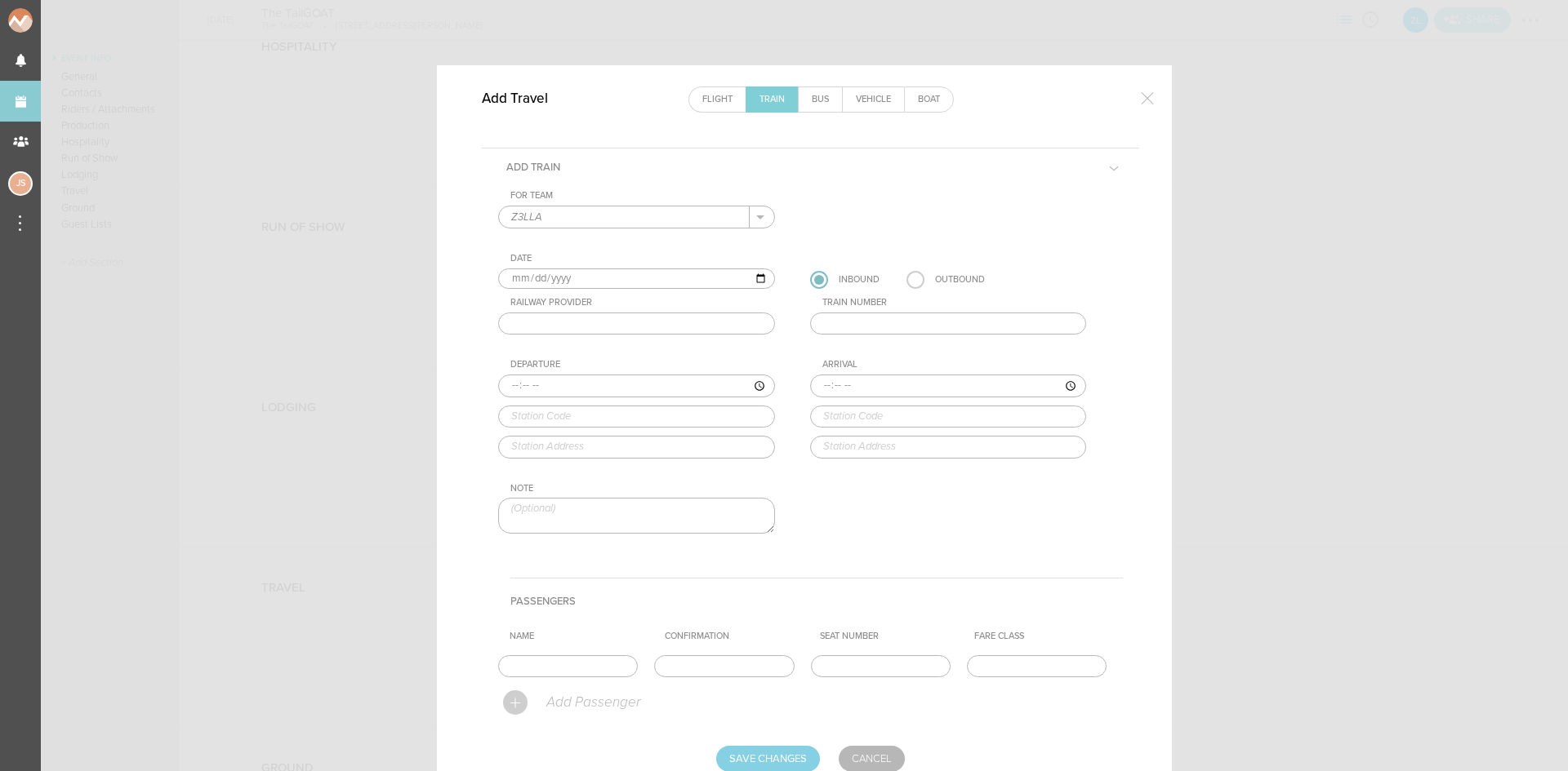
type input "[DATE]"
click at [599, 327] on input "text" at bounding box center [636, 324] width 277 height 23
type input "AMTRAK"
click at [846, 325] on input "text" at bounding box center [948, 324] width 277 height 23
type input "167"
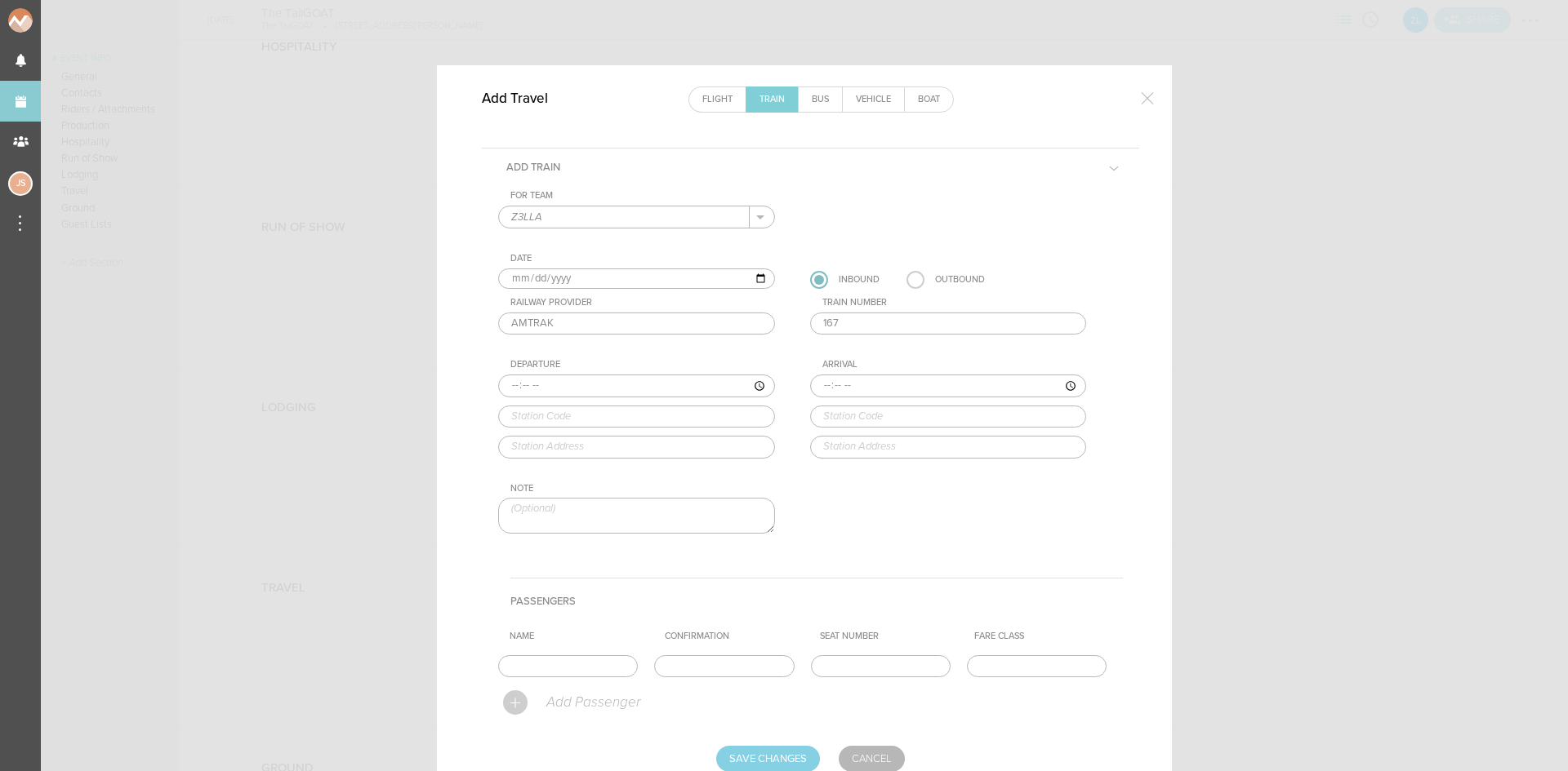
click at [507, 382] on input "time" at bounding box center [636, 386] width 277 height 23
type input "21:05"
type input "NYP"
click at [662, 472] on div "For Team Z3LLA + Add New Team Z3LLA . Z3LLA Date [DATE] Inbound Outbound Railwa…" at bounding box center [811, 376] width 625 height 371
type input "[US_STATE][GEOGRAPHIC_DATA], [STREET_ADDRESS][US_STATE][US_STATE]"
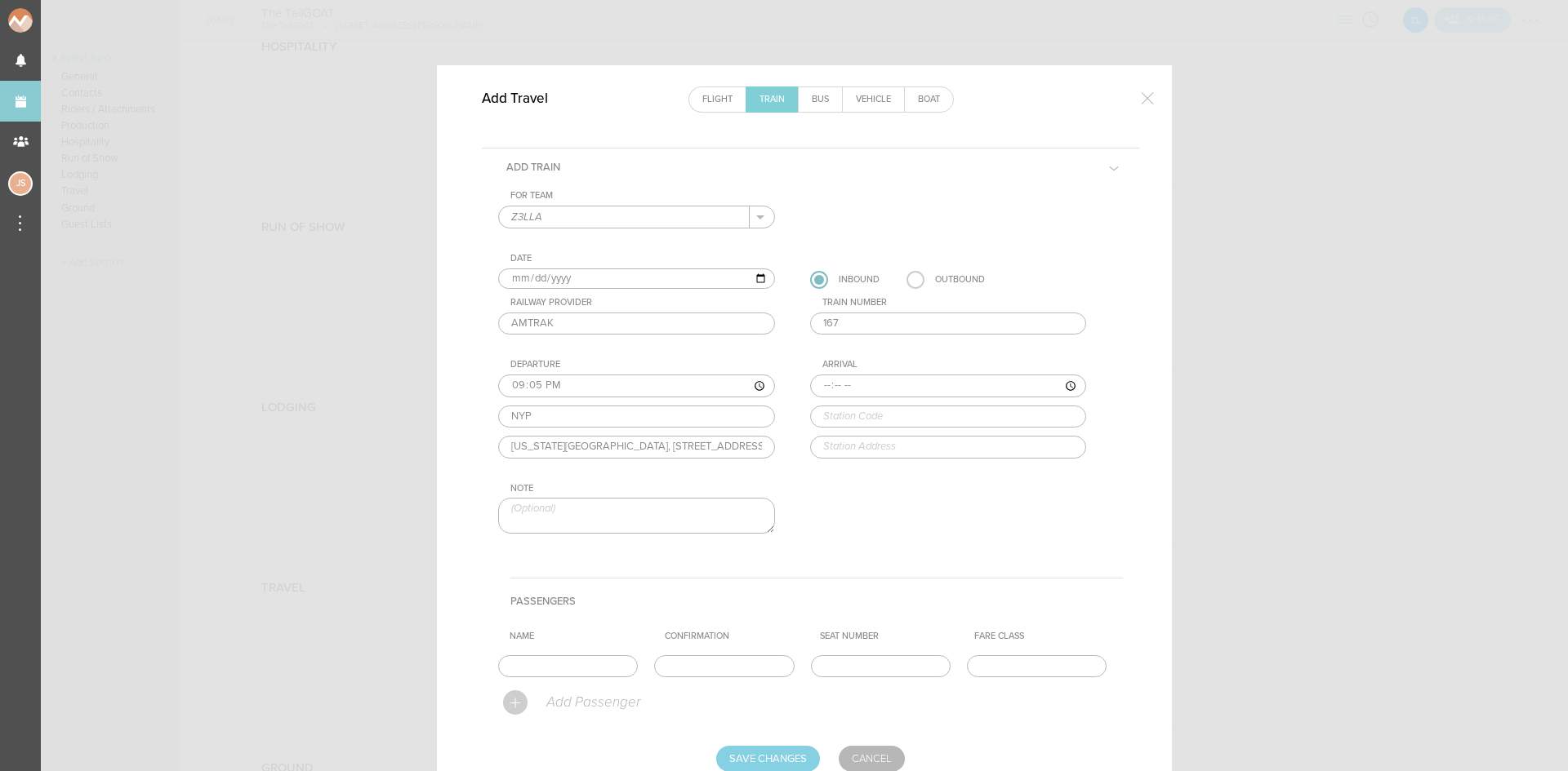
click at [824, 379] on input "time" at bounding box center [948, 386] width 277 height 23
type input "23:54"
type input "[MEDICAL_DATA]"
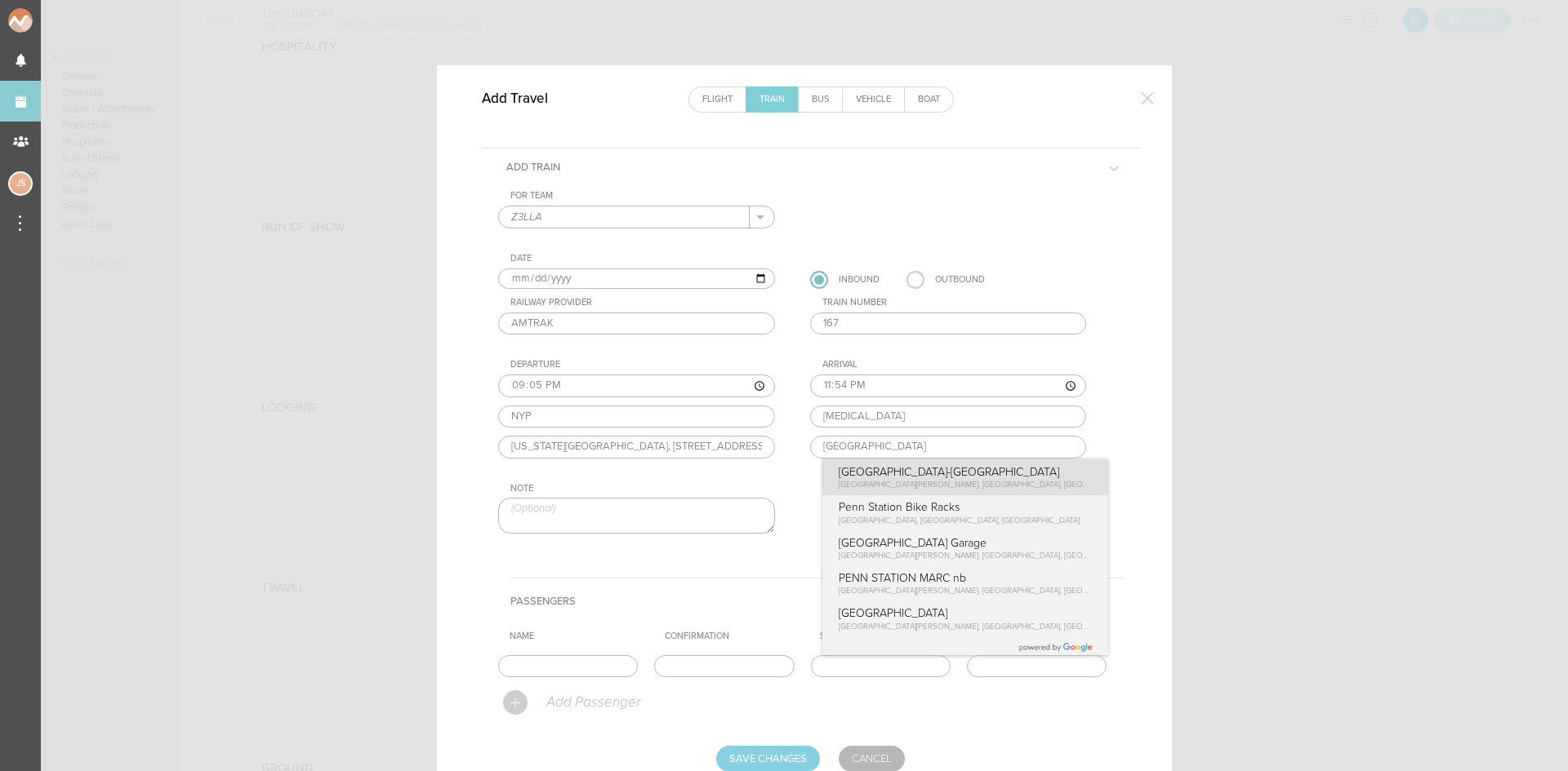
click at [871, 489] on div "For Team Z3LLA + Add New Team Z3LLA . Z3LLA Date [DATE] Inbound Outbound Railwa…" at bounding box center [811, 376] width 625 height 371
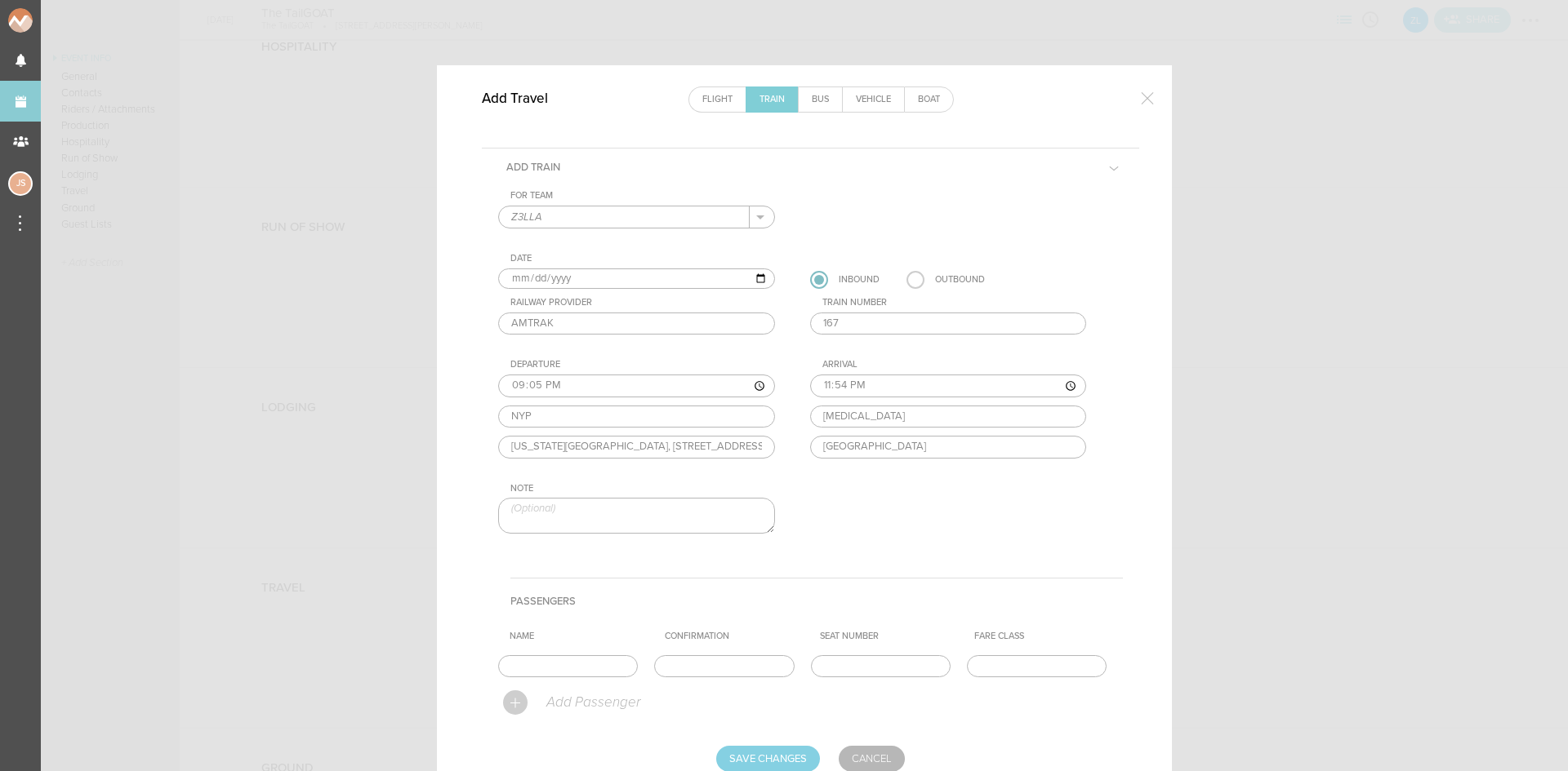
type input "[STREET_ADDRESS][PERSON_NAME]"
click at [554, 660] on input "text" at bounding box center [568, 667] width 140 height 23
type input "Entire Travel Party"
click at [708, 663] on input "text" at bounding box center [723, 667] width 140 height 23
paste input "6CCD16"
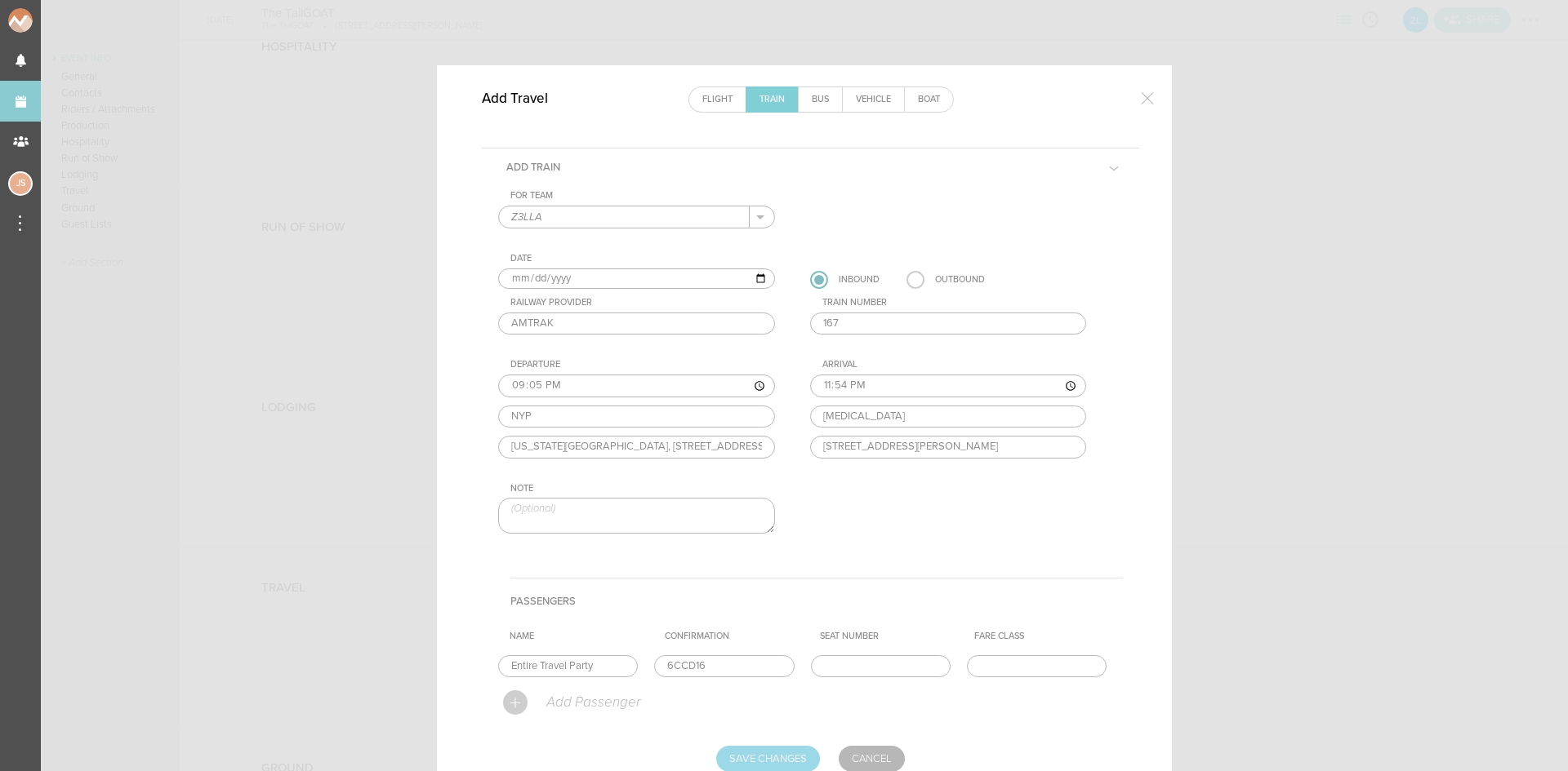
type input "6CCD16"
click at [783, 760] on input "Save Changes" at bounding box center [768, 759] width 104 height 26
type input "Saving..."
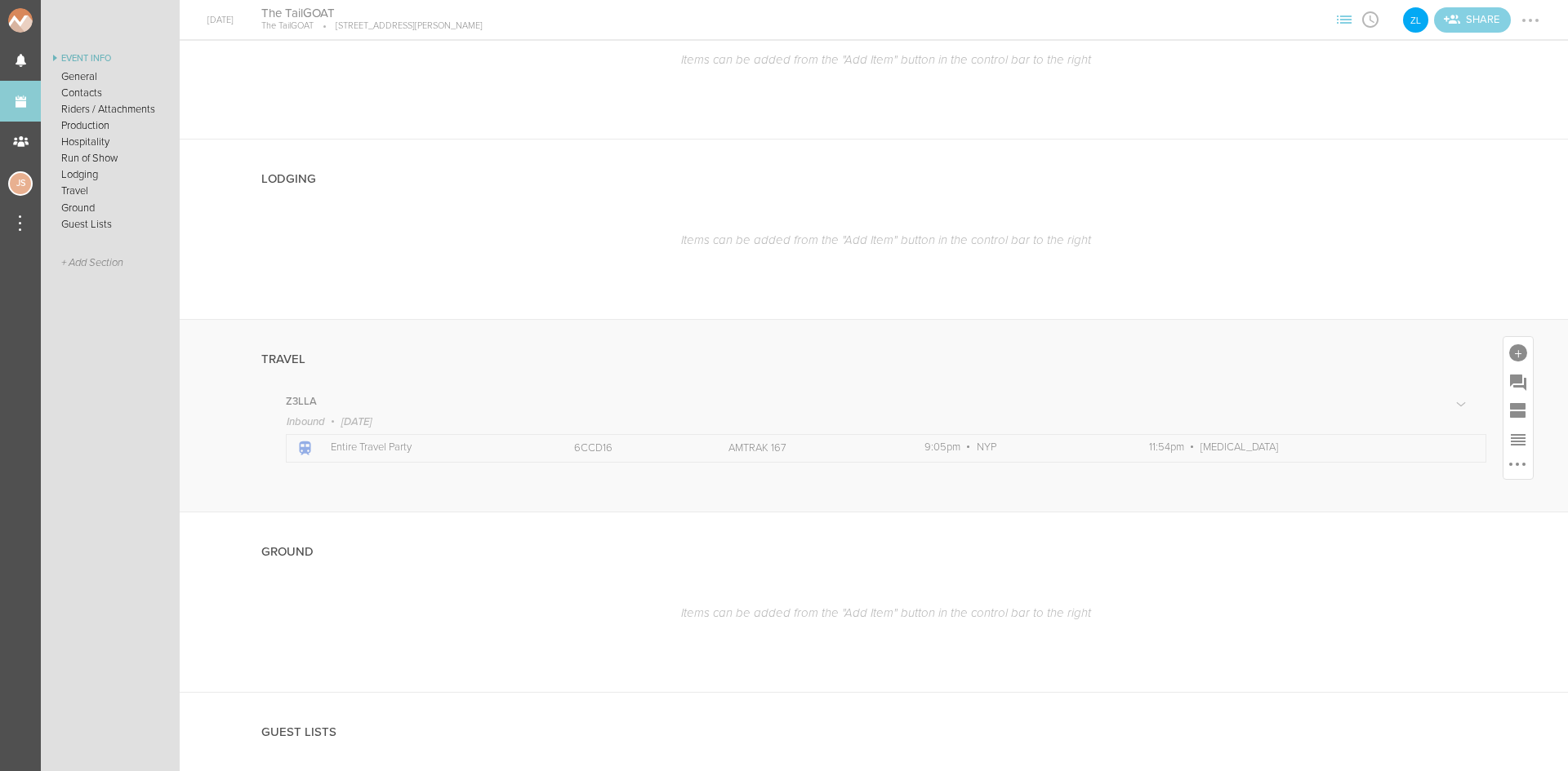
scroll to position [1306, 0]
click at [1509, 330] on div at bounding box center [1517, 337] width 18 height 18
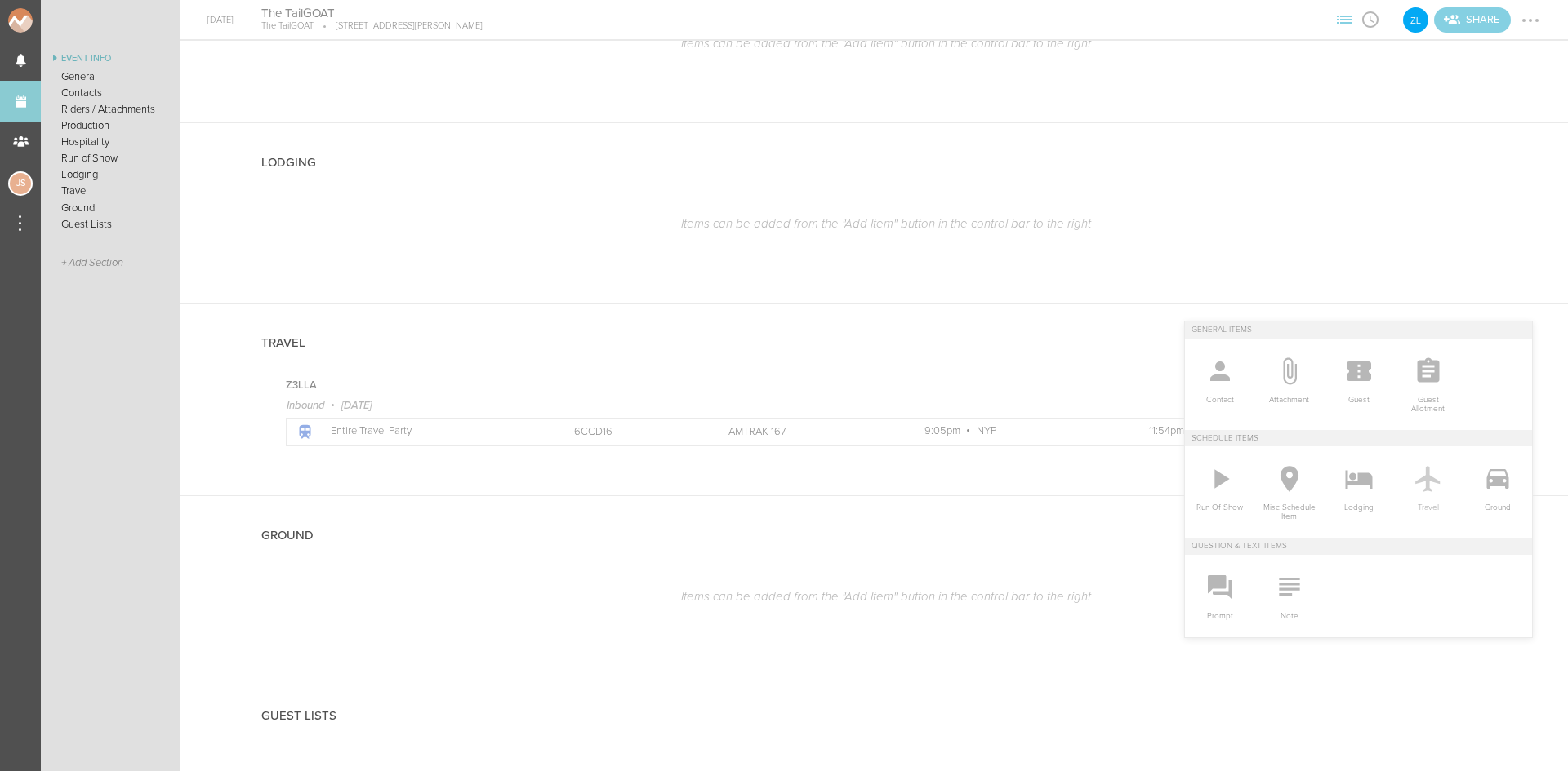
click at [1425, 481] on icon at bounding box center [1427, 479] width 24 height 26
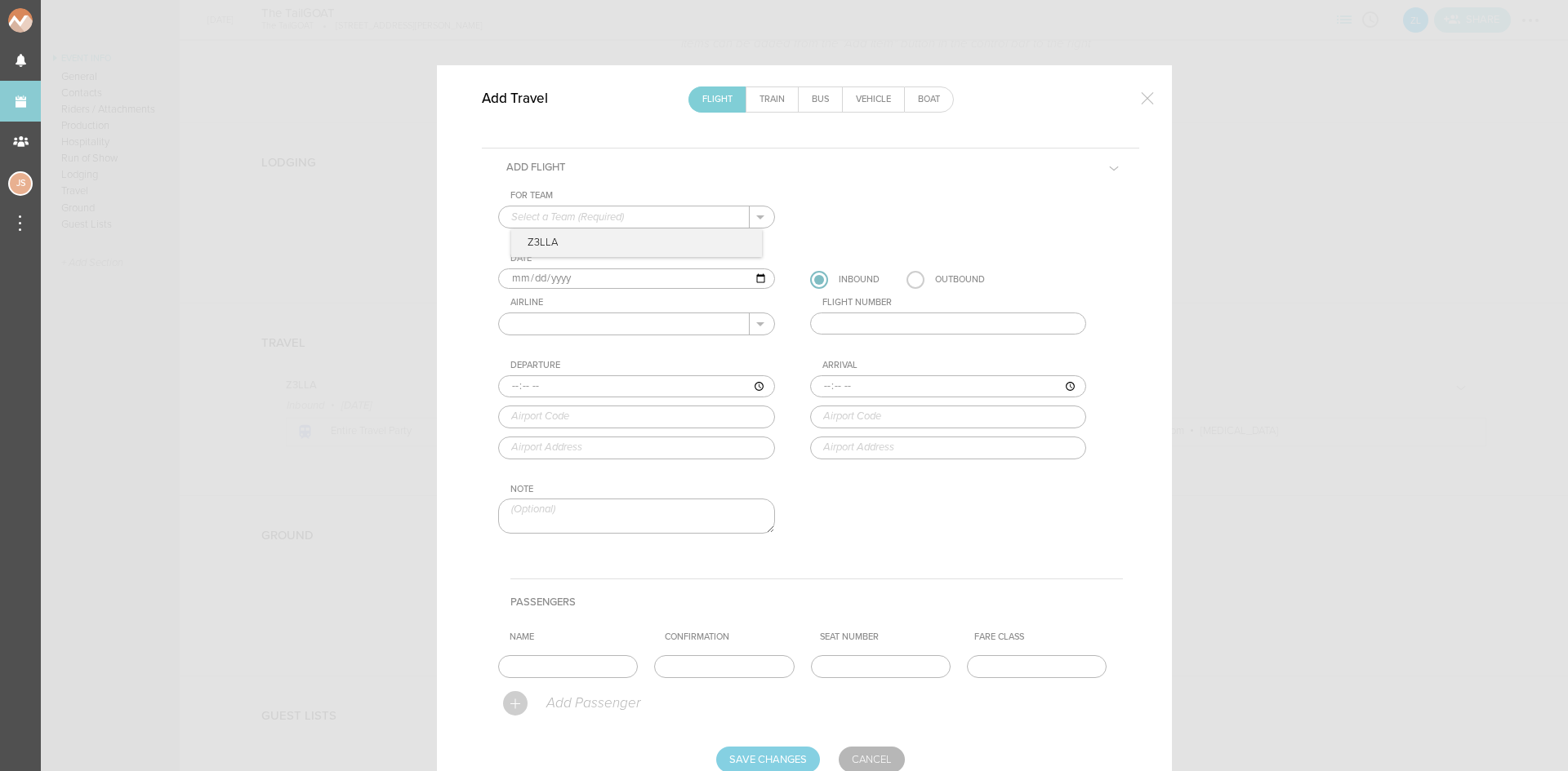
click at [587, 210] on input "text" at bounding box center [624, 217] width 251 height 22
drag, startPoint x: 573, startPoint y: 242, endPoint x: 558, endPoint y: 257, distance: 21.2
click at [573, 241] on p "Z3LLA" at bounding box center [636, 244] width 251 height 28
type input "Z3LLA"
click at [526, 277] on input "[DATE]" at bounding box center [636, 279] width 277 height 22
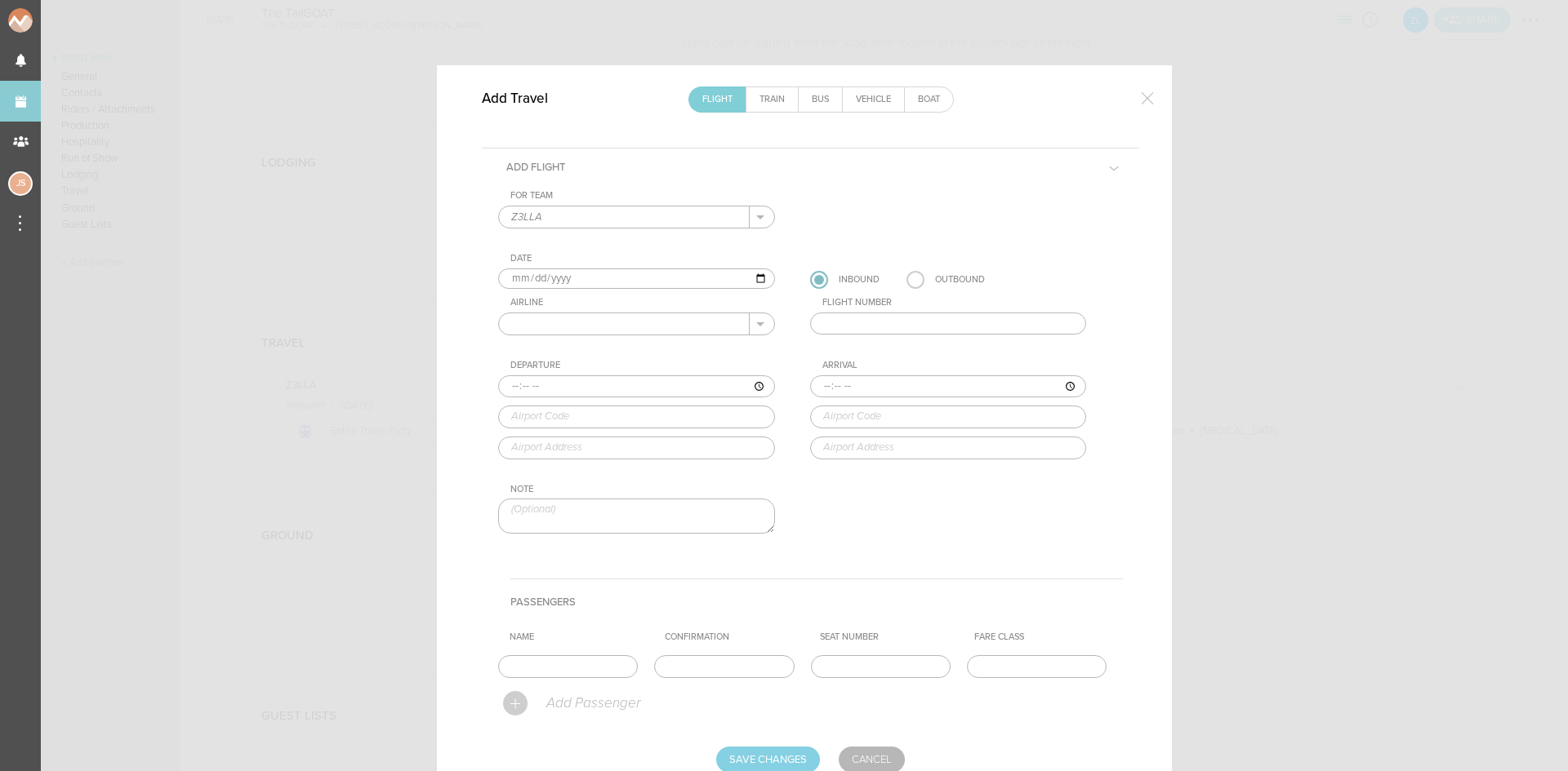
type input "[DATE]"
click at [914, 277] on label at bounding box center [915, 280] width 18 height 18
click at [0, 0] on input "radio" at bounding box center [0, 0] width 0 height 0
click at [642, 326] on input "text" at bounding box center [624, 324] width 251 height 22
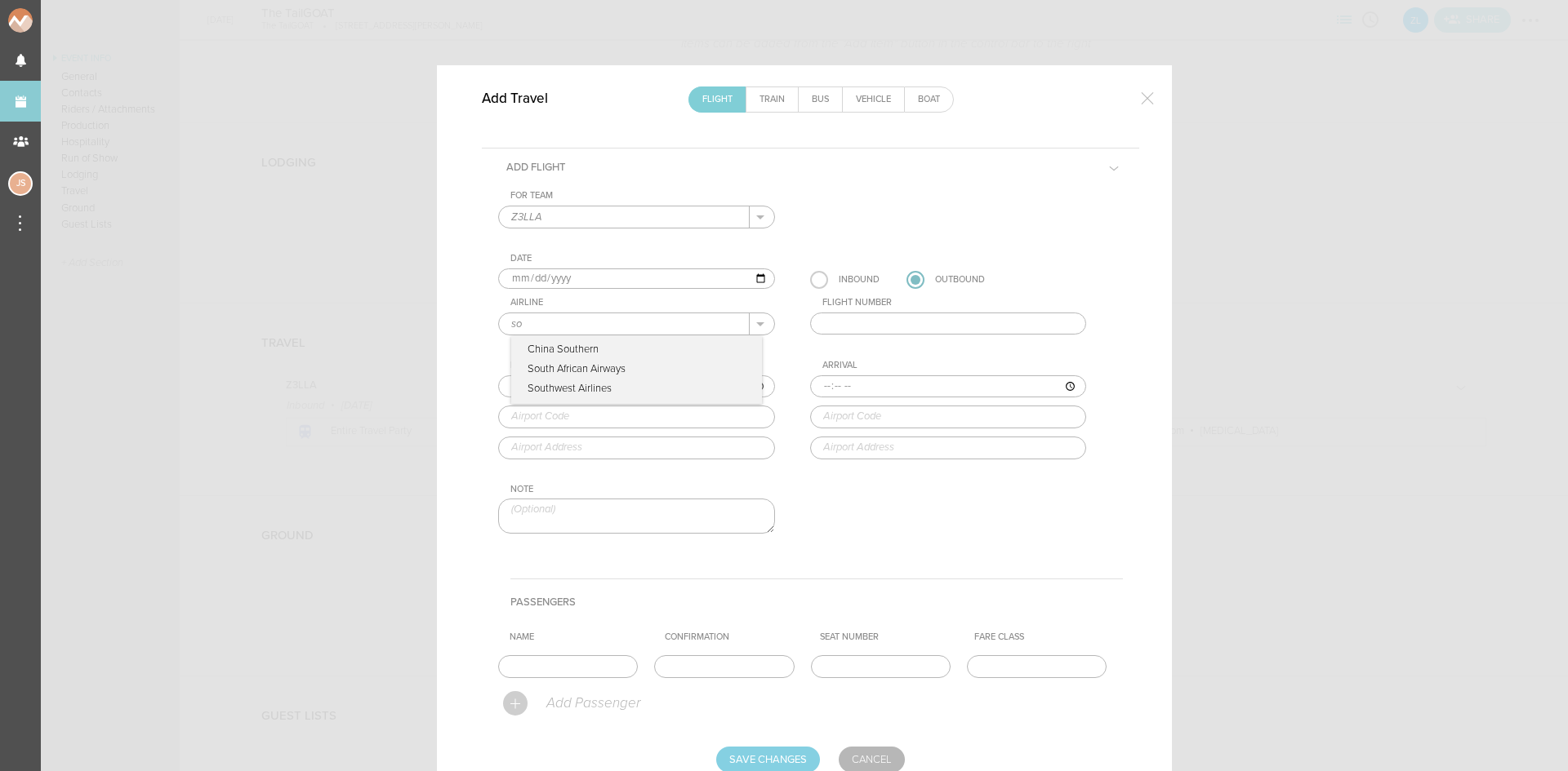
type input "Southwest Airlines"
click at [632, 351] on p "Southwest Airlines" at bounding box center [636, 350] width 251 height 28
click at [860, 318] on input "text" at bounding box center [948, 324] width 277 height 23
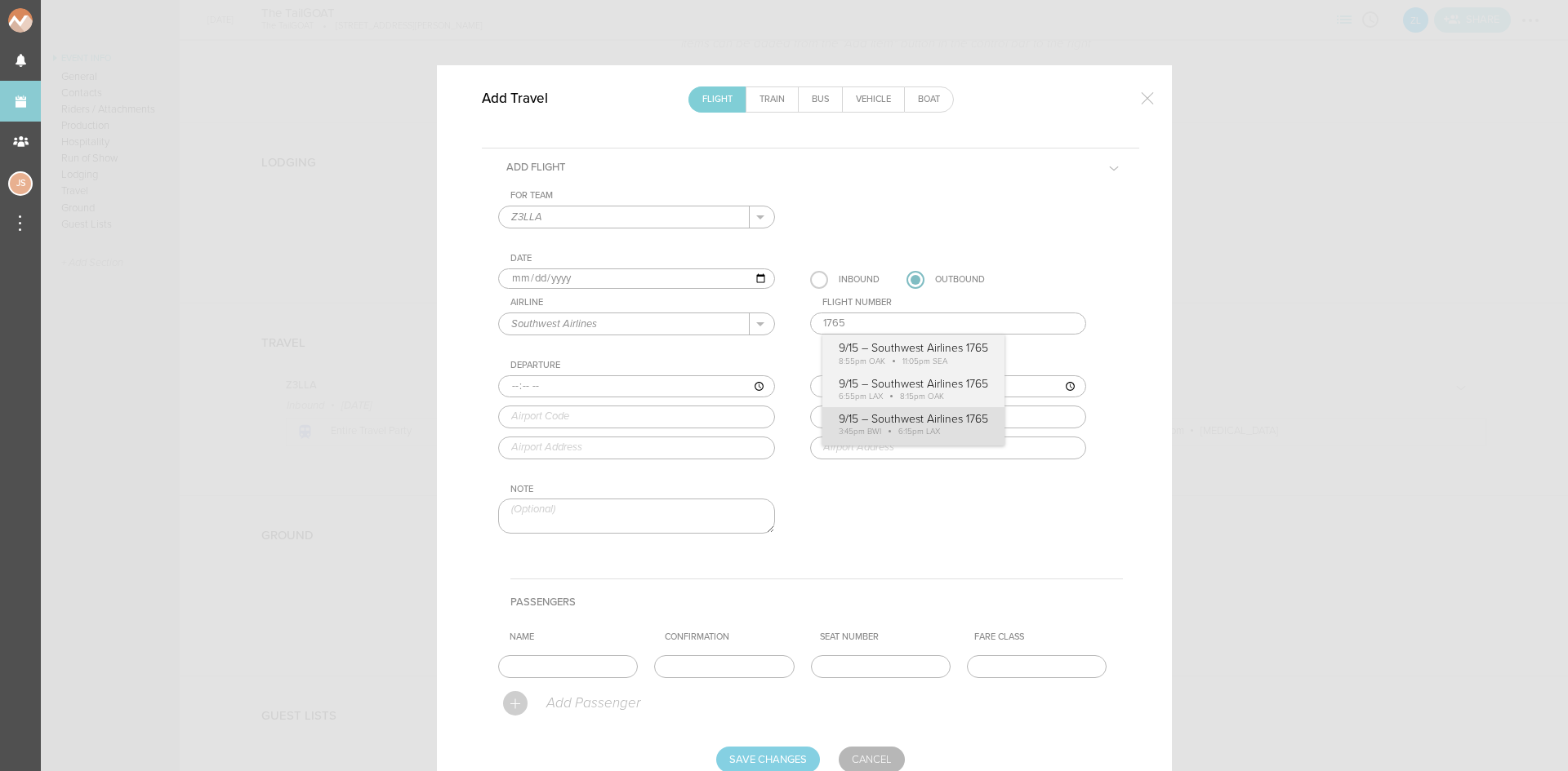
type input "1765"
type input "15:45"
type input "BWI"
type input "Baltimore Washington International Airport, Baltimore, MD, 21240, United States"
type input "18:15"
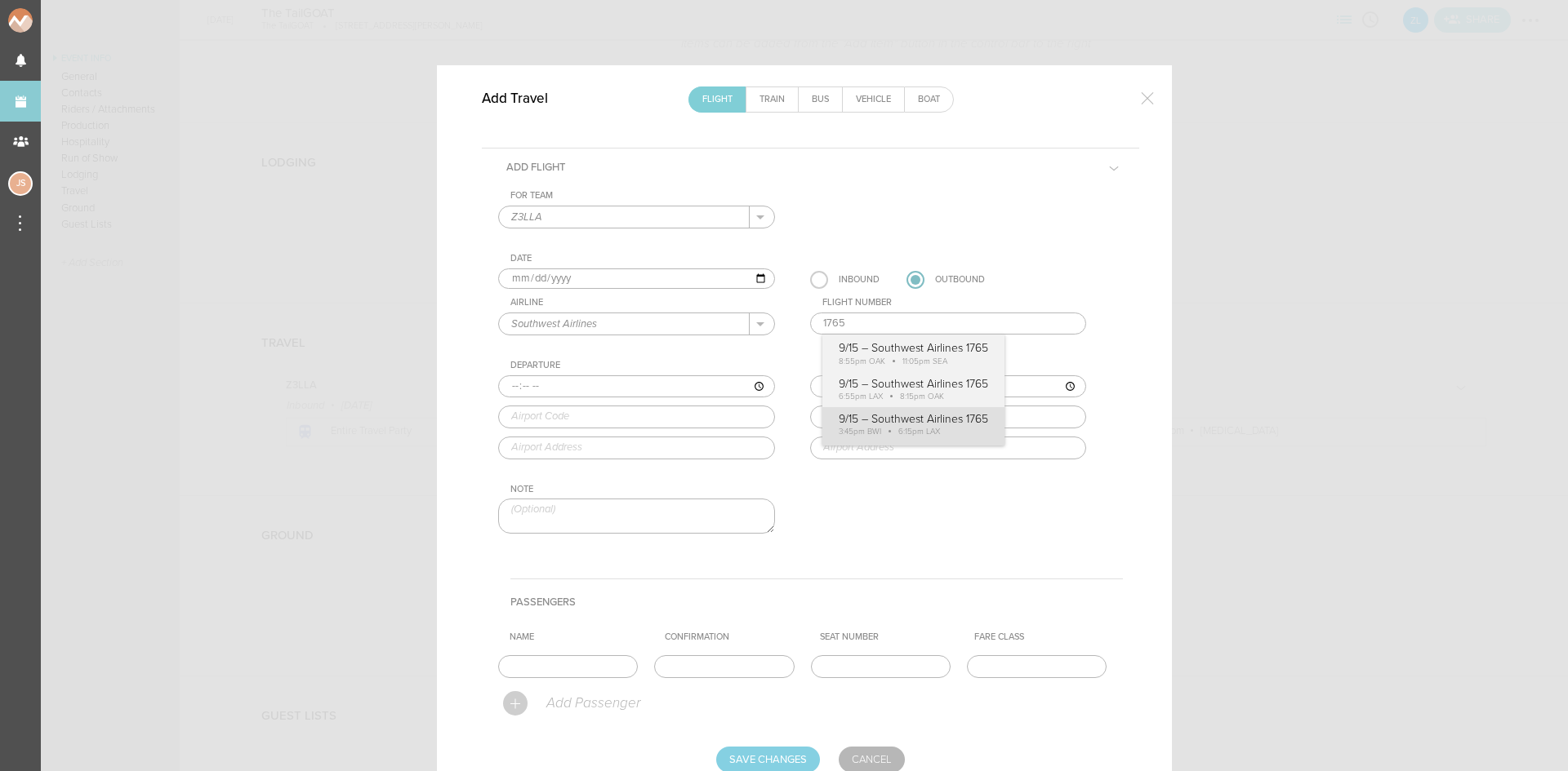
type input "LAX"
type input "Los Angeles International Airport, One World Way, Los Angeles, CA, 90045-5803, …"
click at [895, 425] on div "For Team Z3LLA + Add New Team Z3LLA . Z3LLA Date 2025-09-15 Inbound Outbound Ai…" at bounding box center [811, 376] width 625 height 372
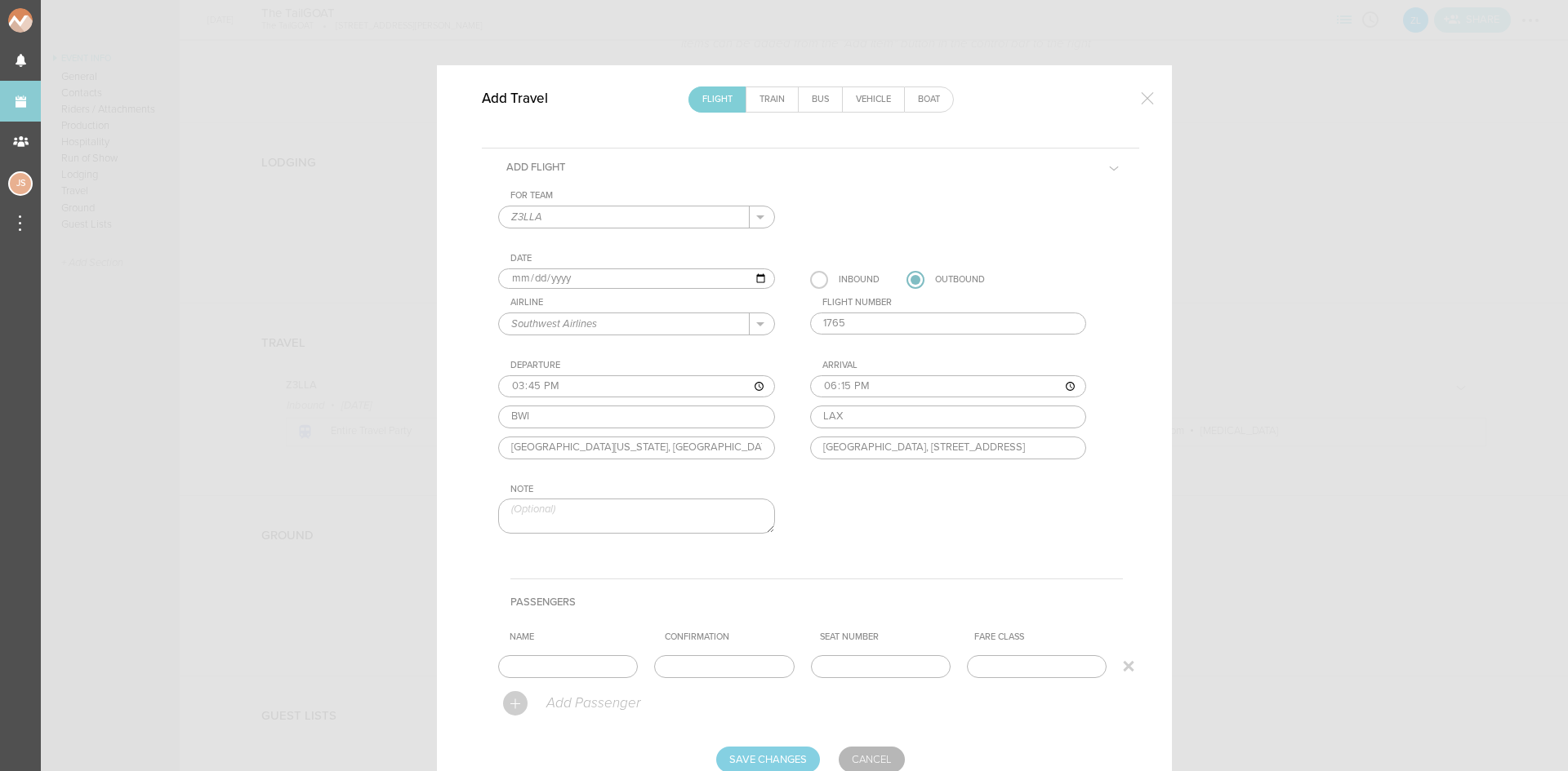
click at [609, 663] on input "text" at bounding box center [568, 667] width 140 height 23
type input "Entire Travel Party"
click at [767, 667] on input "text" at bounding box center [723, 667] width 140 height 23
type input "c"
type input "C6RRCU"
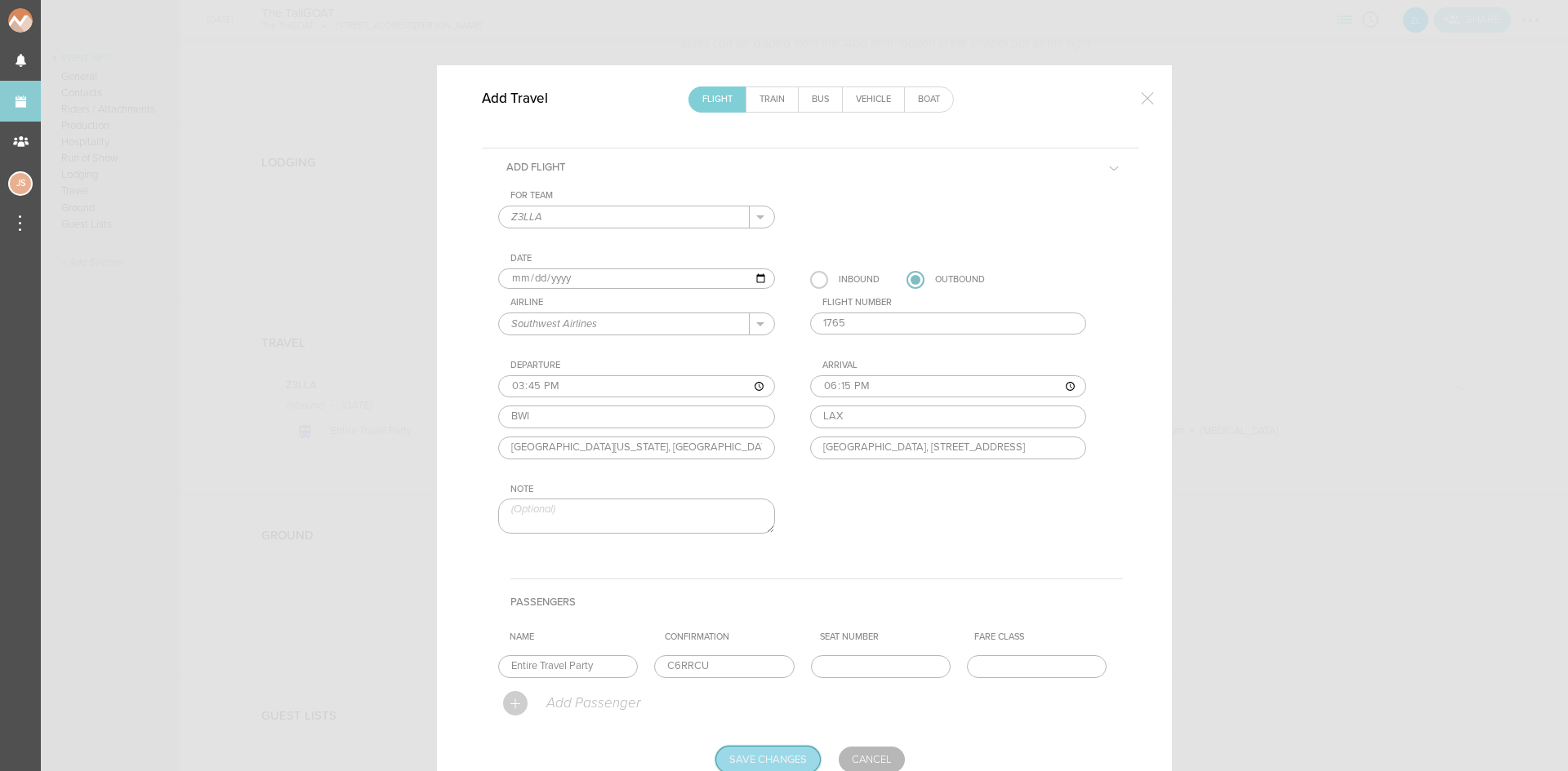
click at [762, 754] on input "Save Changes" at bounding box center [768, 760] width 104 height 26
type input "Saving..."
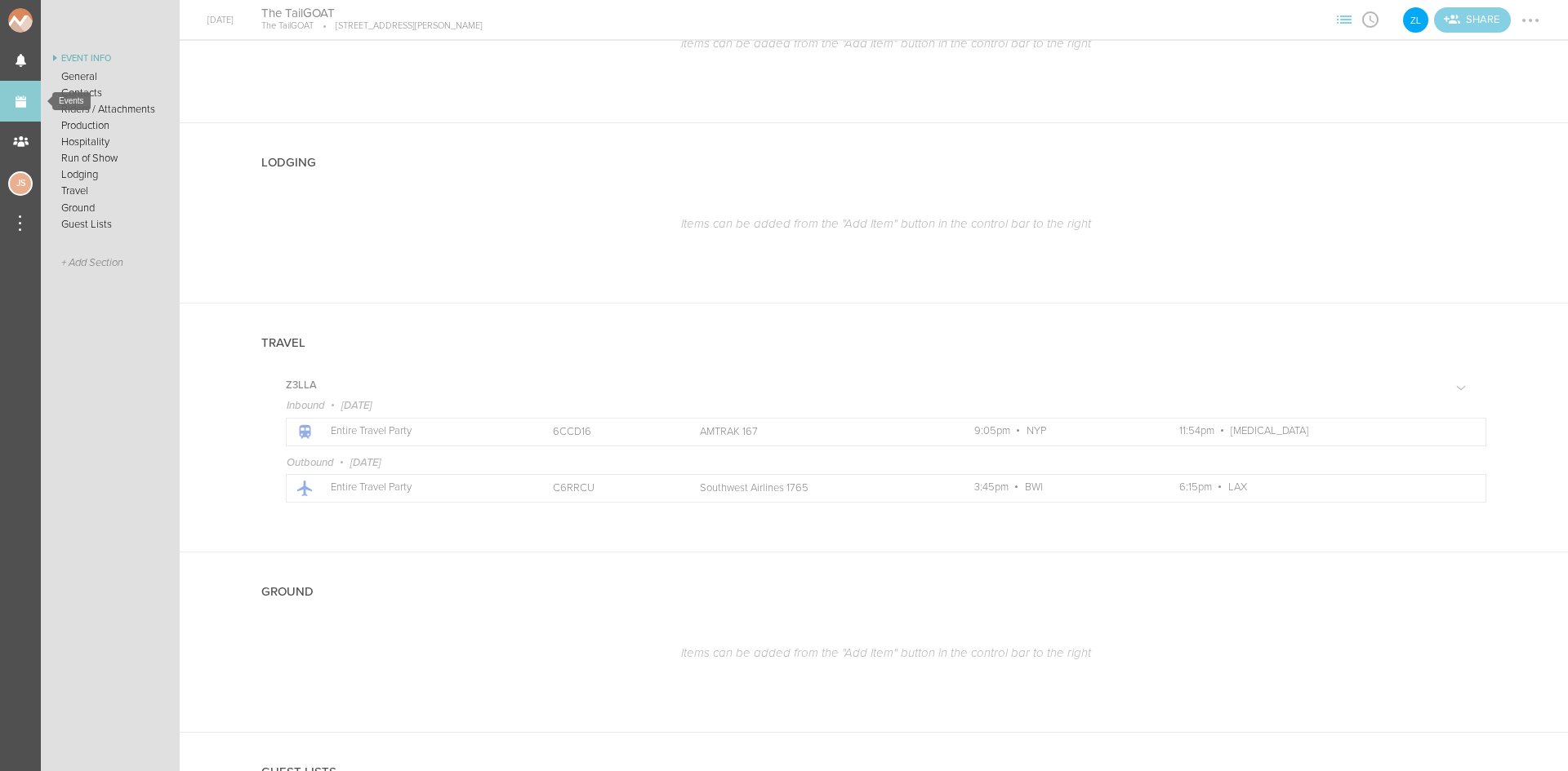
click at [26, 94] on link "Events" at bounding box center [21, 101] width 41 height 41
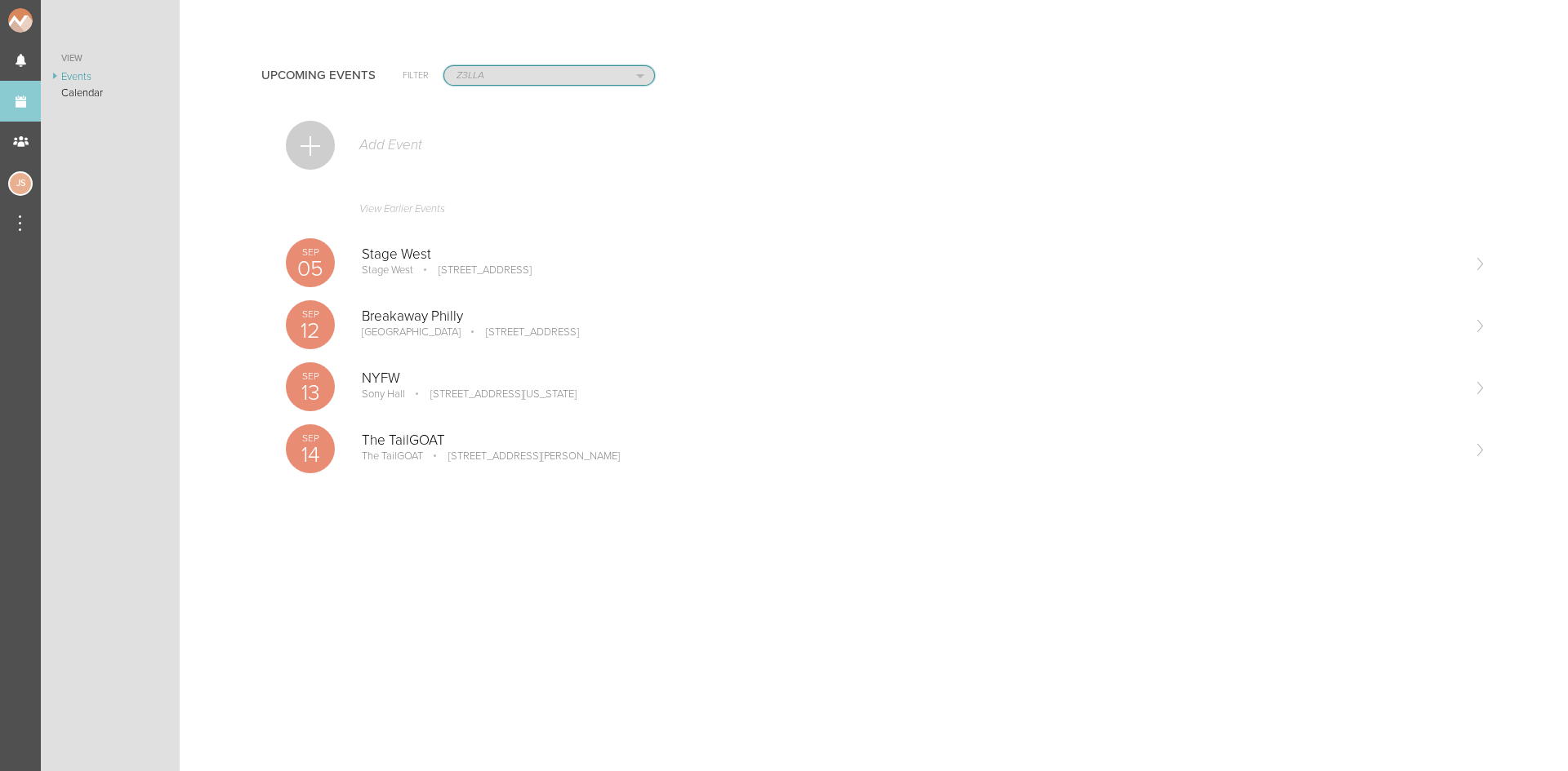
click at [504, 84] on select "All Teams Jakeshore Breakbomb bsmnt [PERSON_NAME] Z3LLA FWD [PERSON_NAME] Fire …" at bounding box center [549, 75] width 210 height 19
select select "0"
click at [444, 66] on select "All Teams Jakeshore Breakbomb bsmnt [PERSON_NAME] Z3LLA FWD [PERSON_NAME] Fire …" at bounding box center [549, 75] width 210 height 19
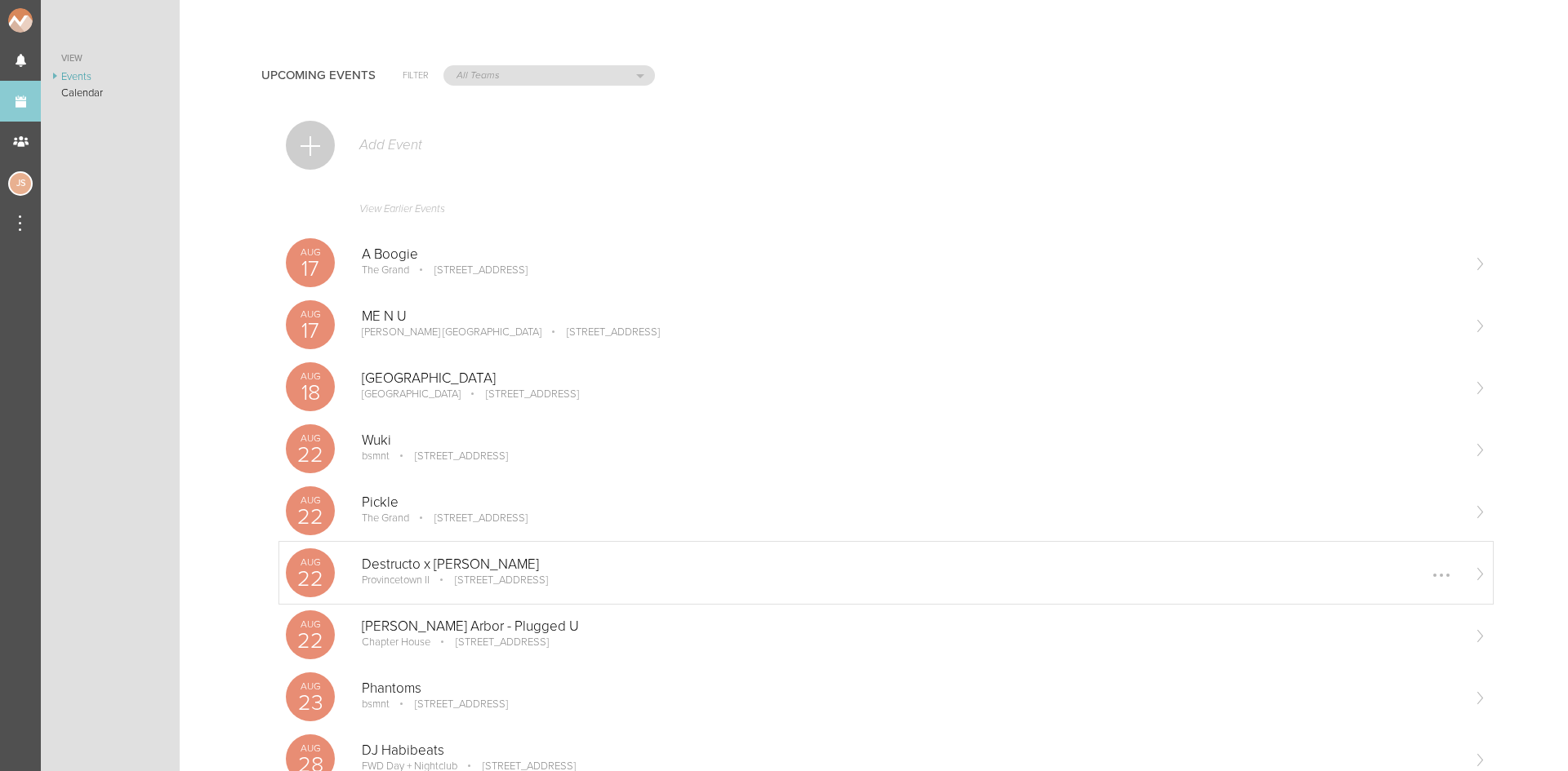
click at [506, 586] on p "[STREET_ADDRESS]" at bounding box center [490, 581] width 116 height 13
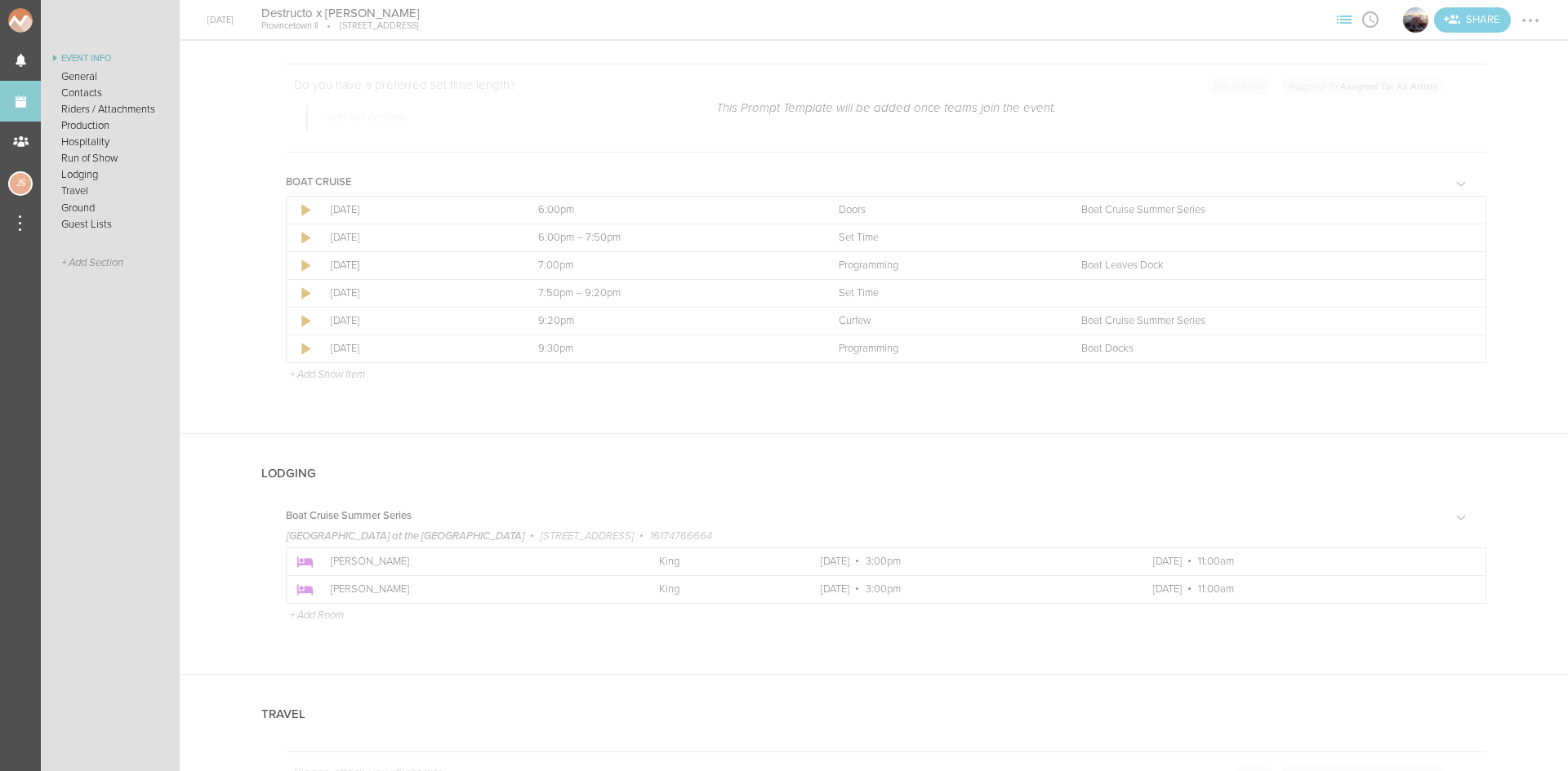
scroll to position [2530, 0]
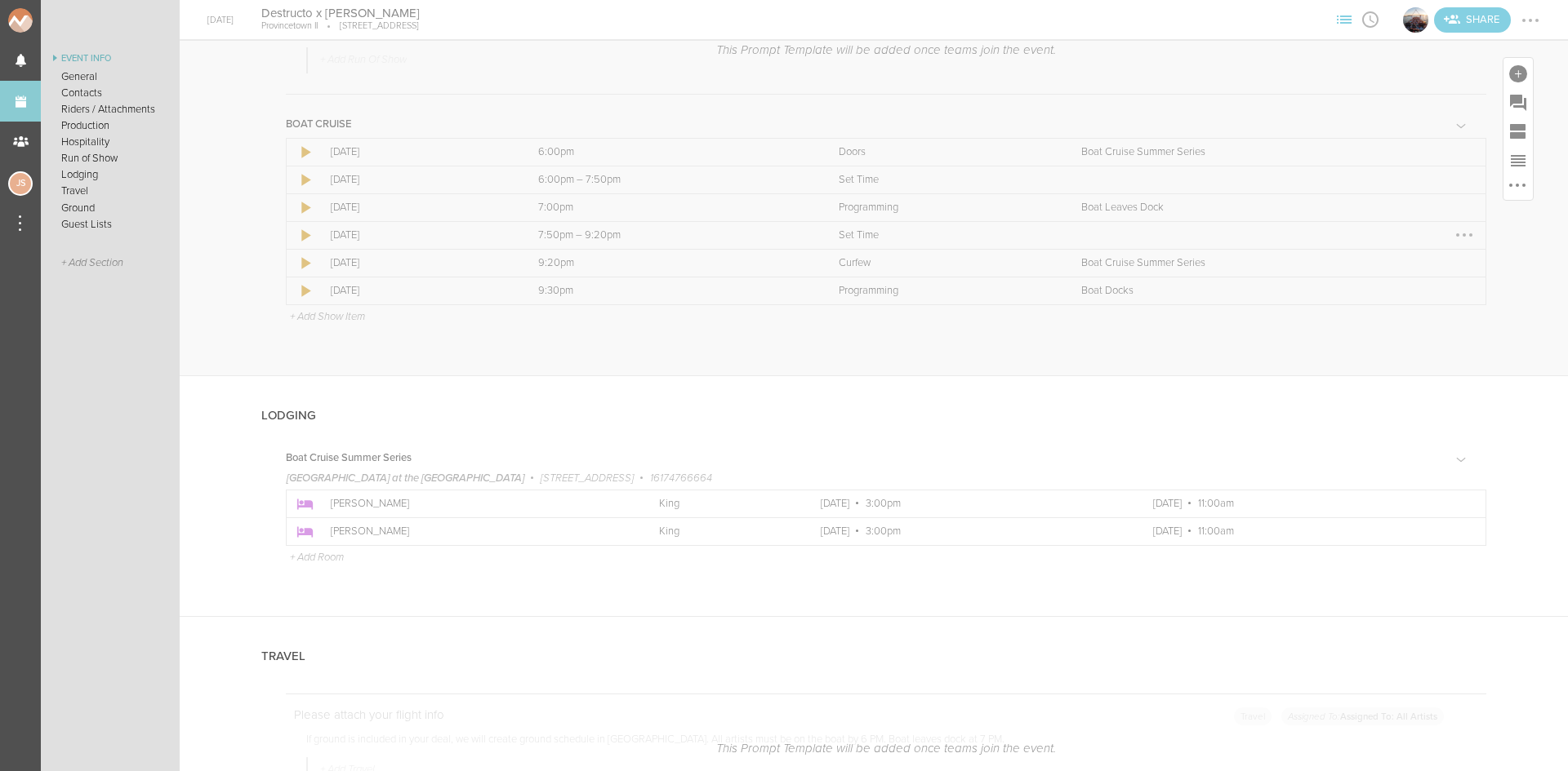
click at [1451, 234] on div at bounding box center [1464, 235] width 26 height 26
click at [1462, 179] on div at bounding box center [1463, 179] width 3 height 3
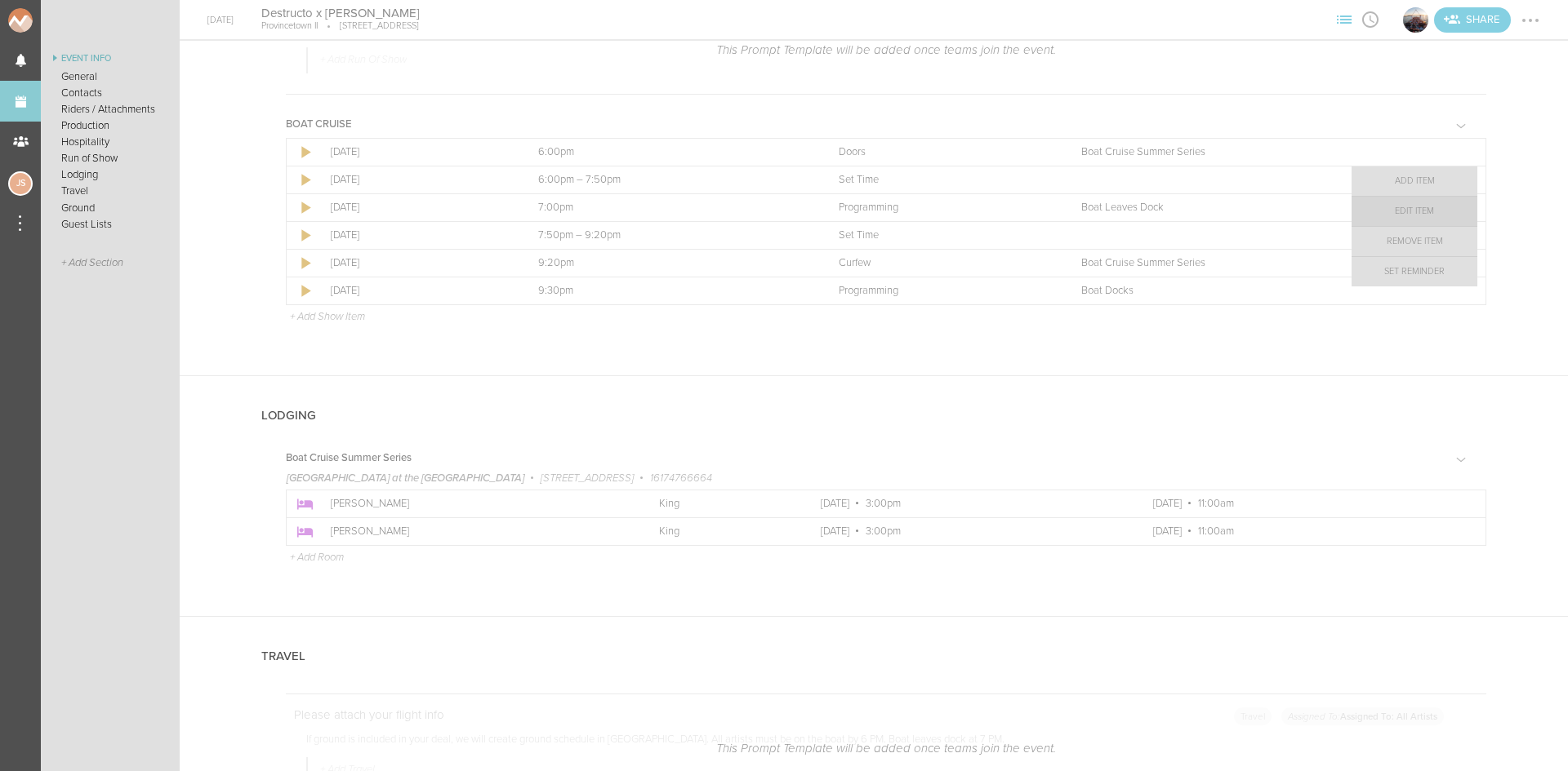
click at [1434, 214] on link "Edit Item" at bounding box center [1414, 211] width 126 height 29
select select "Set Time"
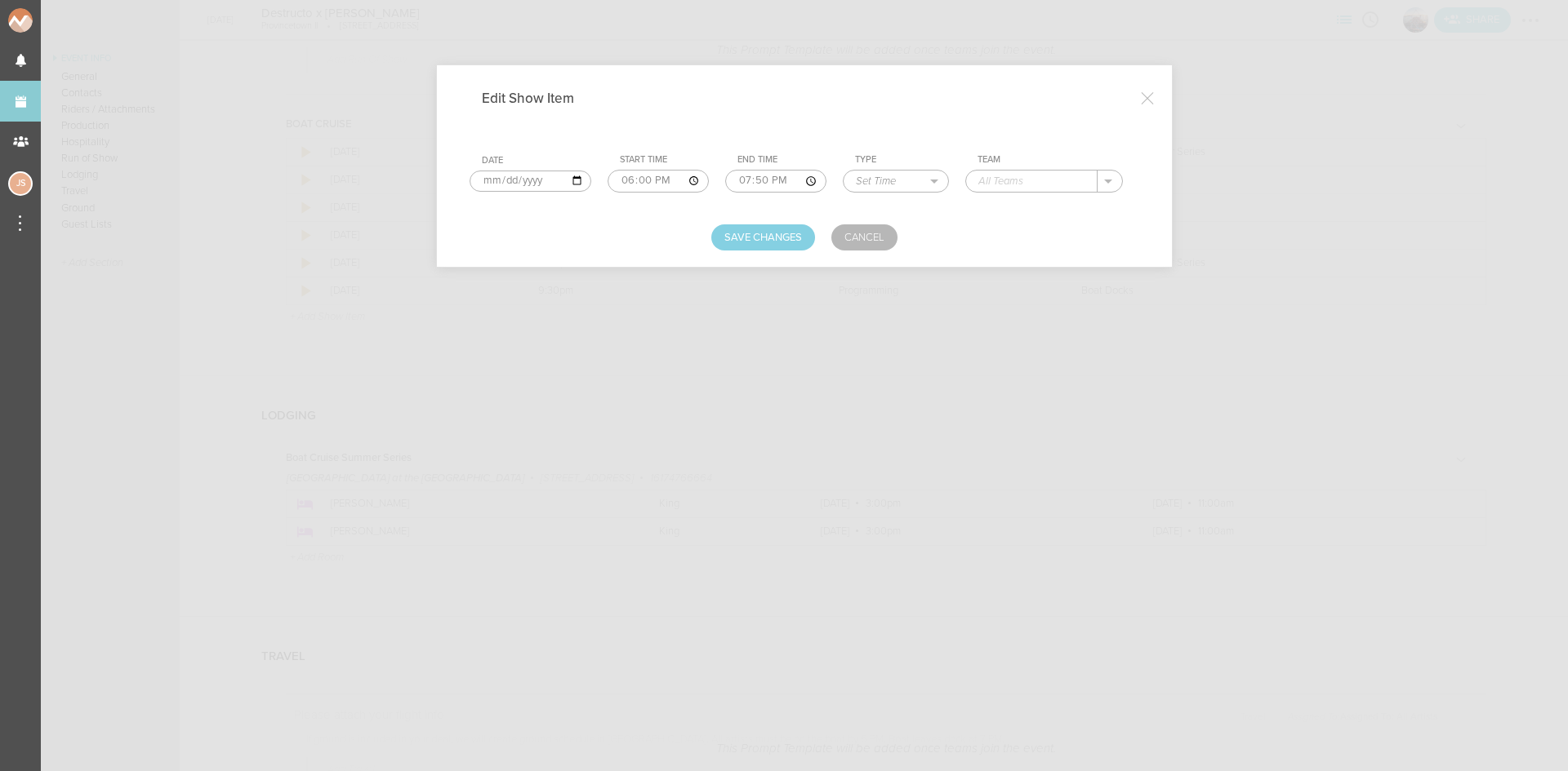
click at [764, 181] on input "19:50" at bounding box center [776, 181] width 101 height 23
type input "19:00"
click at [1045, 175] on input "text" at bounding box center [1031, 181] width 131 height 22
type input "JM x Destructo"
click at [771, 242] on button "Save Changes" at bounding box center [763, 237] width 104 height 26
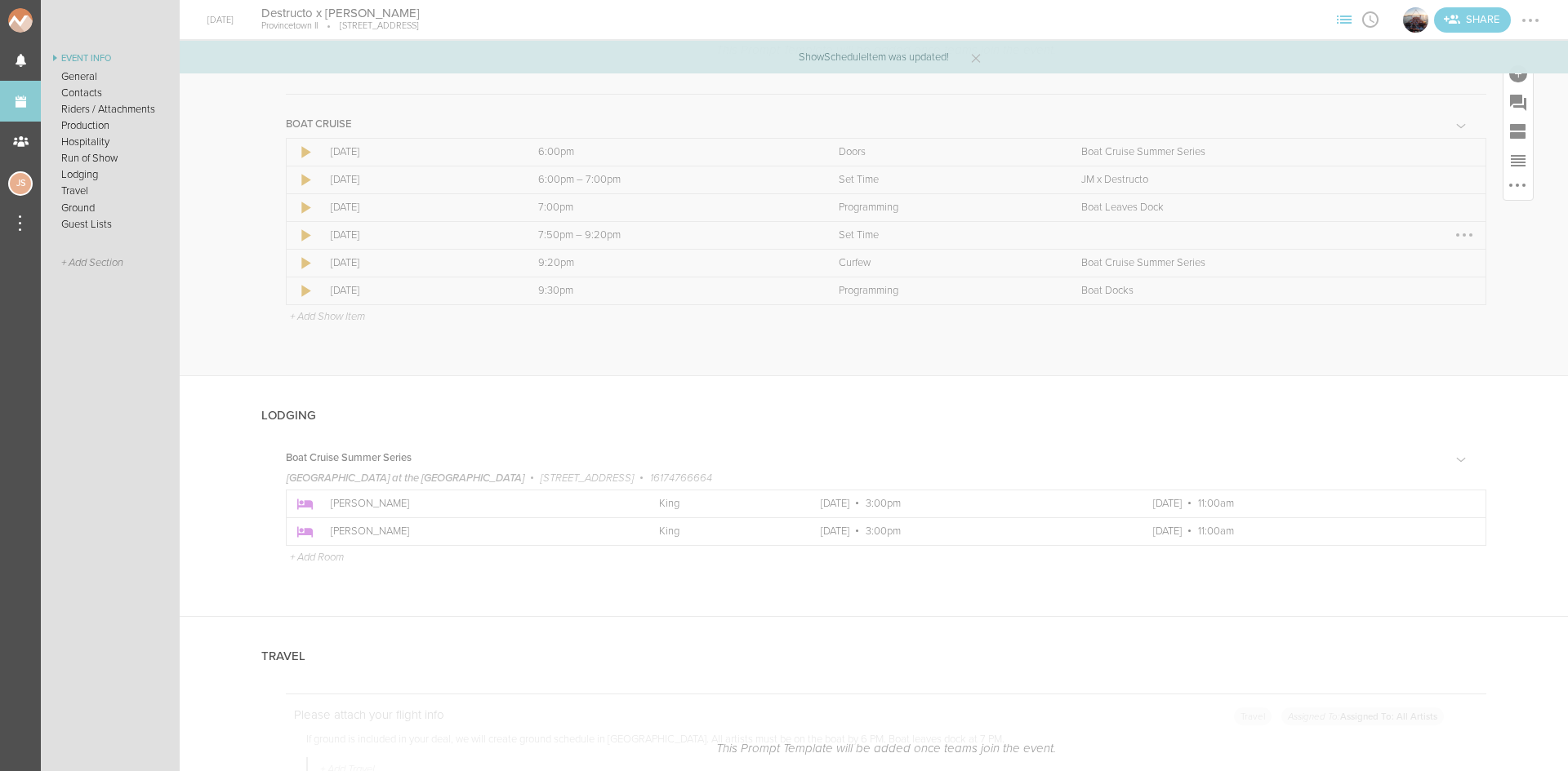
click at [1464, 228] on td "Team" at bounding box center [1282, 235] width 407 height 28
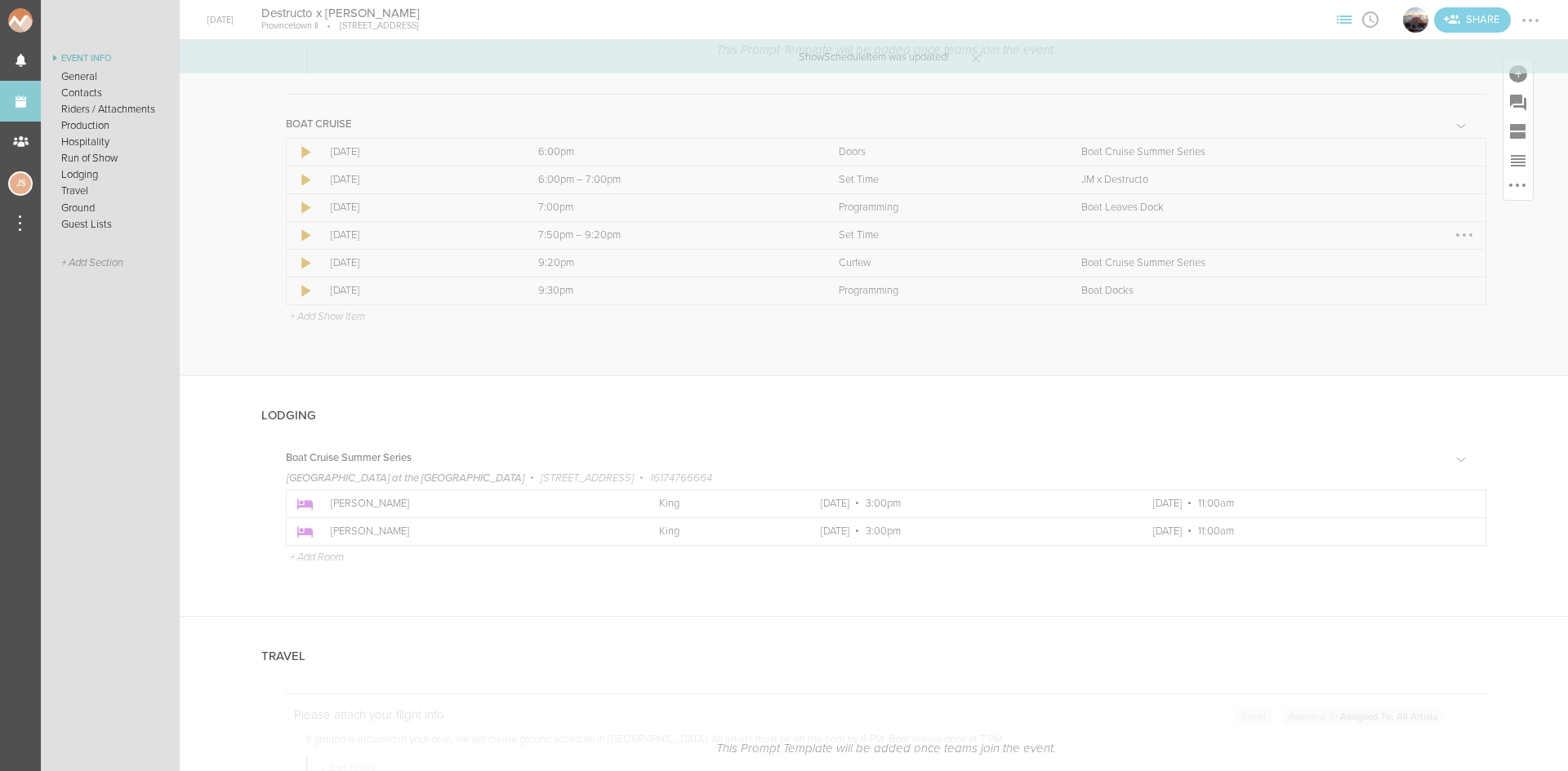
click at [1459, 224] on div at bounding box center [1464, 235] width 26 height 26
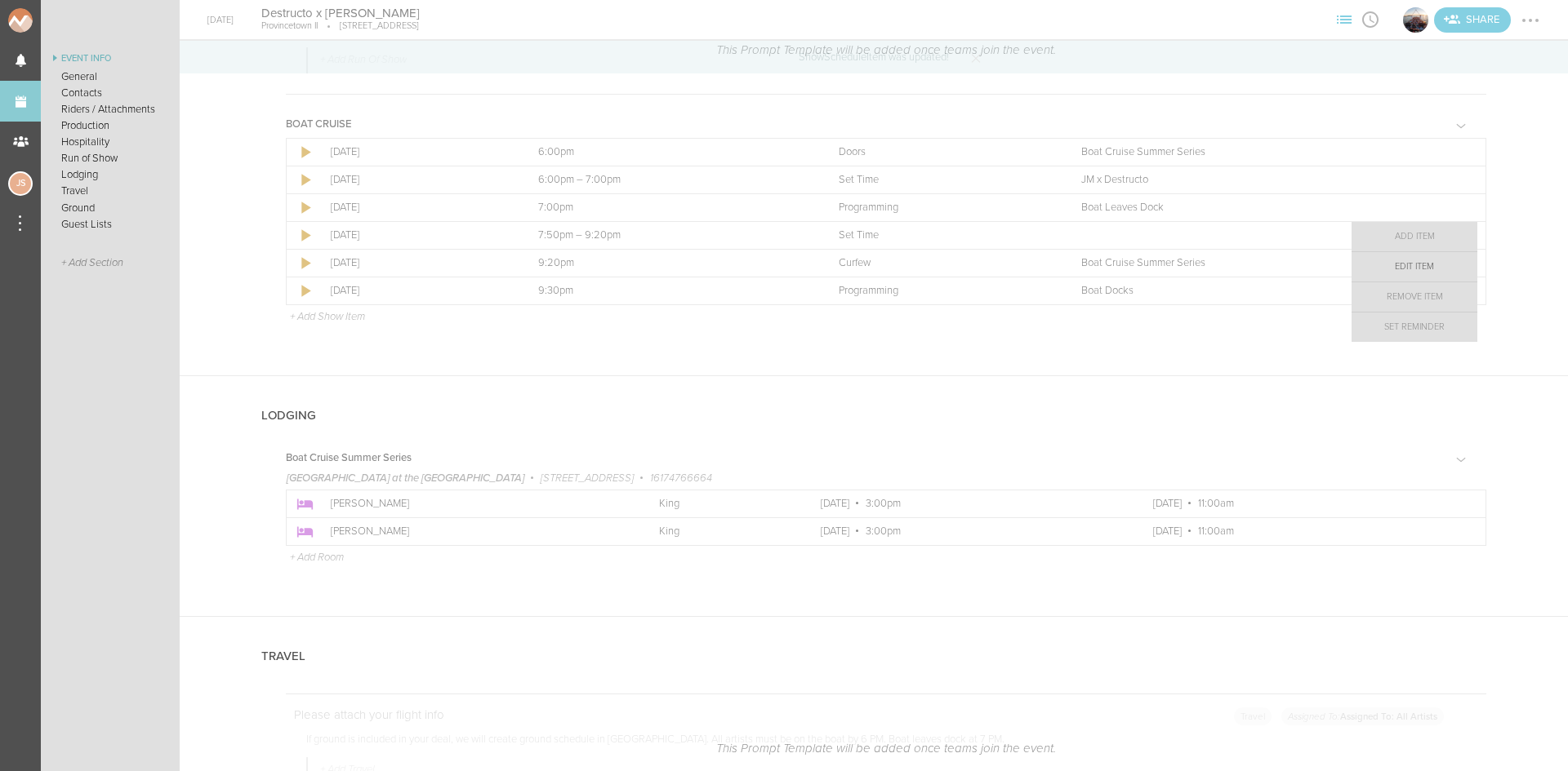
drag, startPoint x: 1430, startPoint y: 267, endPoint x: 1414, endPoint y: 261, distance: 17.1
click at [1430, 267] on link "Edit Item" at bounding box center [1414, 266] width 126 height 29
select select "Set Time"
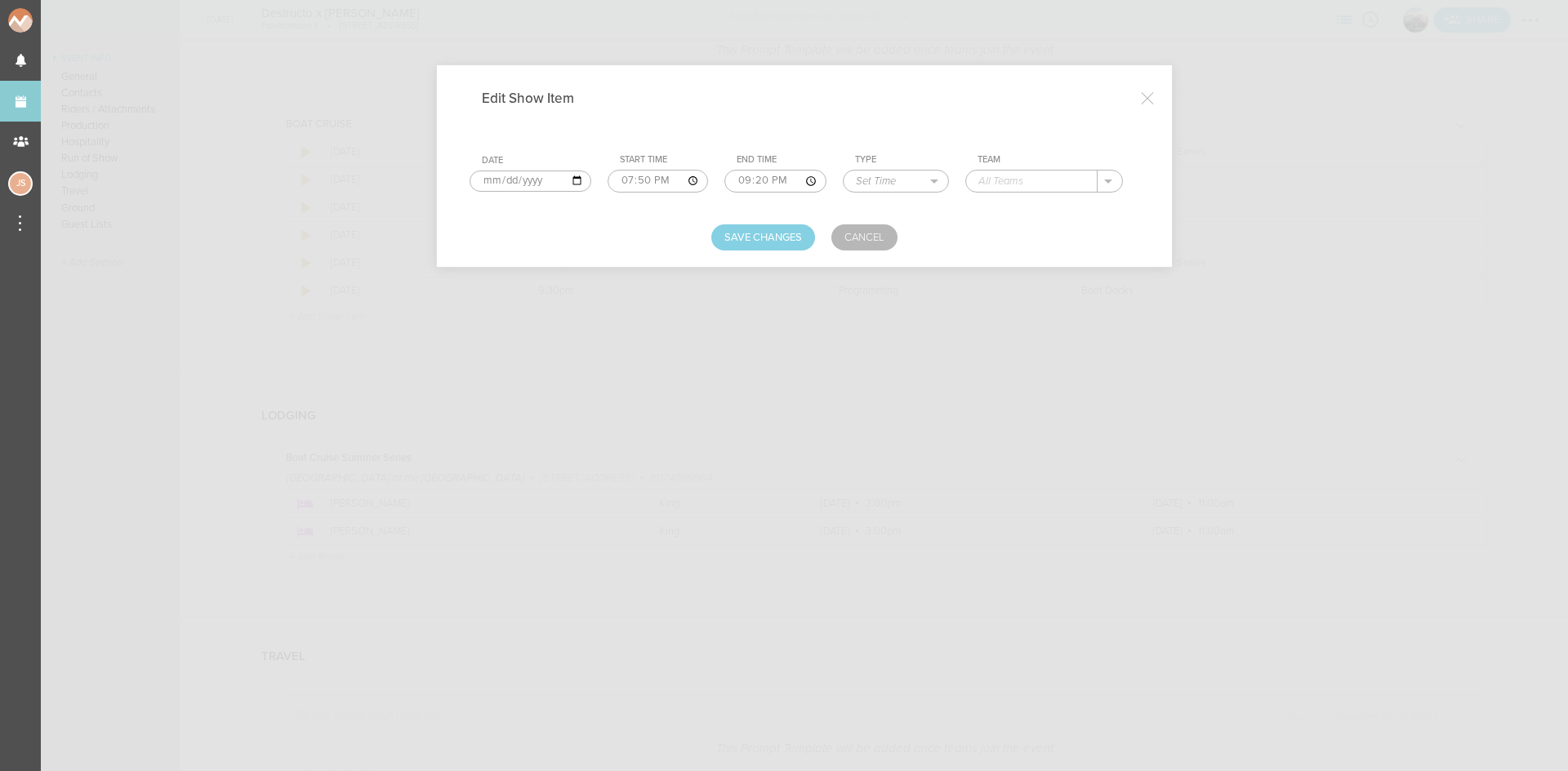
click at [626, 181] on input "19:50" at bounding box center [658, 181] width 101 height 23
type input "20:15"
click at [1010, 180] on input "text" at bounding box center [1031, 181] width 131 height 22
type input "[PERSON_NAME]"
click at [770, 235] on button "Save Changes" at bounding box center [763, 237] width 104 height 26
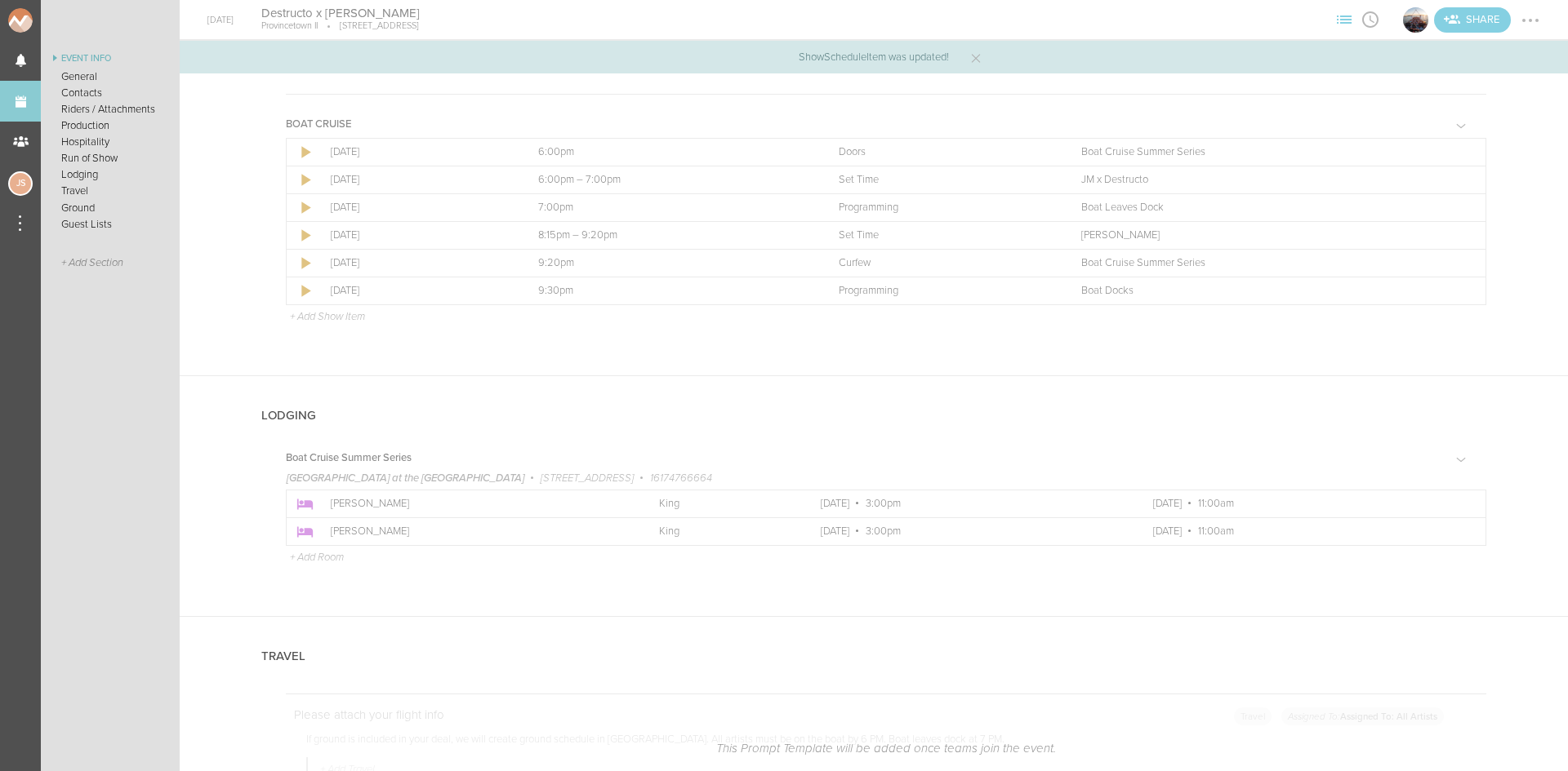
click at [343, 315] on p "+ Add Show Item" at bounding box center [327, 317] width 75 height 13
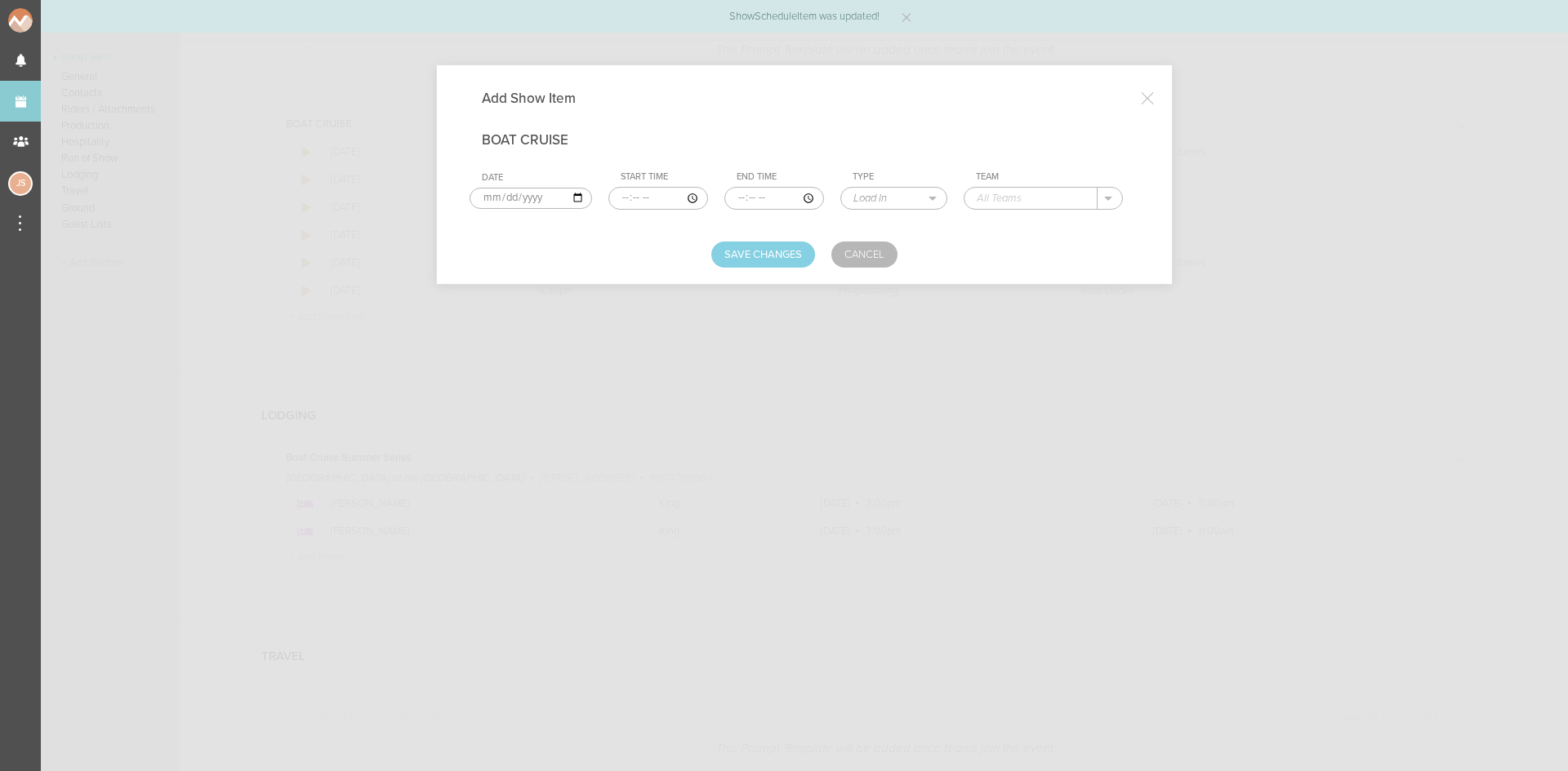
click at [620, 194] on input "time" at bounding box center [658, 198] width 99 height 23
type input "19:00"
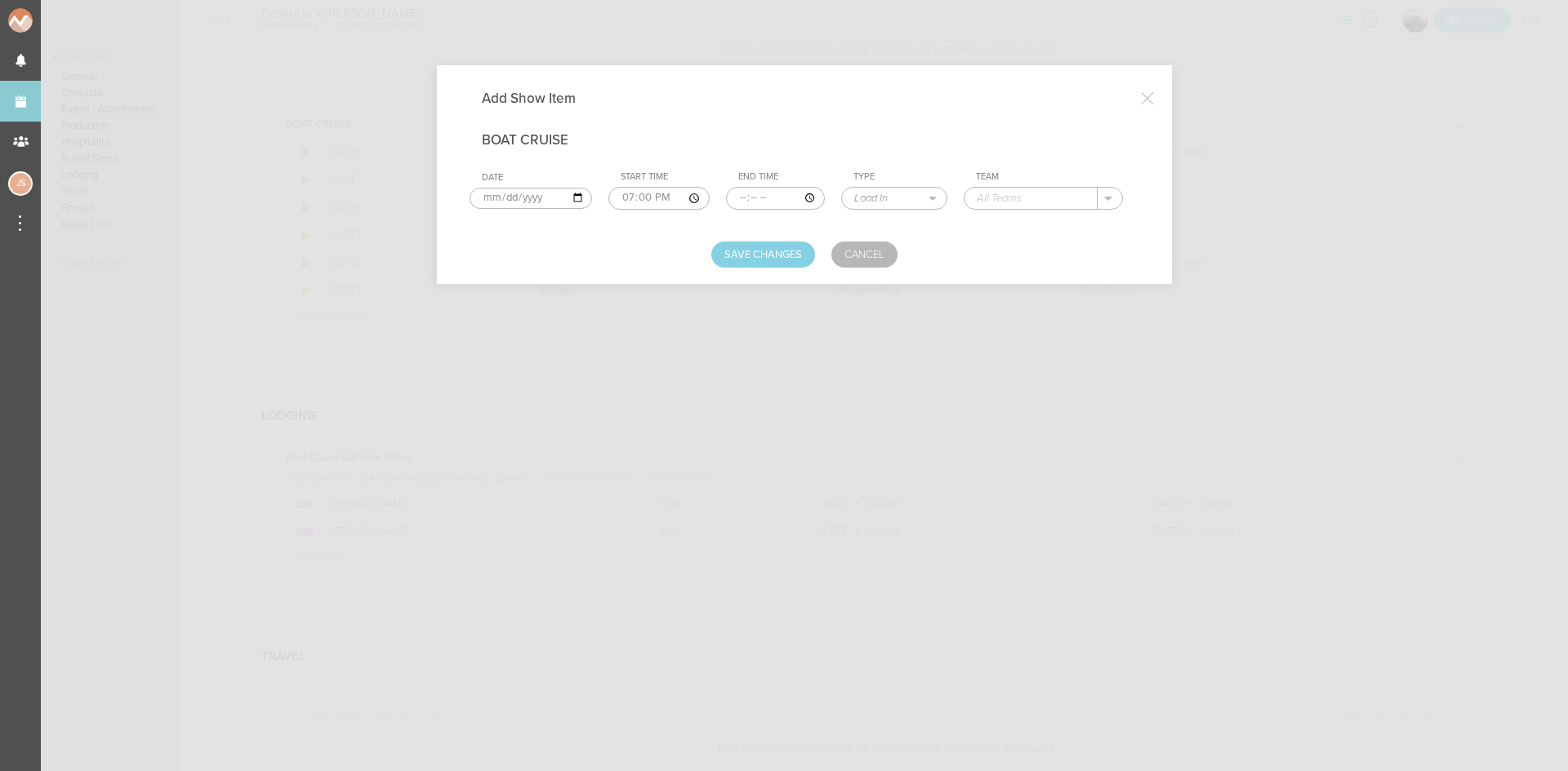
type input "20:15"
select select "Set Time"
type input "Destructo"
click at [731, 260] on button "Save Changes" at bounding box center [763, 255] width 104 height 26
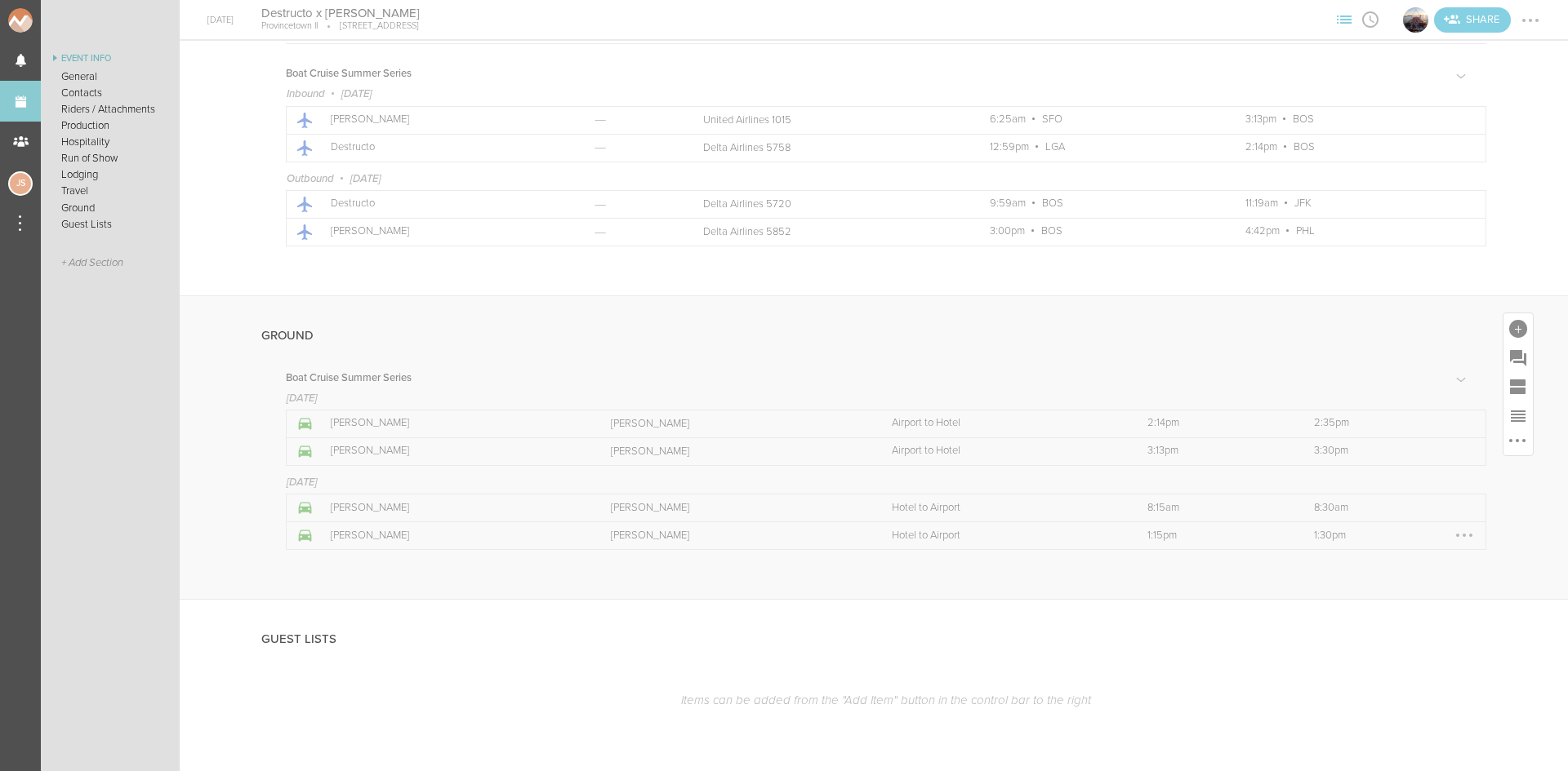
scroll to position [3359, 0]
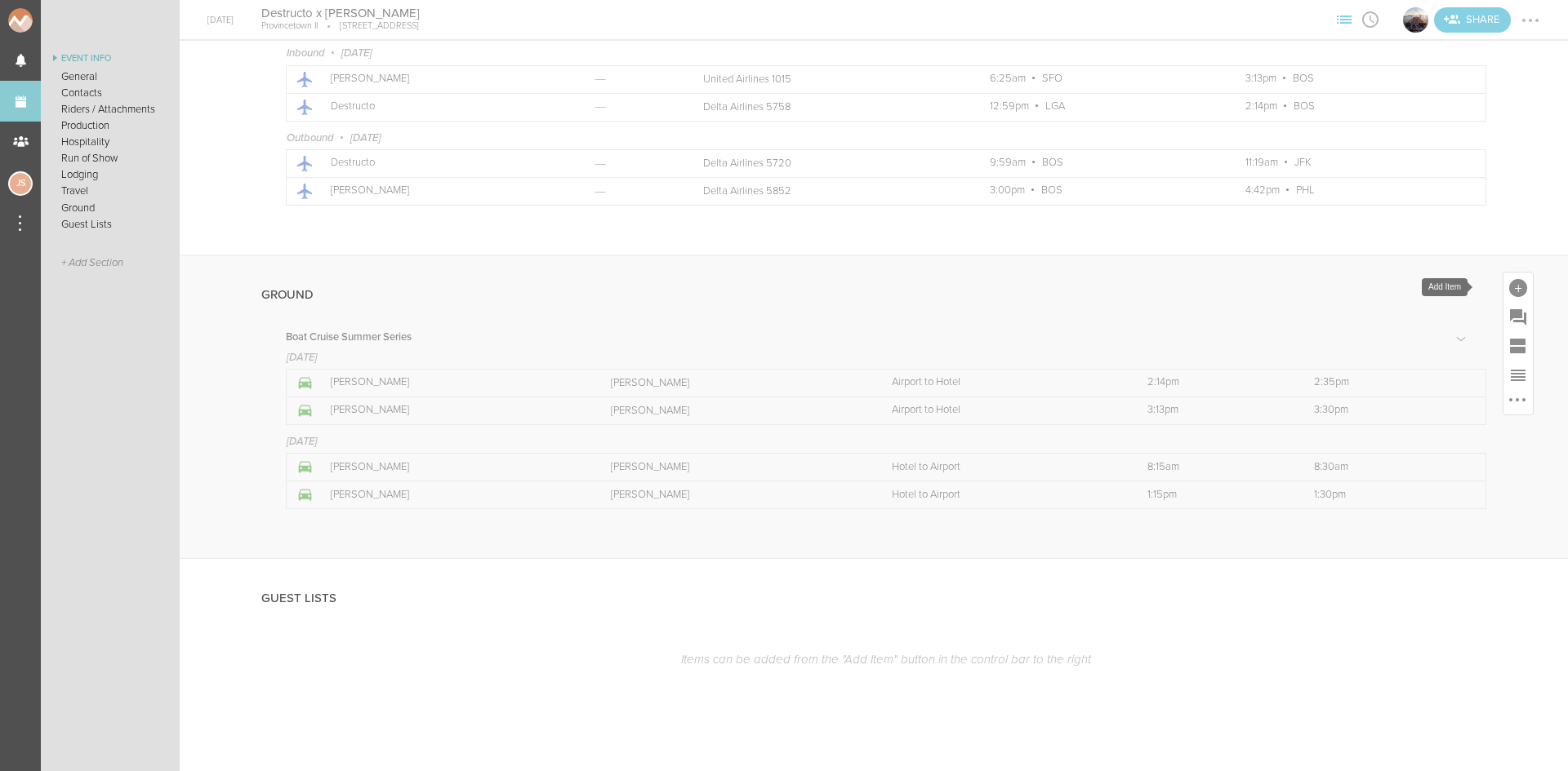
click at [1509, 290] on div at bounding box center [1517, 288] width 18 height 18
click at [1484, 427] on icon at bounding box center [1497, 430] width 33 height 33
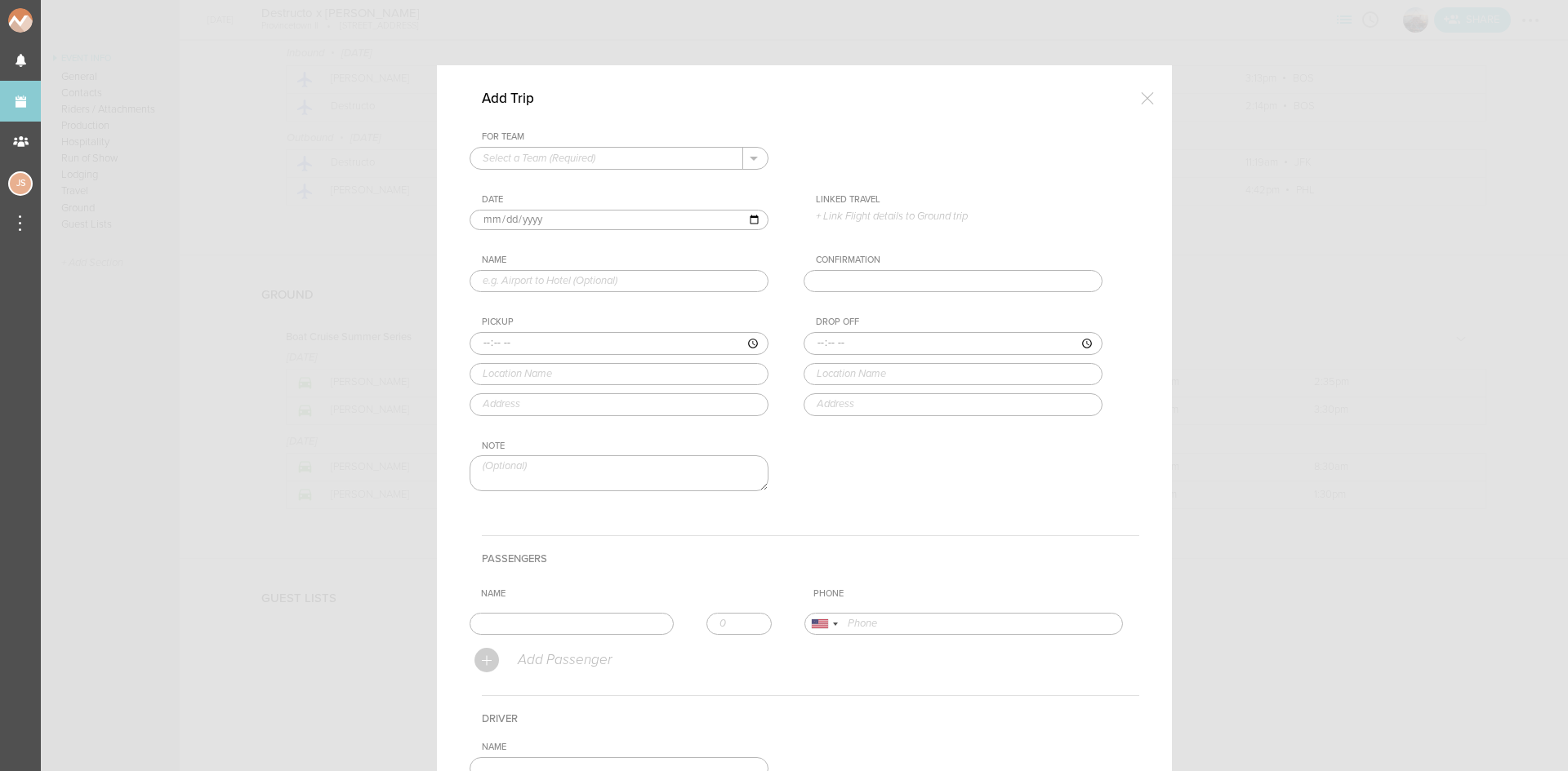
click at [551, 156] on input "text" at bounding box center [606, 158] width 273 height 22
click at [563, 176] on p "Boat Cruise Summer Series" at bounding box center [618, 185] width 273 height 28
type input "Boat Cruise Summer Series"
click at [573, 281] on input "text" at bounding box center [618, 281] width 298 height 23
type input "Hotel to Boat"
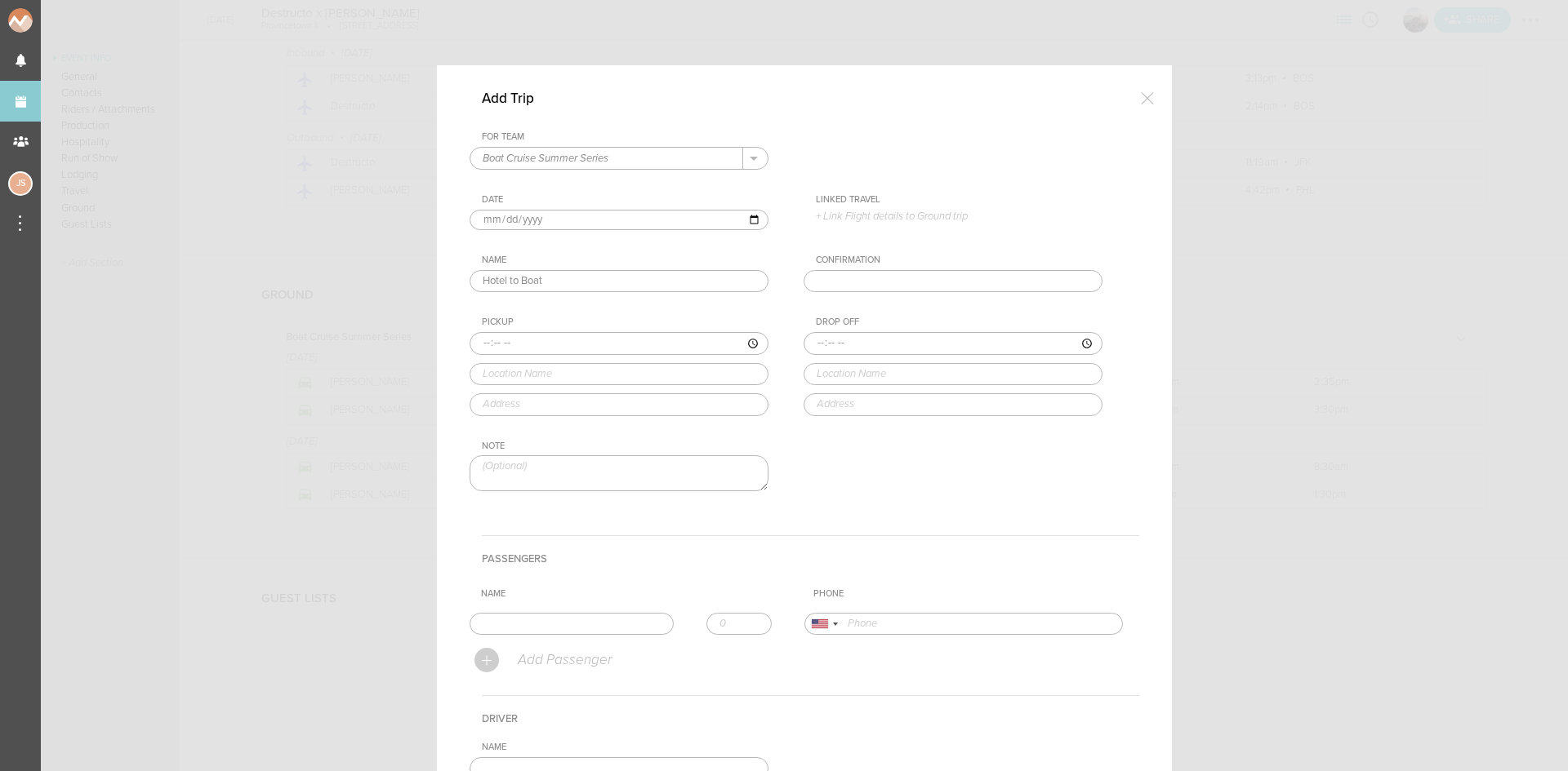
click at [473, 346] on input "time" at bounding box center [618, 343] width 298 height 23
type input "18:30"
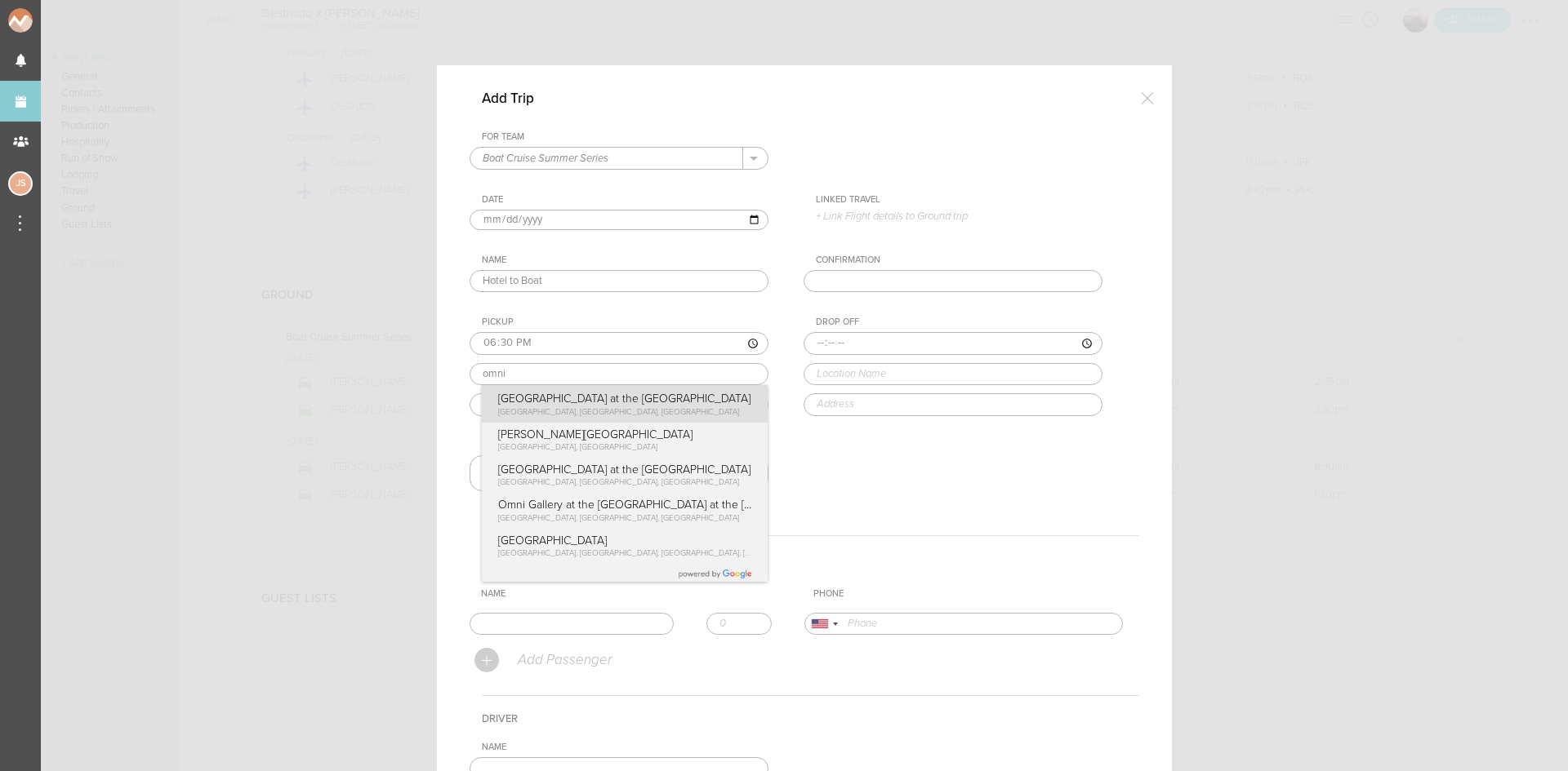
click at [550, 407] on div "Pickup 18:30 omni Omni Boston Hotel at the Seaport Summer Street, Boston, MA, U…" at bounding box center [634, 366] width 331 height 98
type input "[GEOGRAPHIC_DATA] at the [GEOGRAPHIC_DATA]"
type input "[STREET_ADDRESS]"
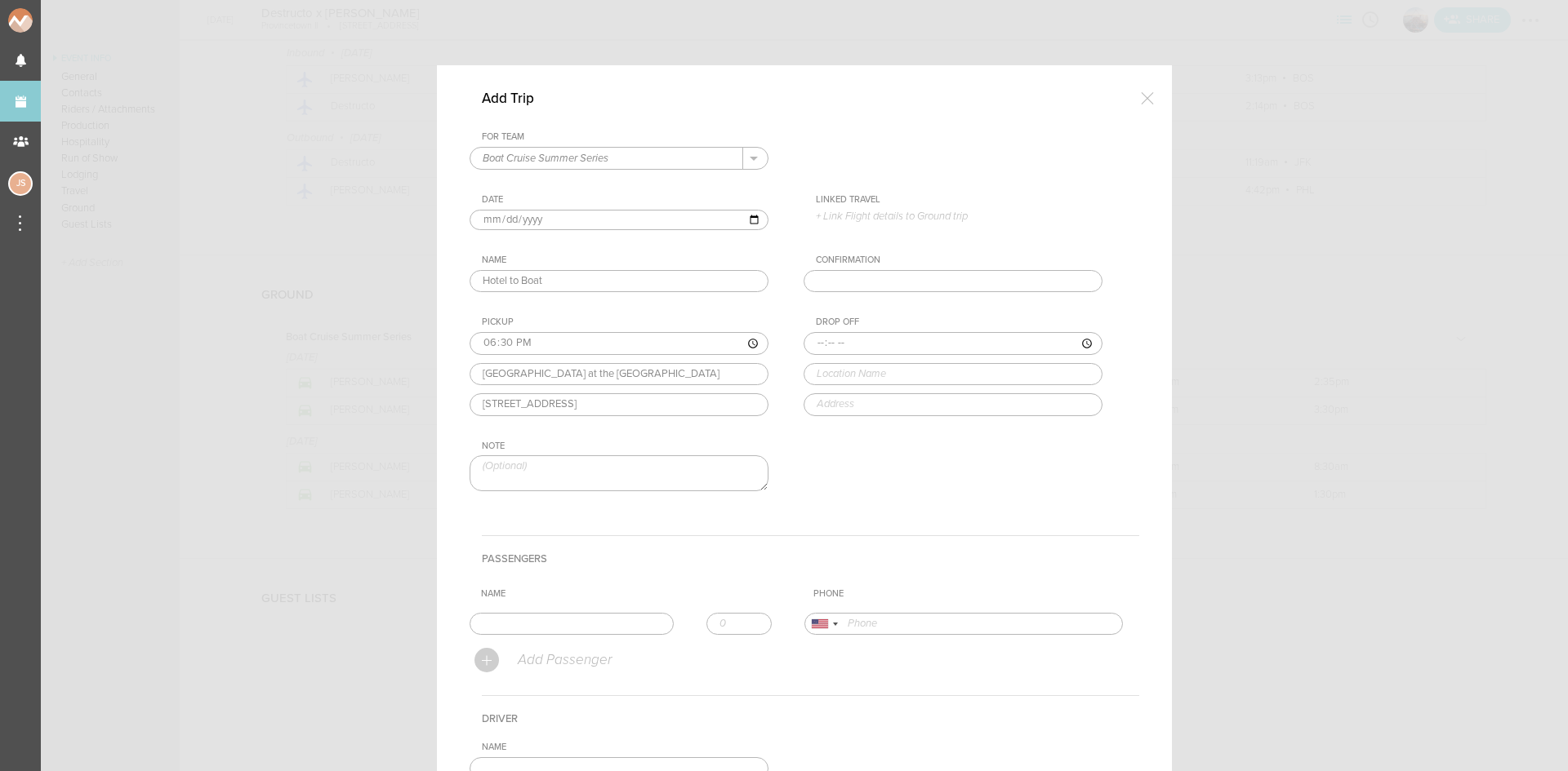
click at [803, 347] on input "time" at bounding box center [952, 343] width 298 height 23
type input "18:40"
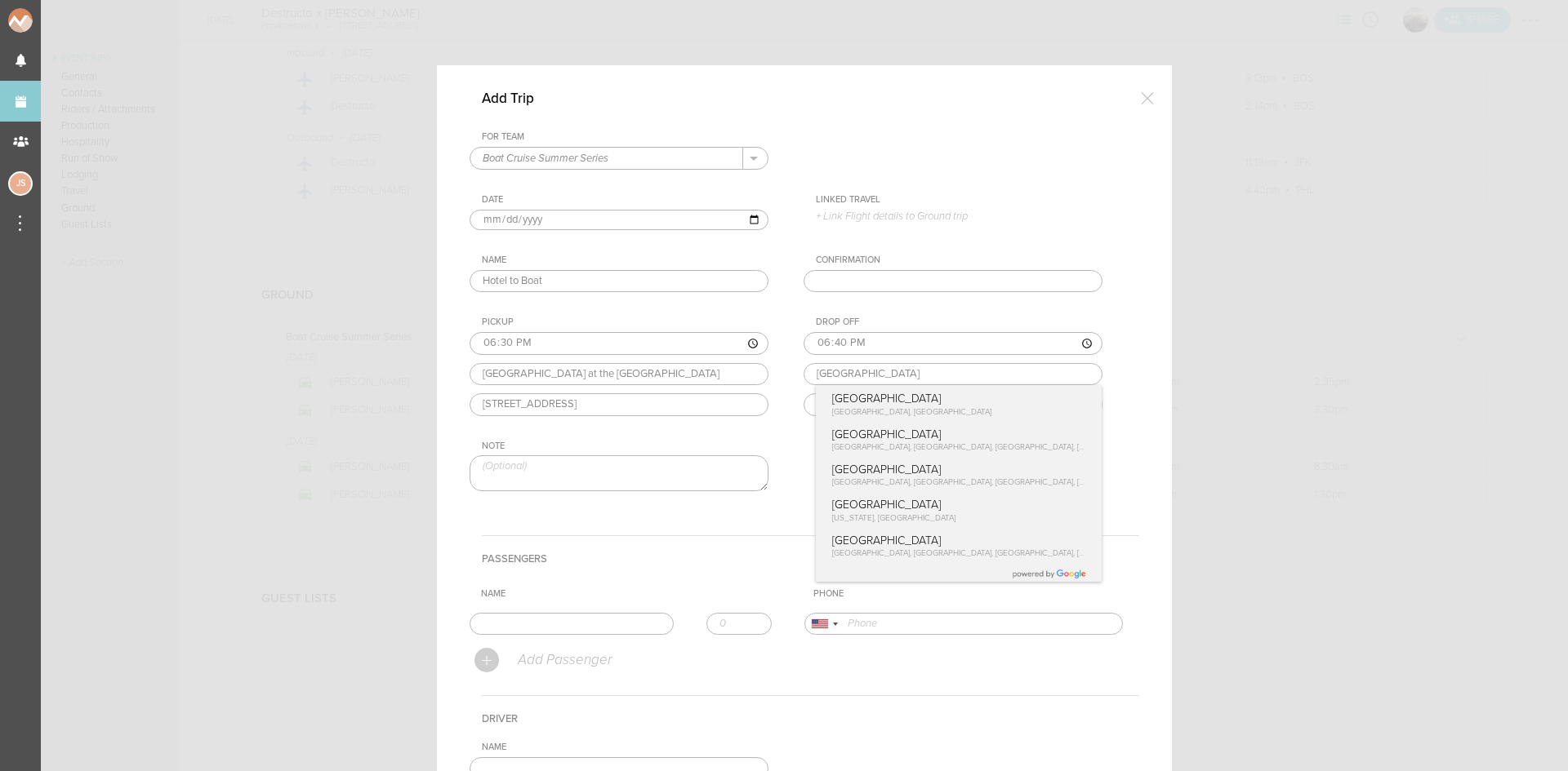
type input "Provincetown"
click at [485, 341] on input "18:30" at bounding box center [618, 343] width 298 height 23
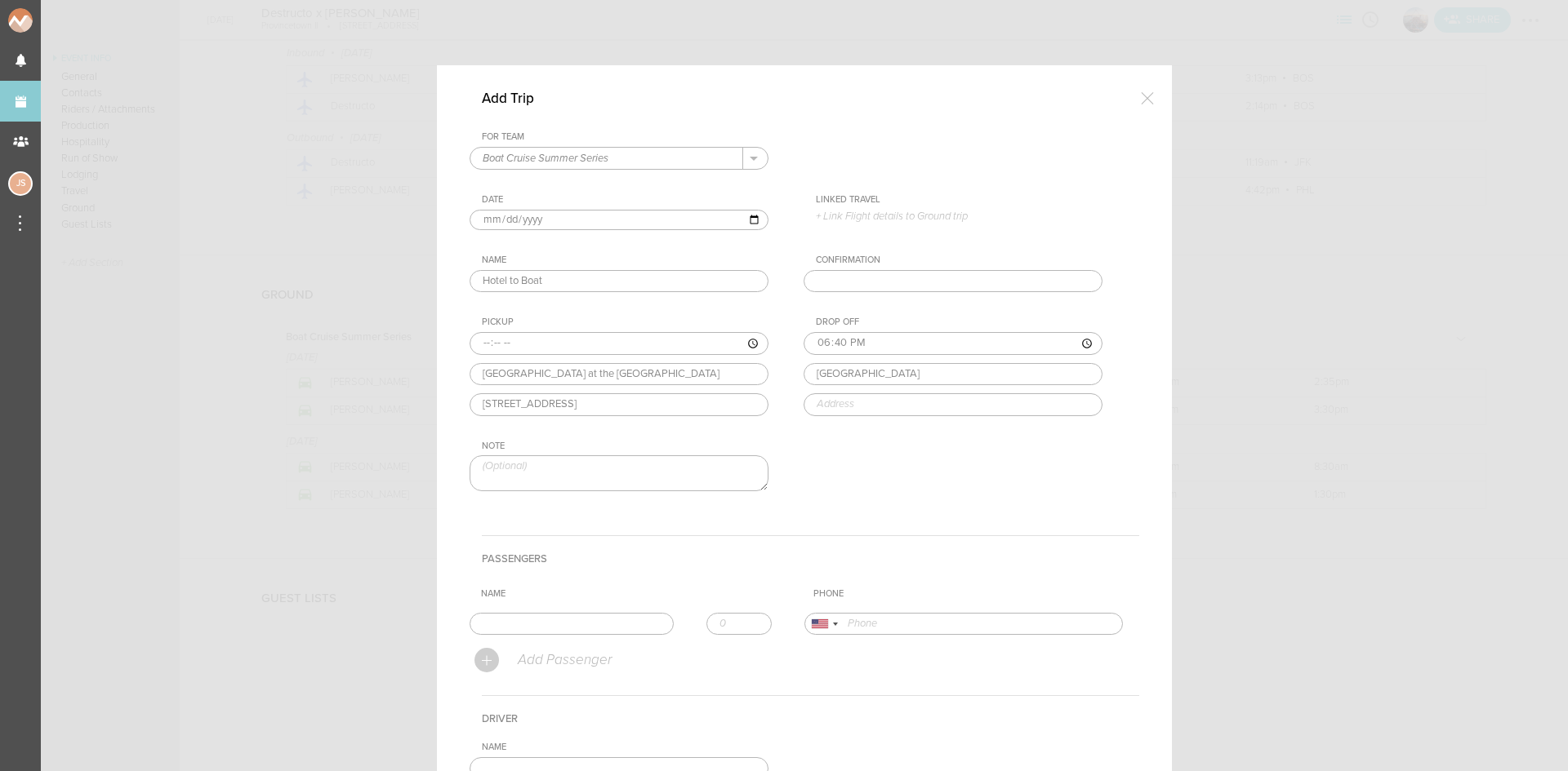
type input "17:30"
click at [820, 338] on input "18:40" at bounding box center [952, 343] width 298 height 23
type input "17:40"
click at [915, 374] on input "Provincetown" at bounding box center [952, 374] width 298 height 23
type input "Provincetown II"
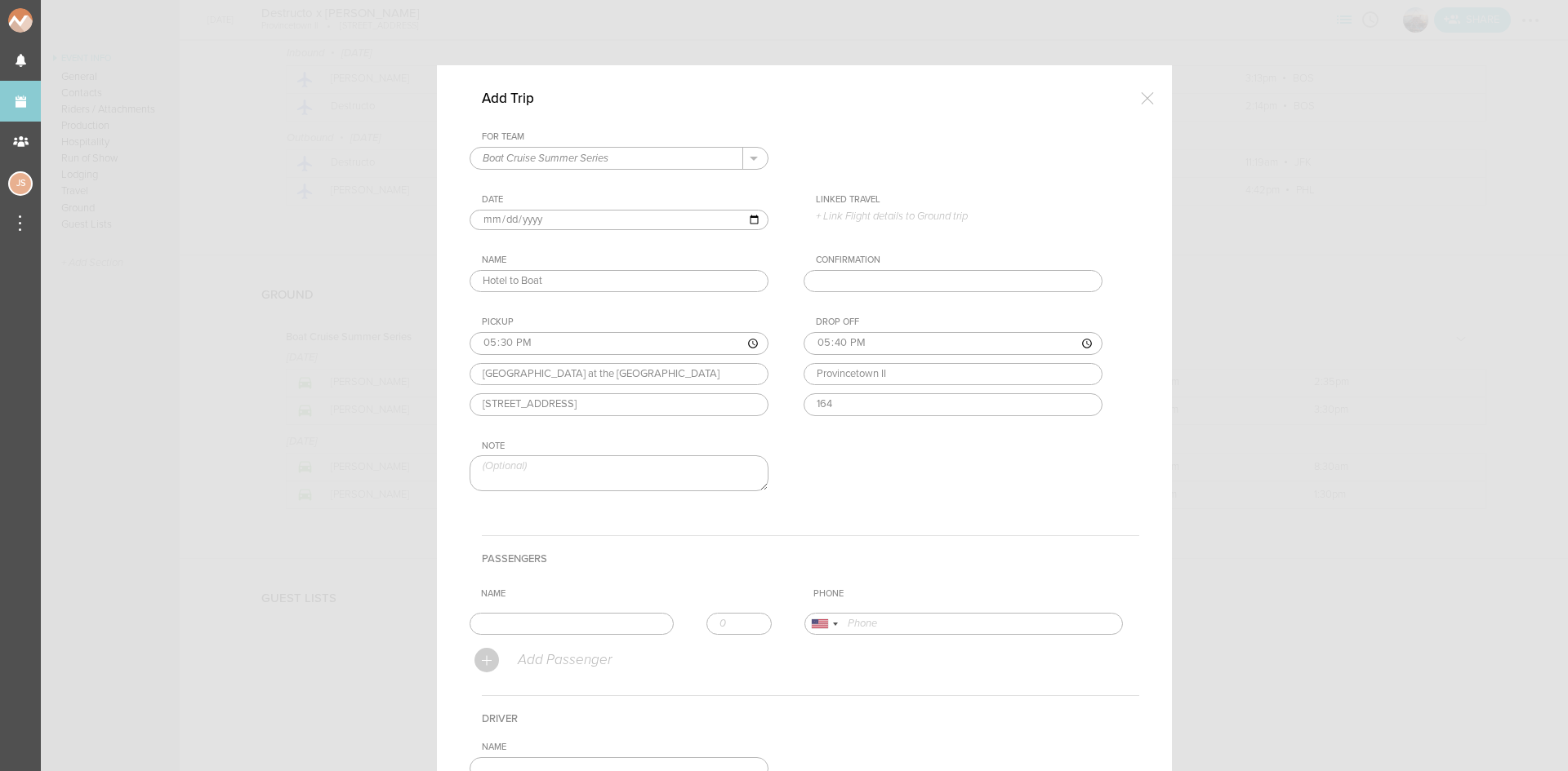
type input "164 Seaport Blvd Boston, MA"
click at [597, 614] on input "text" at bounding box center [571, 624] width 205 height 23
type input "[PERSON_NAME]"
click at [544, 659] on form "For Team Boat Cruise Summer Series + Add New Team Boat Cruise Summer Series . B…" at bounding box center [804, 548] width 670 height 833
click at [540, 658] on p "Add Passenger" at bounding box center [564, 659] width 96 height 16
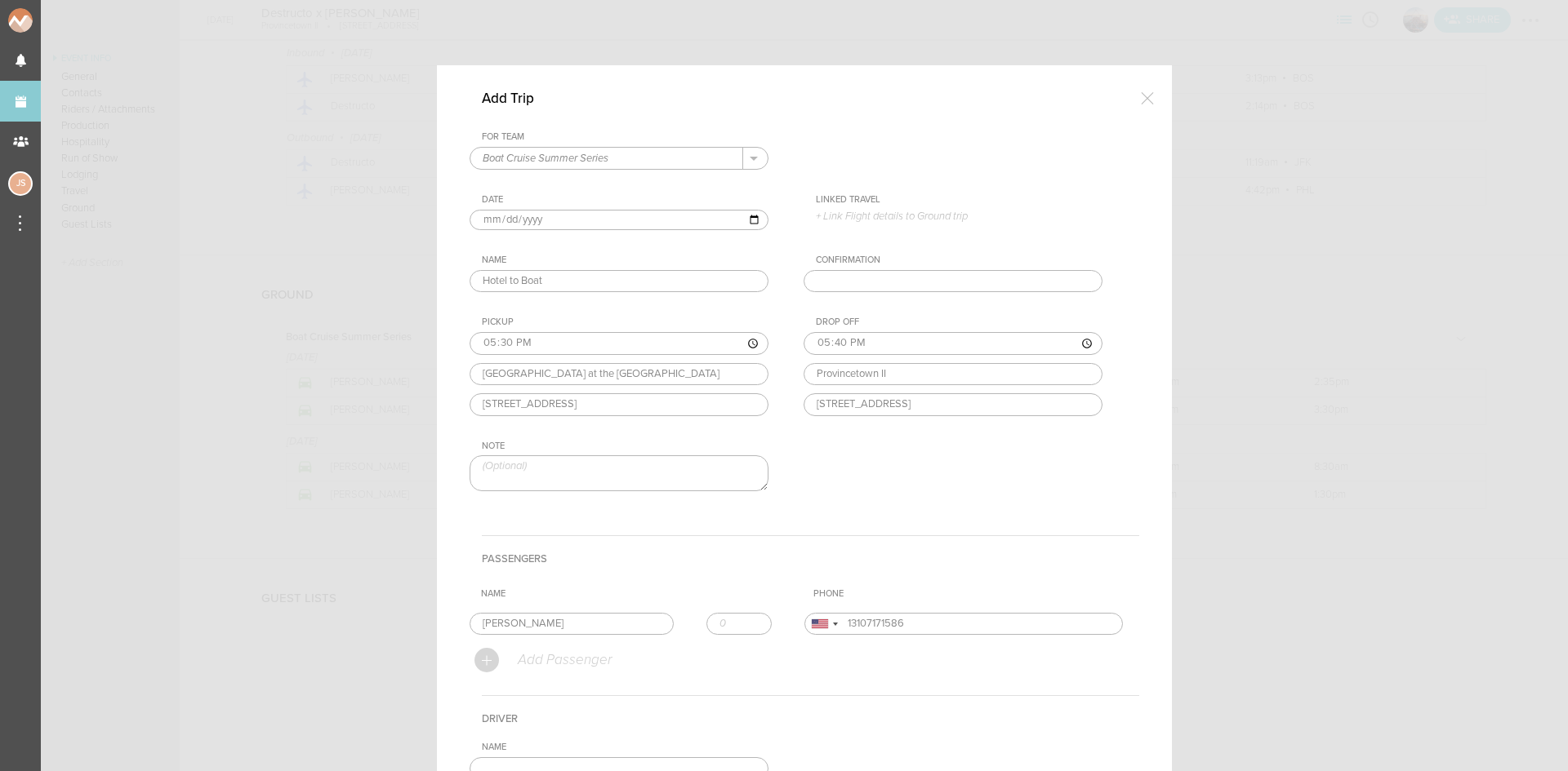
type input "+13107171586"
click at [537, 636] on input "text" at bounding box center [571, 624] width 205 height 23
type input "[PERSON_NAME]"
type input "14153788292"
click at [522, 698] on form "For Team Boat Cruise Summer Series + Add New Team Boat Cruise Summer Series . B…" at bounding box center [804, 566] width 670 height 869
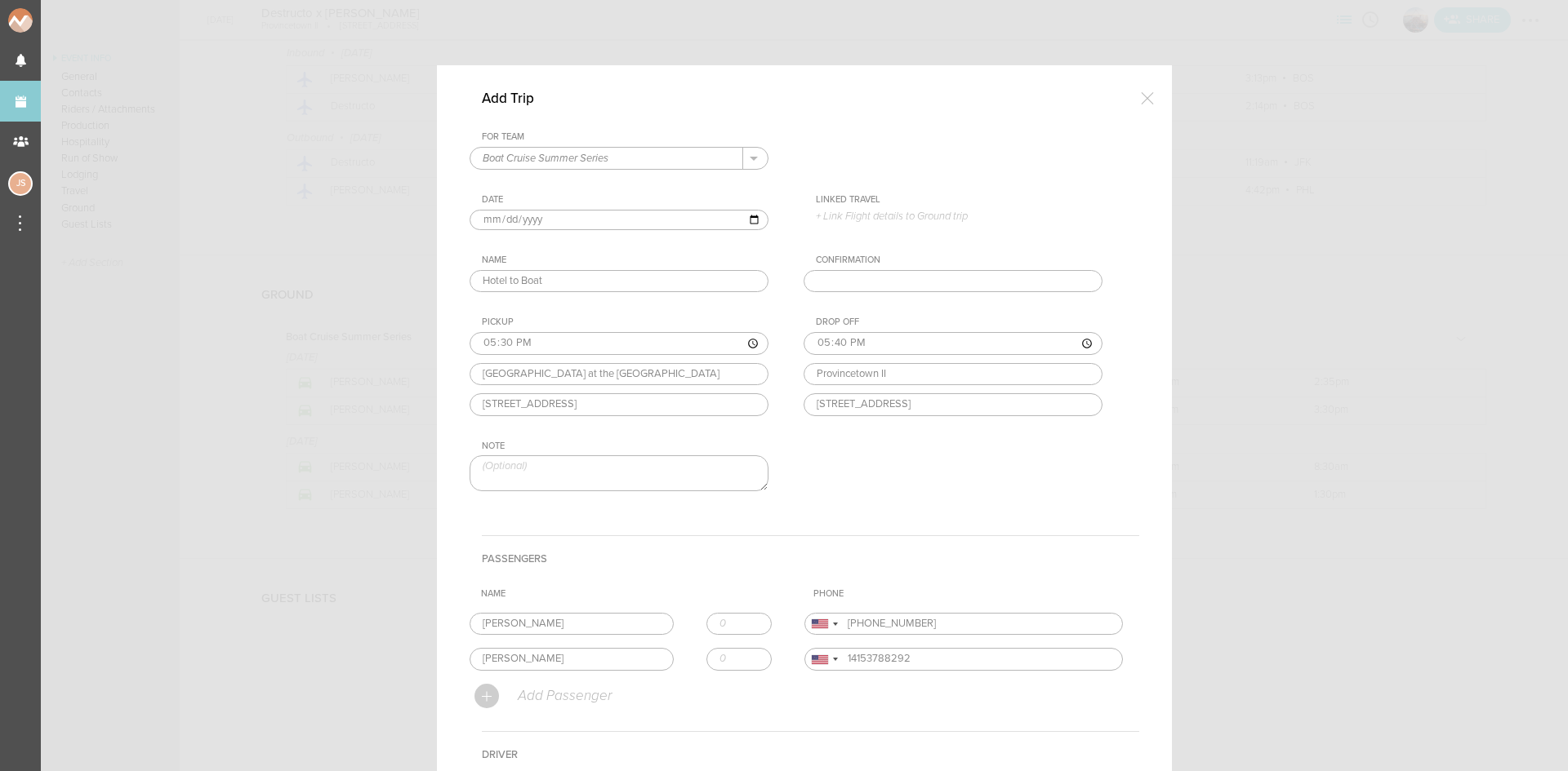
scroll to position [294, 0]
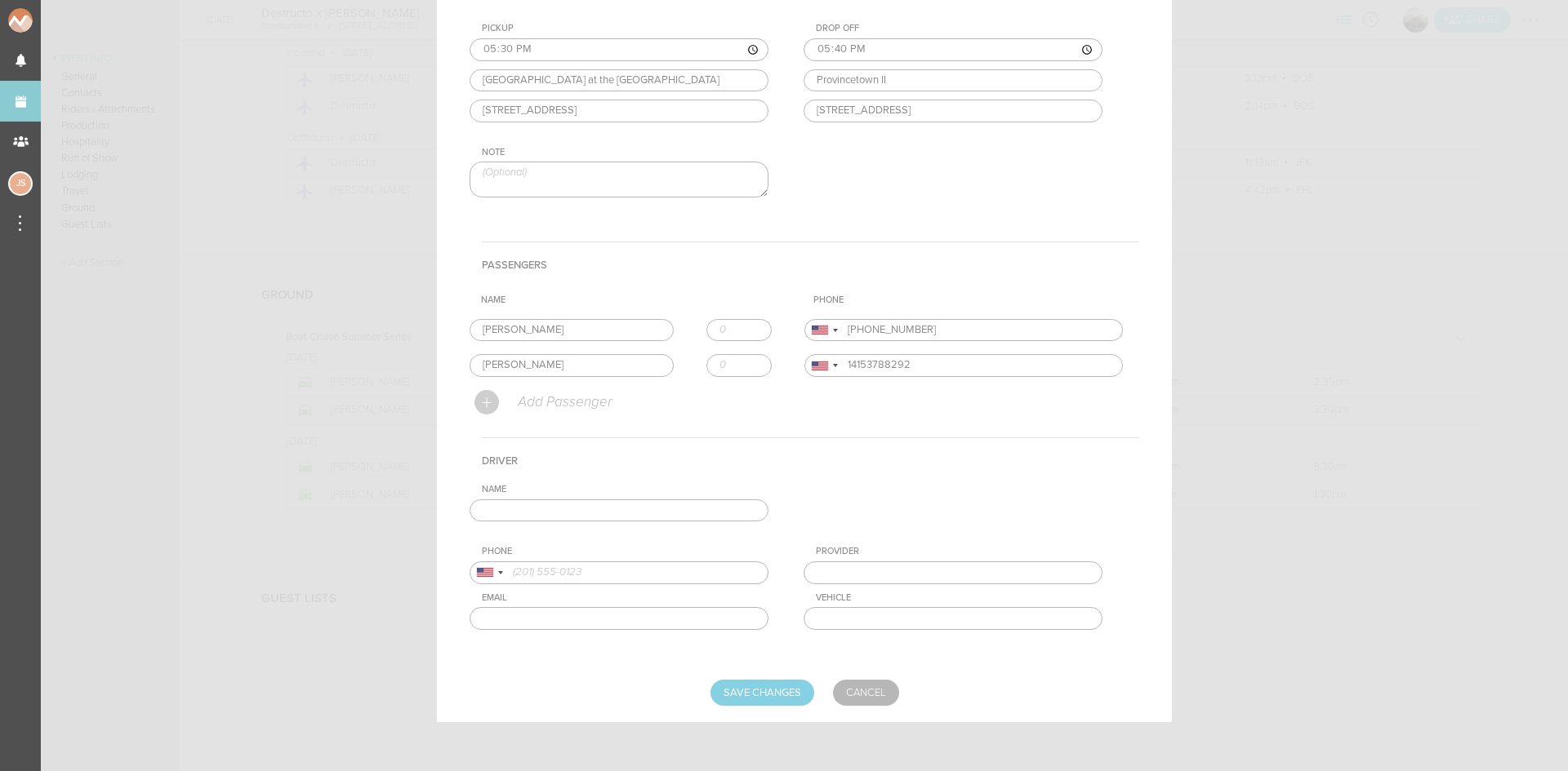
click at [569, 506] on input "text" at bounding box center [618, 511] width 298 height 23
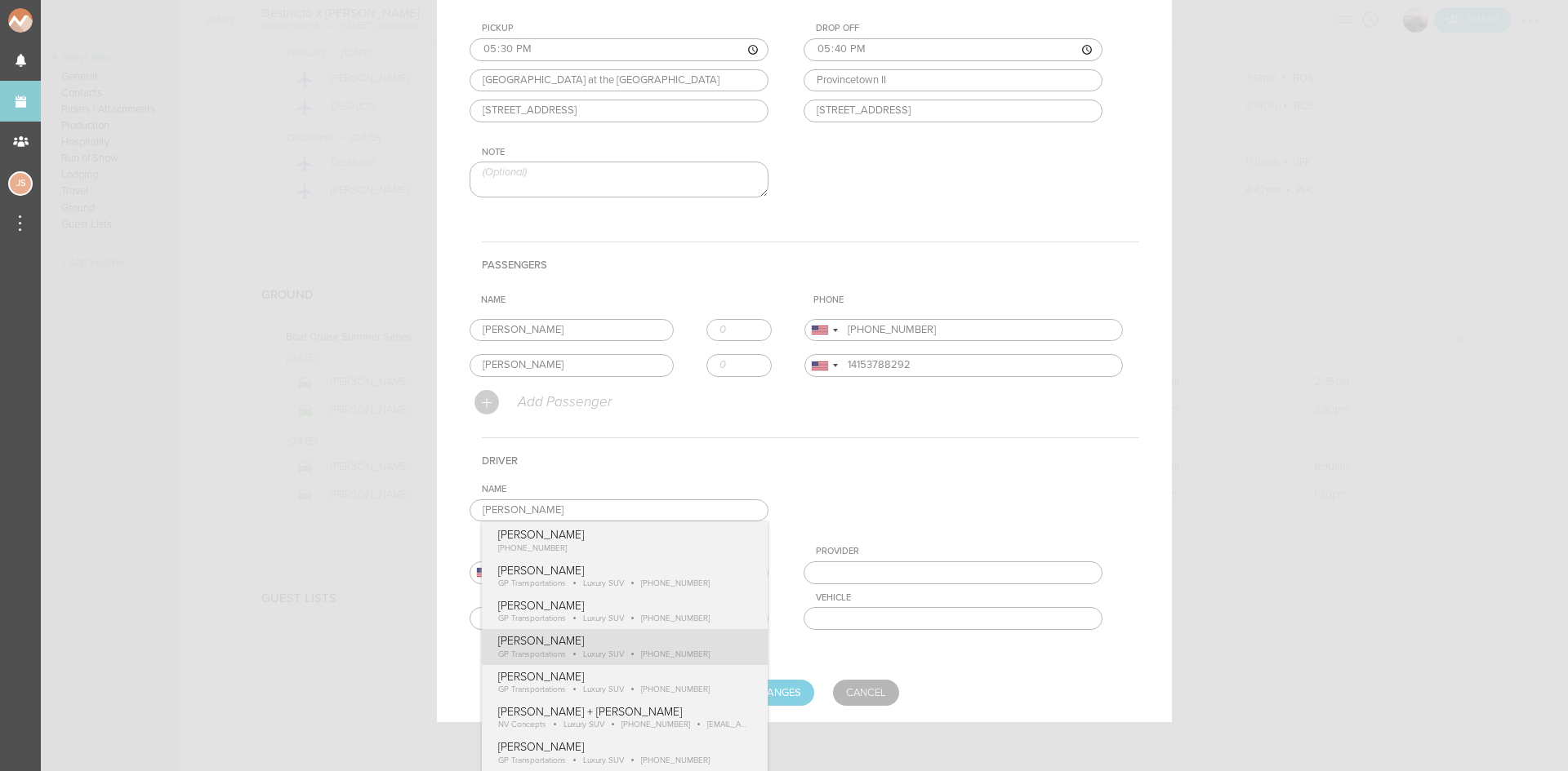
type input "[PERSON_NAME]"
type input "18574170489"
type input "GP Transportations"
type input "Luxury SUV"
click at [605, 657] on form "For Team Boat Cruise Summer Series + Add New Team Boat Cruise Summer Series . B…" at bounding box center [804, 272] width 670 height 869
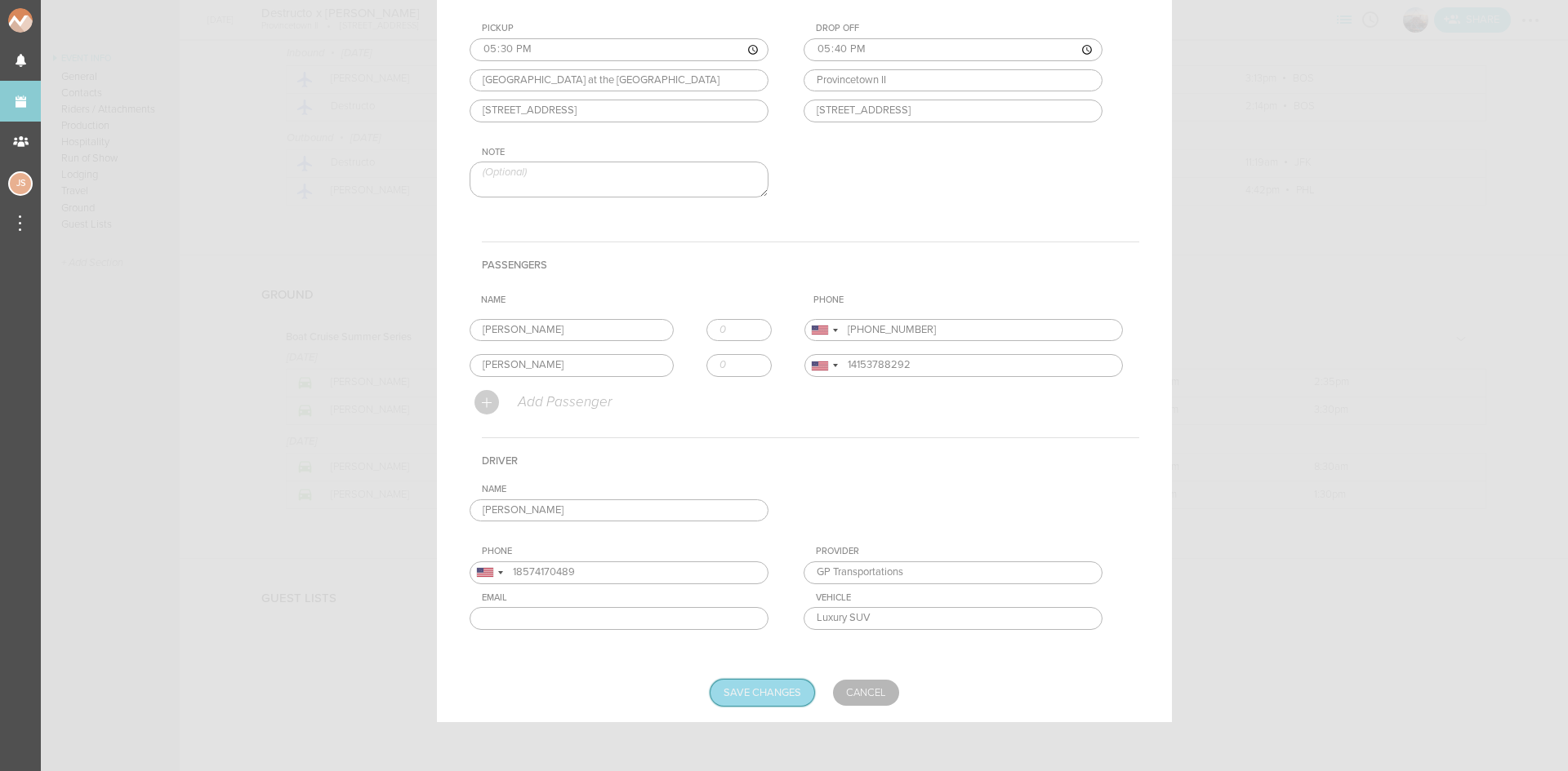
click at [724, 703] on input "Save Changes" at bounding box center [762, 693] width 104 height 26
type input "Saving..."
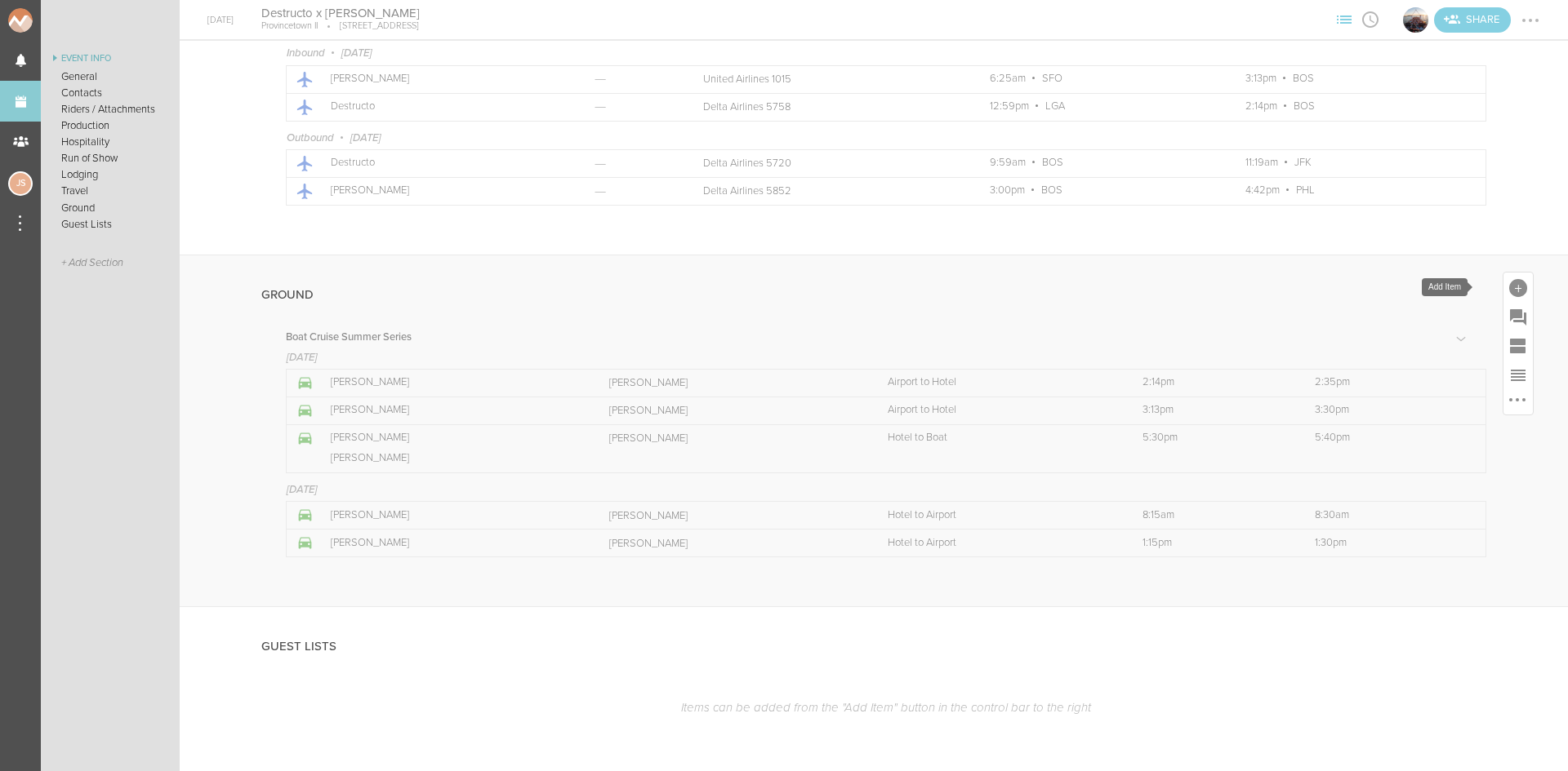
click at [1509, 284] on div at bounding box center [1517, 288] width 18 height 18
click at [1486, 429] on icon at bounding box center [1497, 430] width 22 height 20
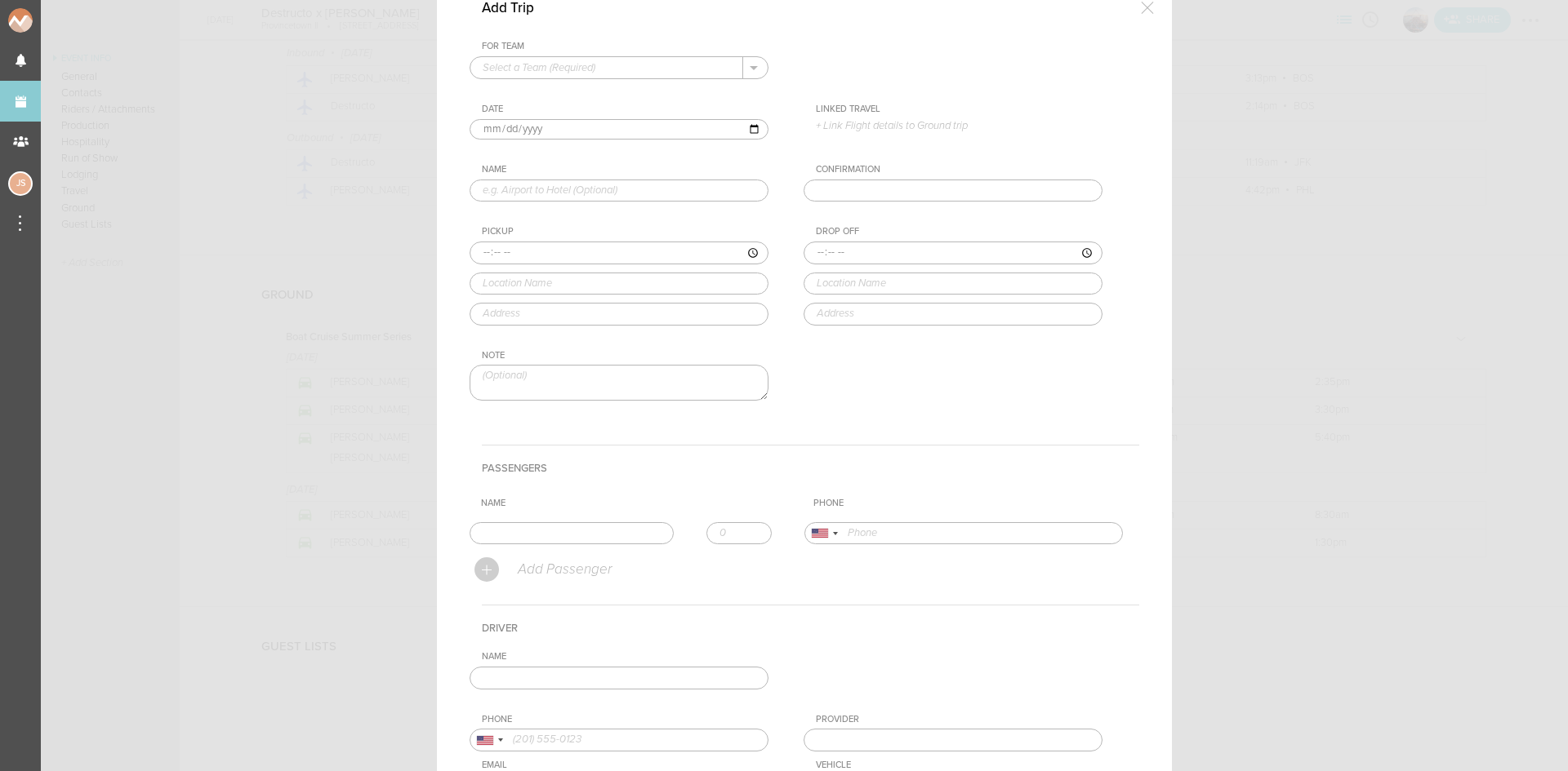
scroll to position [0, 0]
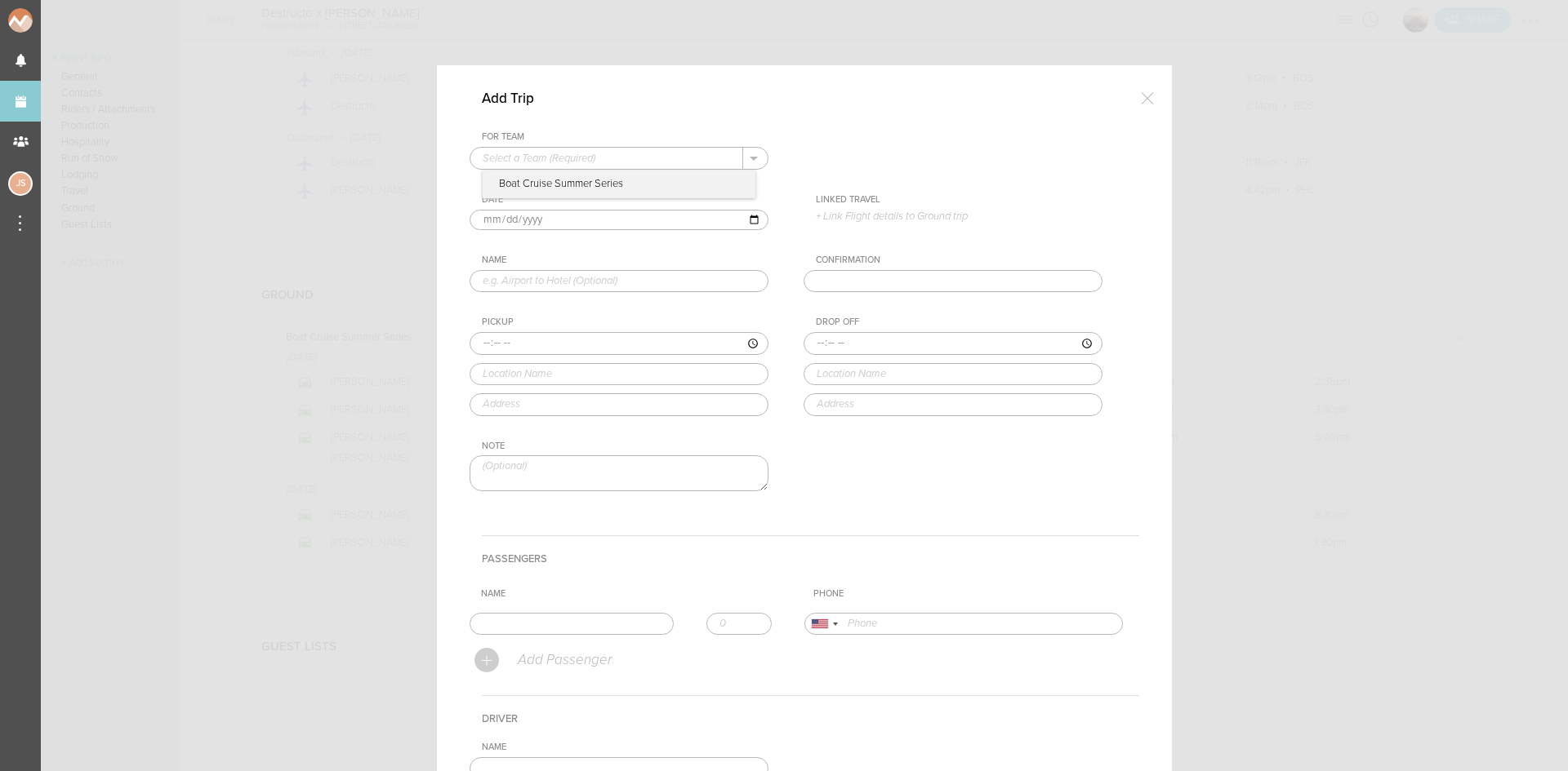
click at [629, 149] on input "text" at bounding box center [606, 158] width 273 height 22
drag, startPoint x: 621, startPoint y: 184, endPoint x: 602, endPoint y: 204, distance: 27.6
click at [621, 183] on p "Boat Cruise Summer Series" at bounding box center [618, 185] width 273 height 28
type input "Boat Cruise Summer Series"
click at [500, 282] on input "text" at bounding box center [618, 281] width 298 height 23
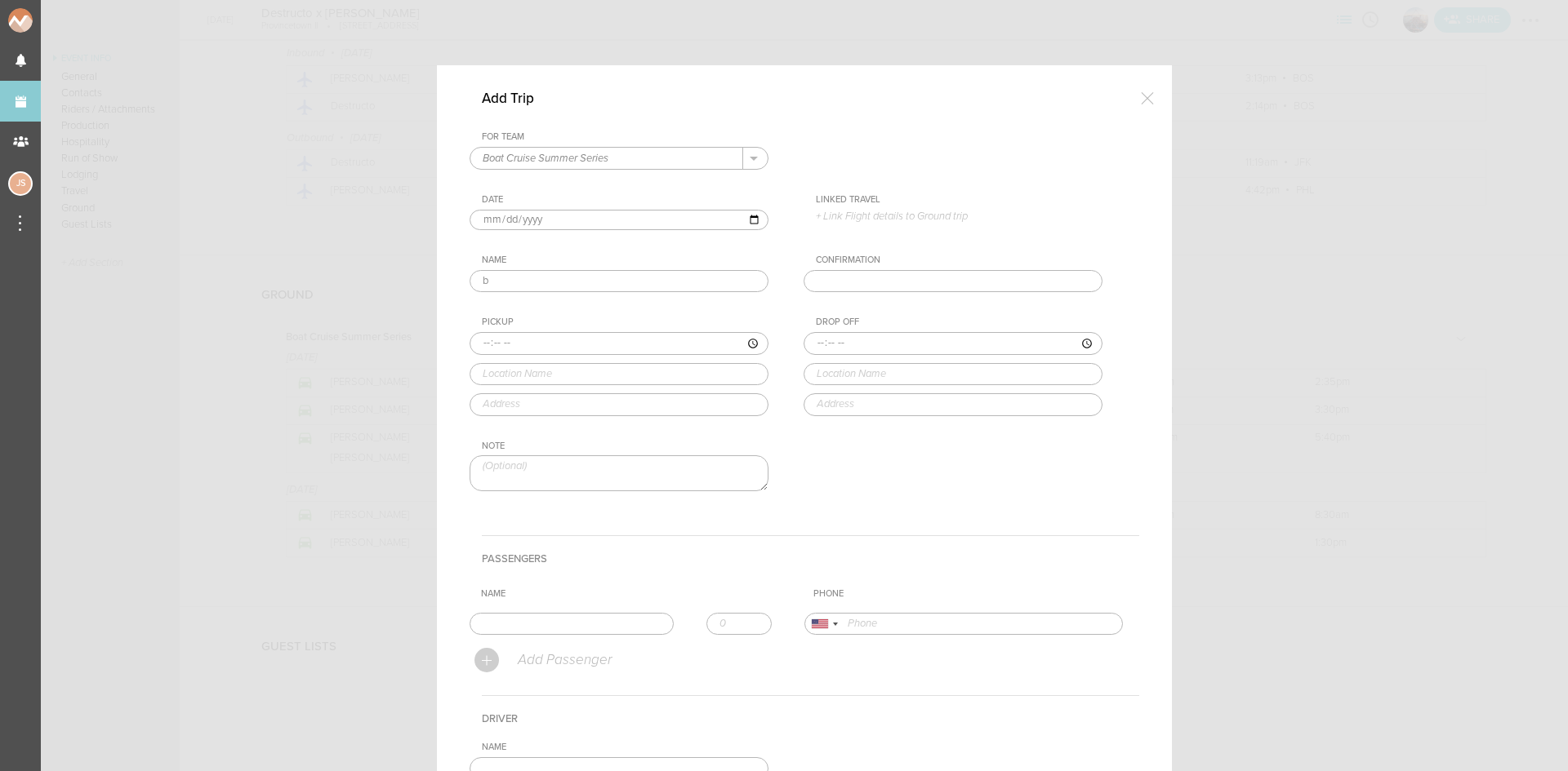
type input "Boat to Hotel"
click at [480, 341] on input "time" at bounding box center [618, 343] width 298 height 23
type input "21:45"
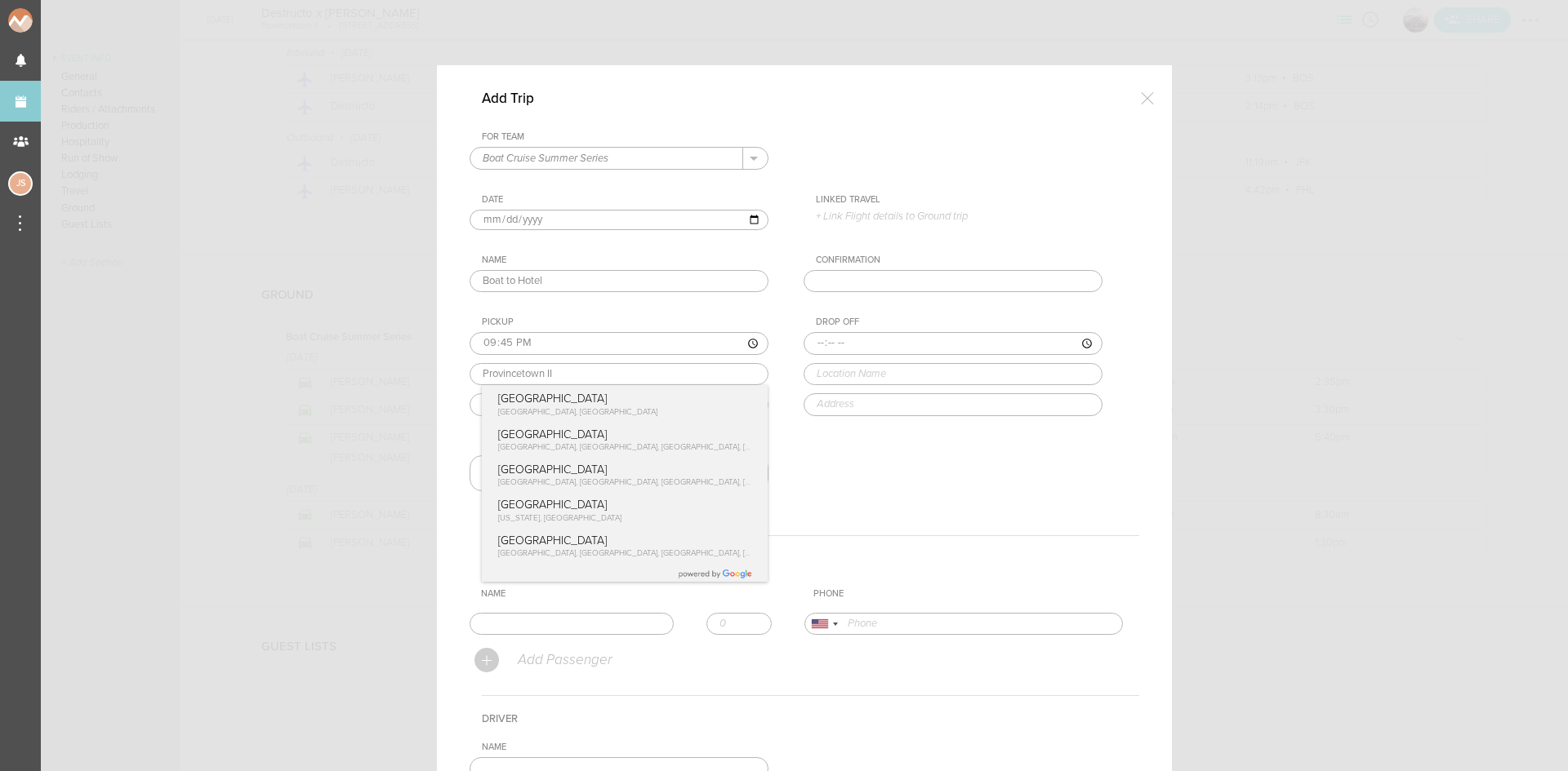
type input "Provincetown II"
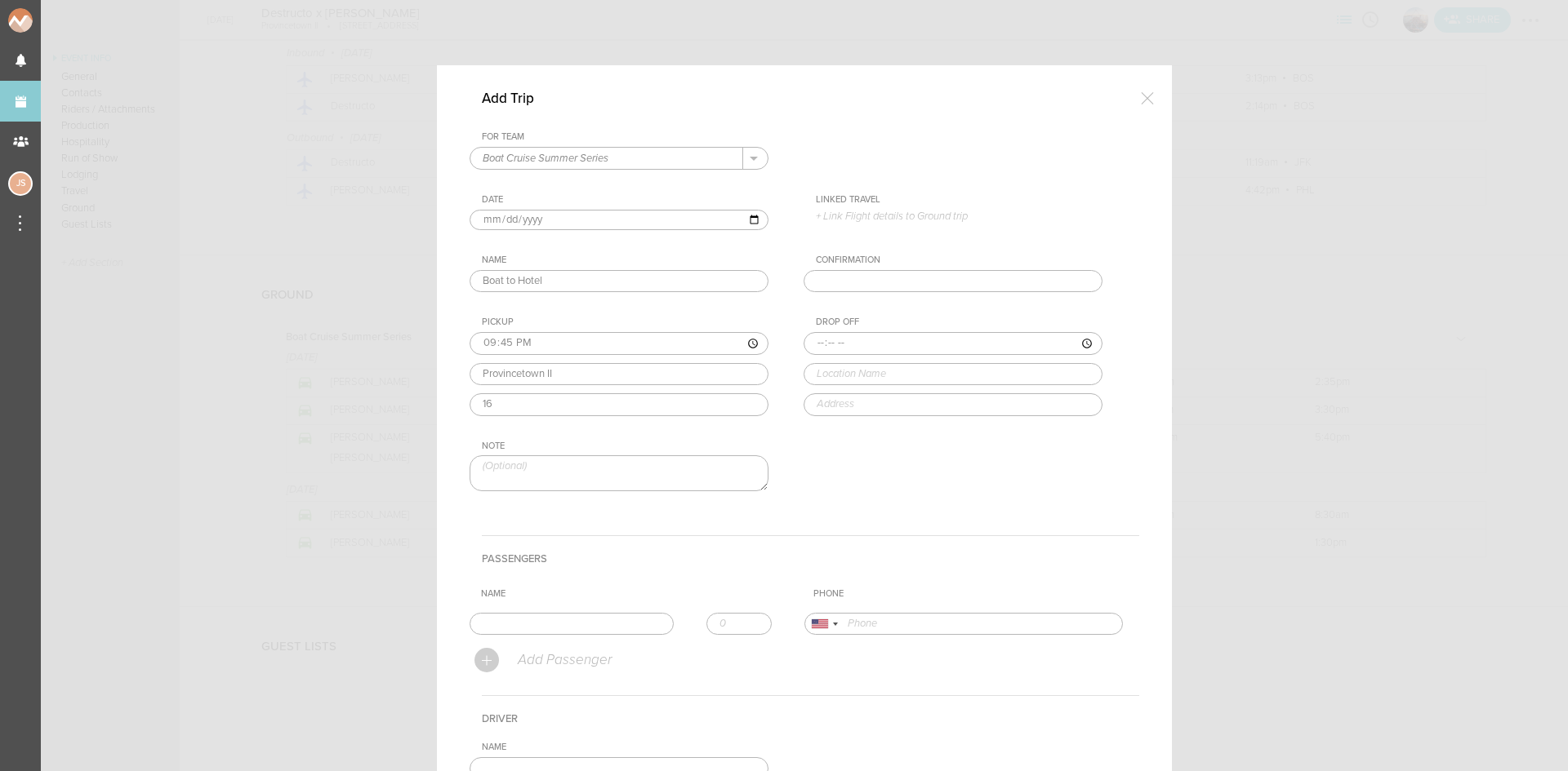
type input "164 Seaport Blvd Boston, MA"
click at [811, 342] on input "time" at bounding box center [952, 343] width 298 height 23
type input "21:55"
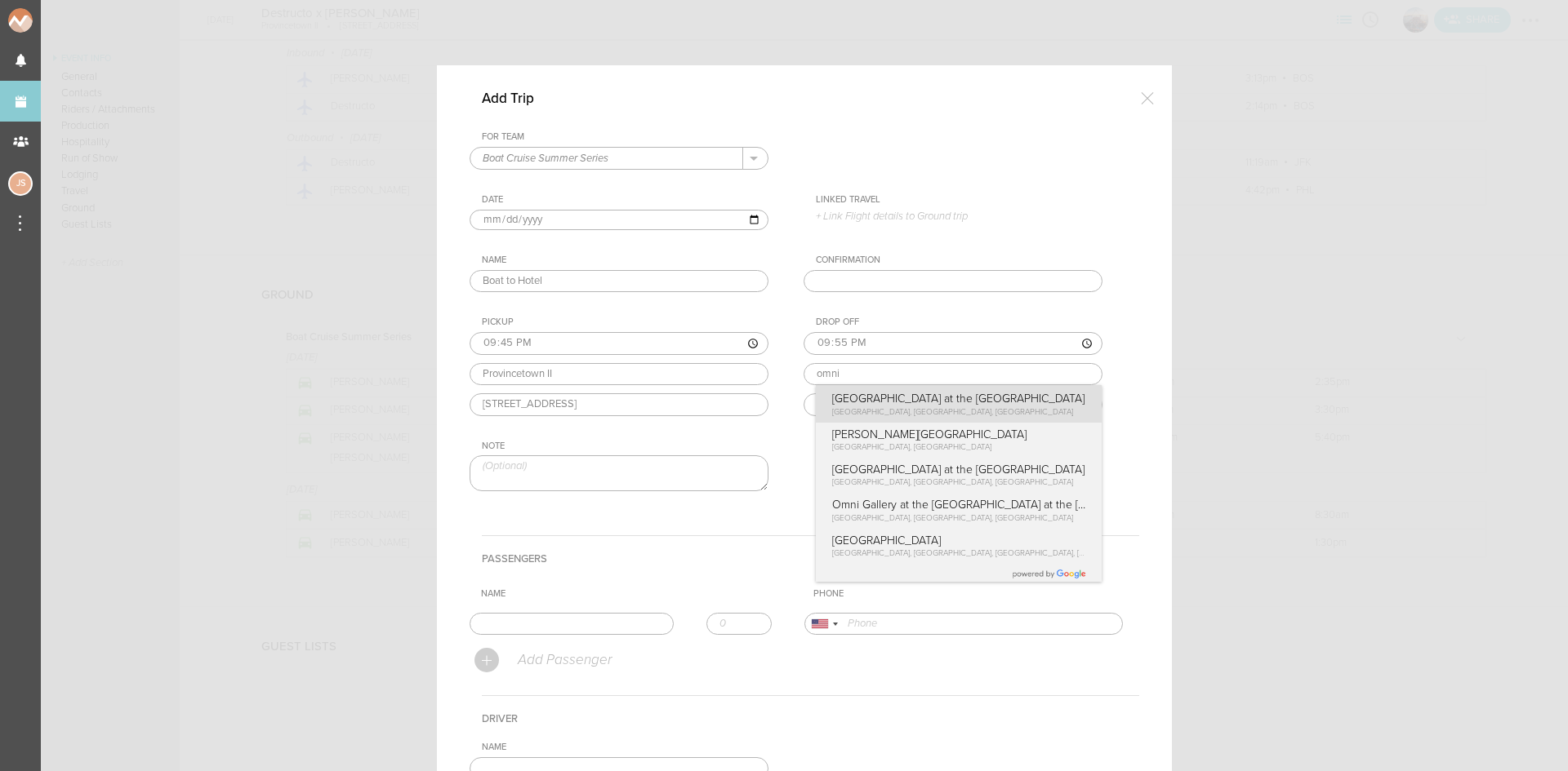
type input "[GEOGRAPHIC_DATA] at the [GEOGRAPHIC_DATA]"
type input "[STREET_ADDRESS]"
click at [896, 412] on div "Drop Off 21:55 Omni Boston Hotel at the Seaport Omni Boston Hotel at the Seapor…" at bounding box center [968, 366] width 331 height 98
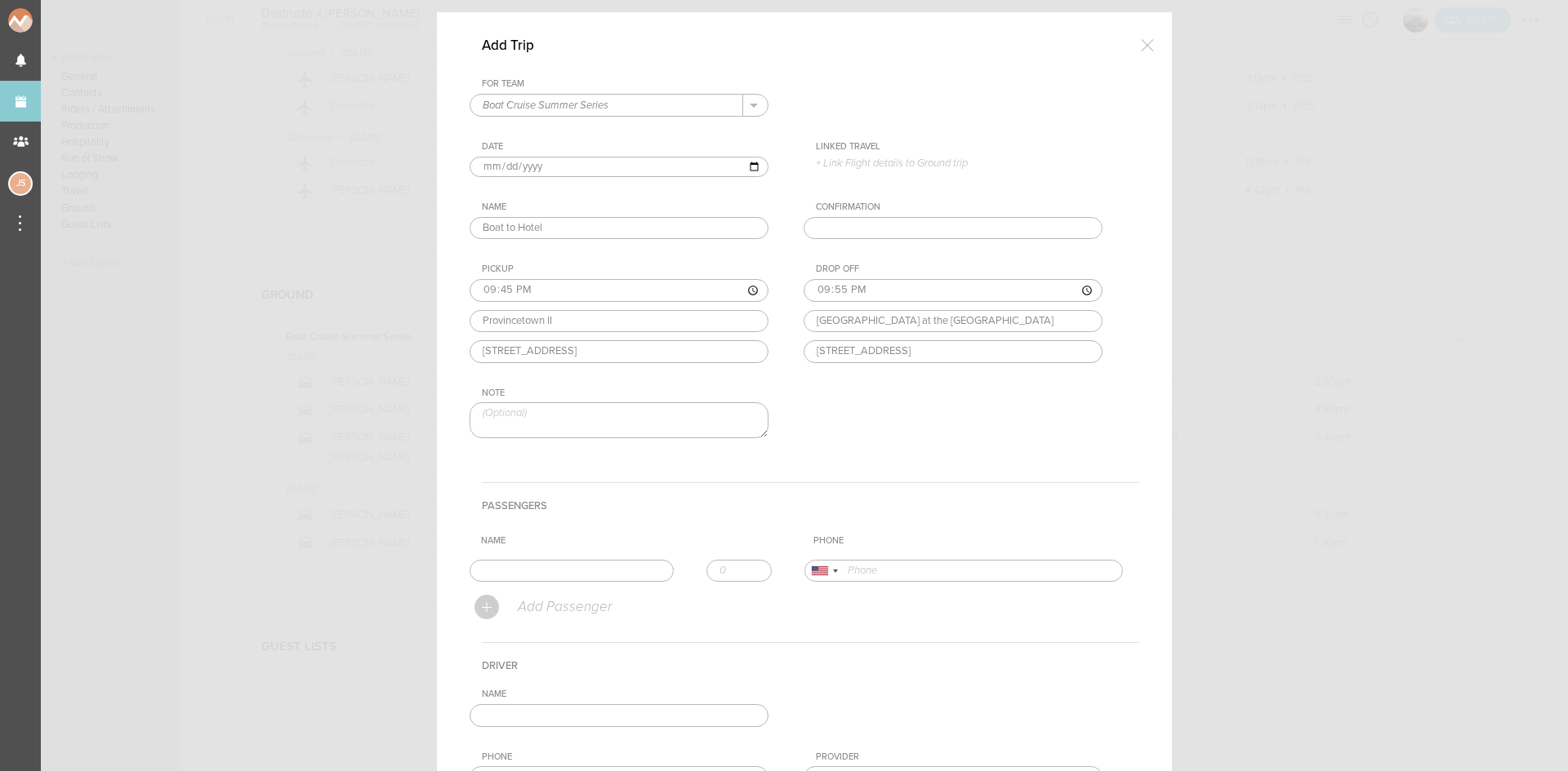
scroll to position [82, 0]
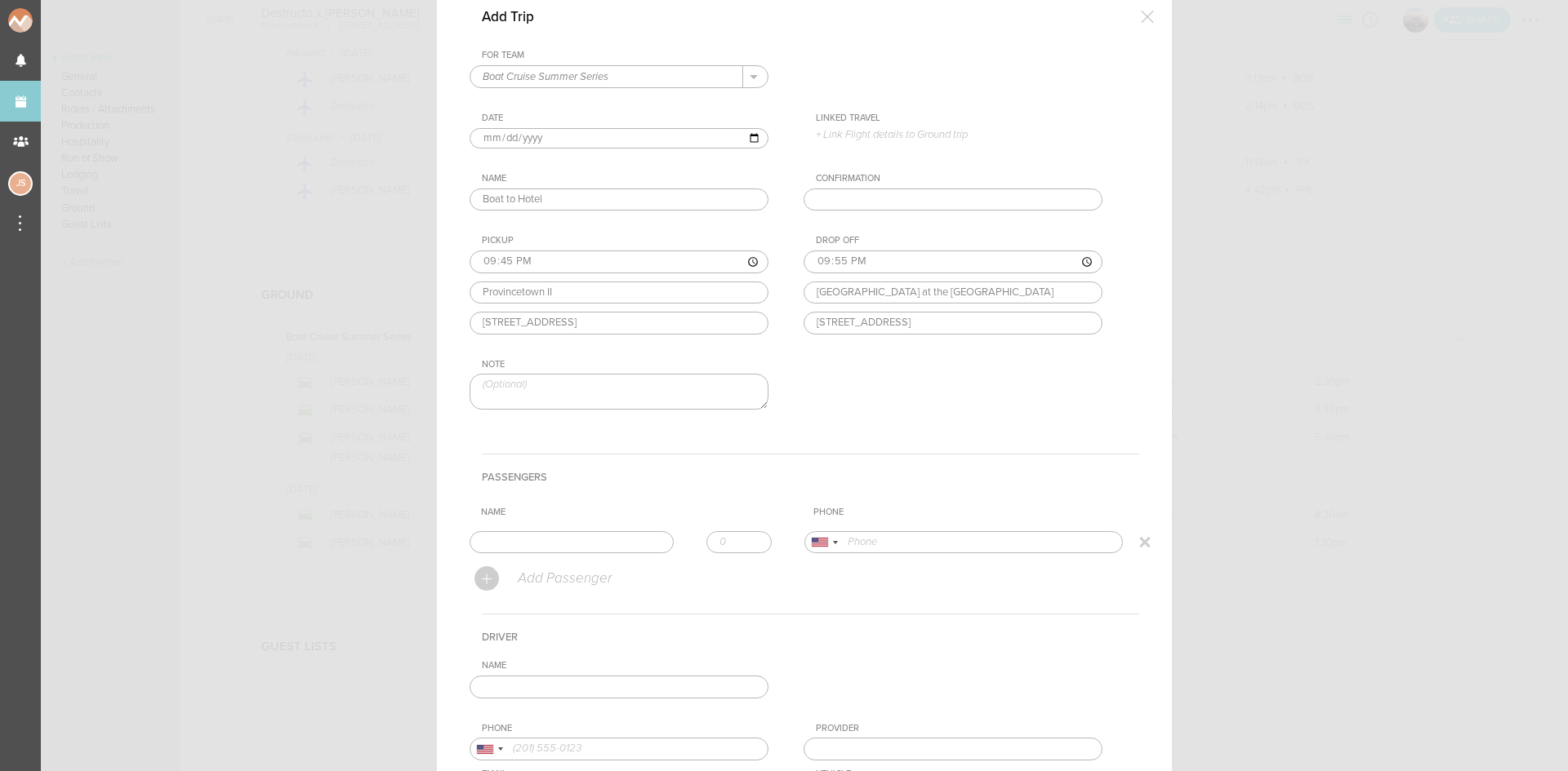
click at [602, 537] on input "text" at bounding box center [571, 542] width 205 height 23
type input "[PERSON_NAME]"
drag, startPoint x: 546, startPoint y: 569, endPoint x: 551, endPoint y: 582, distance: 13.9
click at [546, 568] on form "For Team Boat Cruise Summer Series + Add New Team Boat Cruise Summer Series . B…" at bounding box center [804, 466] width 670 height 833
click at [553, 582] on p "Add Passenger" at bounding box center [564, 578] width 96 height 16
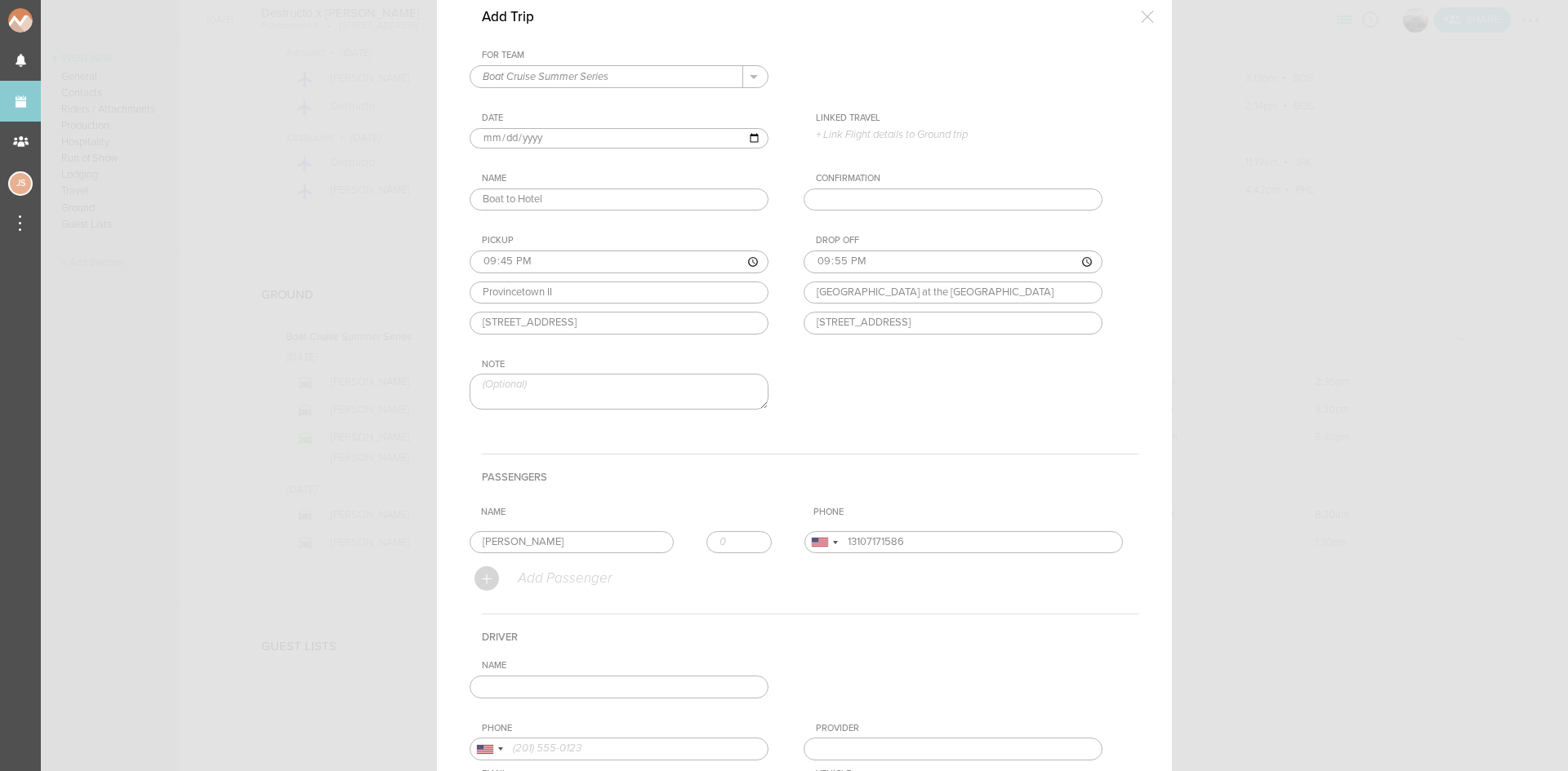
type input "+13107171586"
click at [553, 554] on input "text" at bounding box center [571, 542] width 205 height 23
type input "[PERSON_NAME]"
type input "14153788292"
click at [552, 597] on form "For Team Boat Cruise Summer Series + Add New Team Boat Cruise Summer Series . B…" at bounding box center [804, 484] width 670 height 869
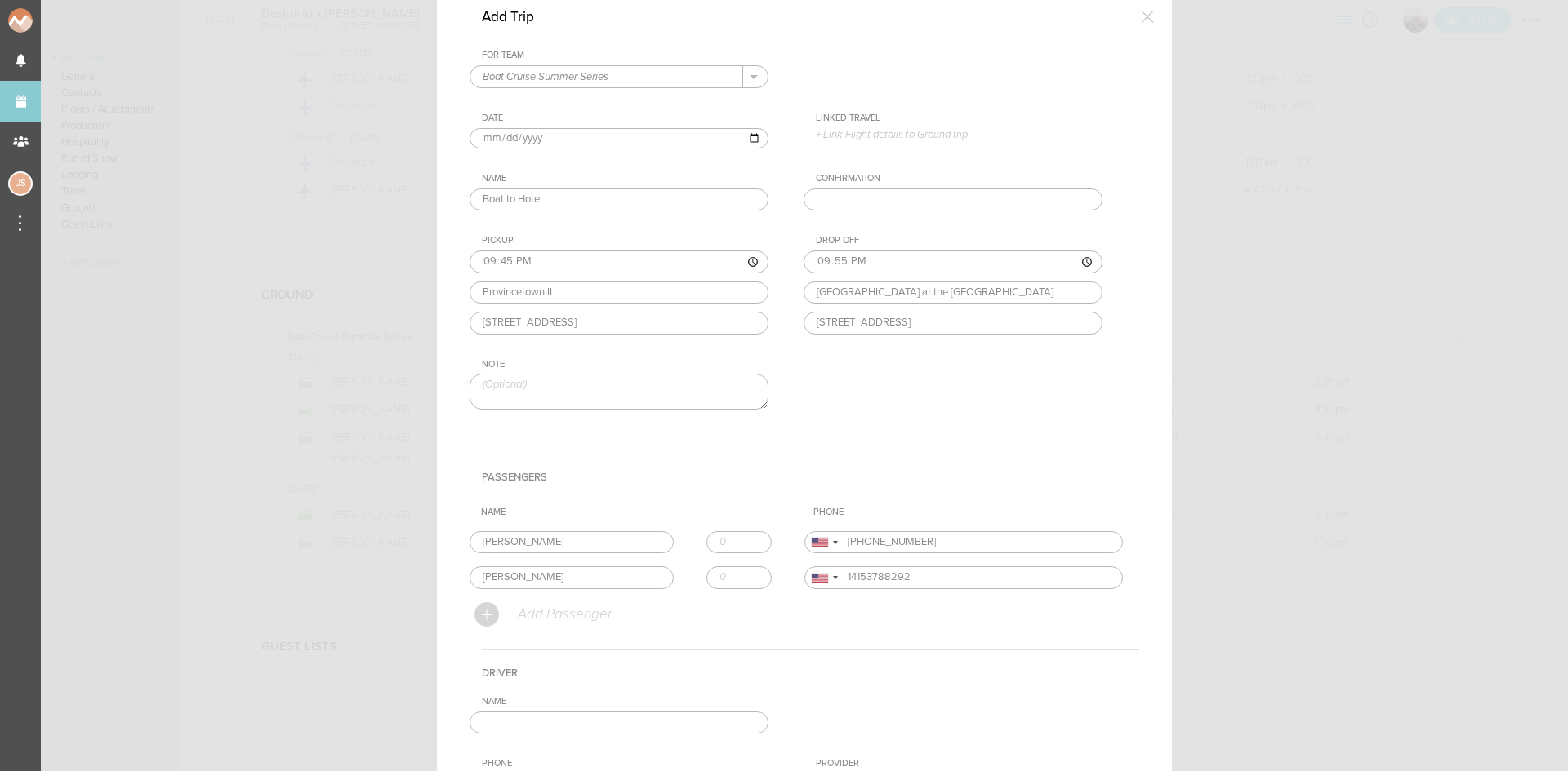
scroll to position [294, 0]
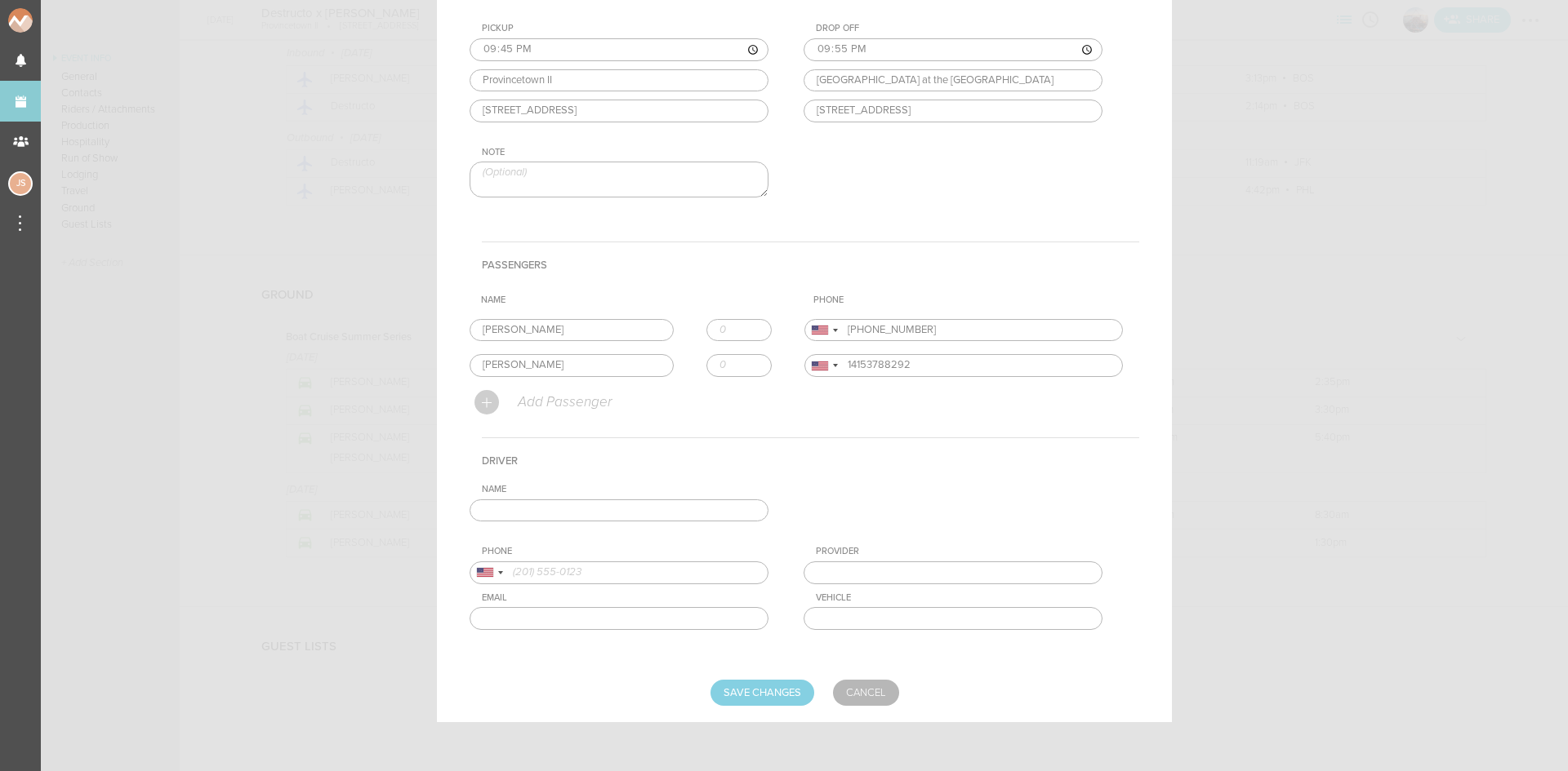
click at [551, 506] on input "text" at bounding box center [618, 511] width 298 height 23
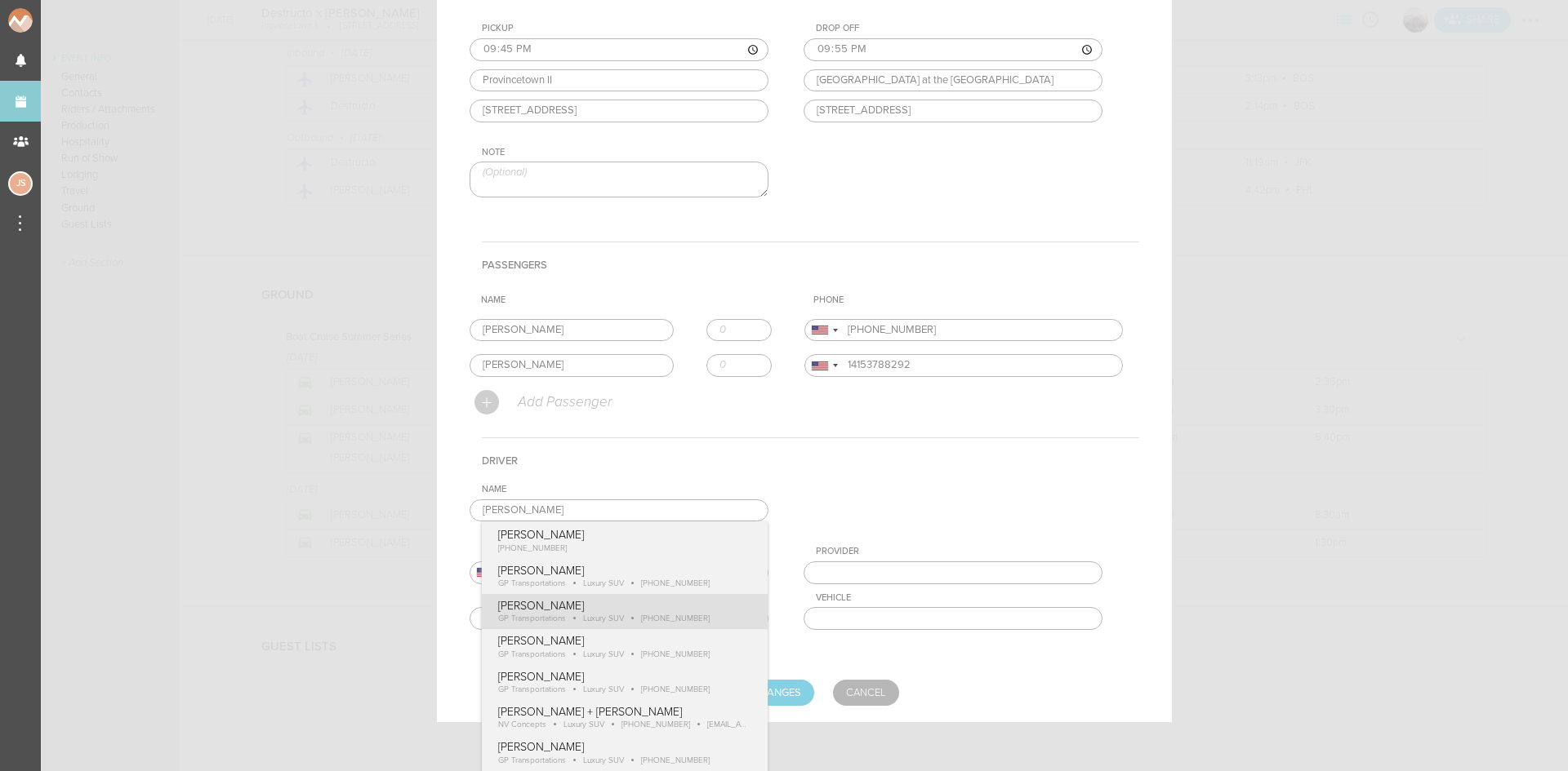
type input "[PERSON_NAME]"
type input "18574170489"
type input "GP Transportations"
type input "Luxury SUV"
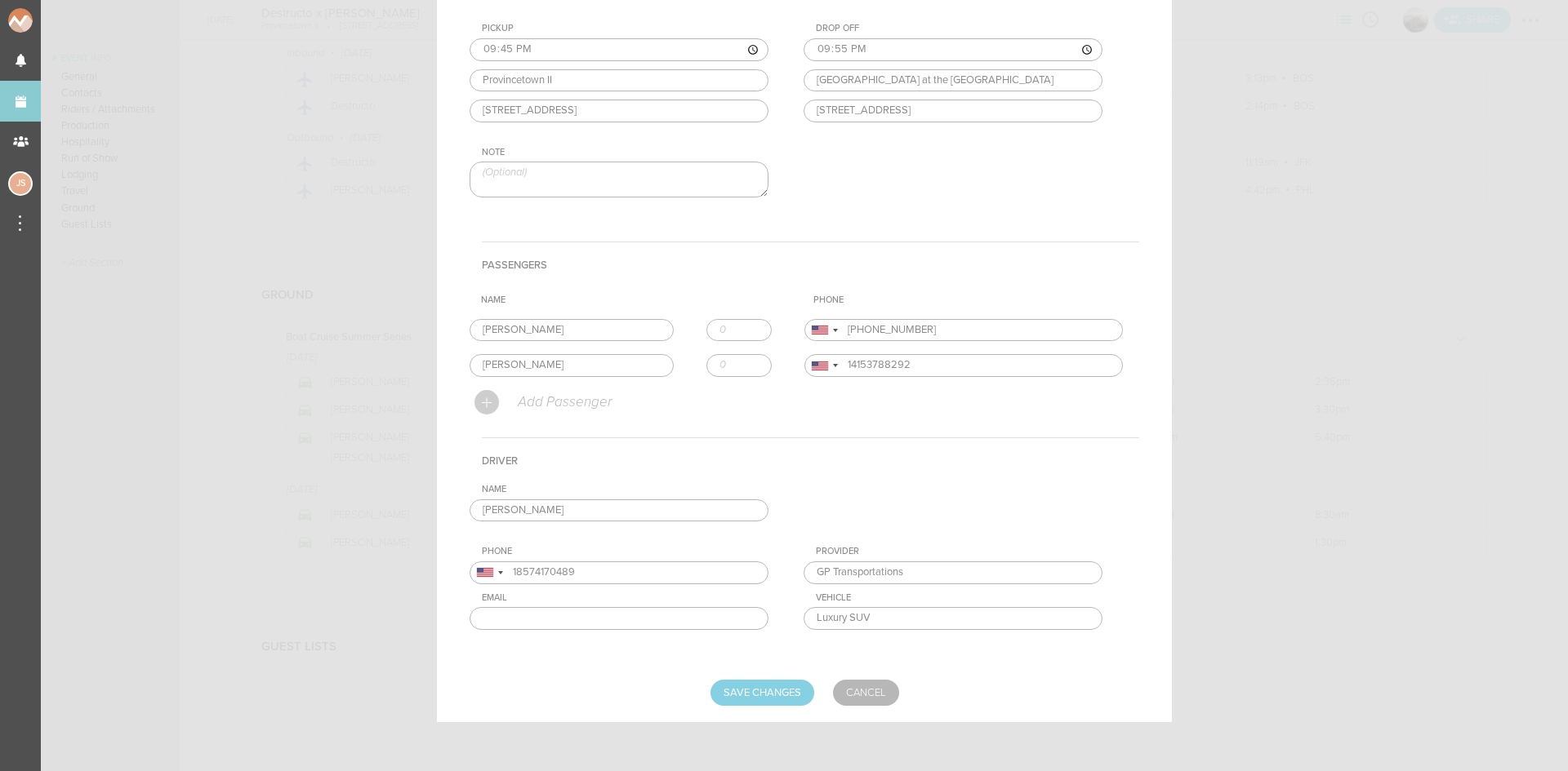
click at [576, 610] on div "Name Gilbert Payoute Gilbert Payoute +1 (857) 417-0489 Gilbert Payoute GP Trans…" at bounding box center [804, 569] width 670 height 172
click at [757, 688] on input "Save Changes" at bounding box center [762, 693] width 104 height 26
type input "Saving..."
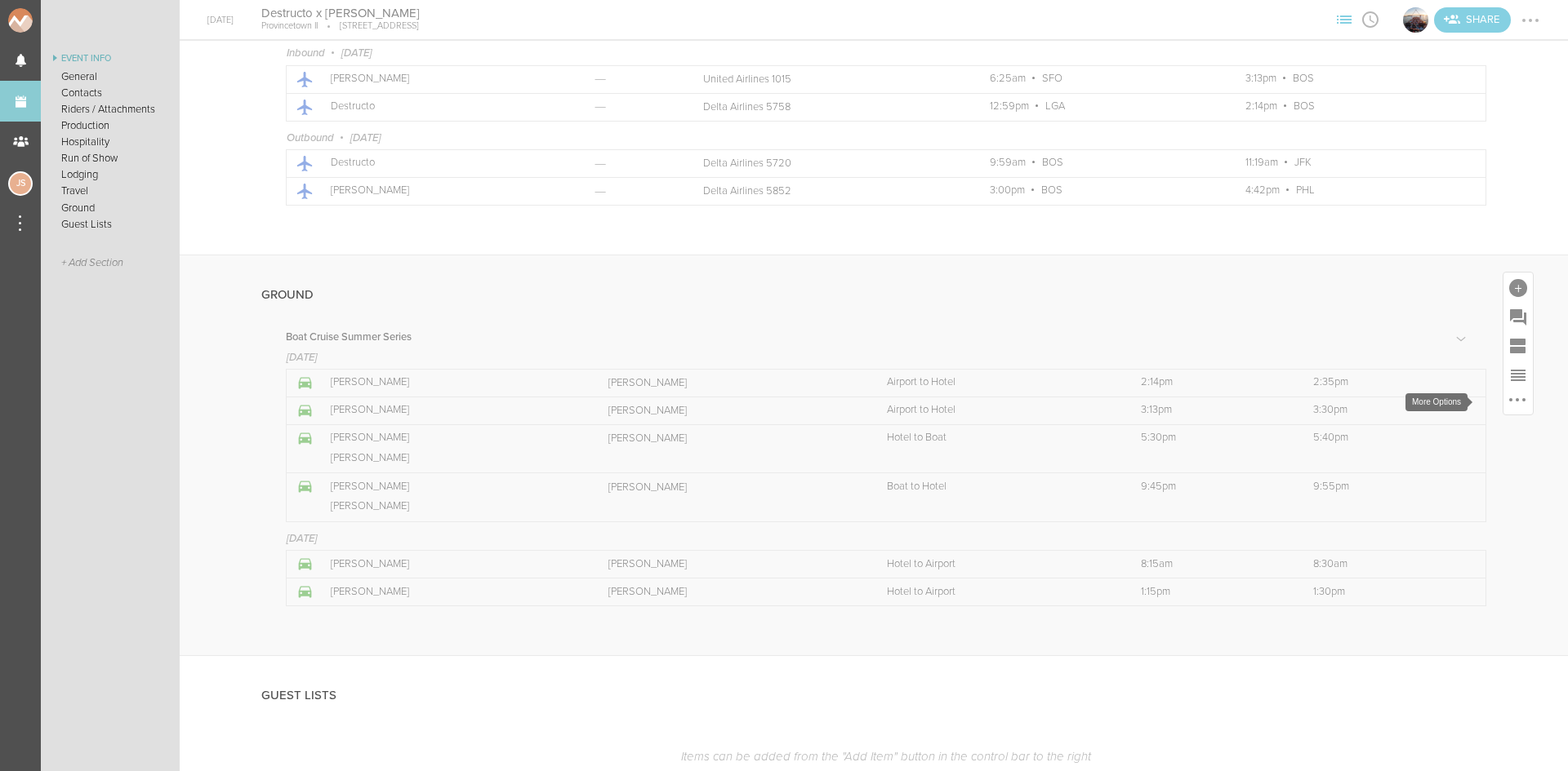
click at [1507, 406] on div at bounding box center [1516, 400] width 20 height 20
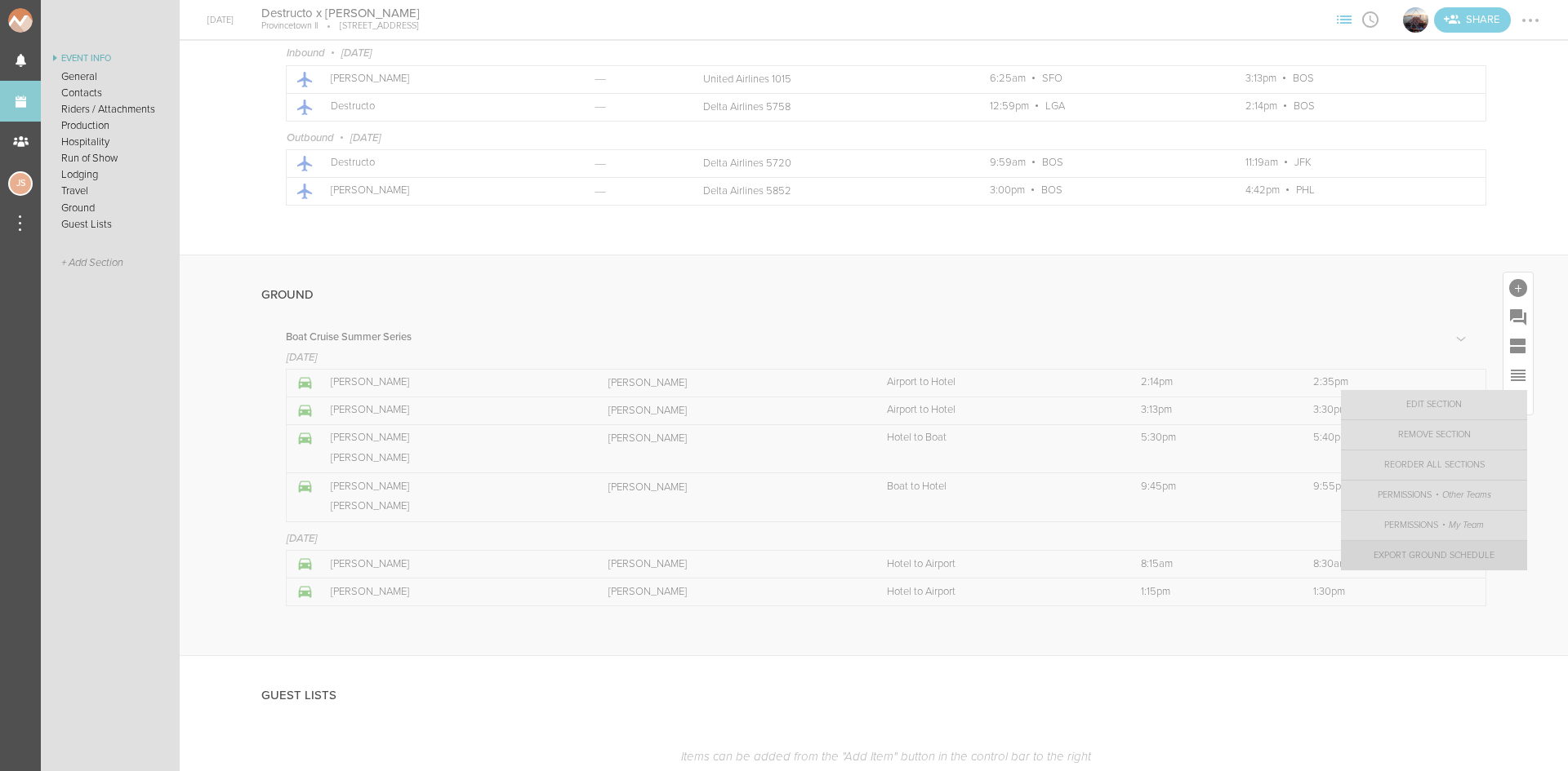
click at [1386, 562] on link "Export Ground Schedule" at bounding box center [1434, 555] width 186 height 29
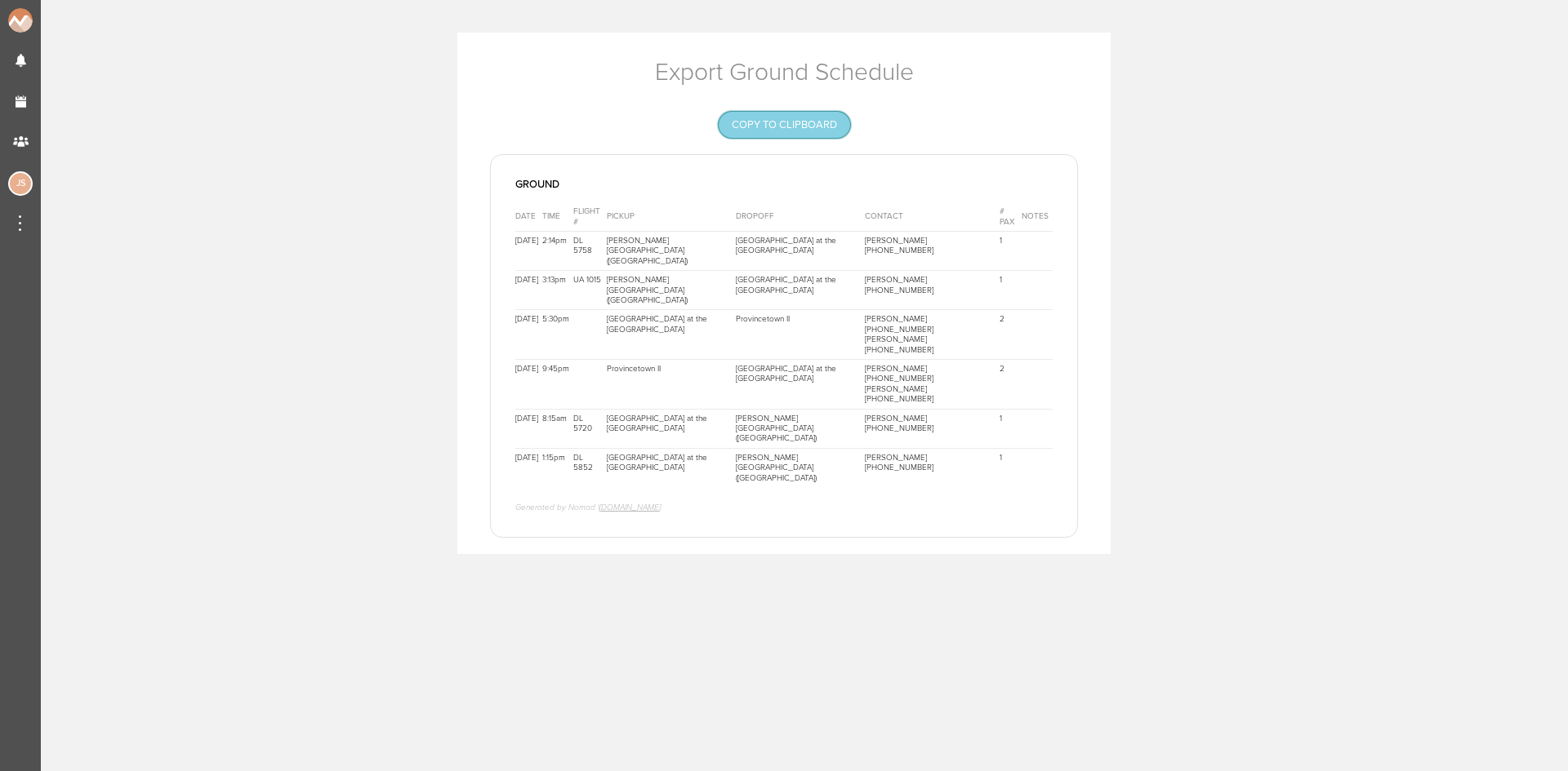
drag, startPoint x: 776, startPoint y: 128, endPoint x: 555, endPoint y: 144, distance: 221.6
click at [777, 128] on button "Copy to Clipboard" at bounding box center [784, 125] width 131 height 26
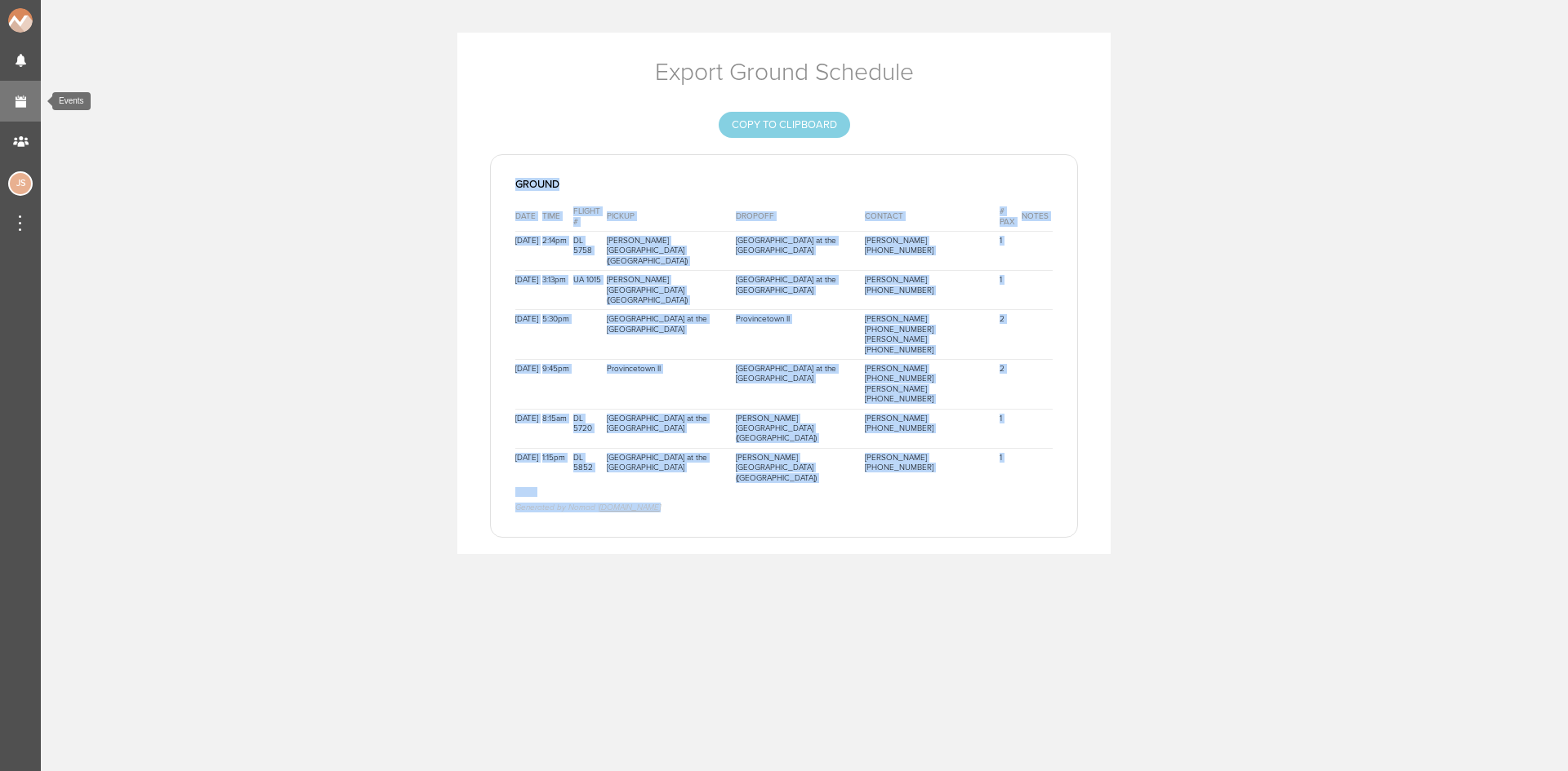
click at [30, 95] on link "Events" at bounding box center [21, 101] width 41 height 41
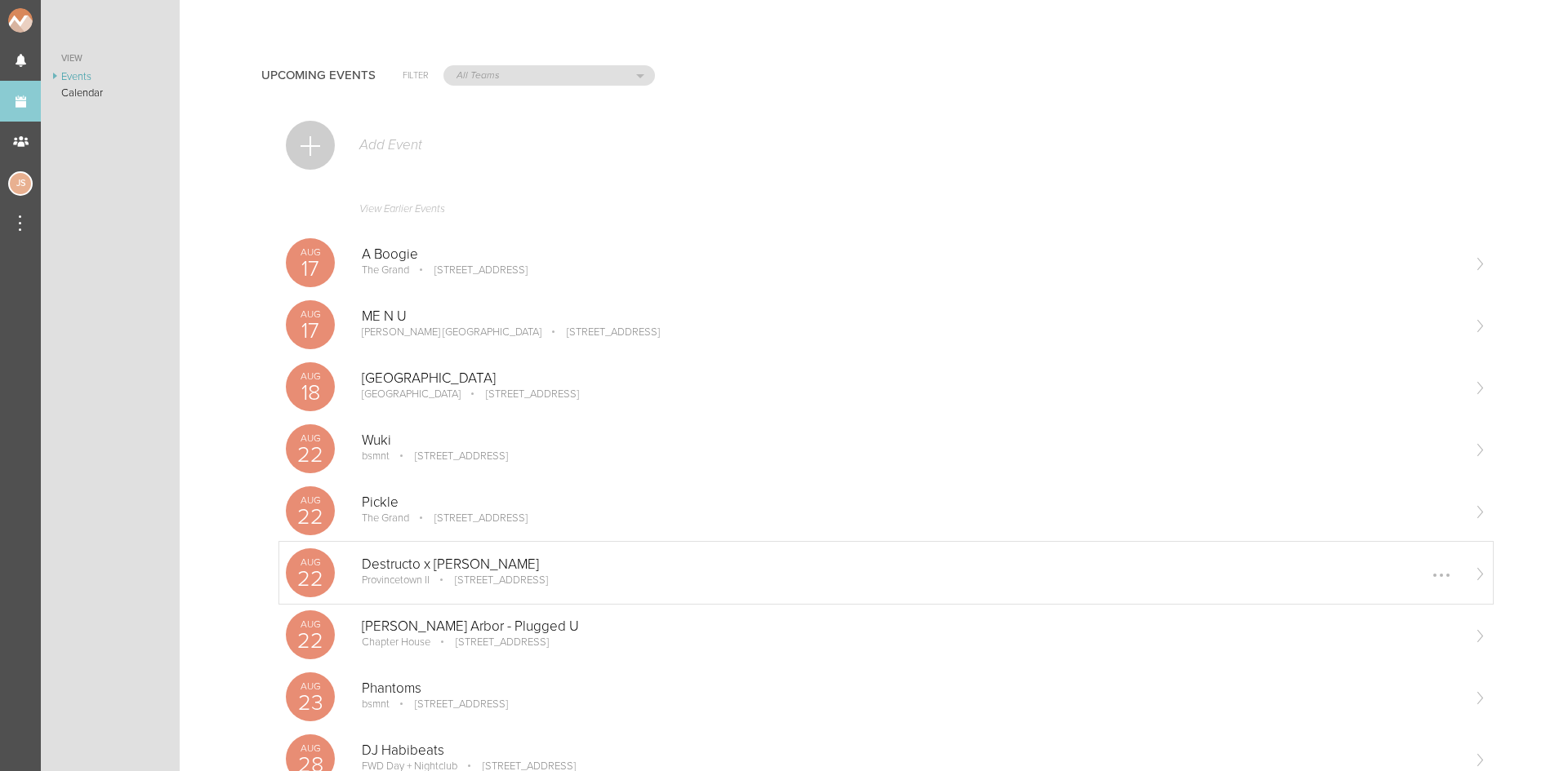
click at [445, 583] on p "[STREET_ADDRESS]" at bounding box center [490, 581] width 116 height 13
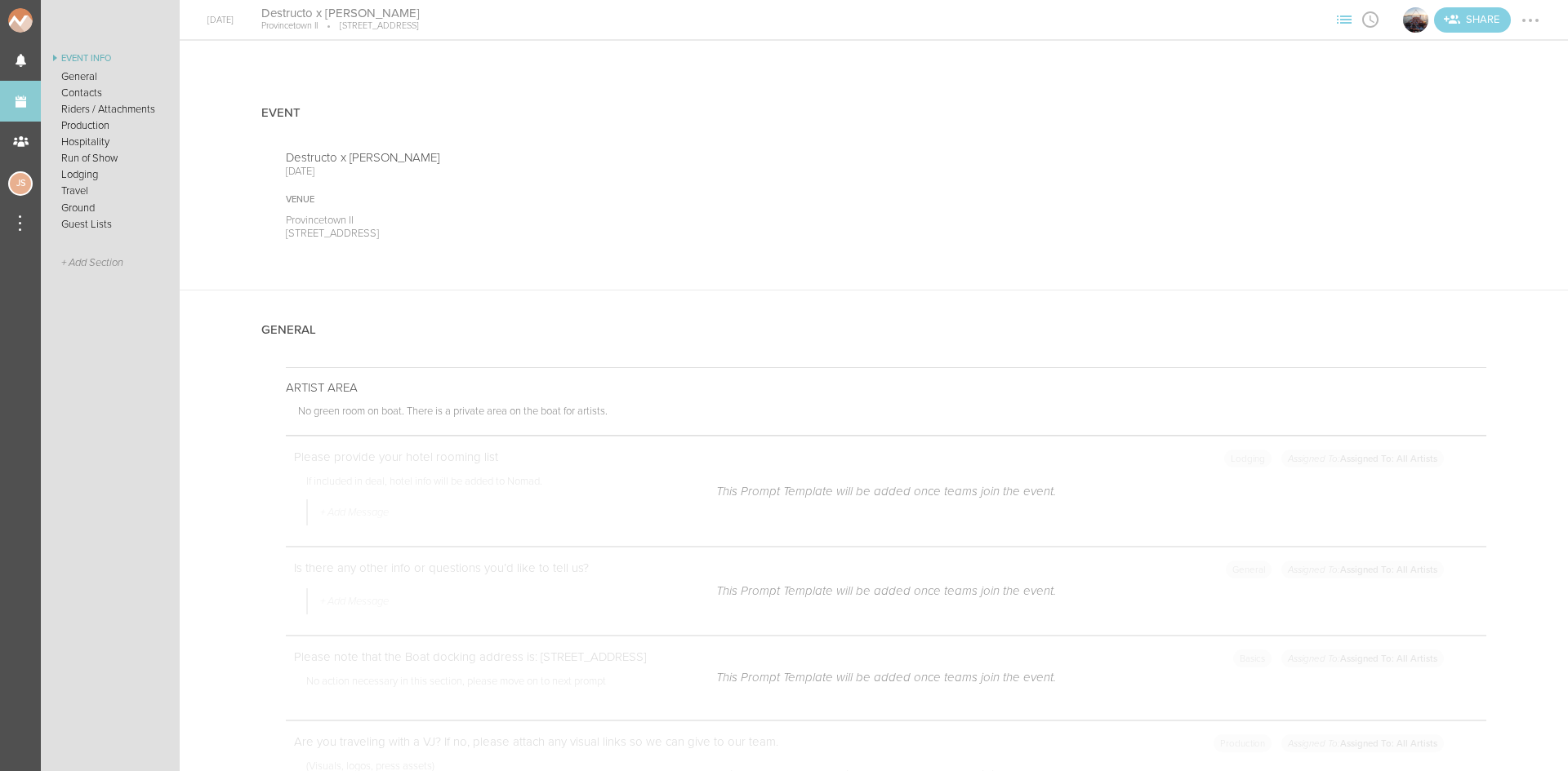
click at [1532, 16] on div at bounding box center [1530, 21] width 26 height 26
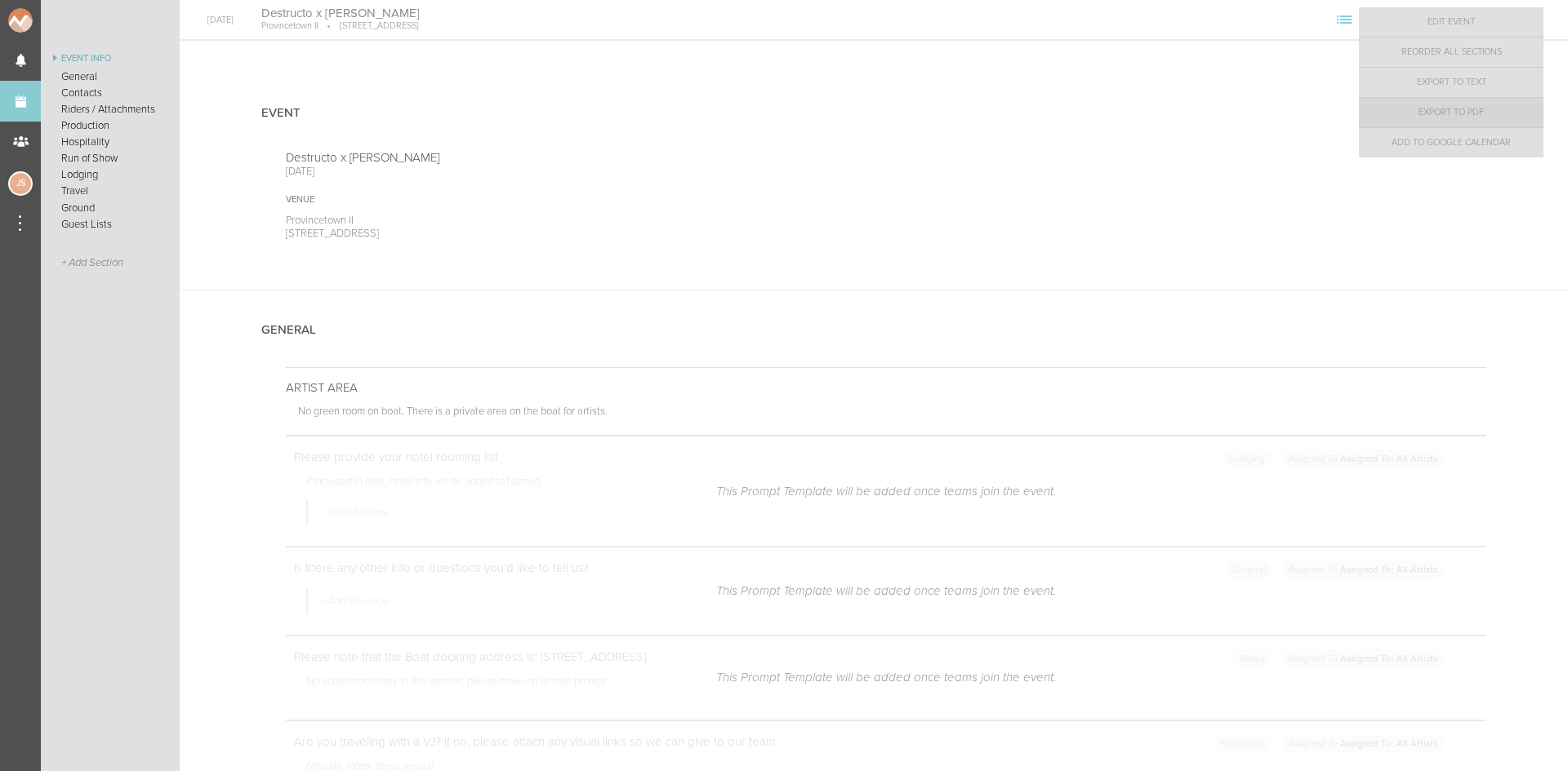
click at [1499, 109] on link "Export to PDF" at bounding box center [1451, 112] width 185 height 29
